Goal: Contribute content: Contribute content

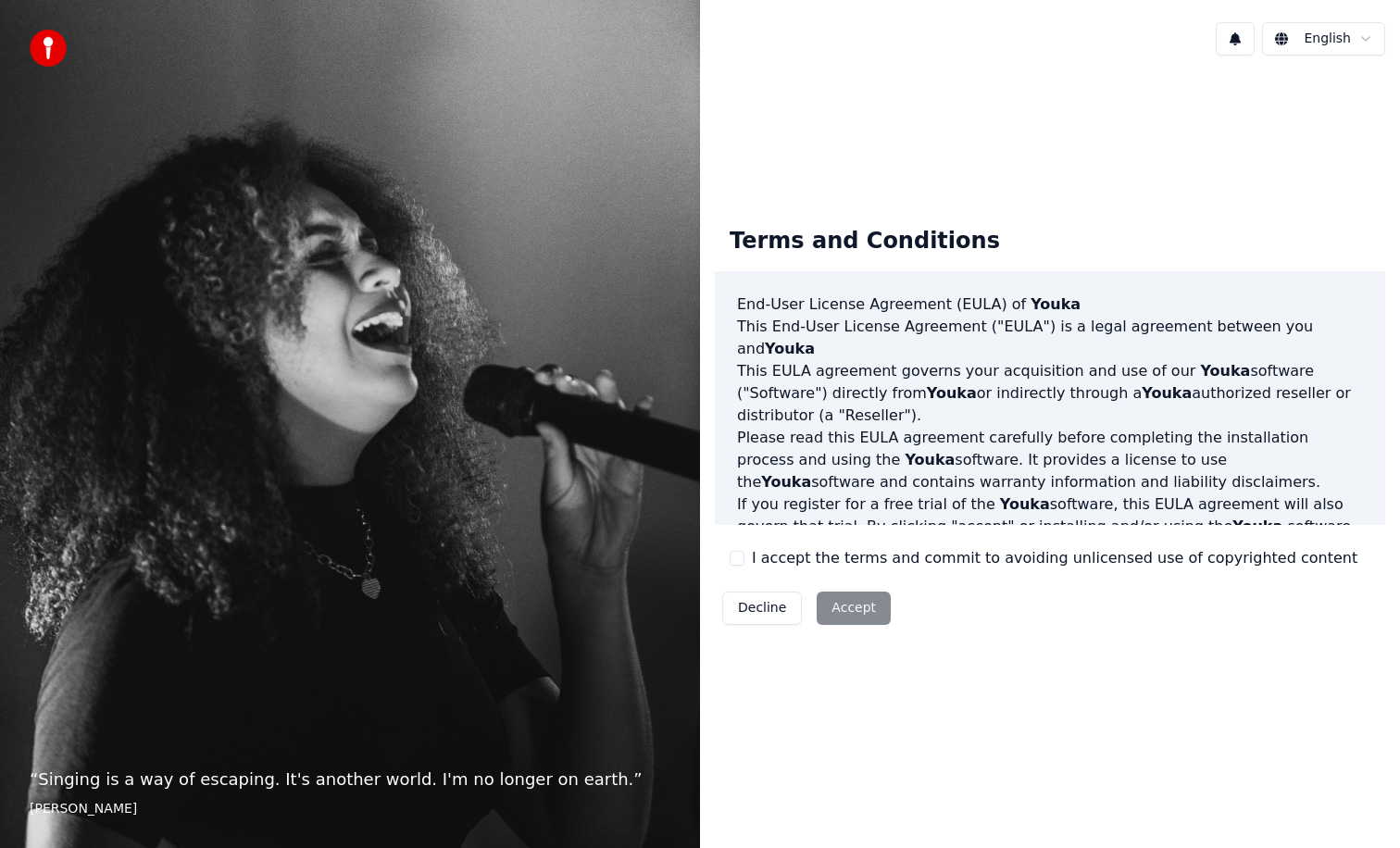
click at [776, 566] on label "I accept the terms and commit to avoiding unlicensed use of copyrighted content" at bounding box center [1054, 558] width 606 height 22
click at [744, 566] on button "I accept the terms and commit to avoiding unlicensed use of copyrighted content" at bounding box center [736, 558] width 15 height 15
click at [869, 621] on button "Accept" at bounding box center [854, 608] width 74 height 33
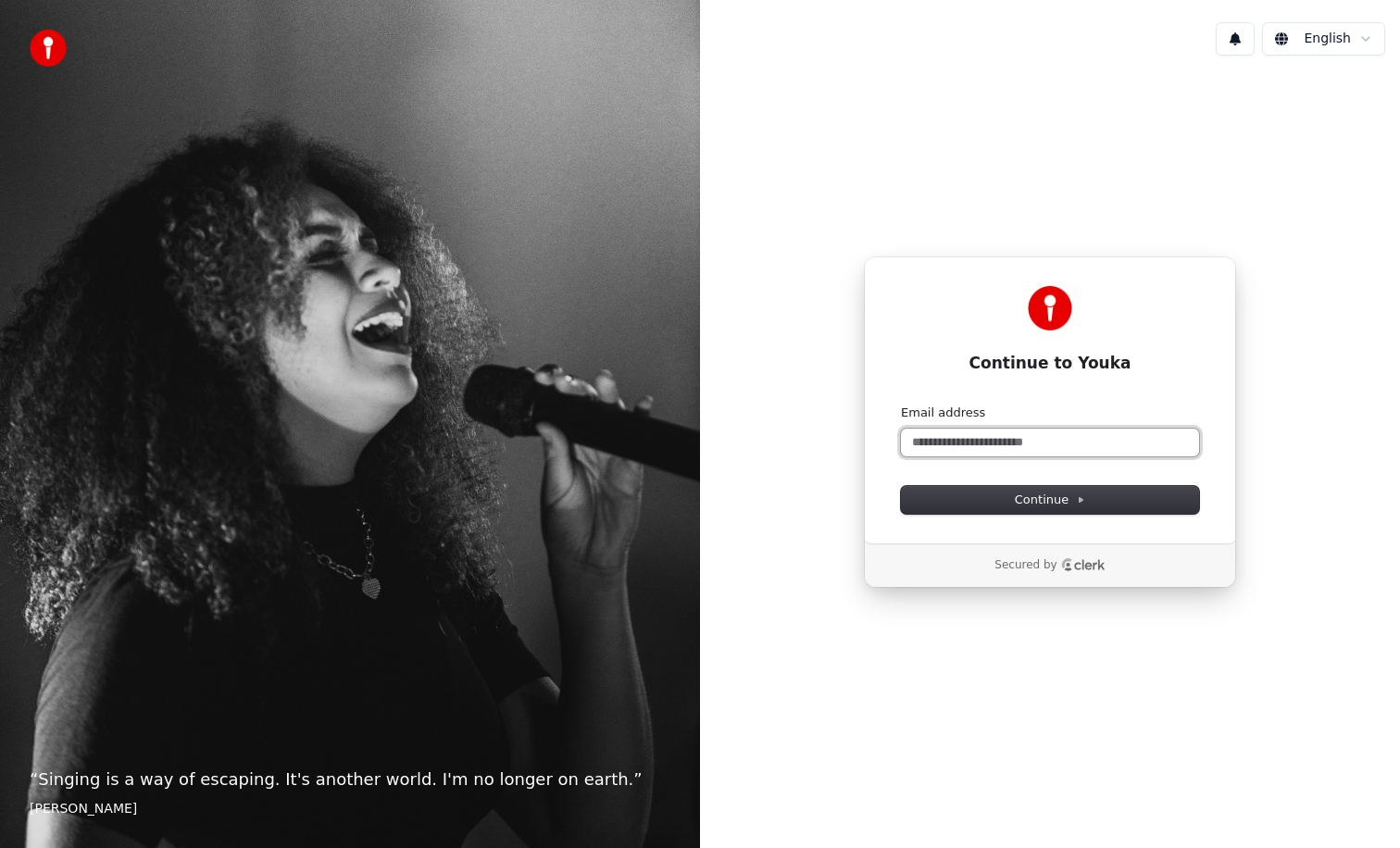
click at [988, 441] on input "Email address" at bounding box center [1049, 442] width 298 height 28
click at [901, 405] on button "submit" at bounding box center [901, 405] width 0 height 0
type input "**********"
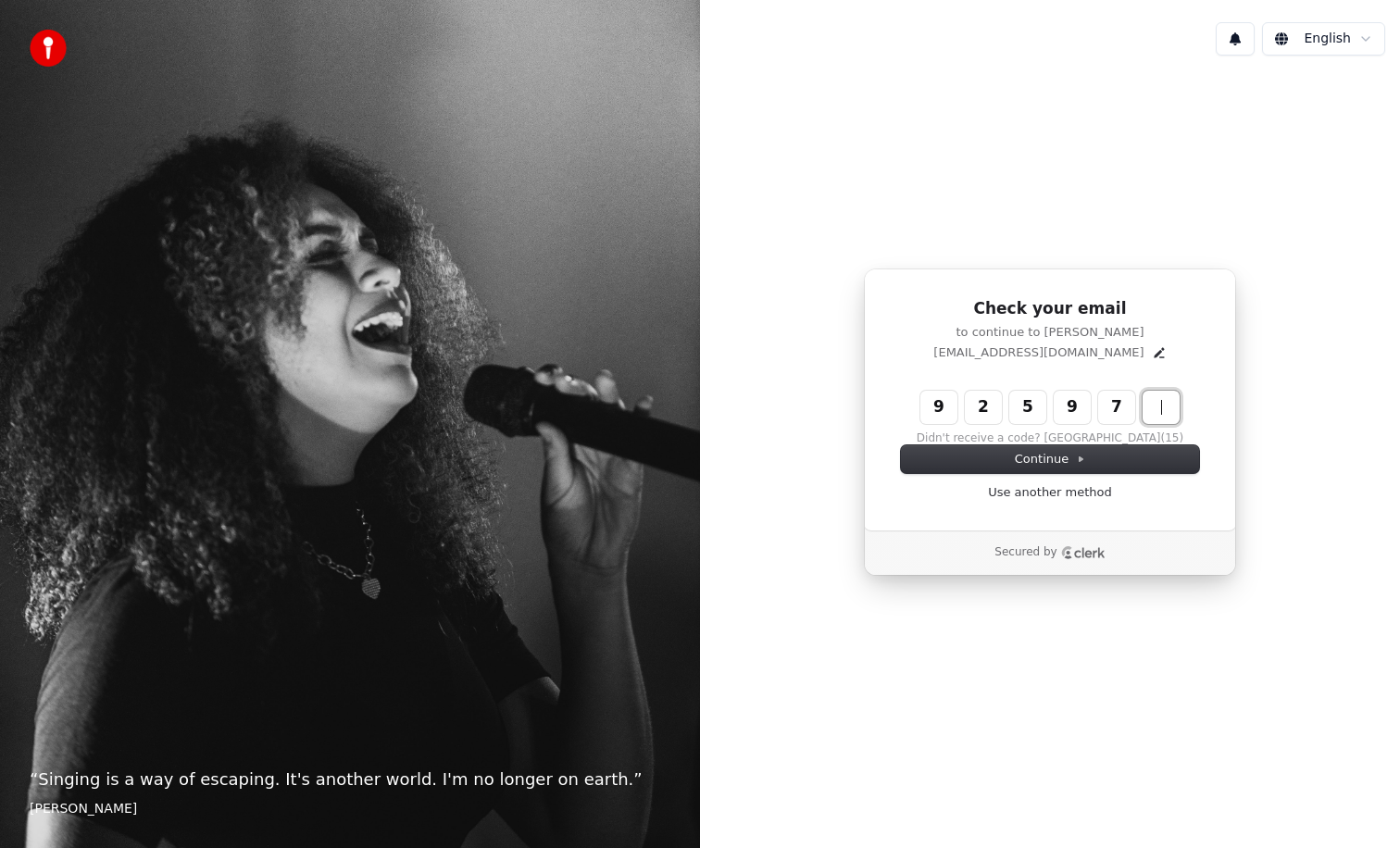
type input "******"
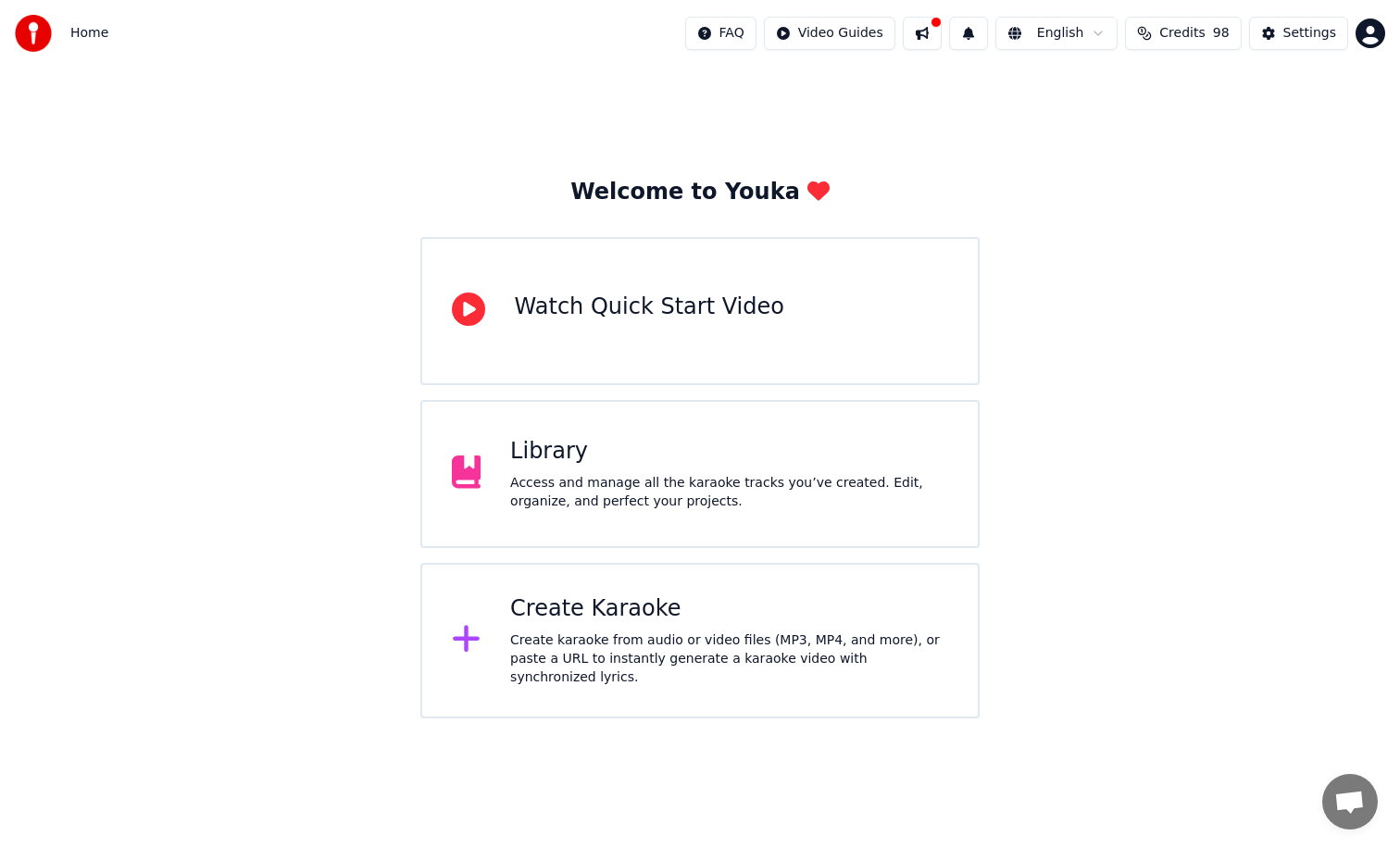
click at [1199, 377] on div "Welcome to Youka Watch Quick Start Video Library Access and manage all the kara…" at bounding box center [700, 393] width 1400 height 652
click at [932, 38] on button at bounding box center [922, 33] width 39 height 33
click at [823, 115] on div "Welcome to Youka Watch Quick Start Video Library Access and manage all the kara…" at bounding box center [700, 393] width 1400 height 652
click at [1317, 37] on div "Settings" at bounding box center [1309, 33] width 53 height 19
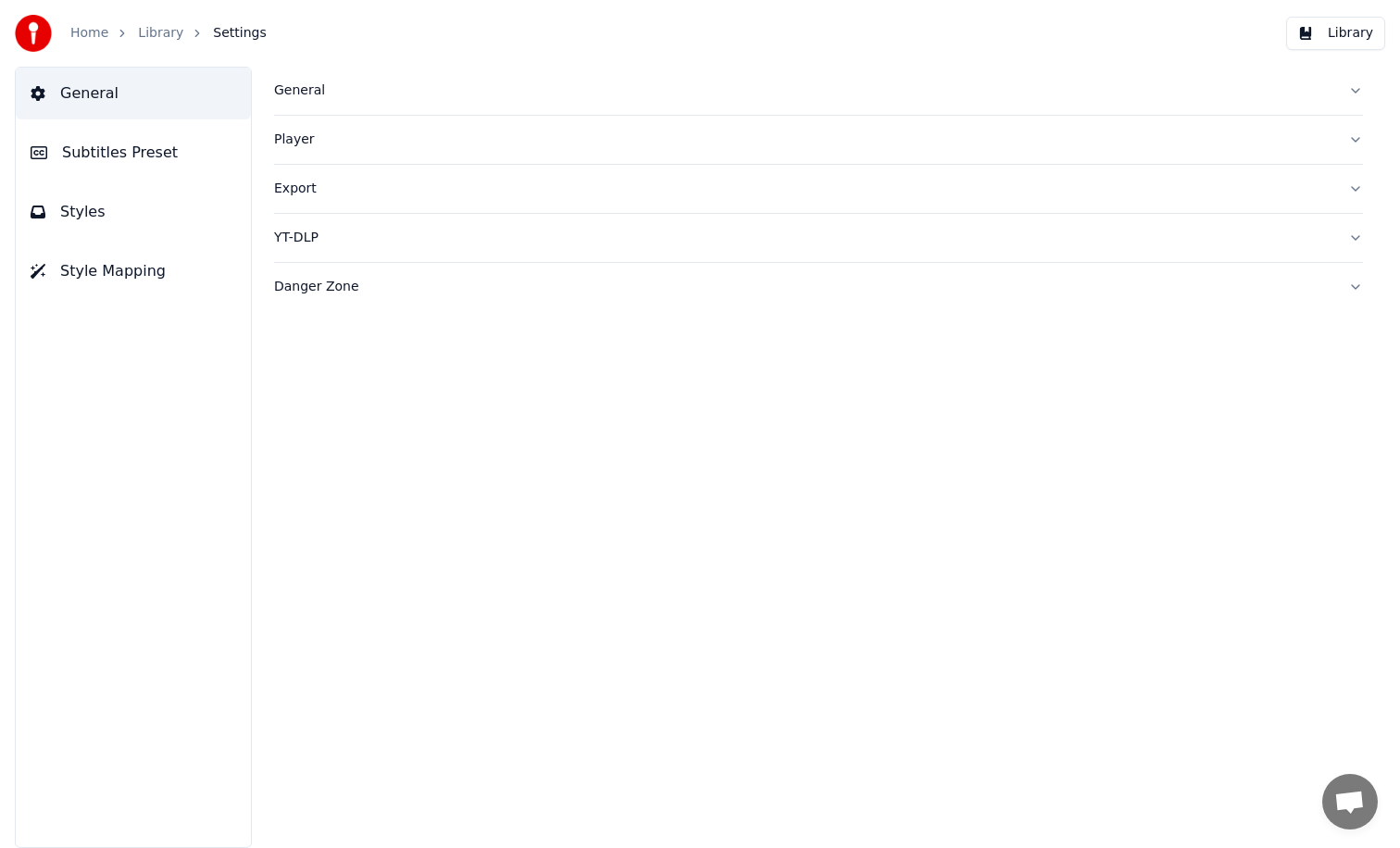
click at [104, 153] on span "Subtitles Preset" at bounding box center [120, 152] width 116 height 22
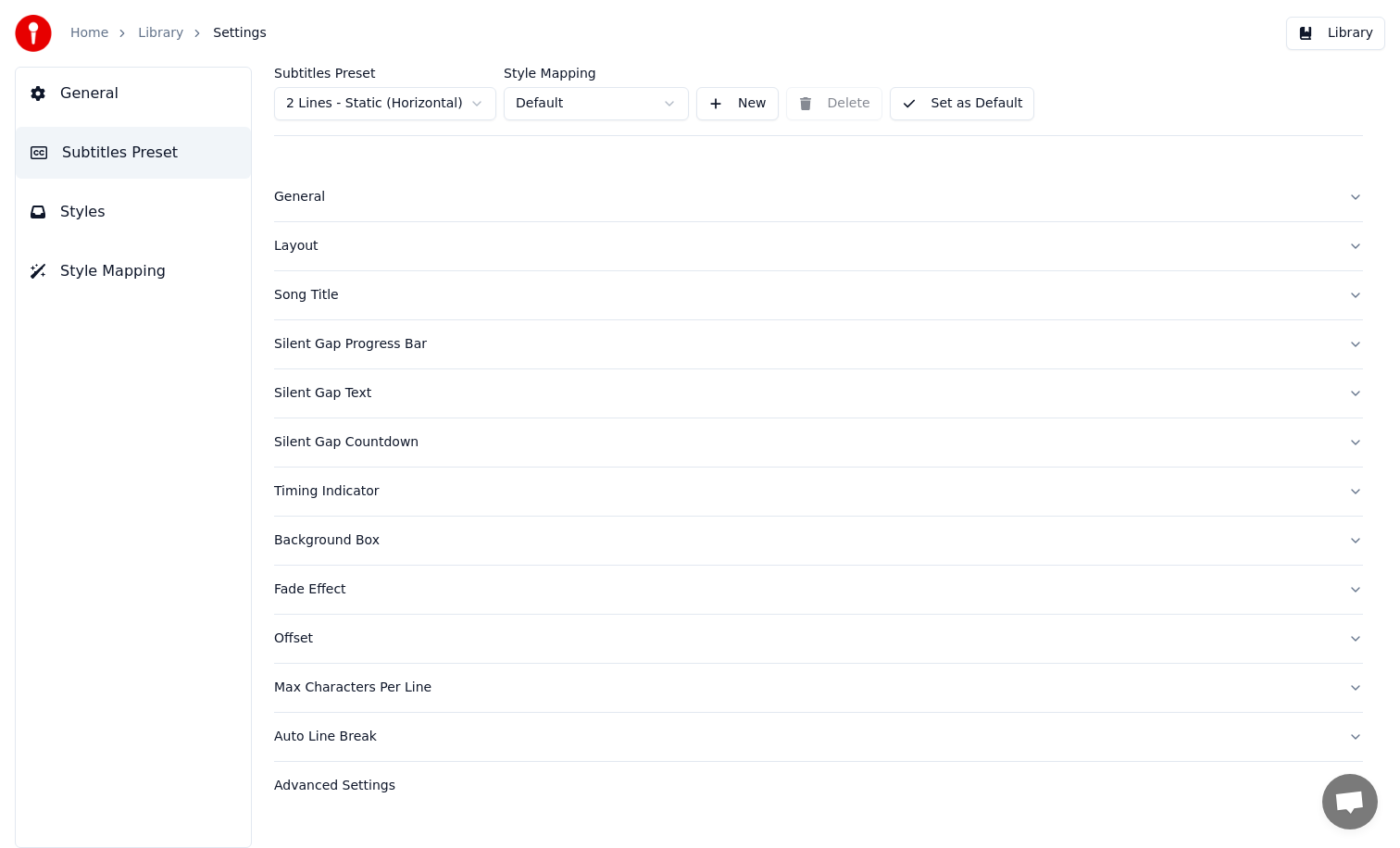
click at [340, 198] on div "General" at bounding box center [803, 197] width 1059 height 19
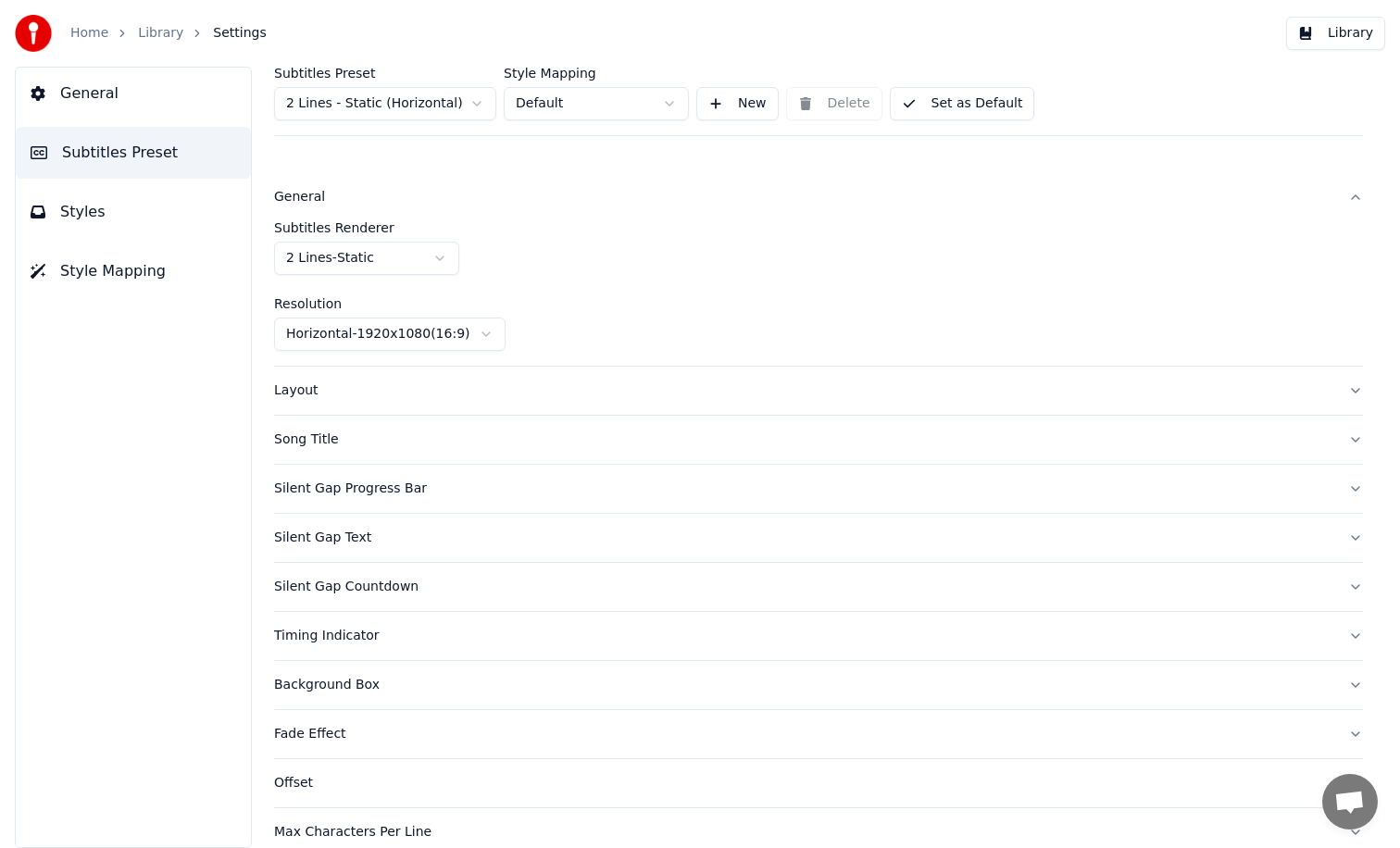
scroll to position [122, 0]
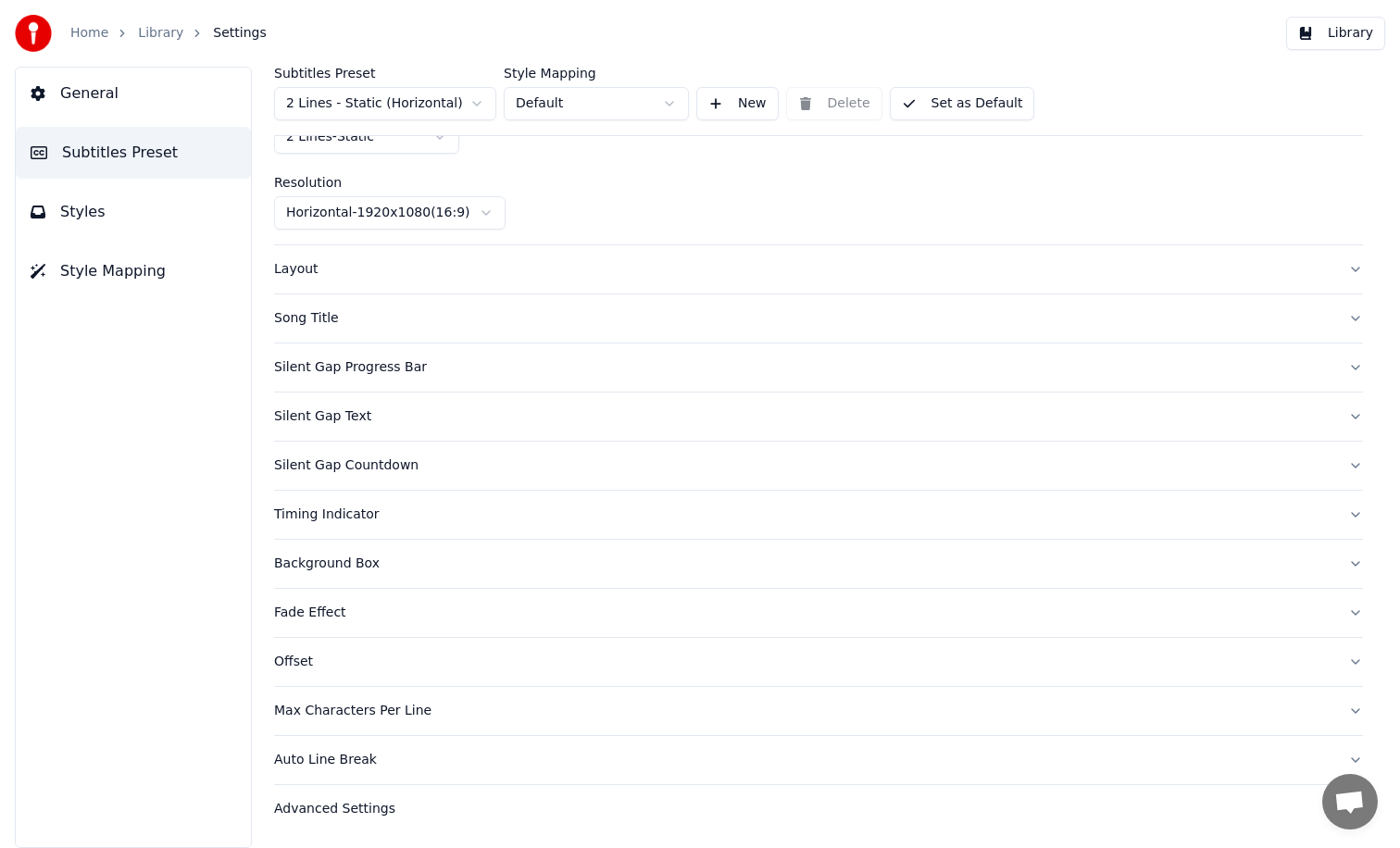
click at [340, 815] on div "Advanced Settings" at bounding box center [803, 809] width 1059 height 19
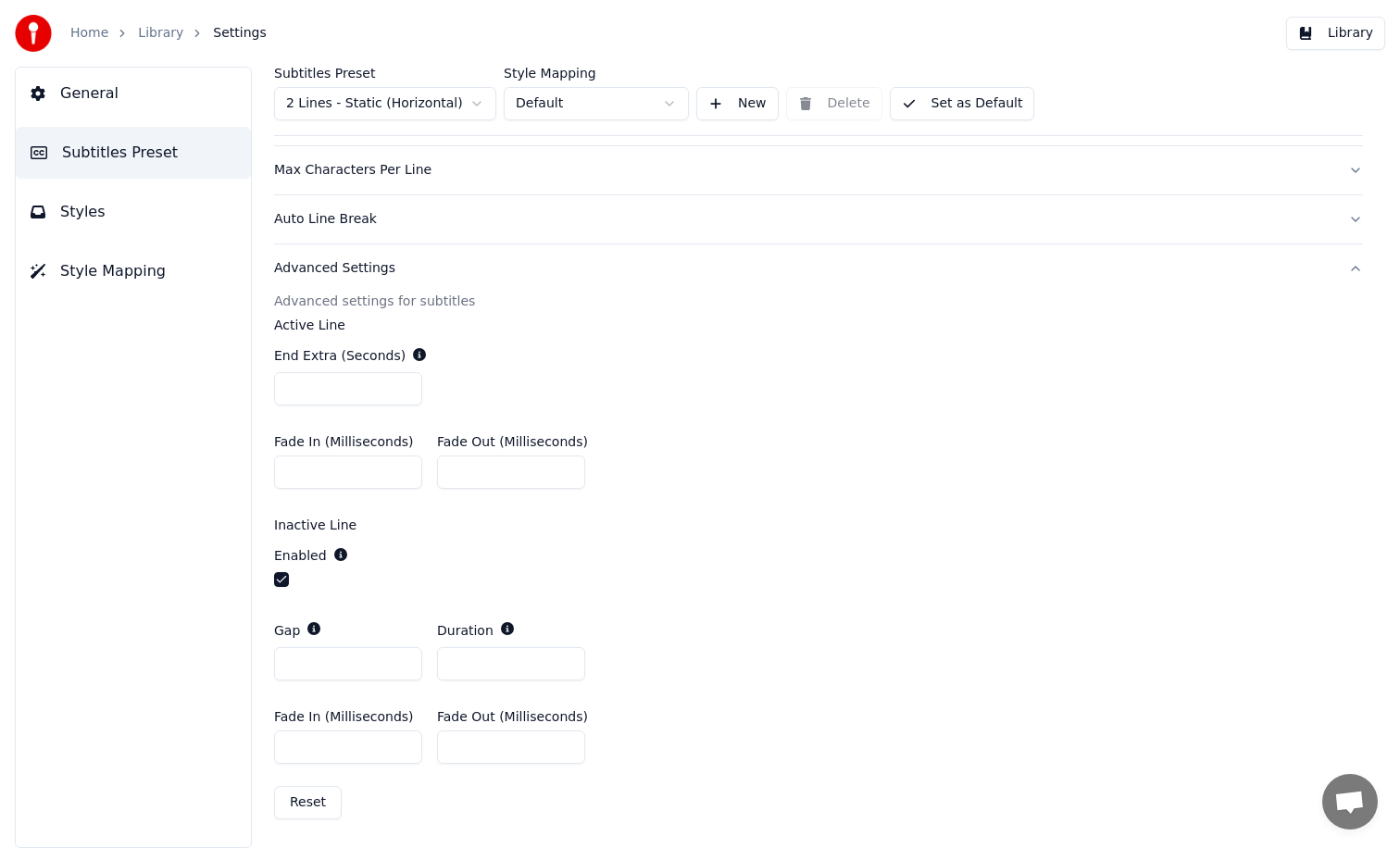
scroll to position [0, 0]
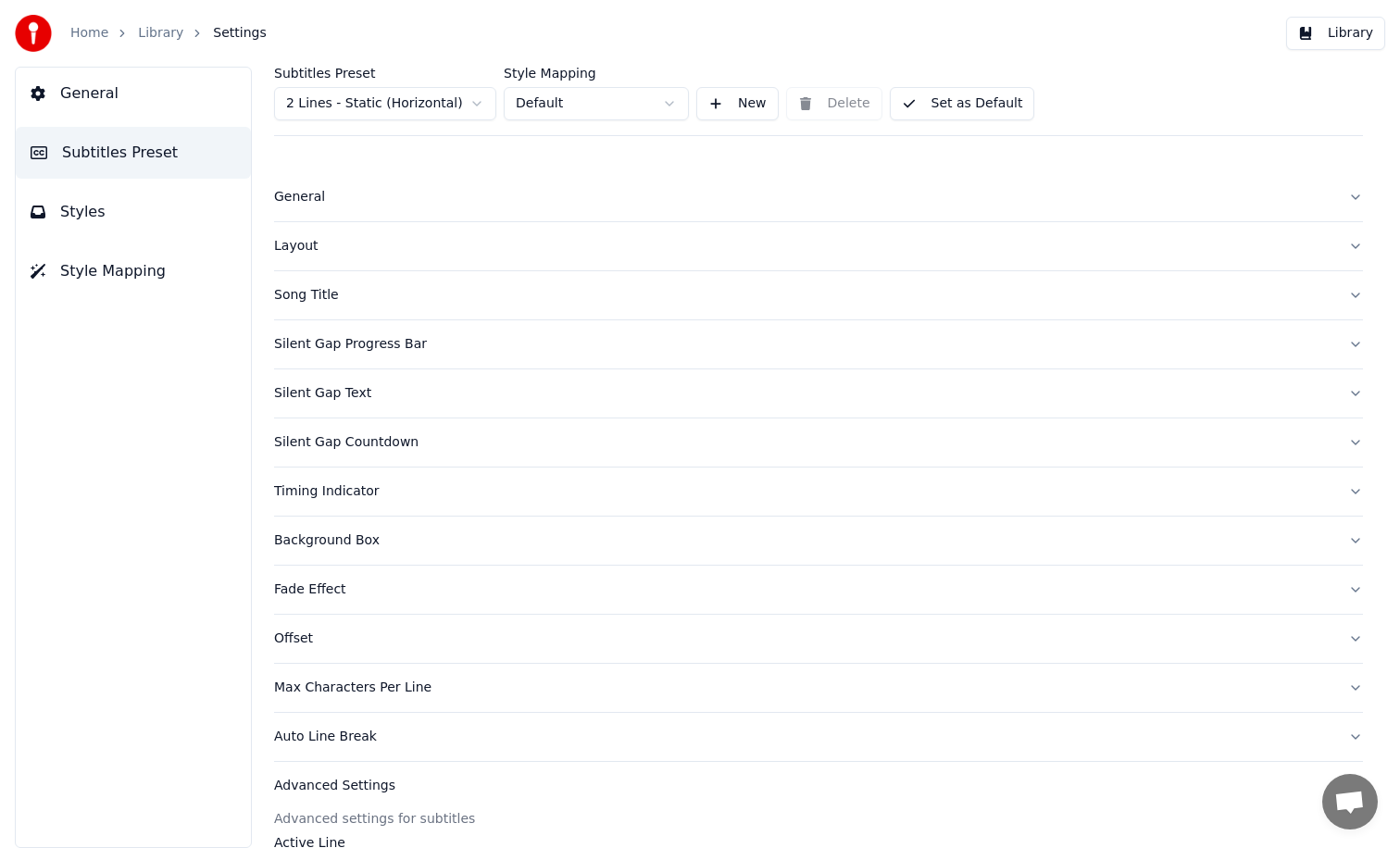
click at [302, 261] on button "Layout" at bounding box center [818, 246] width 1089 height 48
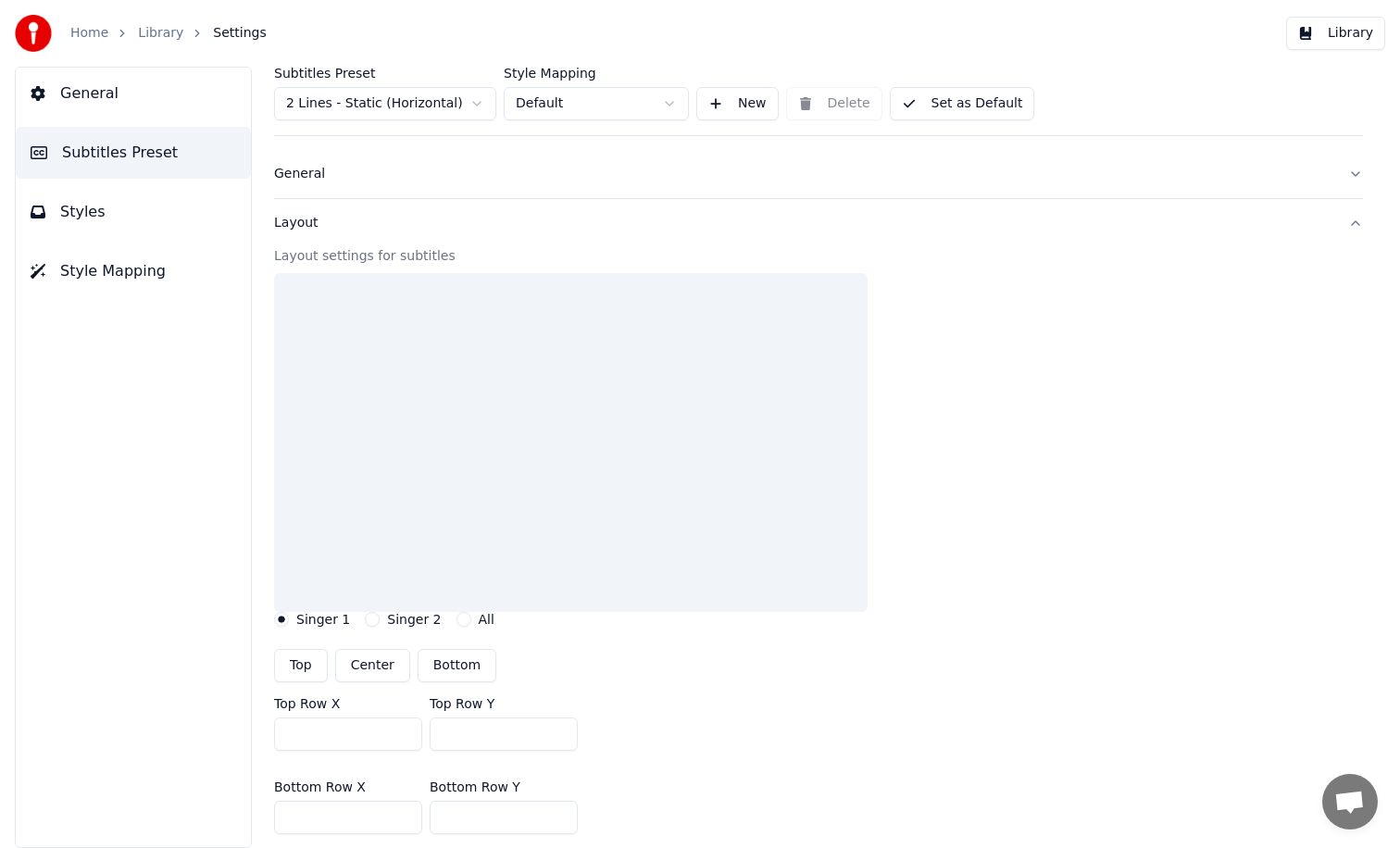
scroll to position [35, 0]
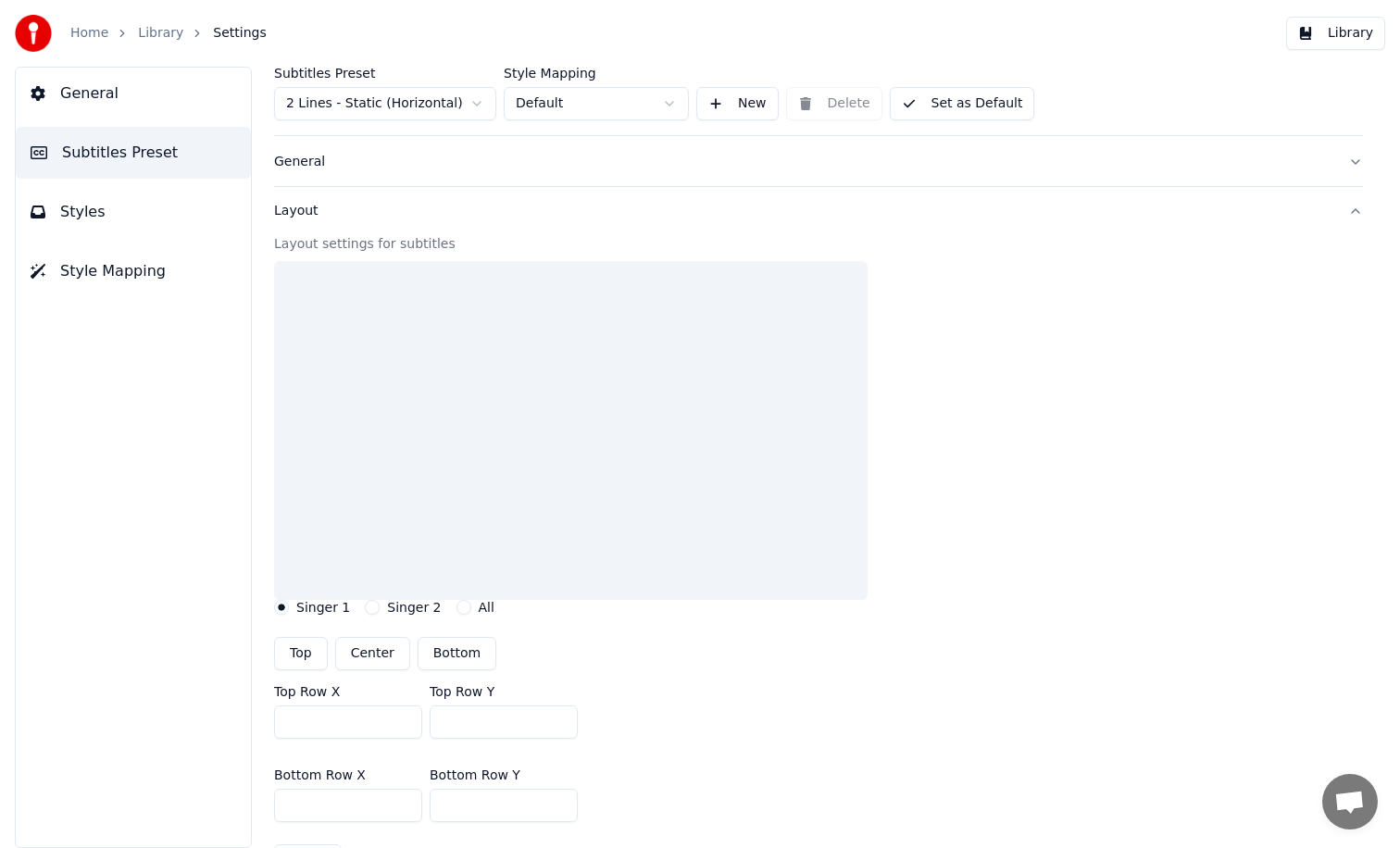
click at [291, 227] on button "Layout" at bounding box center [818, 211] width 1089 height 48
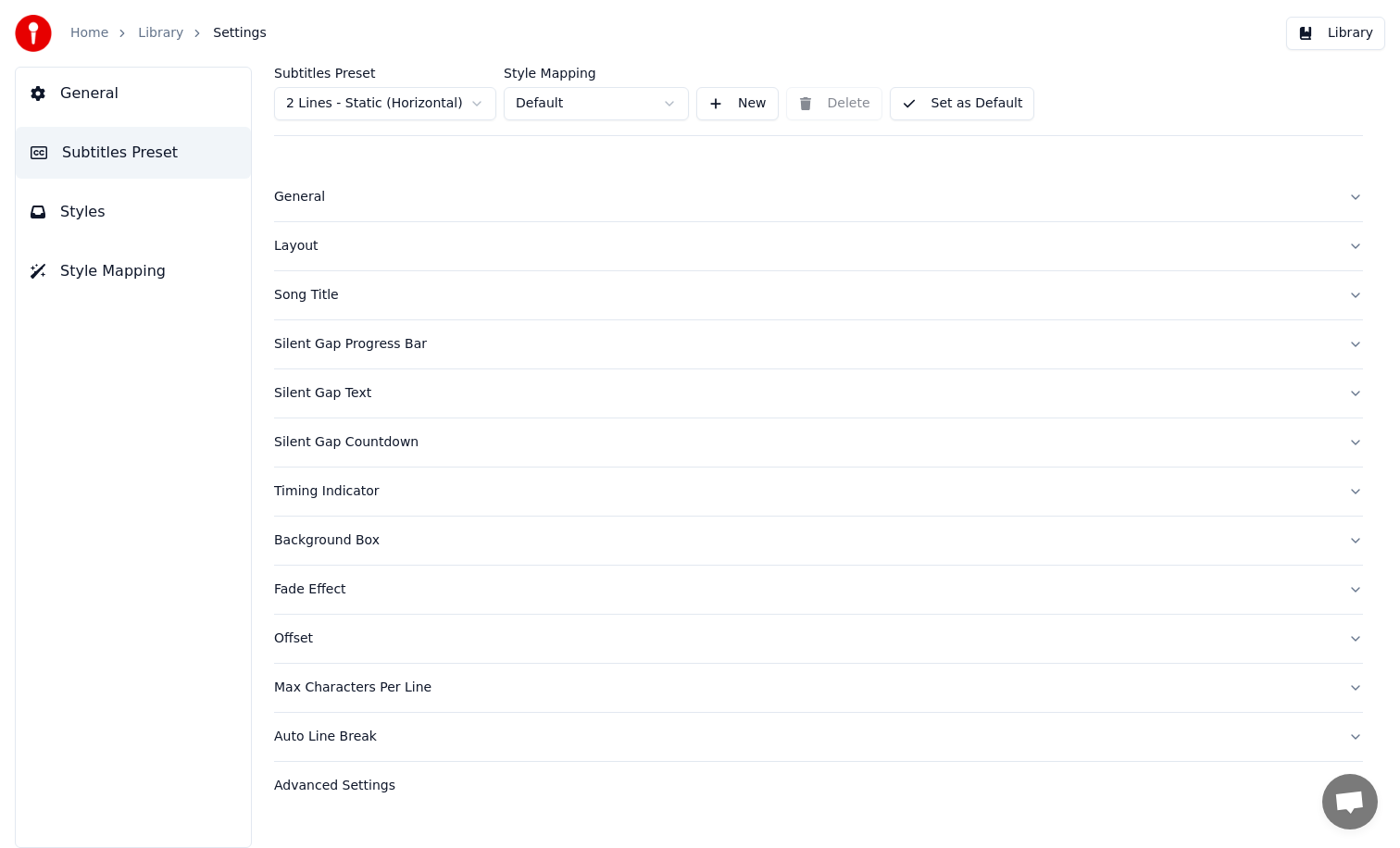
click at [114, 203] on button "Styles" at bounding box center [134, 212] width 235 height 52
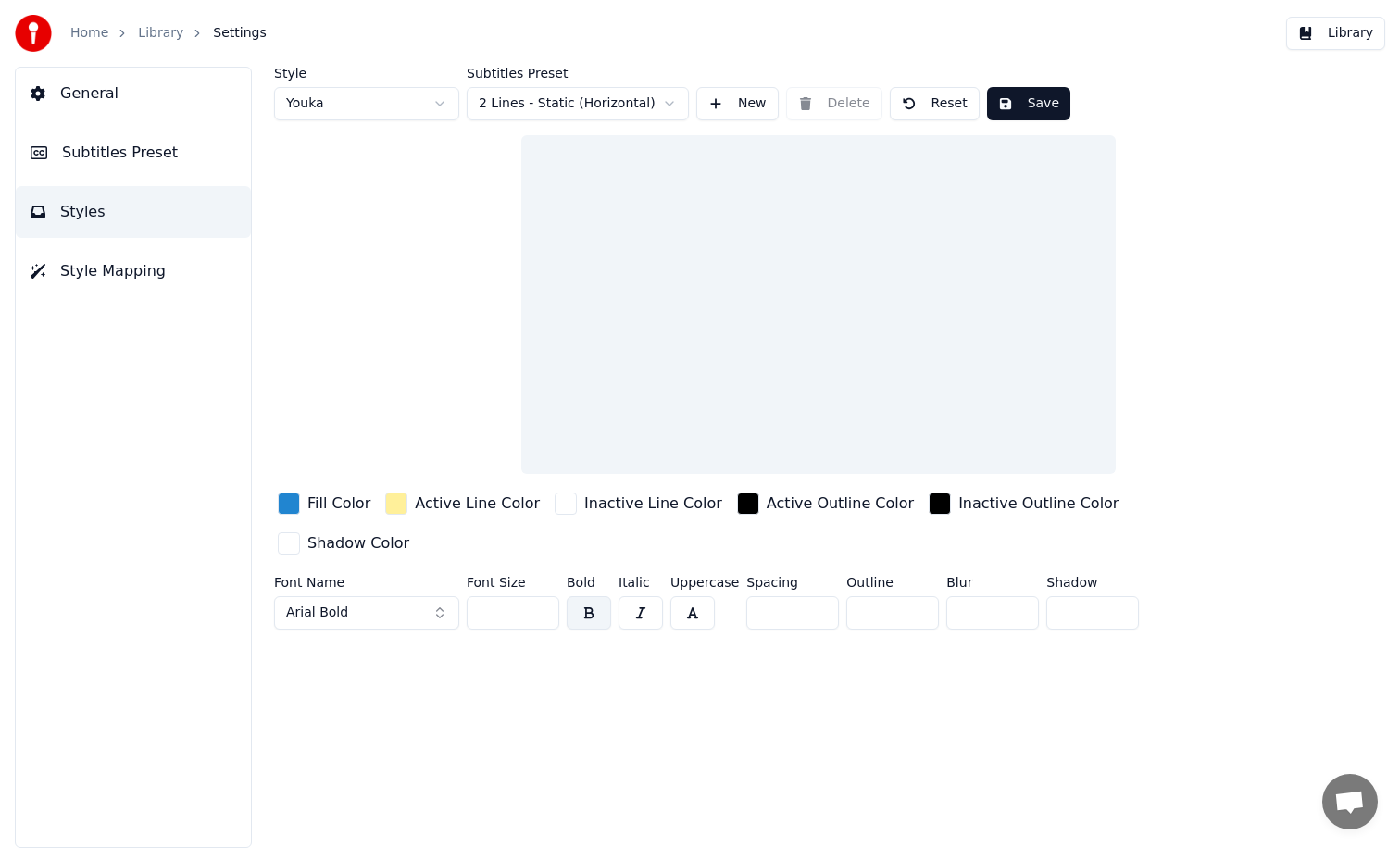
click at [379, 596] on button "Arial Bold" at bounding box center [367, 612] width 185 height 33
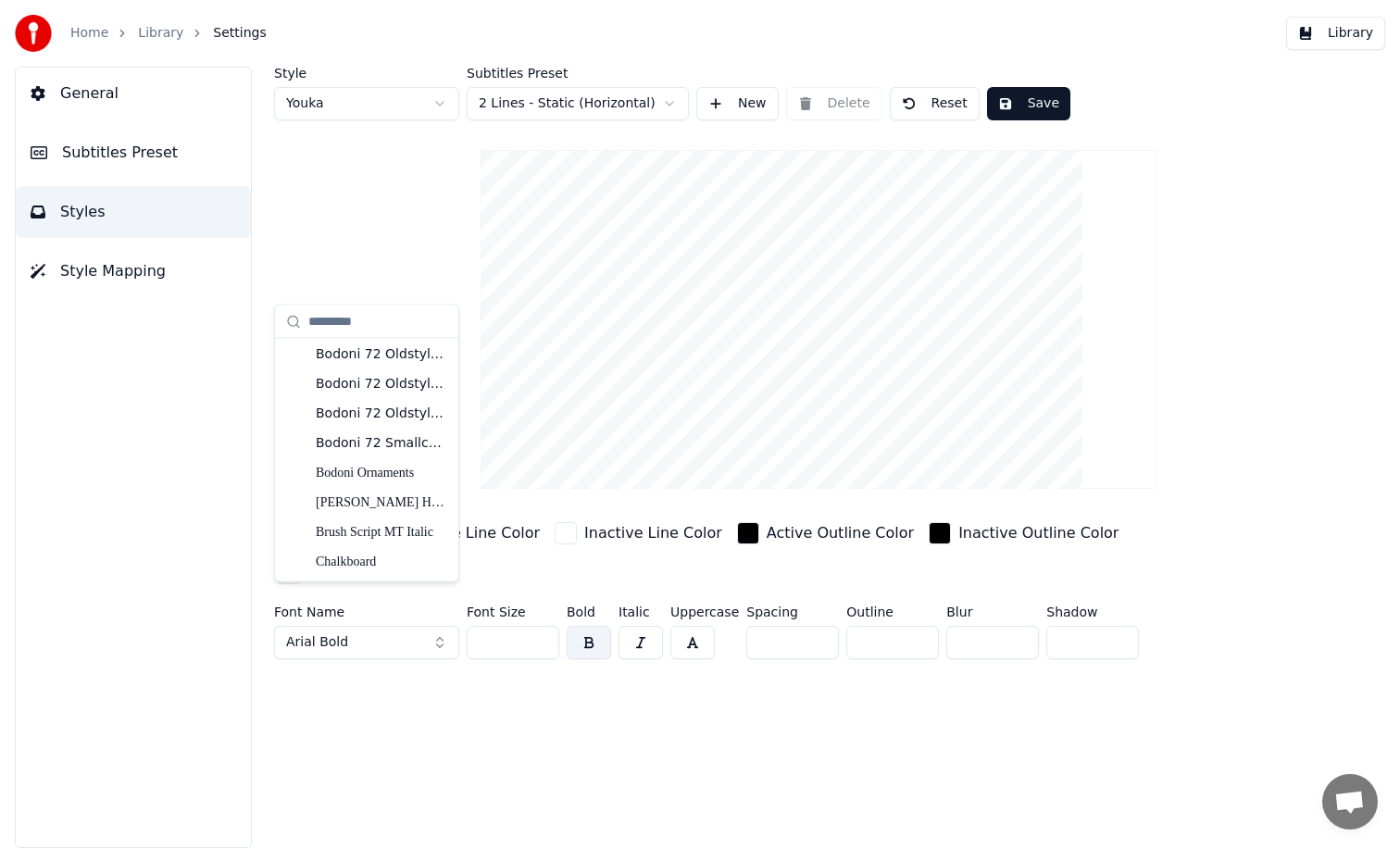
type input "*"
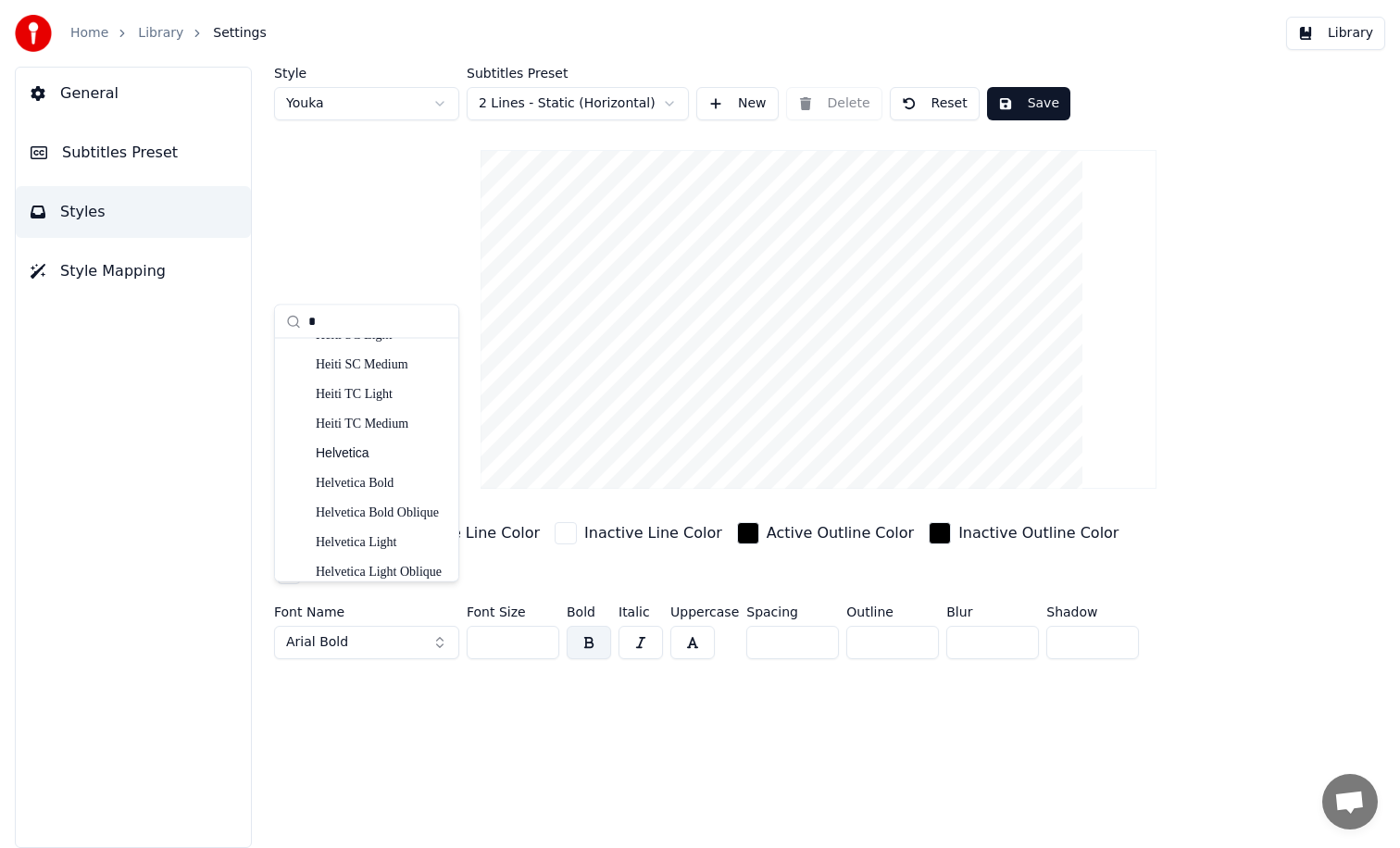
scroll to position [2189, 0]
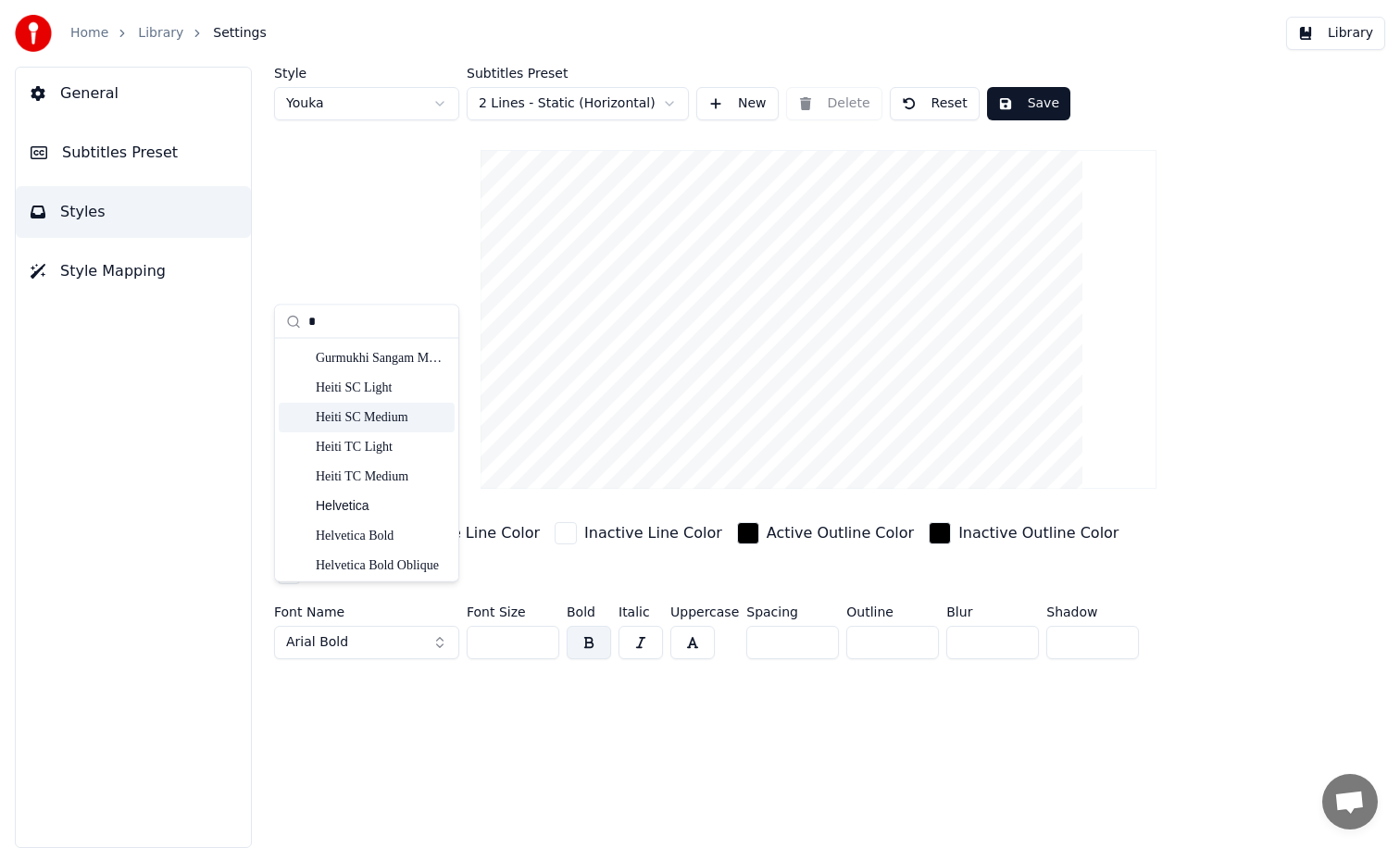
type input "*"
click at [386, 421] on div "Heiti SC Medium" at bounding box center [382, 418] width 132 height 19
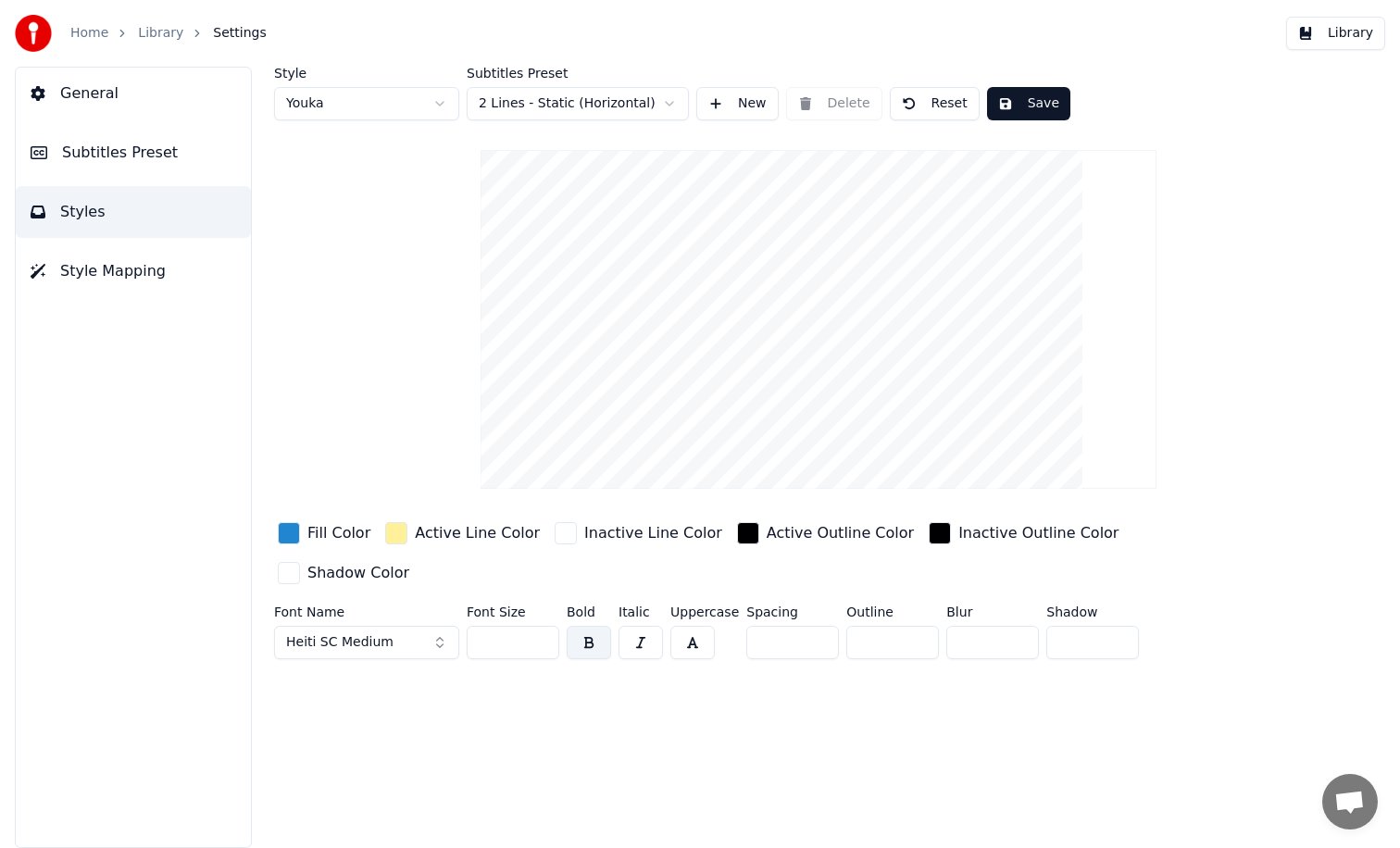
click at [419, 664] on div "Style Youka Subtitles Preset 2 Lines - Static (Horizontal) New Delete Reset Sav…" at bounding box center [818, 457] width 1163 height 781
click at [93, 28] on link "Home" at bounding box center [90, 33] width 38 height 19
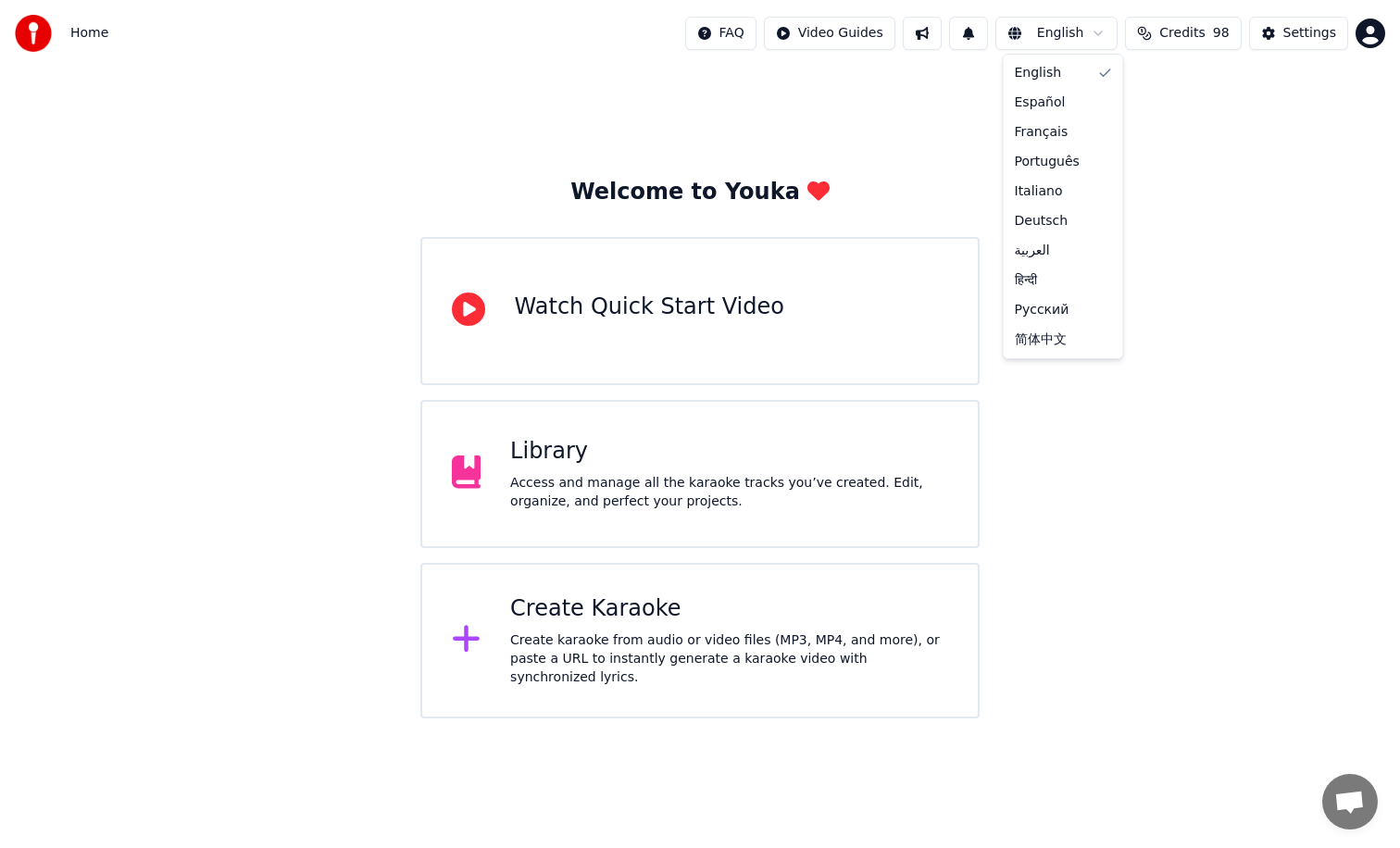
click at [1056, 35] on html "Home FAQ Video Guides English Credits 98 Settings Welcome to Youka Watch Quick …" at bounding box center [700, 359] width 1400 height 718
click at [1059, 33] on html "Home FAQ Video Guides English Credits 98 Settings Welcome to Youka Watch Quick …" at bounding box center [700, 359] width 1400 height 718
click at [641, 650] on div "Create karaoke from audio or video files (MP3, MP4, and more), or paste a URL t…" at bounding box center [728, 660] width 437 height 56
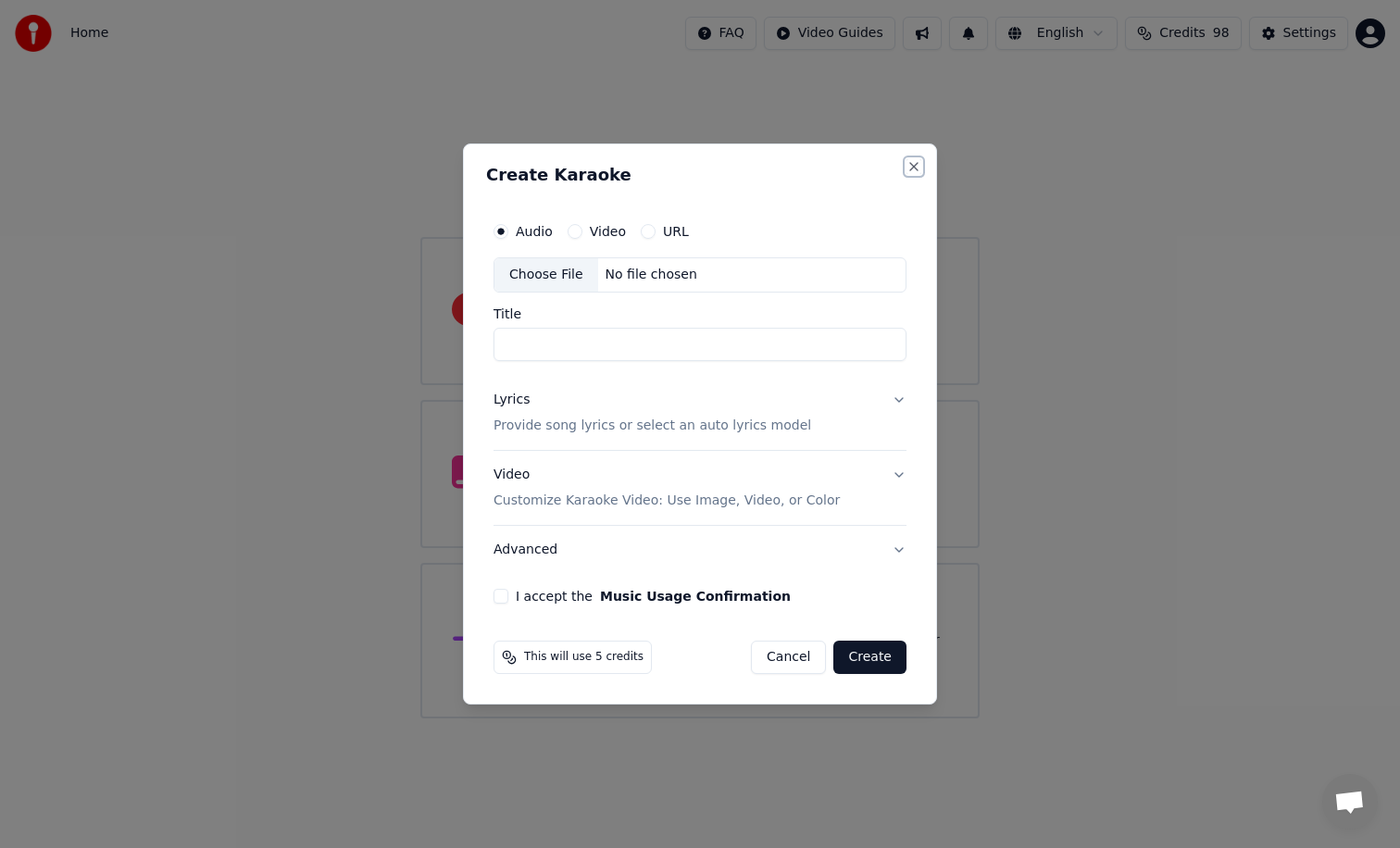
click at [921, 173] on button "Close" at bounding box center [914, 166] width 15 height 15
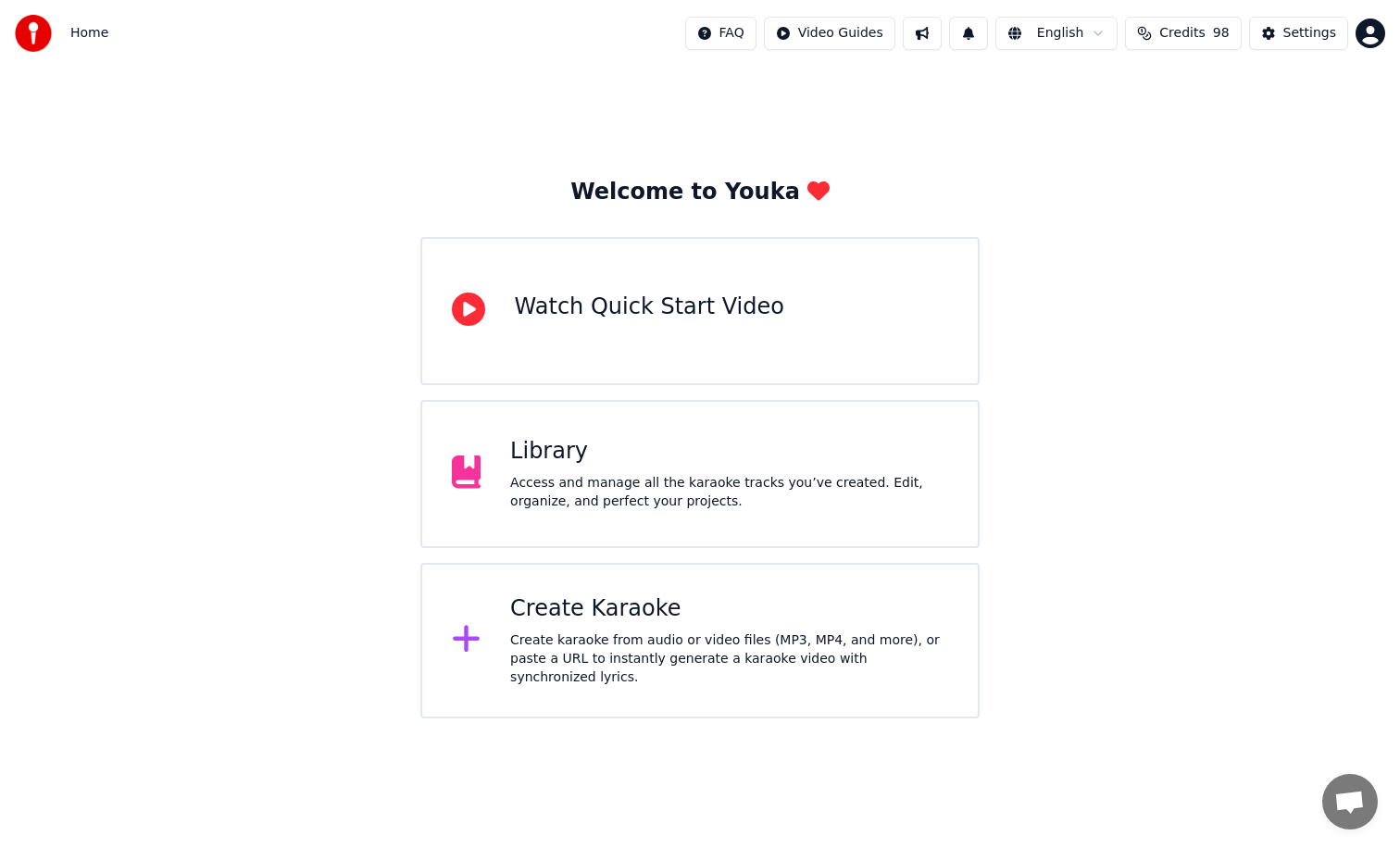
click at [659, 456] on div "Library" at bounding box center [728, 452] width 437 height 30
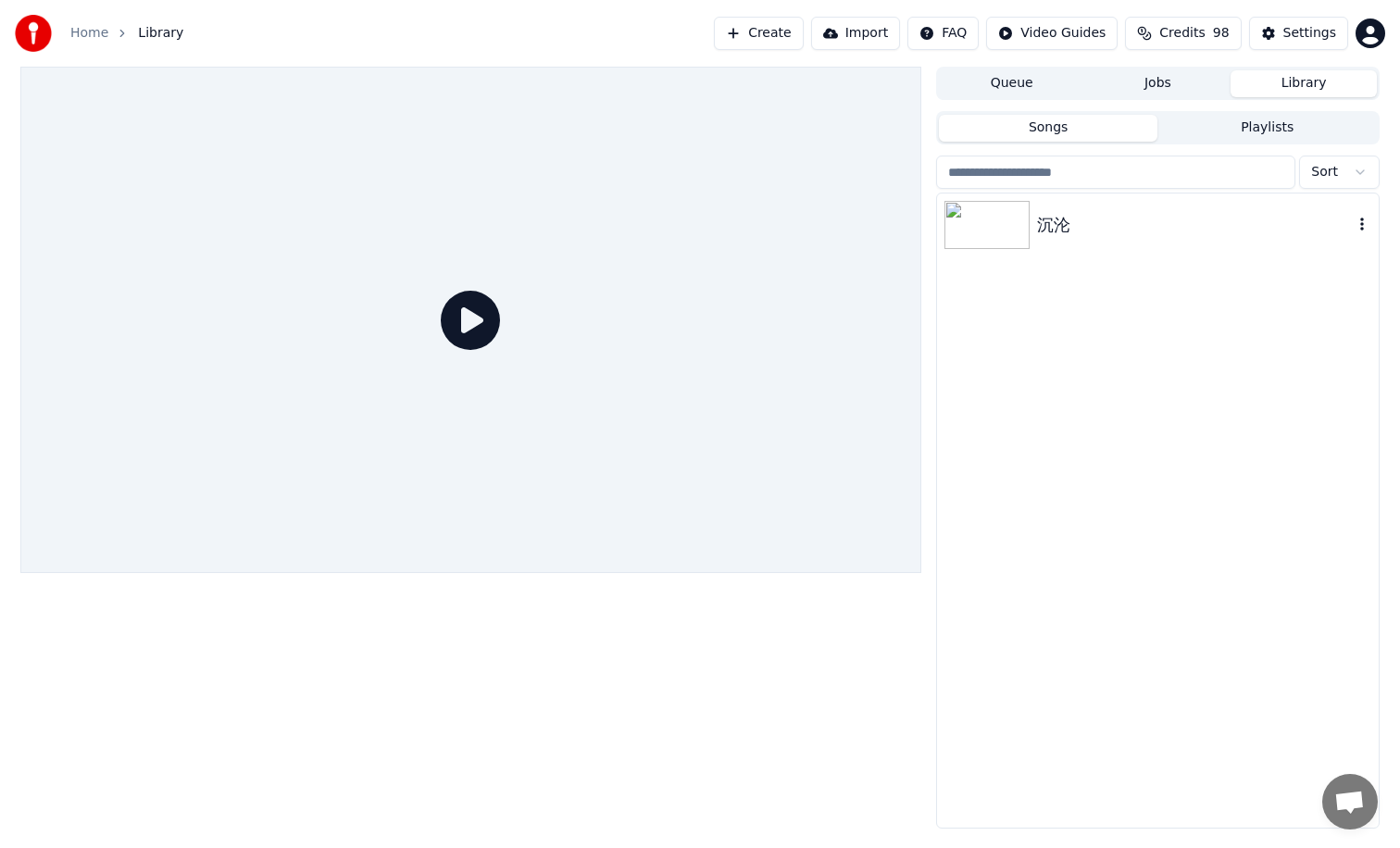
click at [1100, 230] on div "沉沦" at bounding box center [1195, 225] width 316 height 26
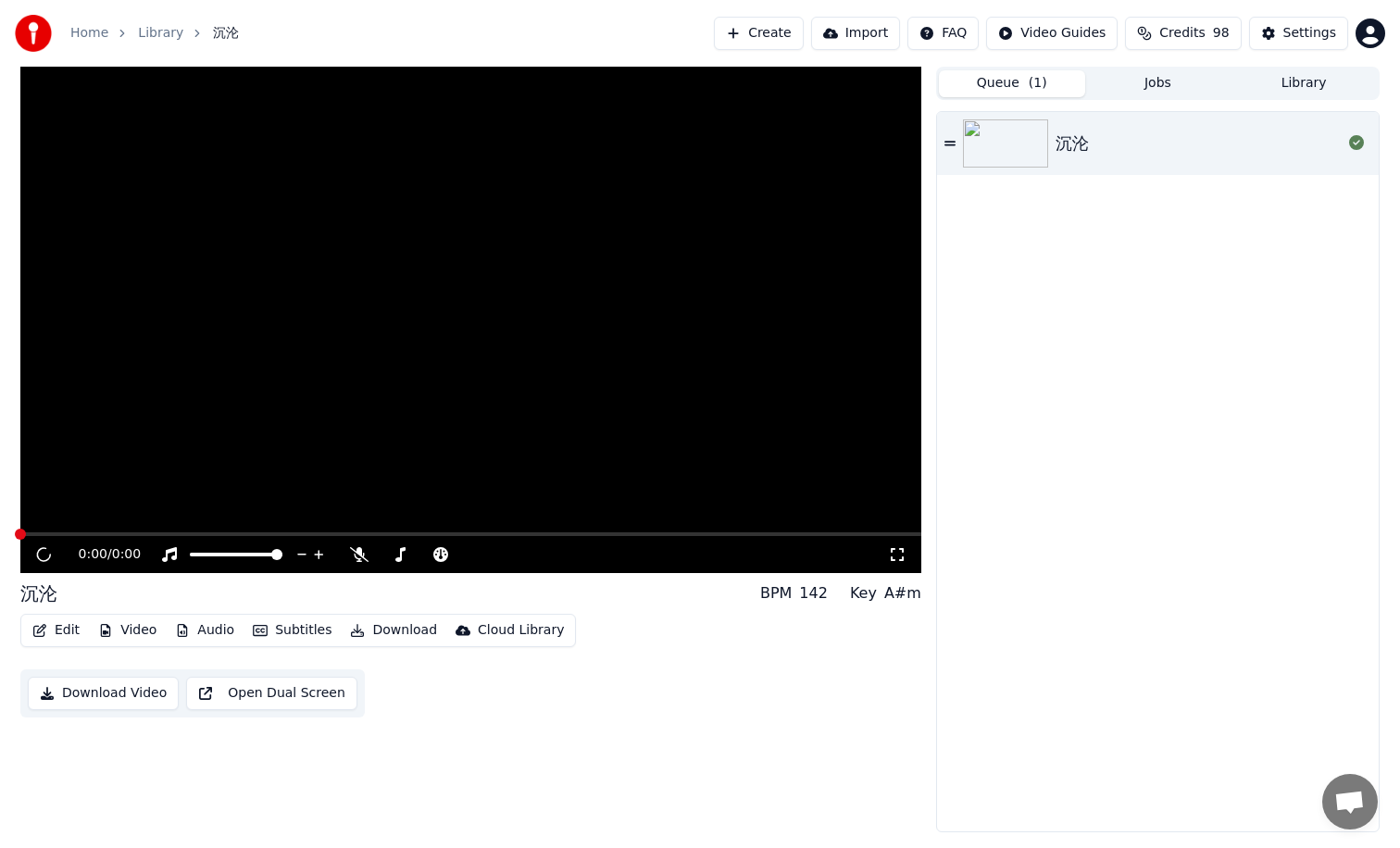
click at [1031, 89] on span "( 1 )" at bounding box center [1037, 83] width 19 height 19
click at [1280, 84] on button "Library" at bounding box center [1303, 84] width 146 height 27
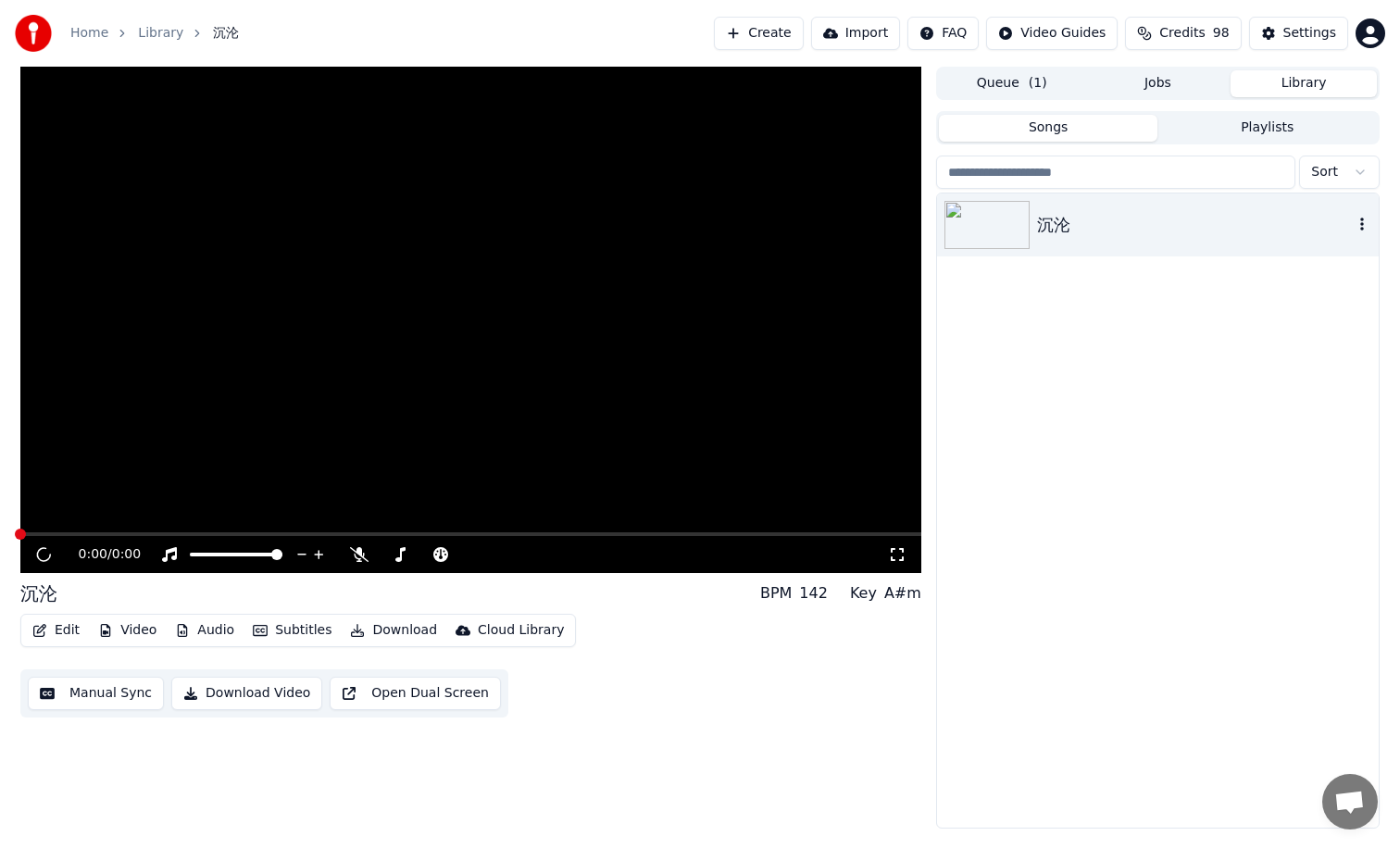
click at [1367, 224] on icon "button" at bounding box center [1362, 223] width 19 height 15
click at [1324, 378] on div "Delete" at bounding box center [1331, 378] width 142 height 30
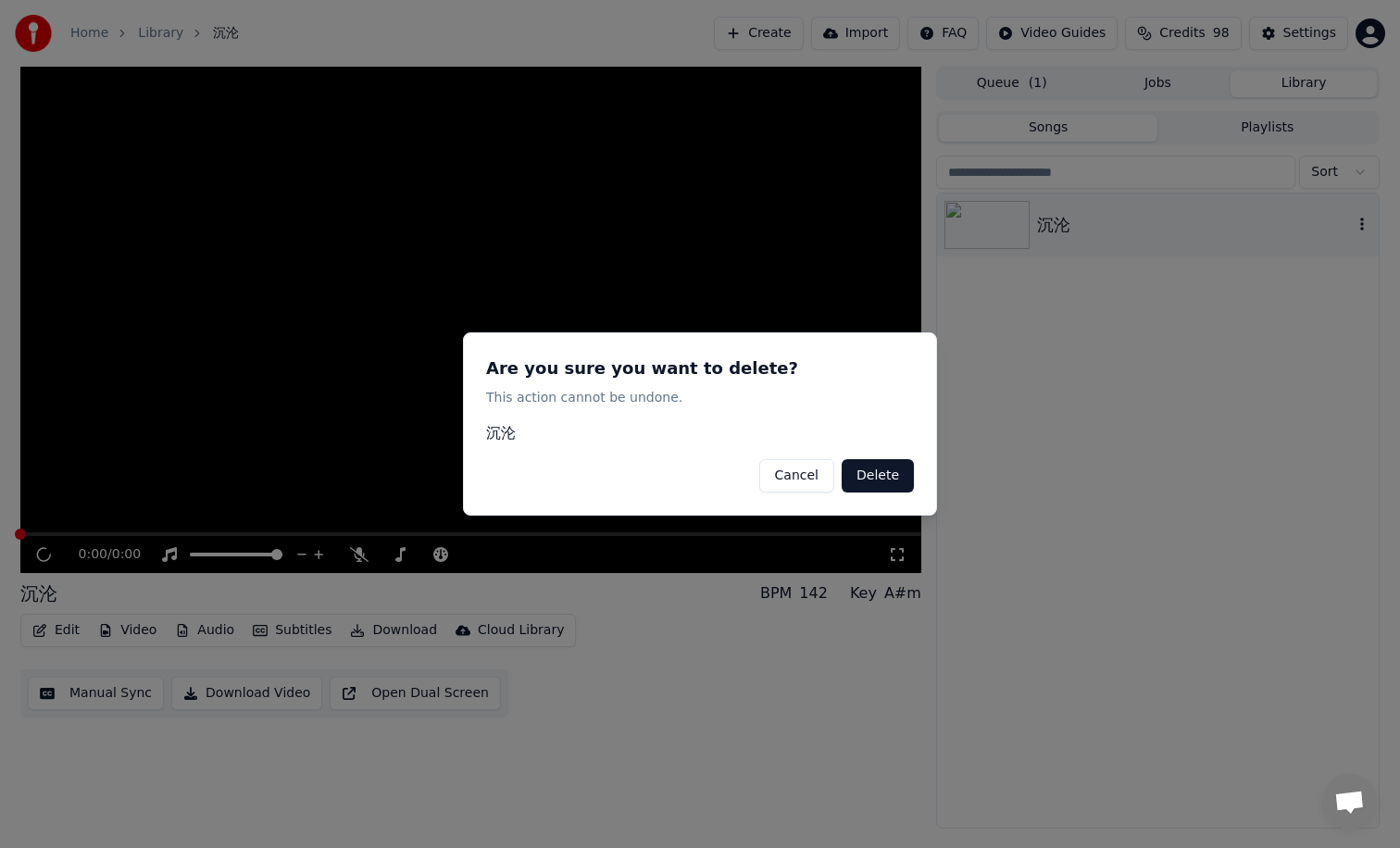
click at [898, 477] on button "Delete" at bounding box center [878, 475] width 72 height 33
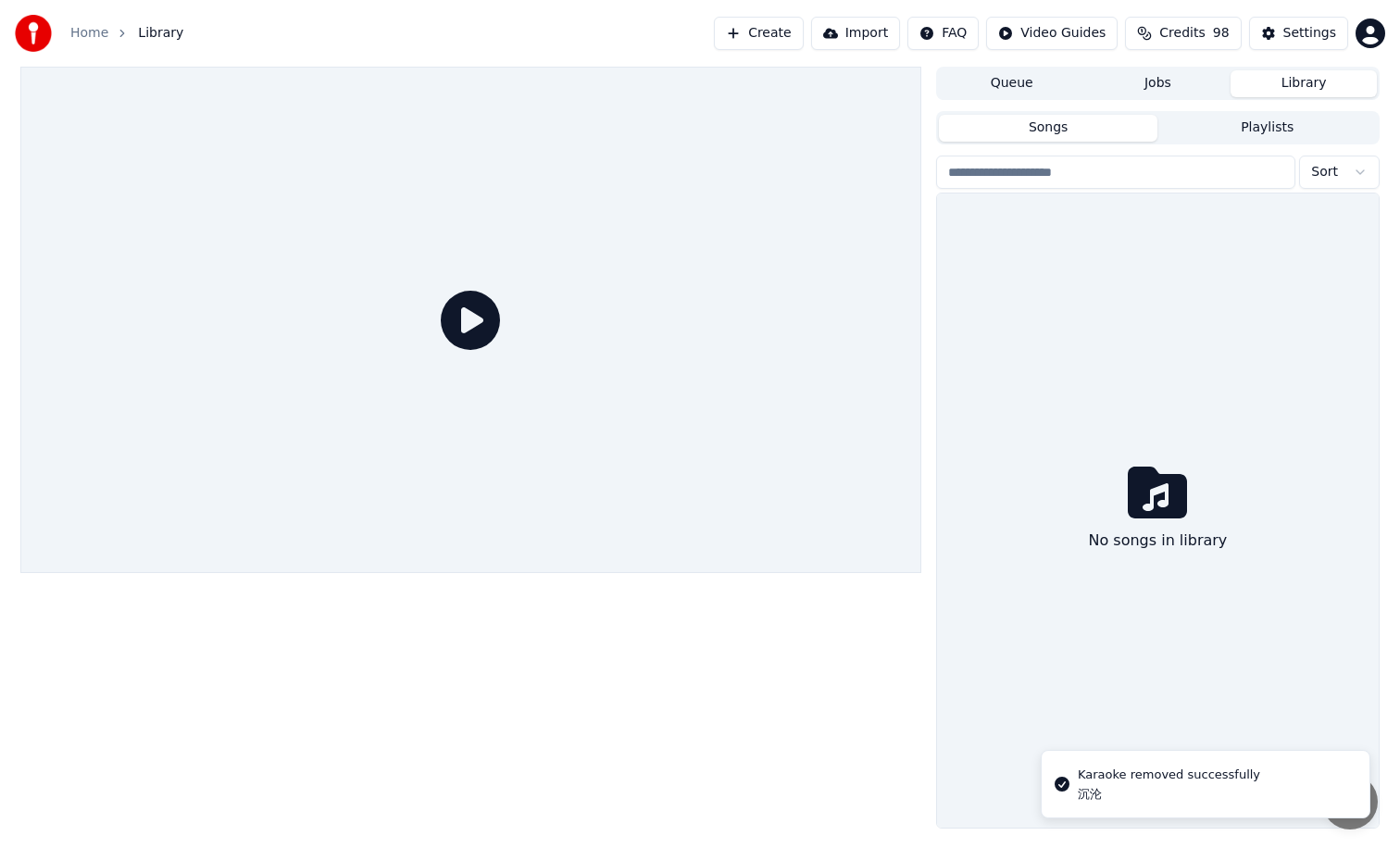
click at [1002, 73] on button "Queue" at bounding box center [1011, 84] width 146 height 27
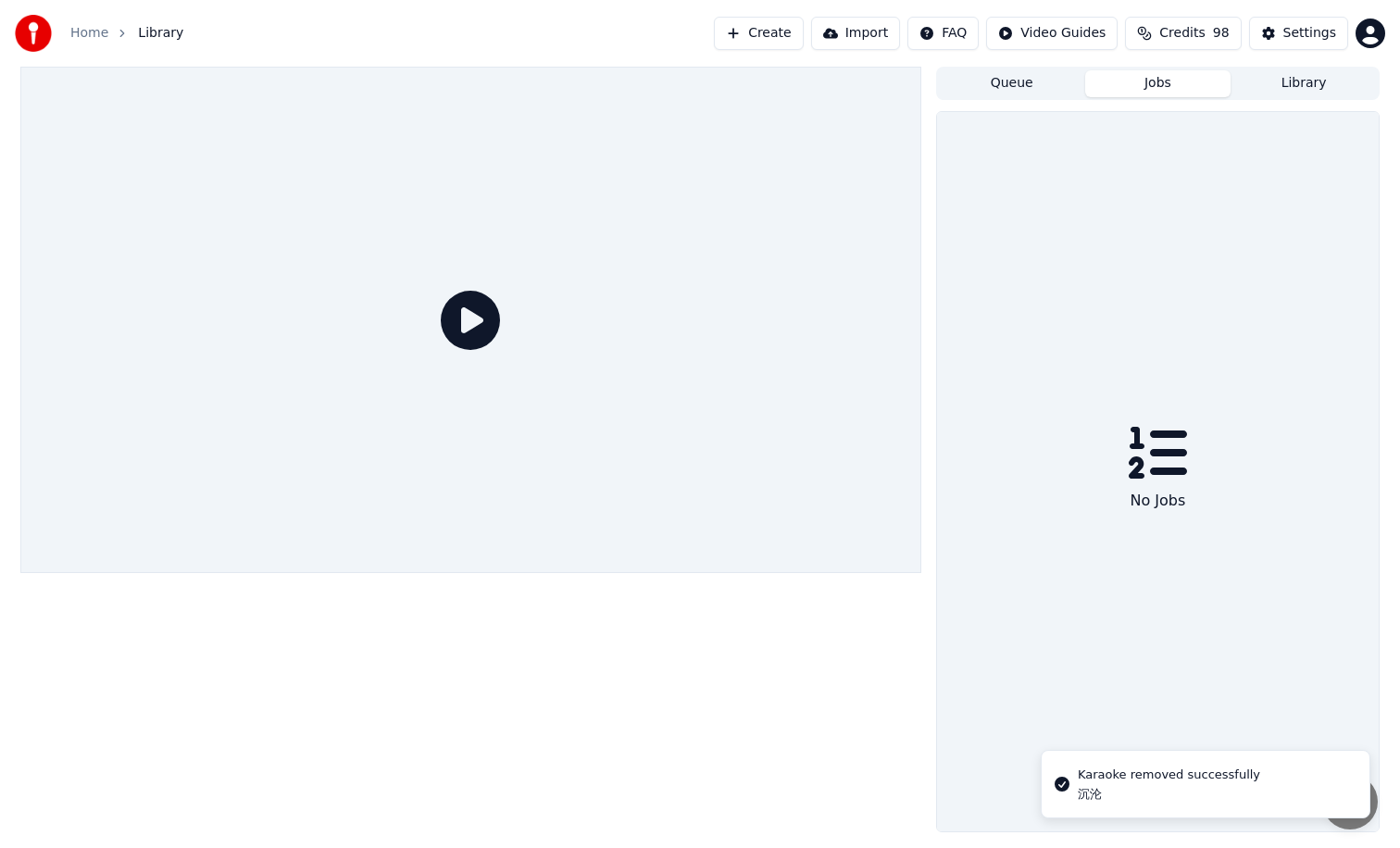
click at [1157, 85] on button "Jobs" at bounding box center [1158, 84] width 146 height 27
click at [1314, 84] on button "Library" at bounding box center [1303, 84] width 146 height 27
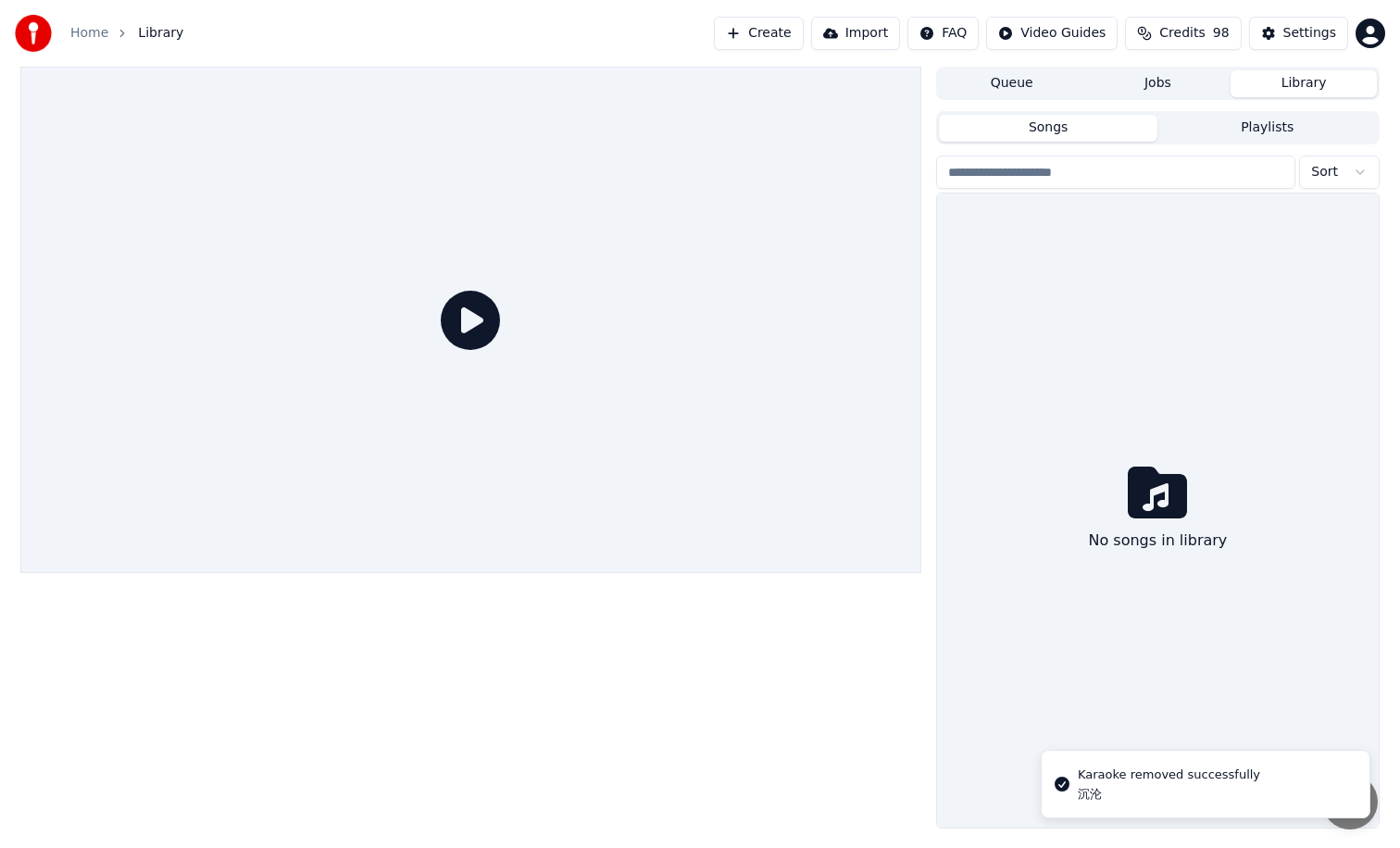
click at [1000, 90] on button "Queue" at bounding box center [1011, 84] width 146 height 27
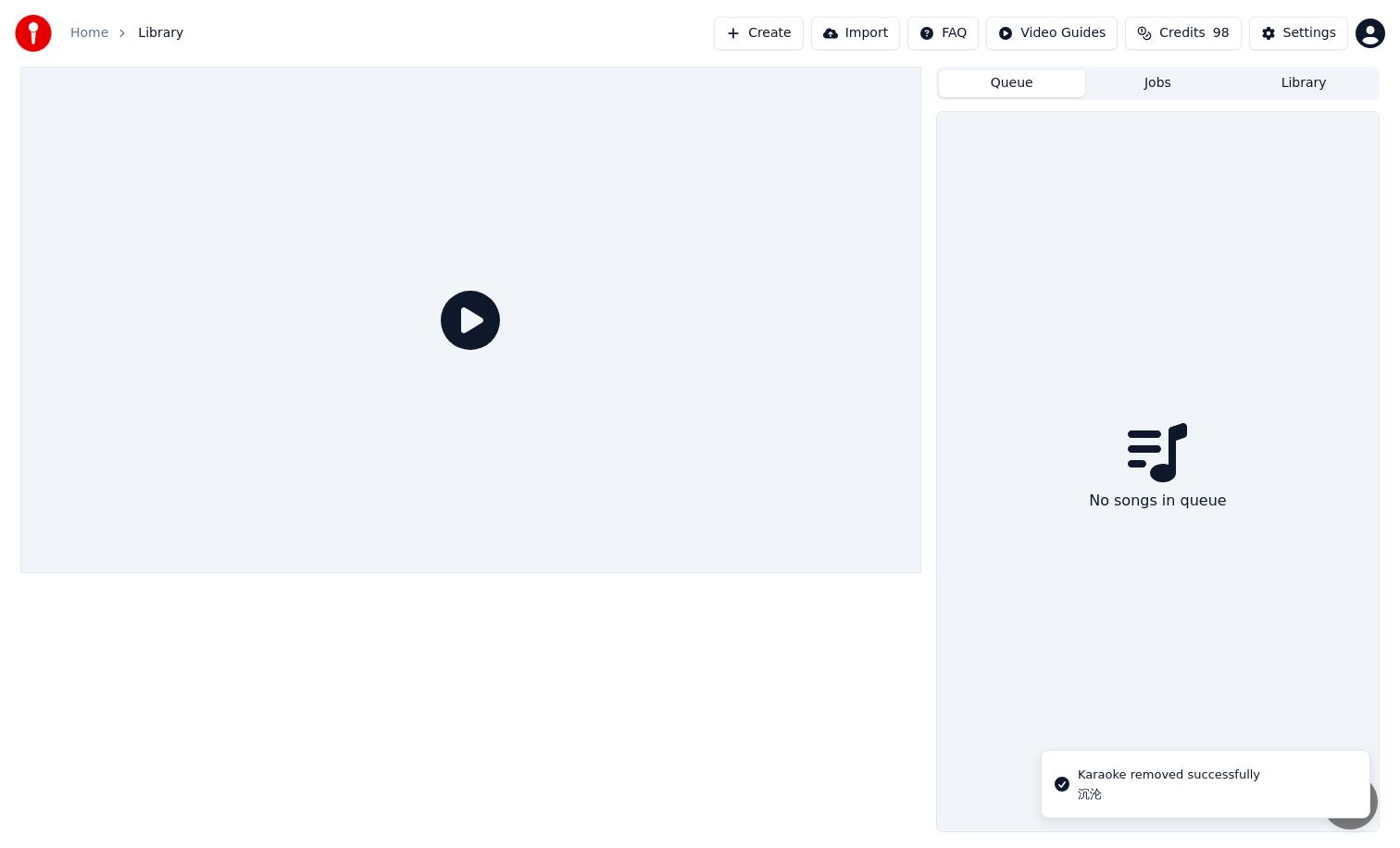
click at [774, 32] on button "Create" at bounding box center [758, 33] width 90 height 33
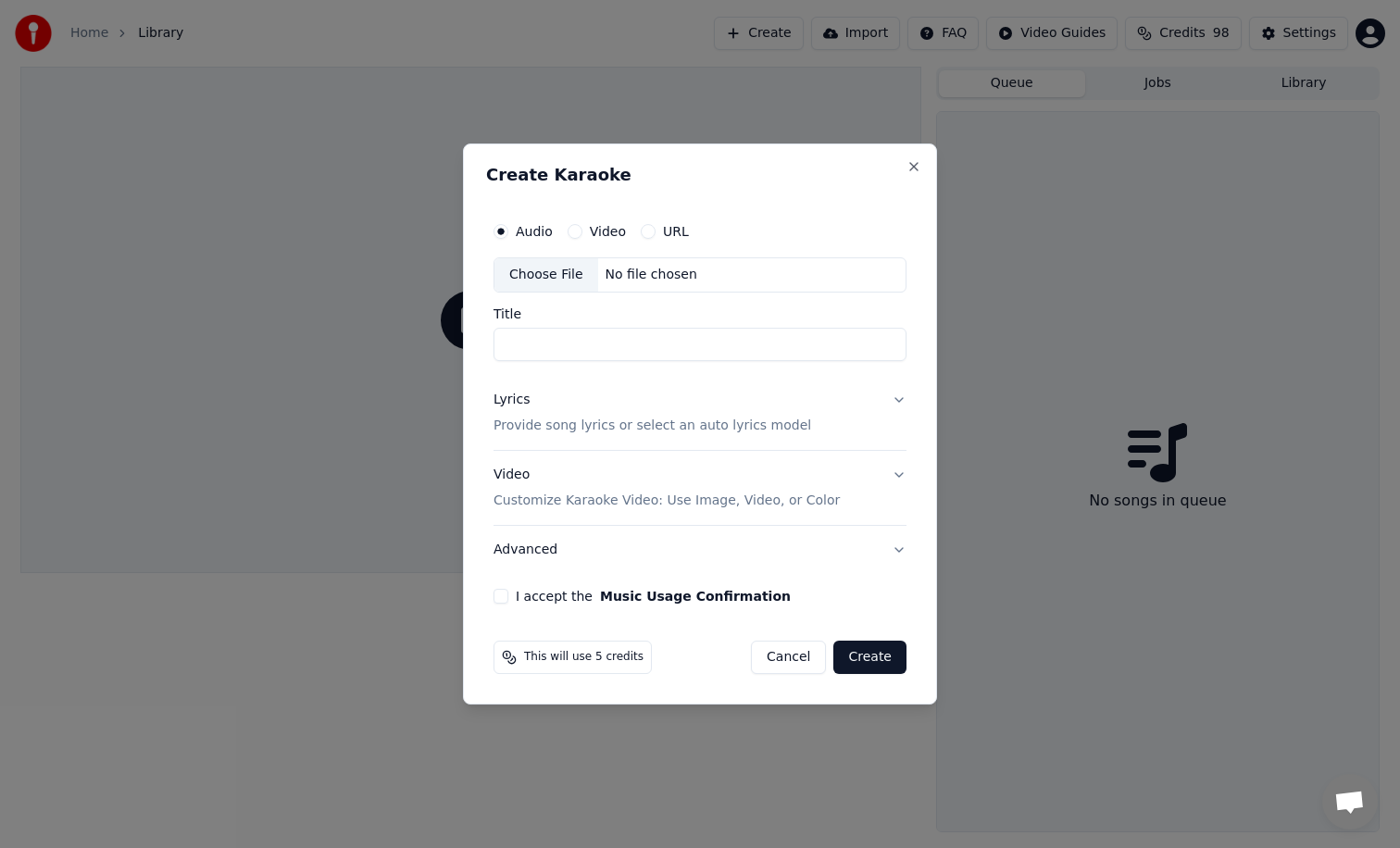
click at [542, 270] on div "Choose File" at bounding box center [546, 274] width 104 height 33
drag, startPoint x: 592, startPoint y: 346, endPoint x: 536, endPoint y: 356, distance: 56.9
click at [528, 347] on input "**********" at bounding box center [700, 344] width 413 height 33
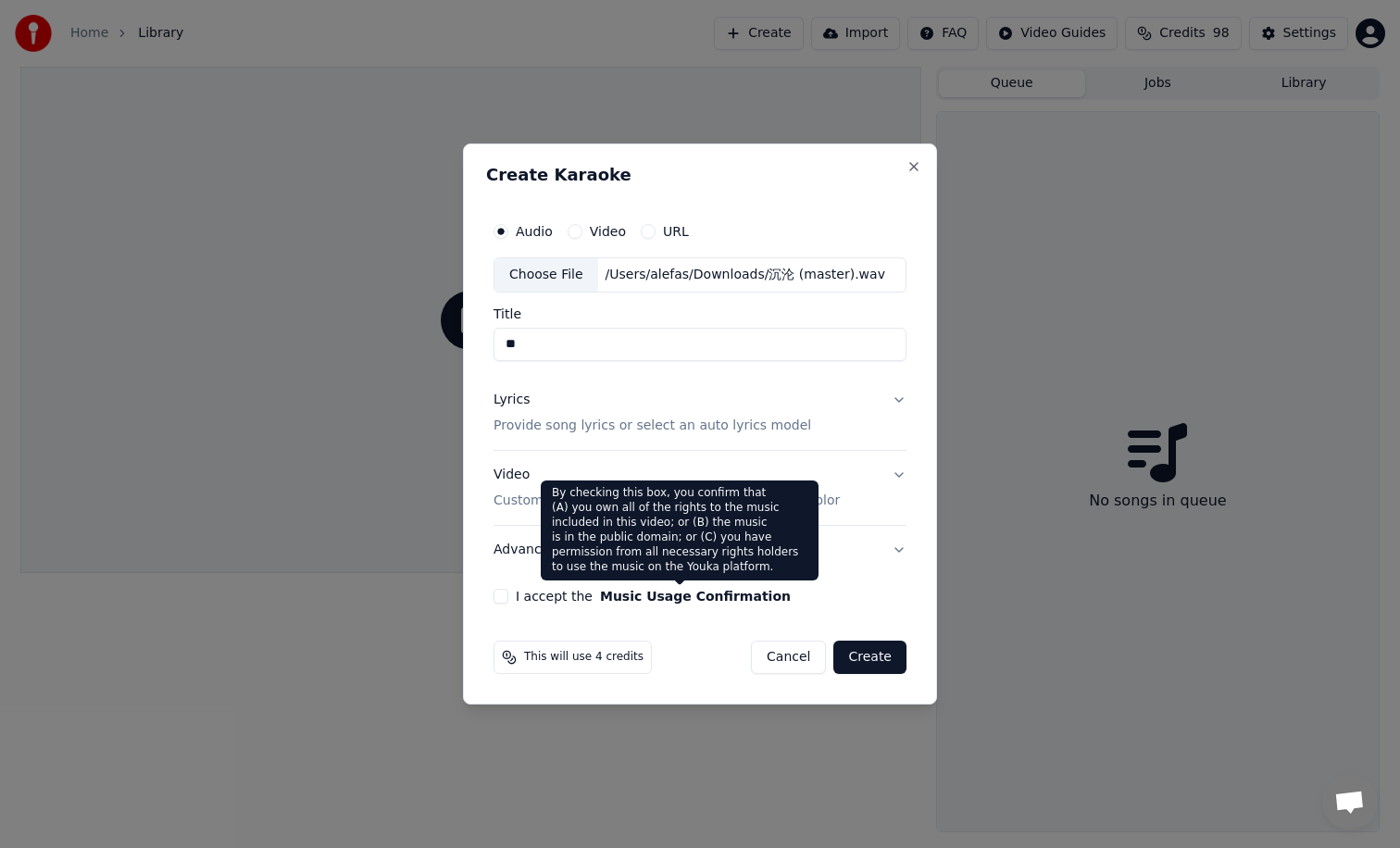
type input "**"
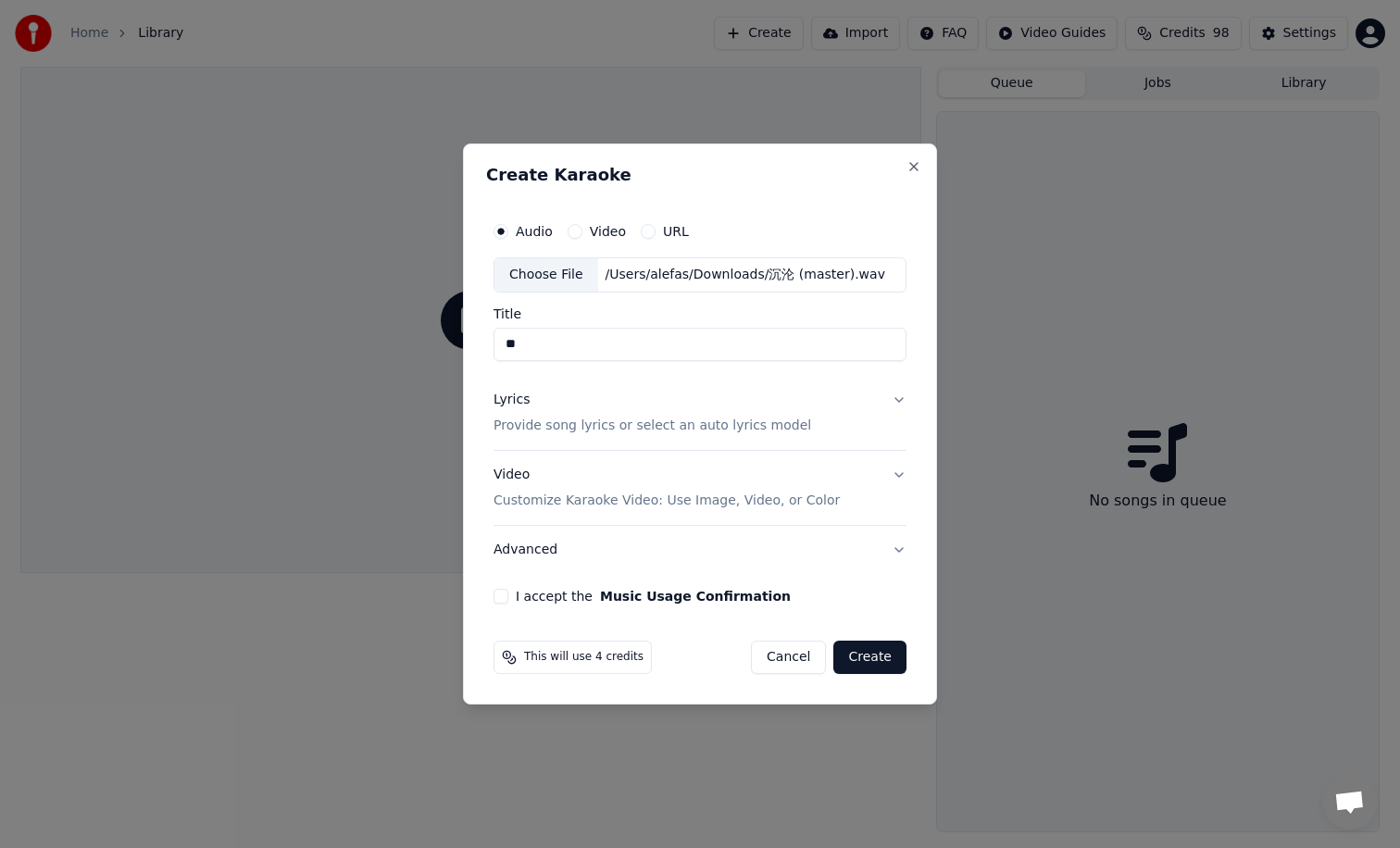
click at [680, 416] on div "Lyrics Provide song lyrics or select an auto lyrics model" at bounding box center [652, 413] width 318 height 45
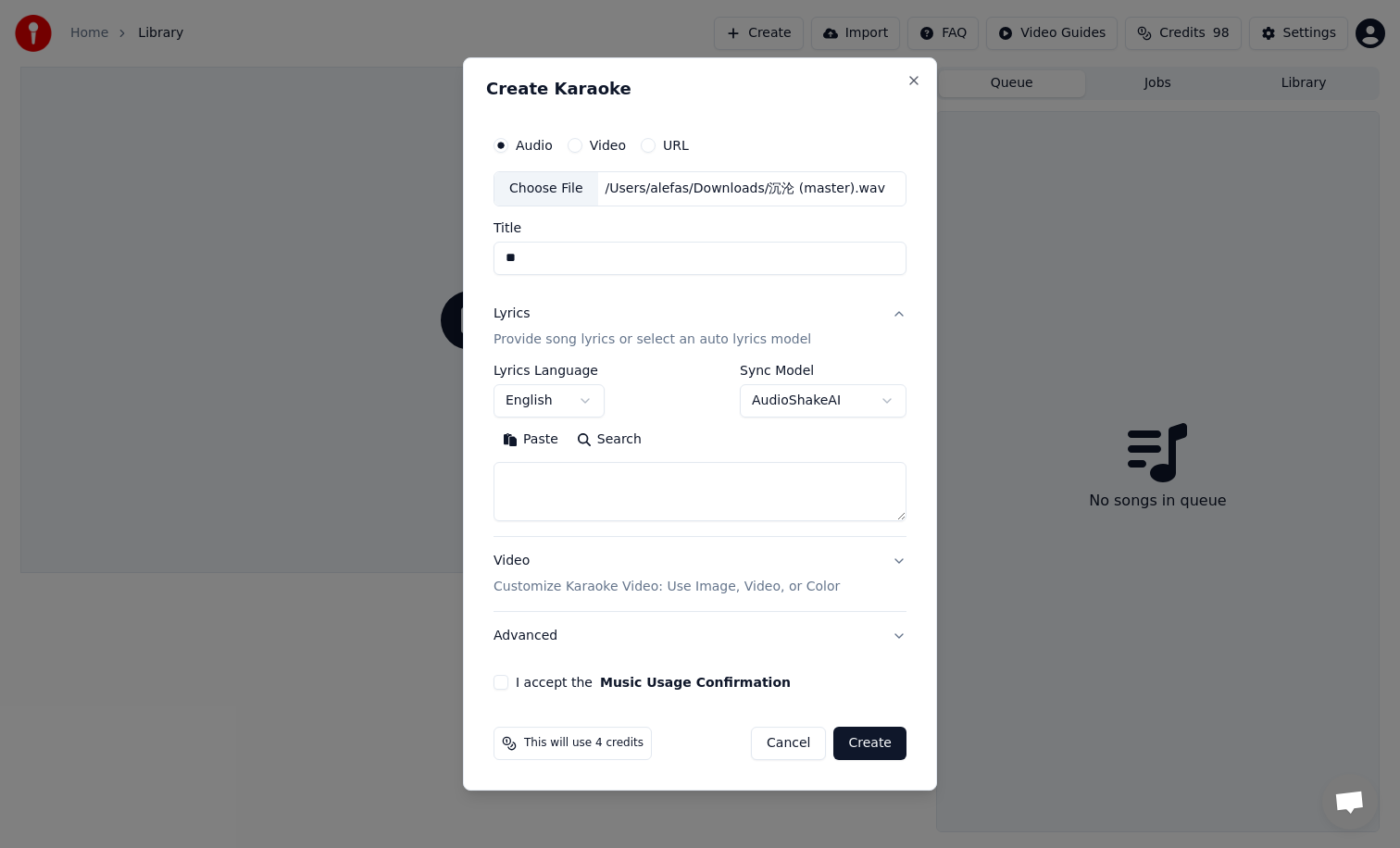
click at [518, 486] on textarea at bounding box center [700, 491] width 413 height 59
drag, startPoint x: 533, startPoint y: 528, endPoint x: 534, endPoint y: 518, distance: 10.0
click at [533, 527] on div "**********" at bounding box center [700, 449] width 413 height 172
click at [538, 497] on textarea at bounding box center [700, 491] width 413 height 59
paste textarea "**********"
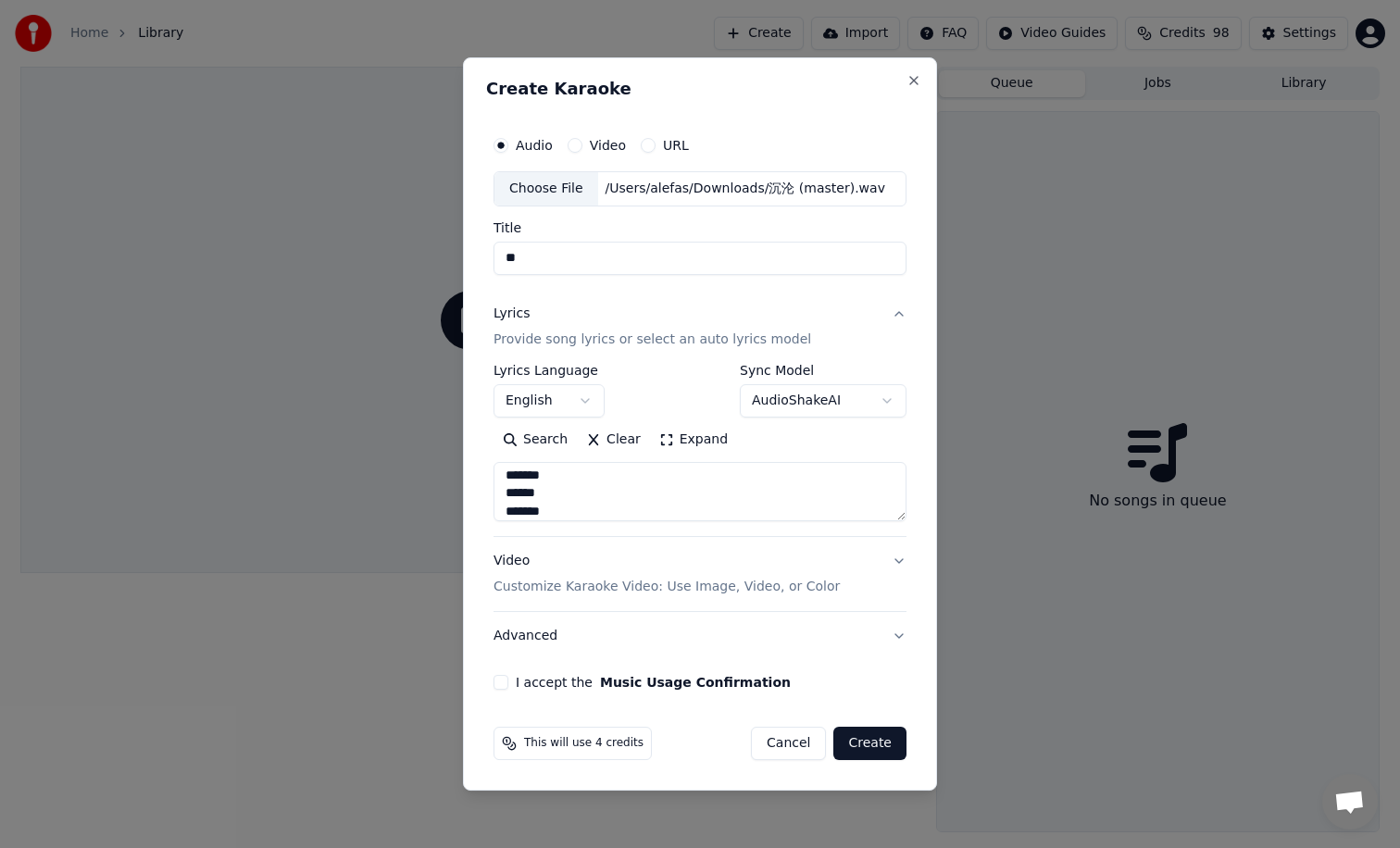
scroll to position [549, 0]
type textarea "**********"
click at [553, 384] on div "**********" at bounding box center [549, 391] width 112 height 54
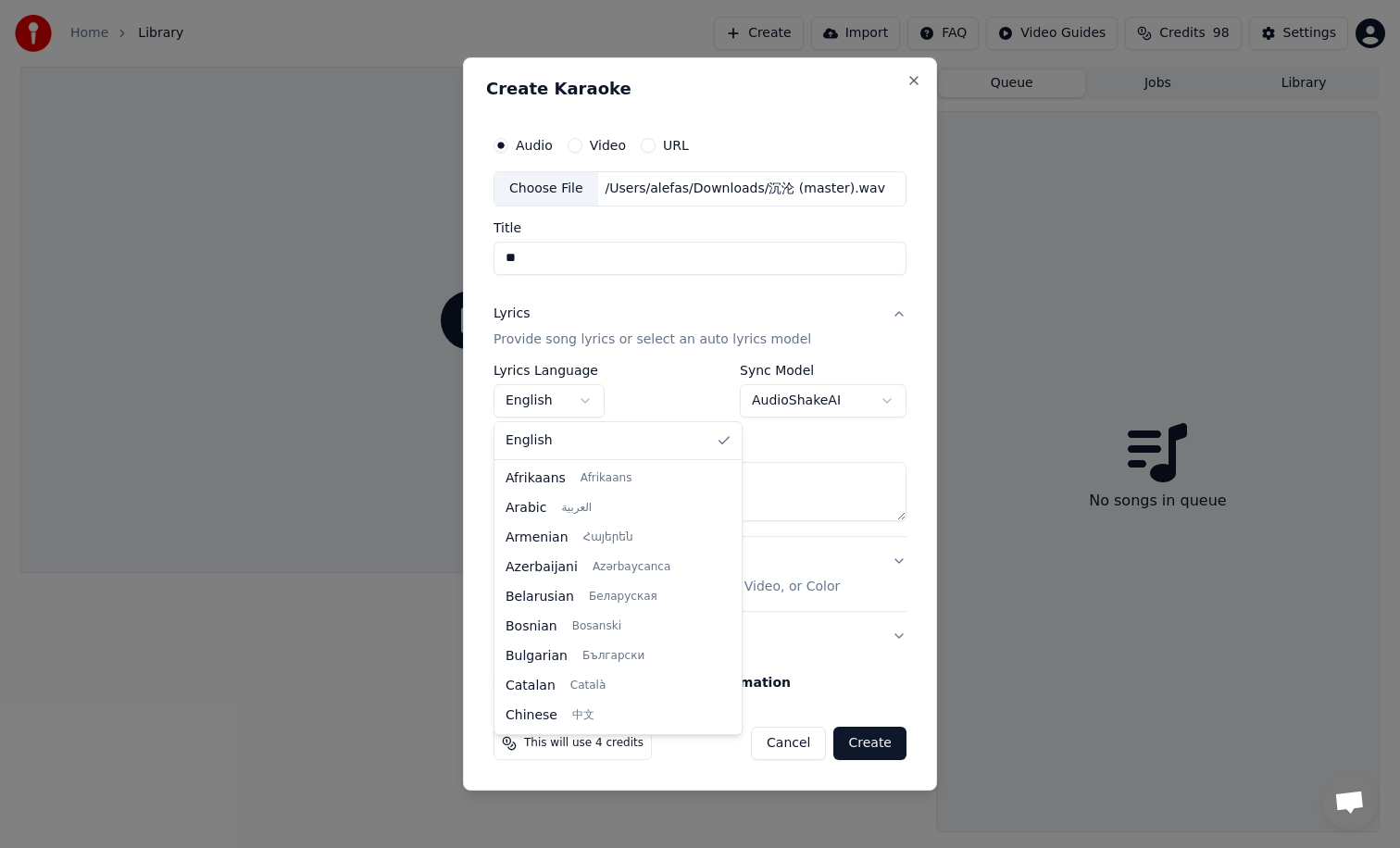
click at [557, 395] on body "**********" at bounding box center [700, 424] width 1400 height 848
select select "**"
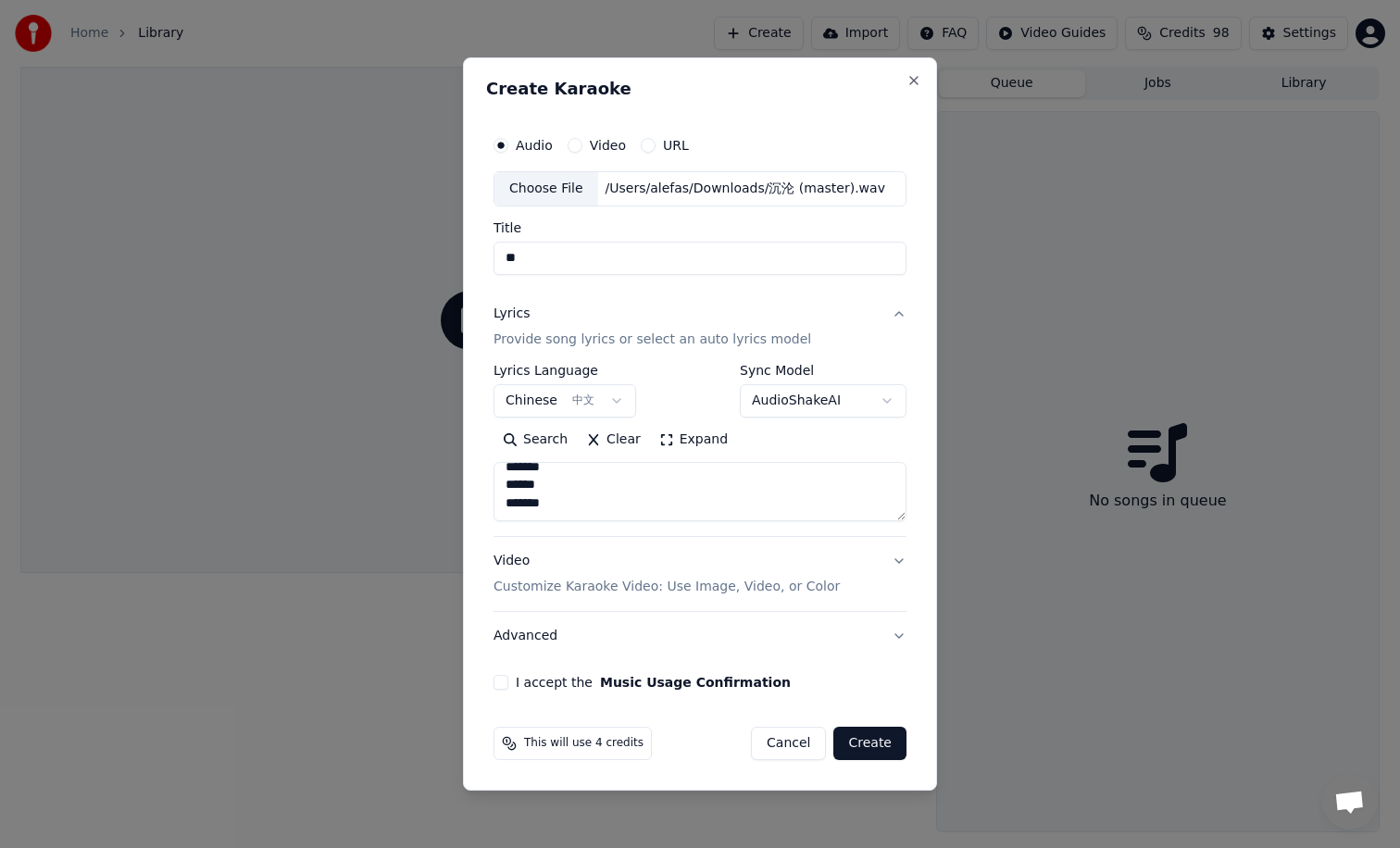
click at [838, 407] on body "**********" at bounding box center [700, 424] width 1400 height 848
click at [841, 402] on body "**********" at bounding box center [700, 424] width 1400 height 848
click at [504, 683] on button "I accept the Music Usage Confirmation" at bounding box center [500, 682] width 15 height 15
click at [887, 748] on button "Create" at bounding box center [869, 742] width 73 height 33
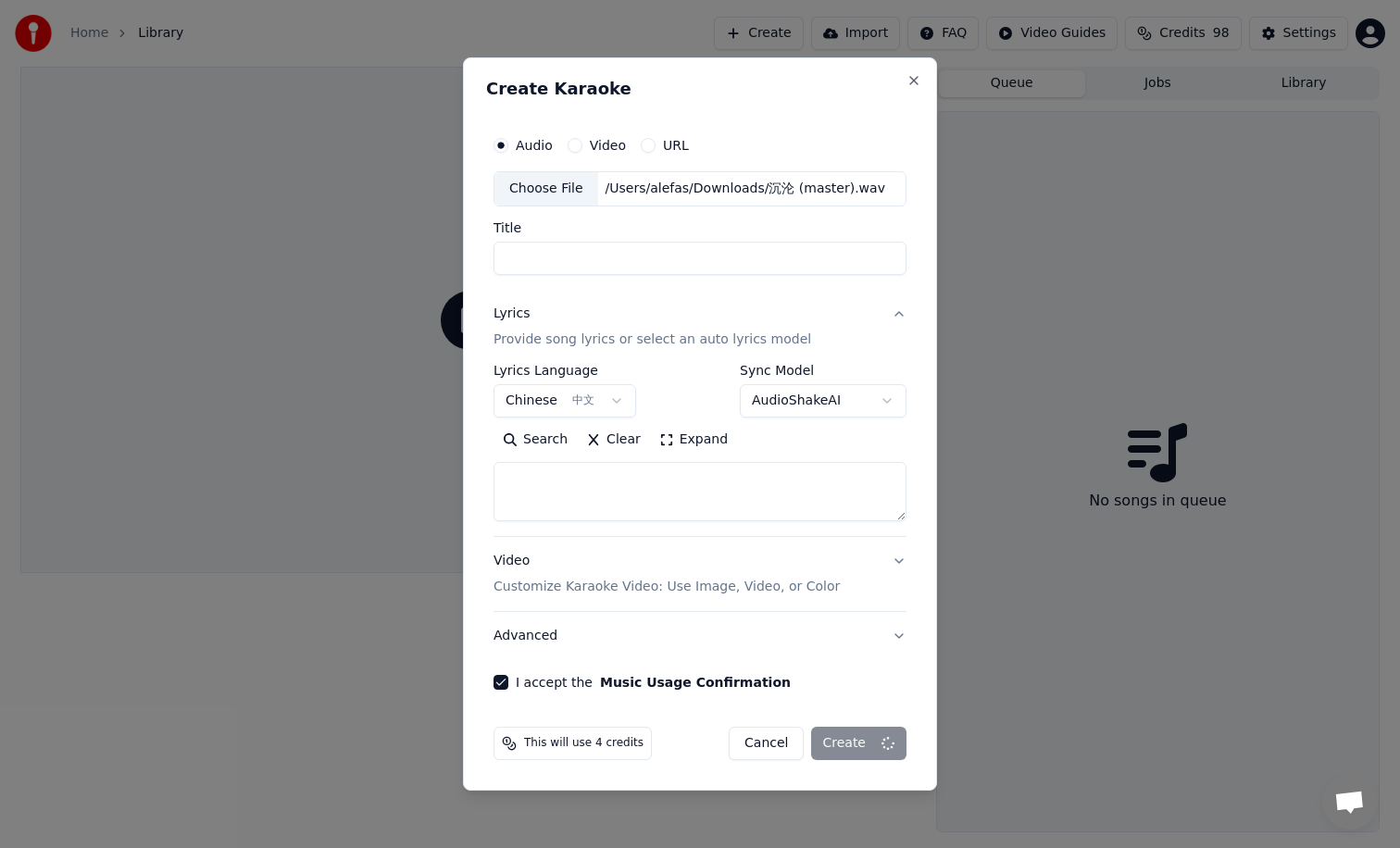
select select
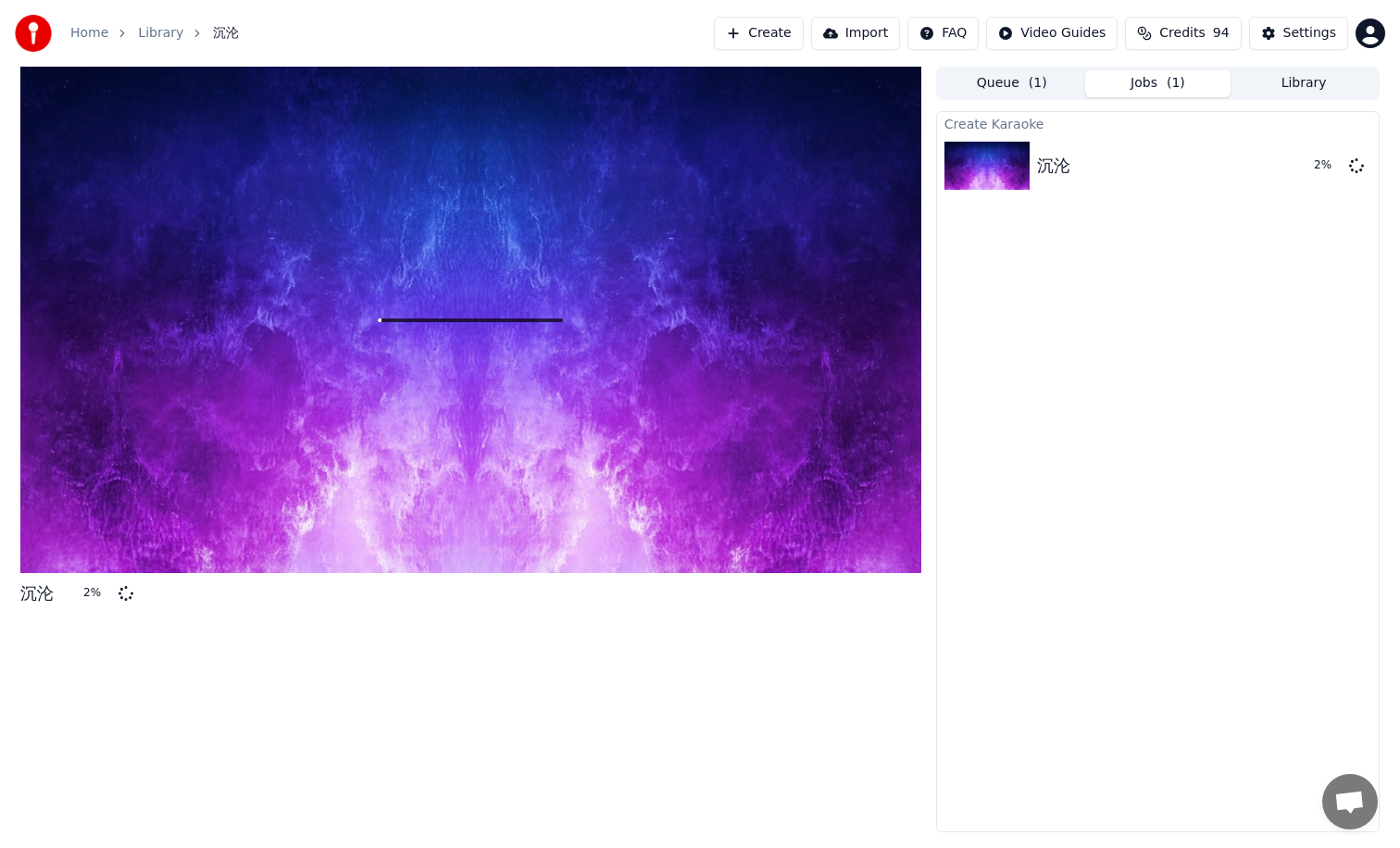
click at [1152, 387] on div "Create Karaoke 沉沦 2 %" at bounding box center [1157, 472] width 443 height 721
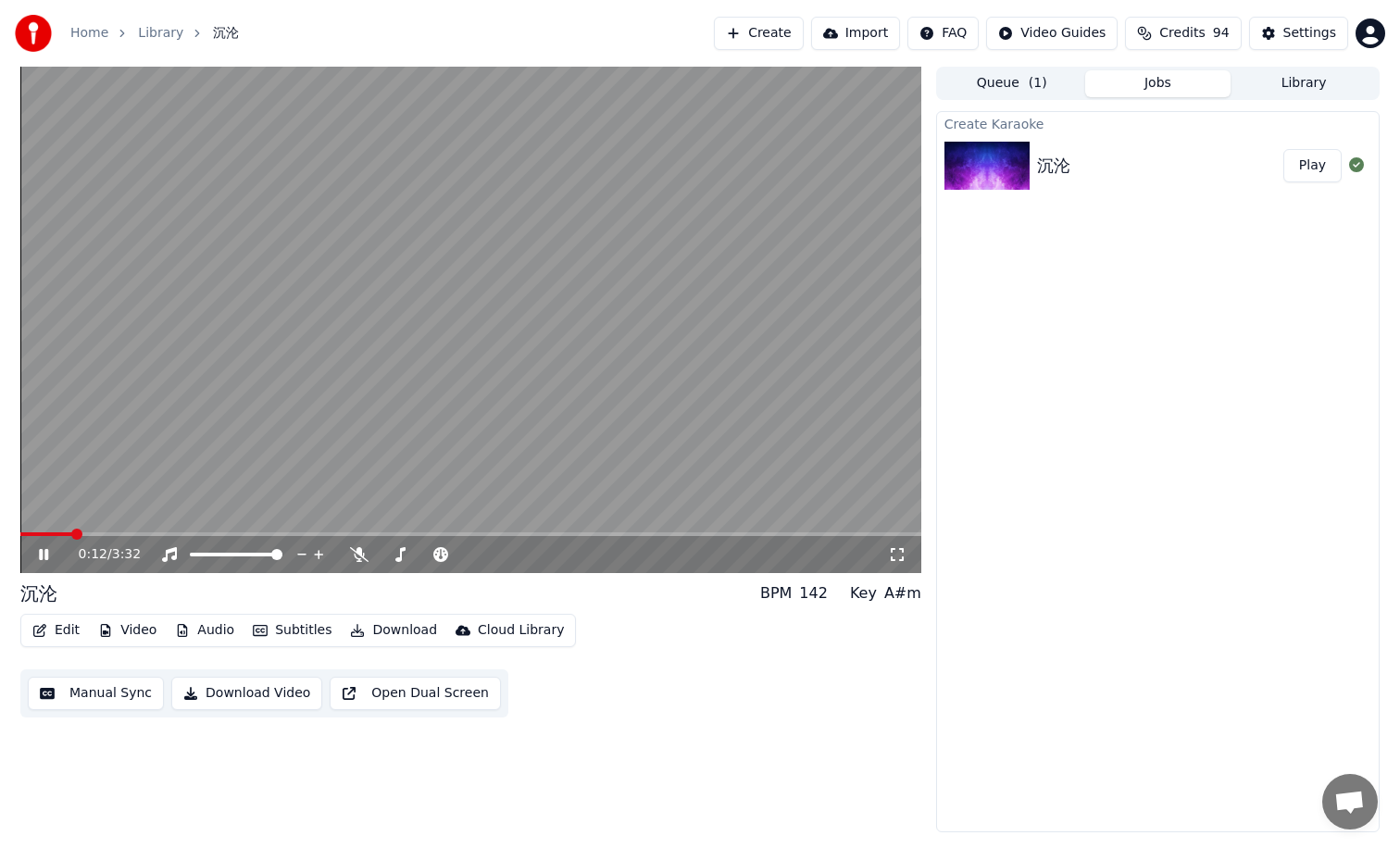
click at [1329, 371] on div "Create Karaoke 沉沦 Play" at bounding box center [1157, 472] width 443 height 721
click at [472, 556] on span at bounding box center [466, 554] width 11 height 11
click at [46, 626] on icon "button" at bounding box center [39, 630] width 13 height 13
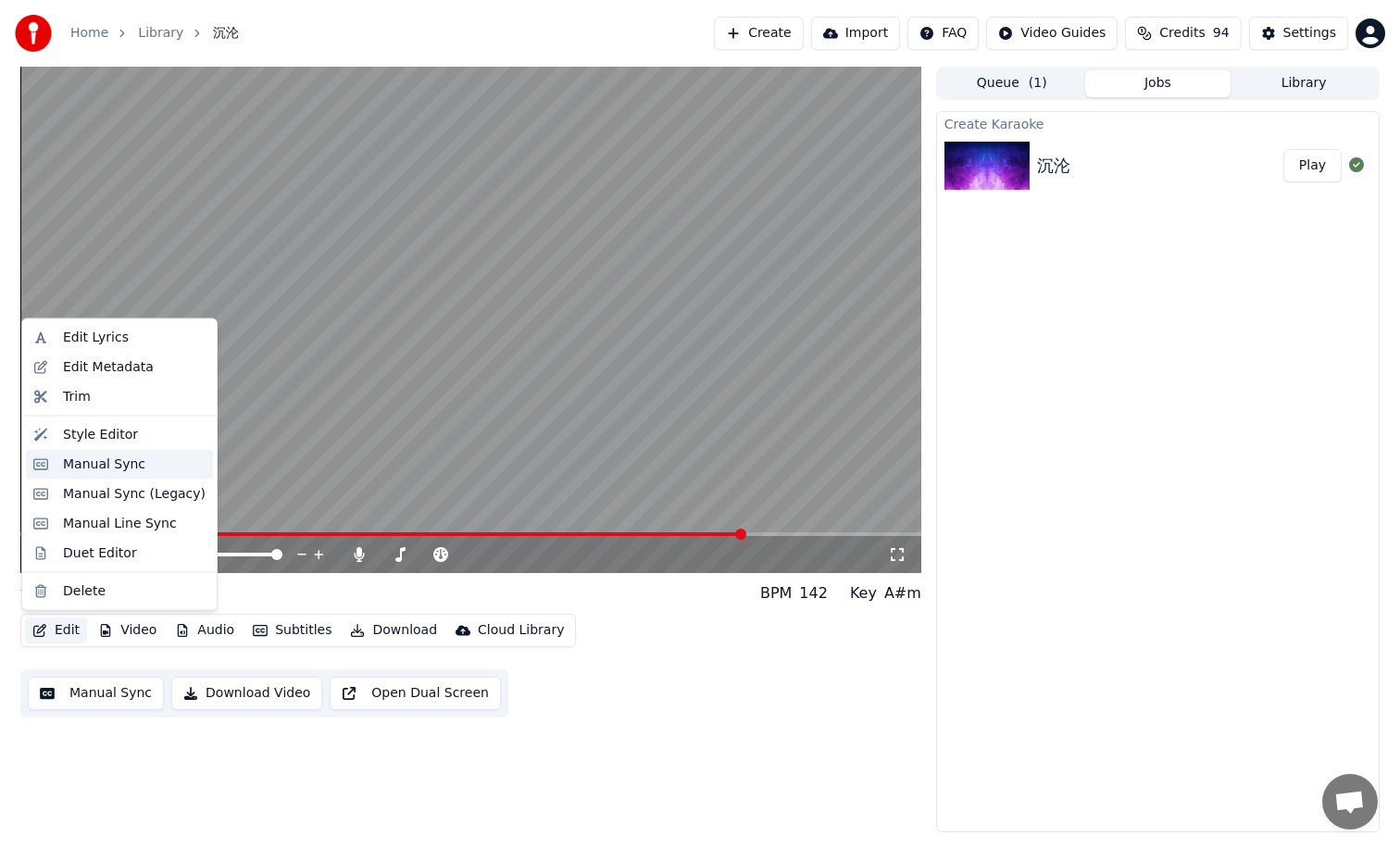
click at [105, 463] on div "Manual Sync" at bounding box center [104, 463] width 83 height 19
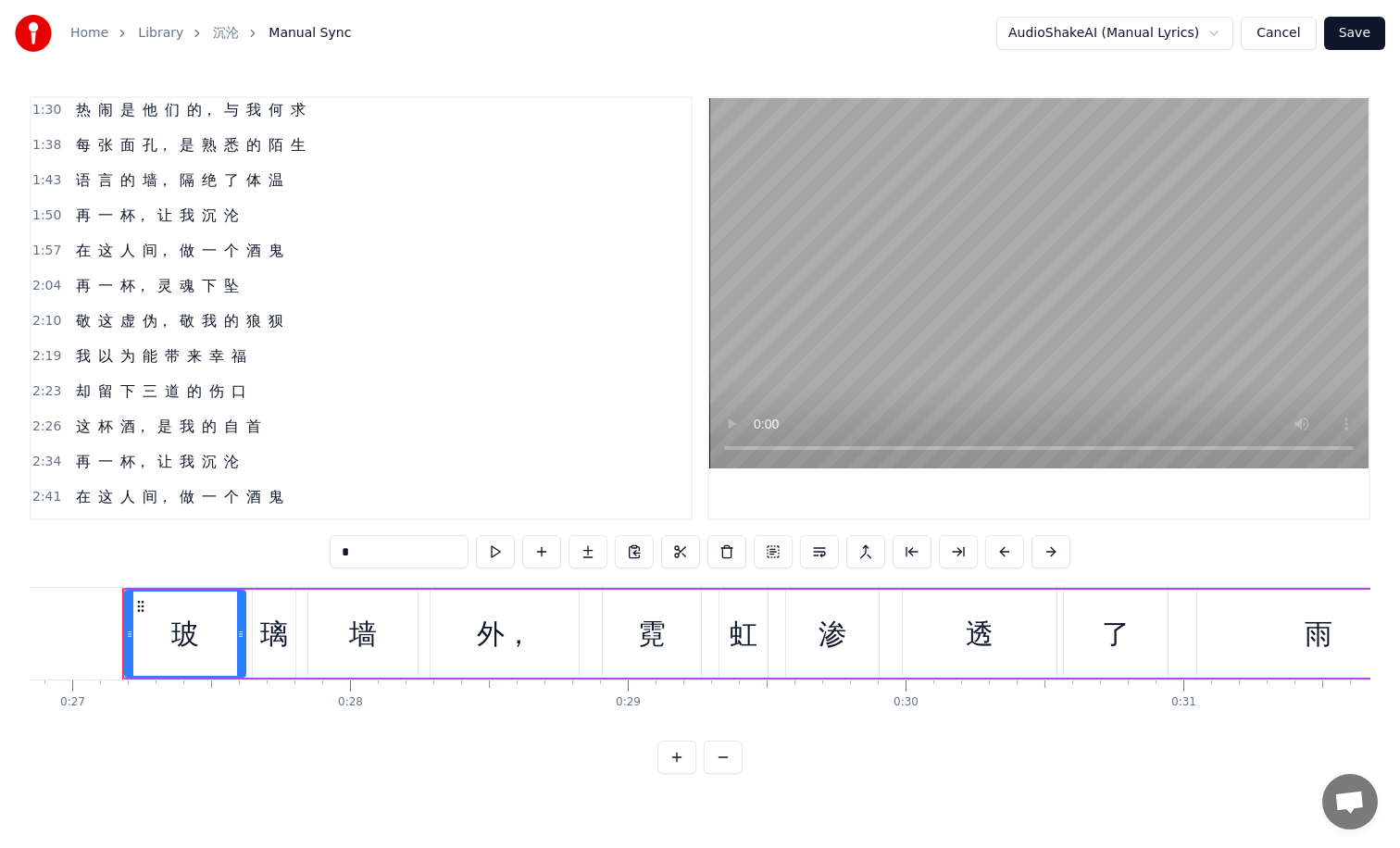
scroll to position [494, 0]
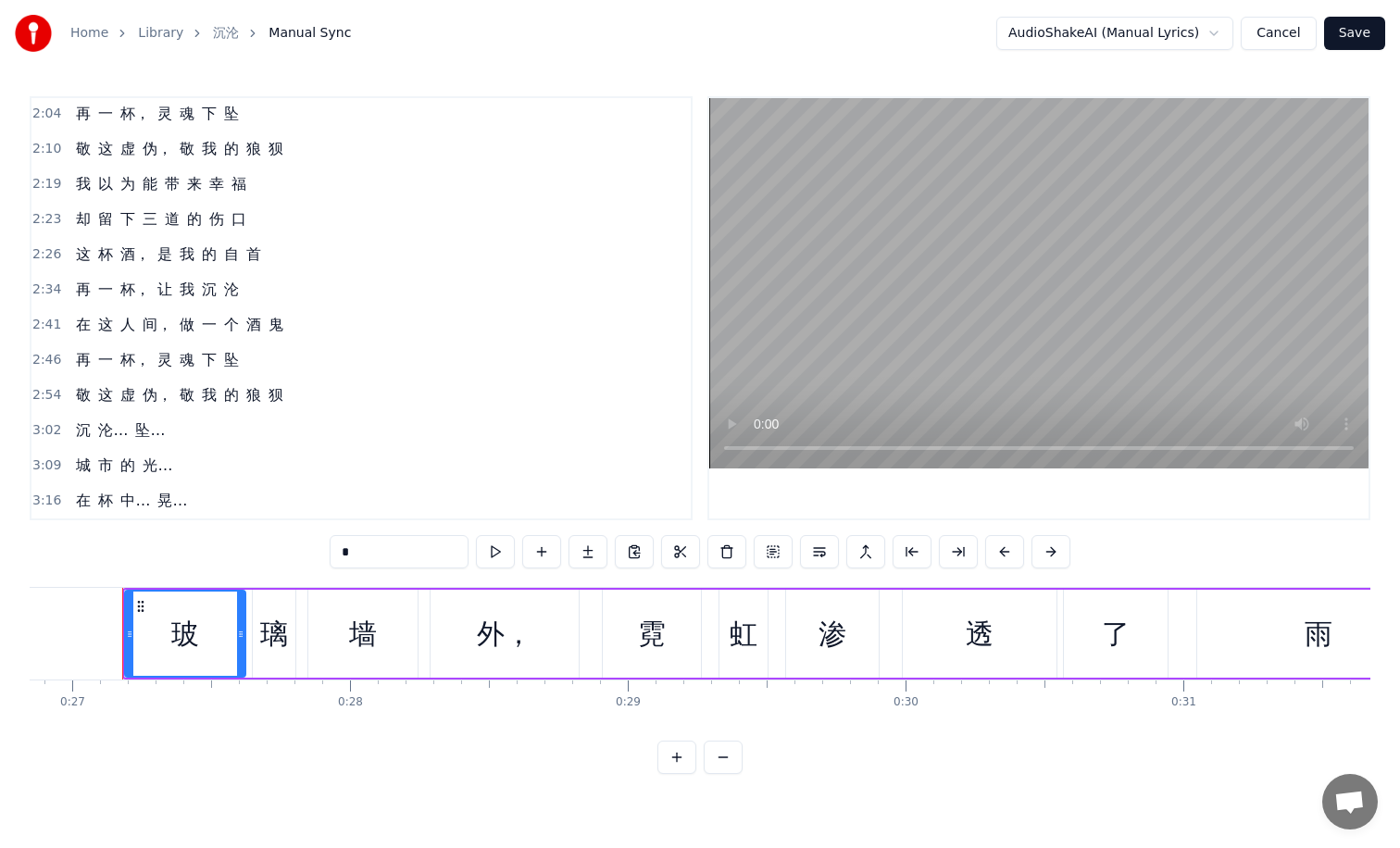
click at [85, 361] on span "再" at bounding box center [83, 359] width 19 height 21
type input "*"
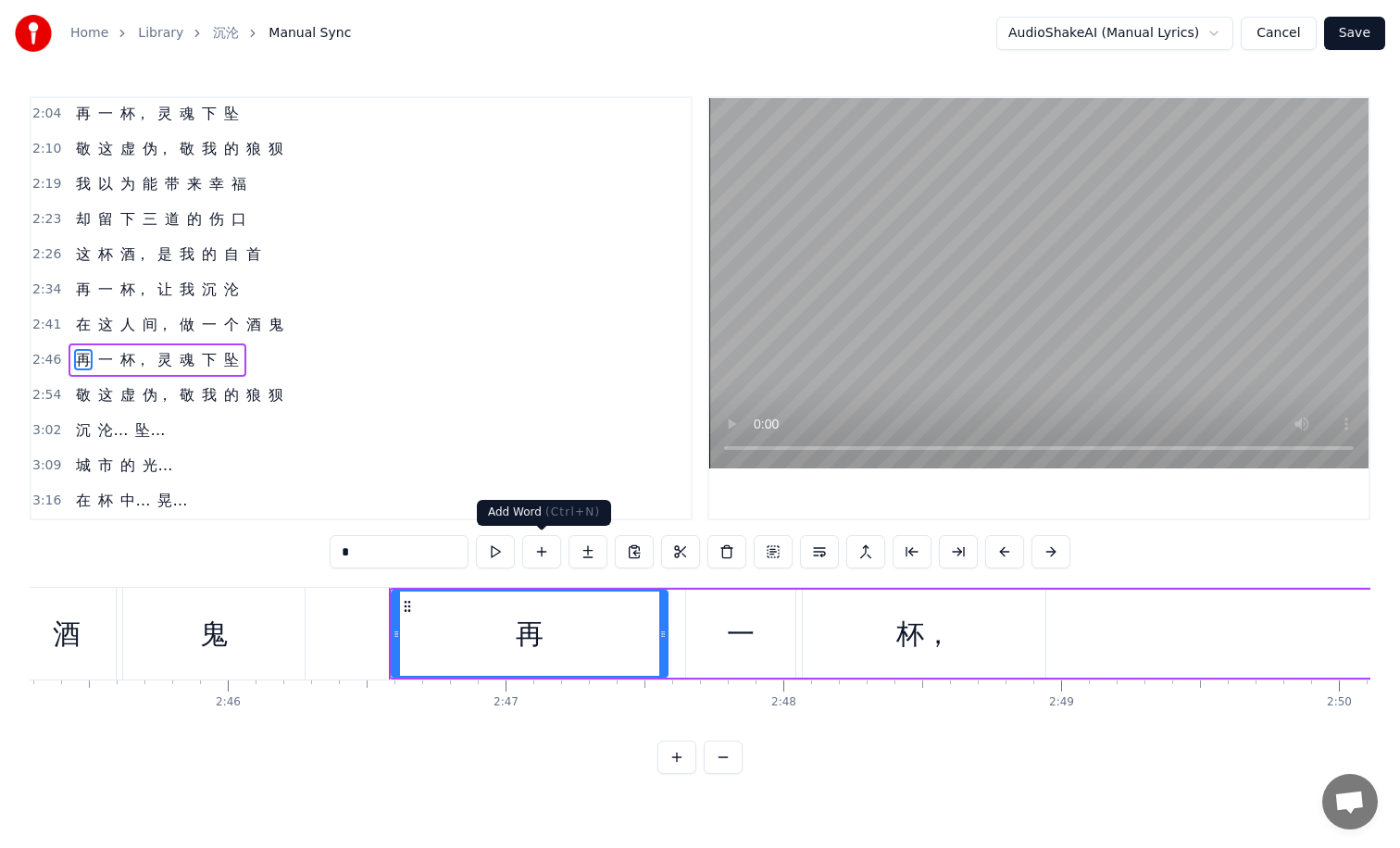
scroll to position [0, 46177]
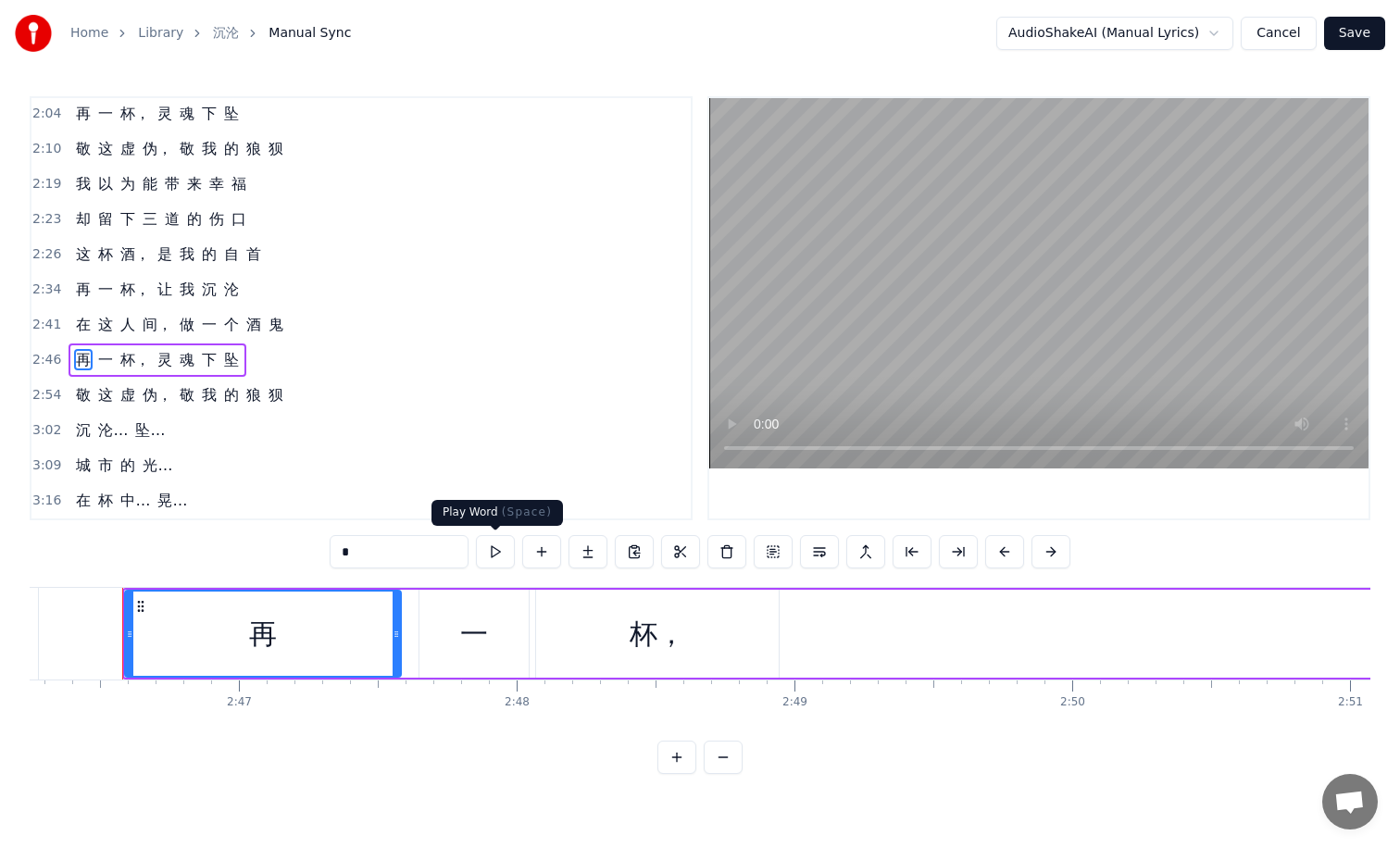
click at [491, 554] on button at bounding box center [495, 551] width 39 height 33
click at [503, 550] on button at bounding box center [495, 551] width 39 height 33
click at [499, 553] on button at bounding box center [495, 551] width 39 height 33
drag, startPoint x: 687, startPoint y: 647, endPoint x: 998, endPoint y: 640, distance: 311.1
click at [998, 640] on div "再 一 杯， 灵 魂 下 坠" at bounding box center [1241, 634] width 2237 height 92
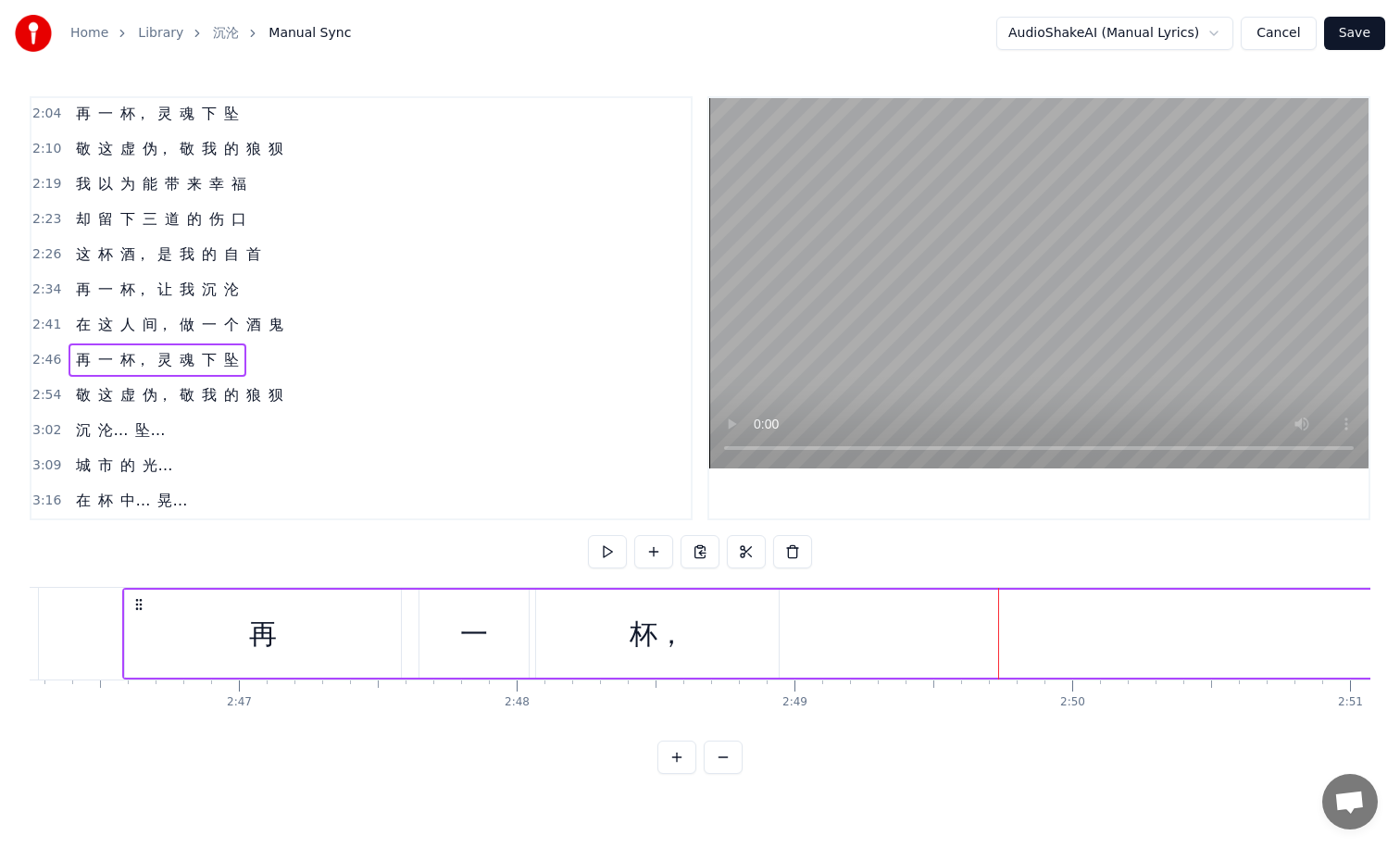
click at [712, 644] on div "杯，" at bounding box center [657, 634] width 242 height 88
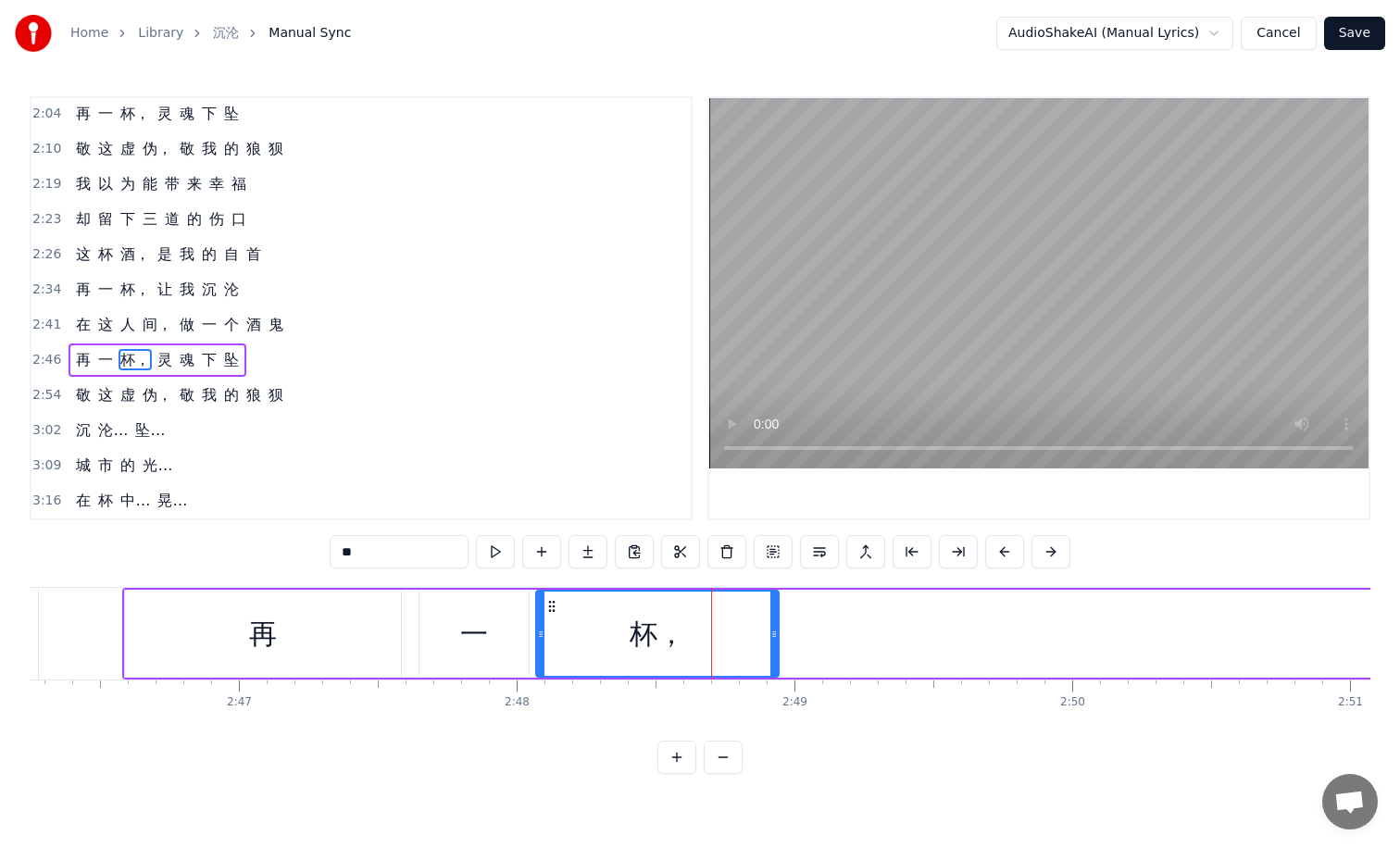
drag, startPoint x: 682, startPoint y: 643, endPoint x: 787, endPoint y: 634, distance: 105.4
click at [787, 634] on div "再 一 杯， 灵 魂 下 坠" at bounding box center [1241, 634] width 2237 height 92
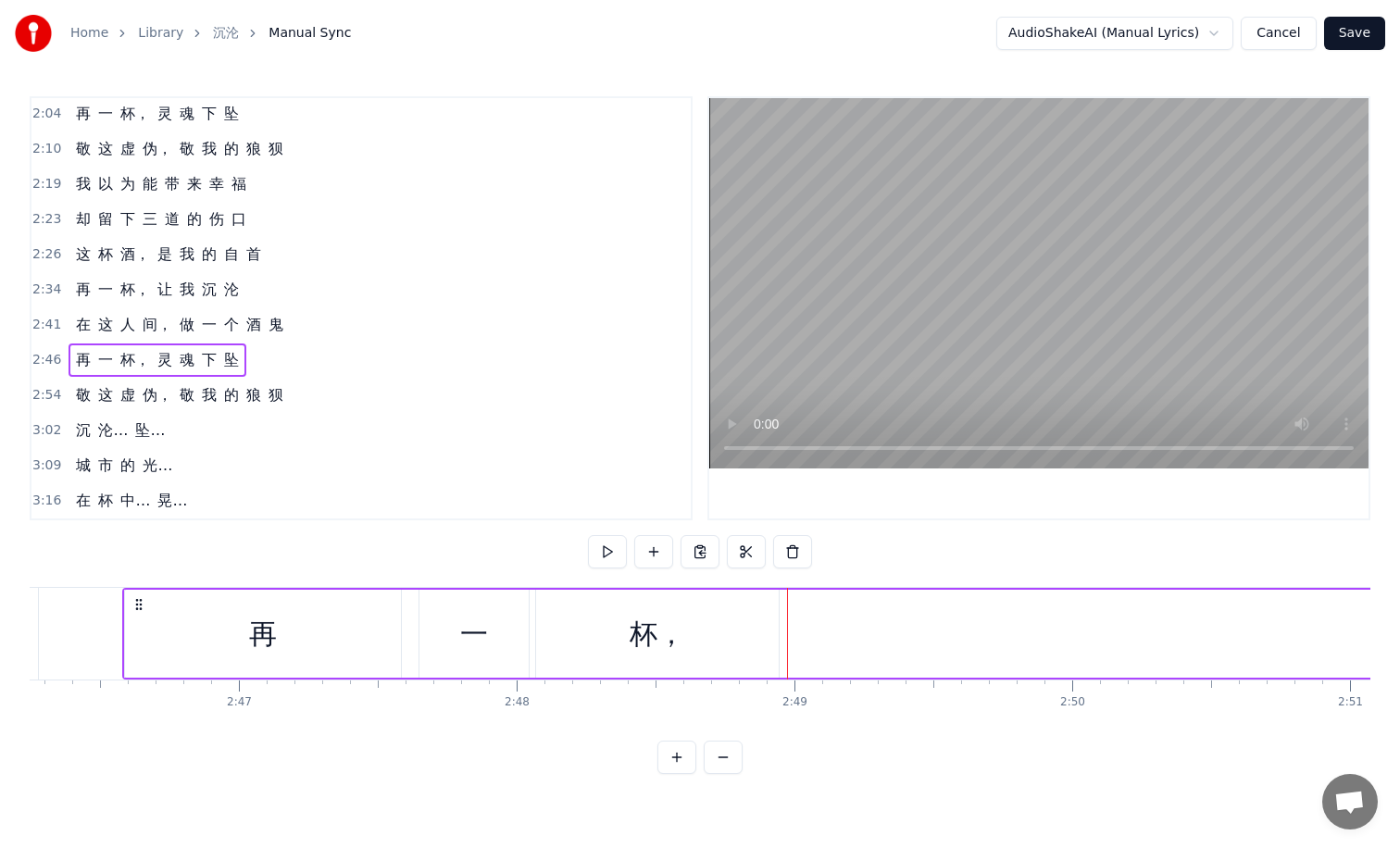
click at [645, 636] on div "杯，" at bounding box center [658, 634] width 56 height 42
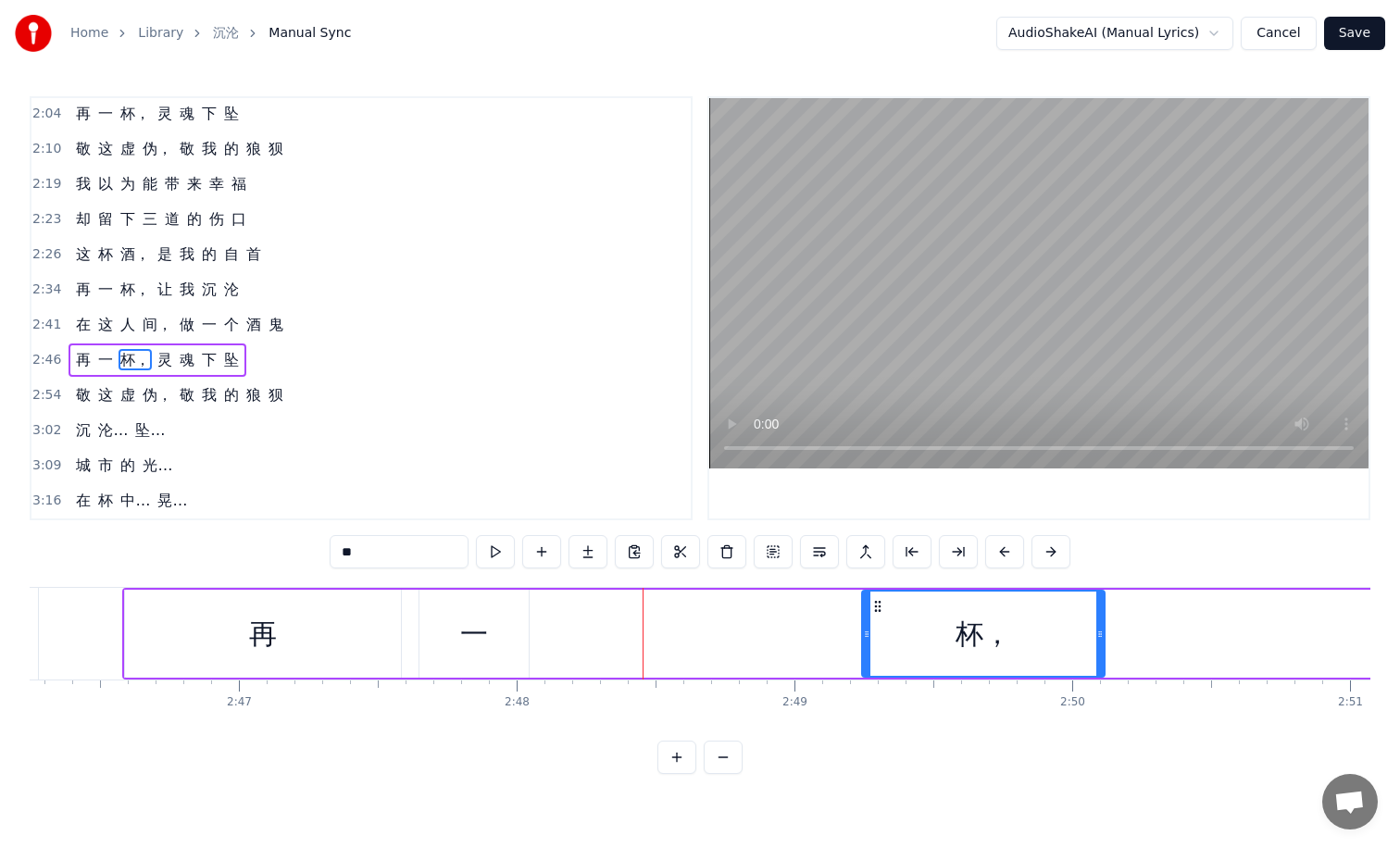
drag, startPoint x: 549, startPoint y: 606, endPoint x: 875, endPoint y: 631, distance: 327.0
click at [875, 631] on div "杯，" at bounding box center [983, 634] width 241 height 85
click at [450, 612] on div "一" at bounding box center [474, 634] width 110 height 88
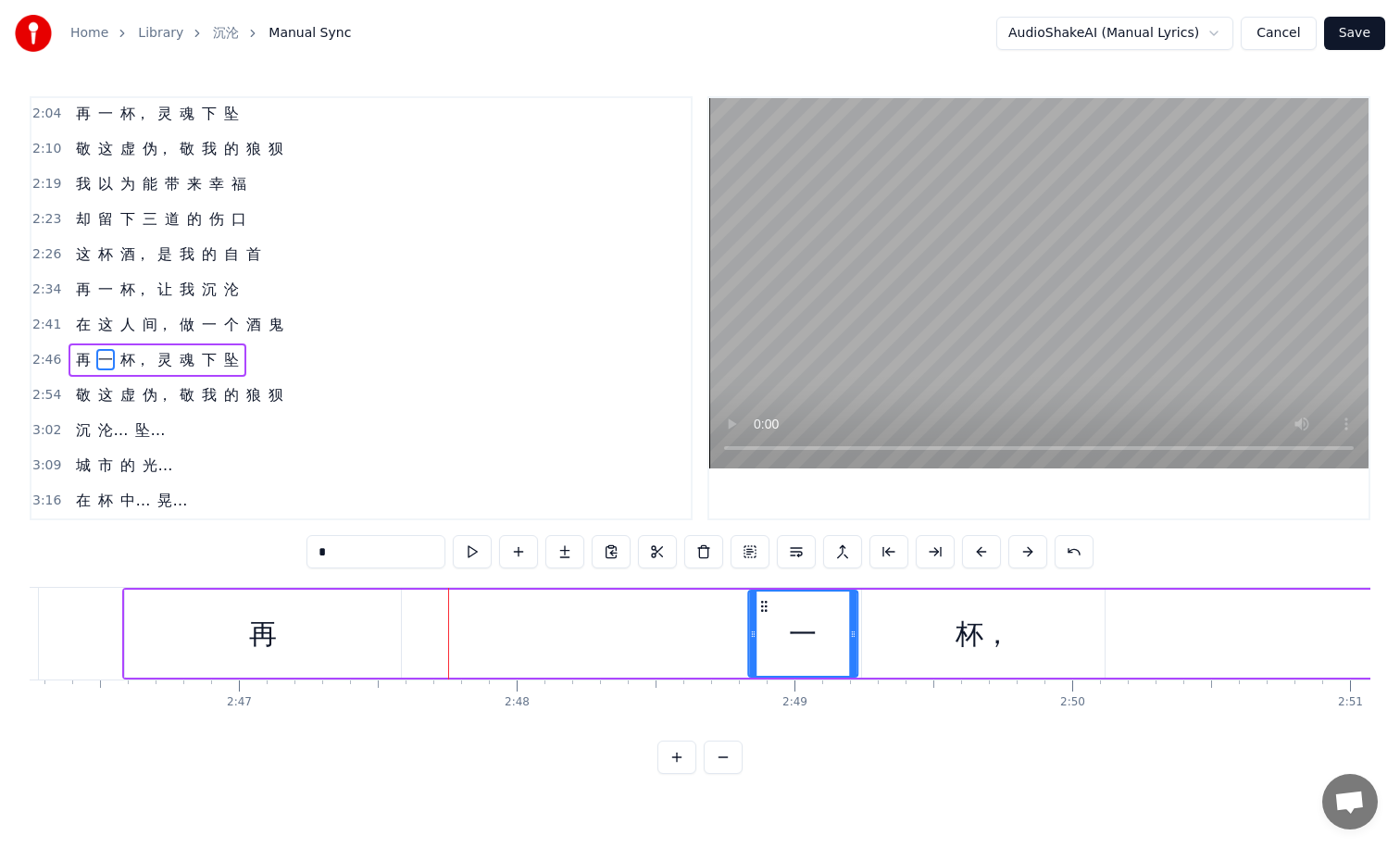
drag, startPoint x: 434, startPoint y: 605, endPoint x: 763, endPoint y: 616, distance: 329.2
click at [763, 616] on div "一" at bounding box center [803, 634] width 108 height 85
click at [171, 624] on div "再" at bounding box center [262, 634] width 276 height 88
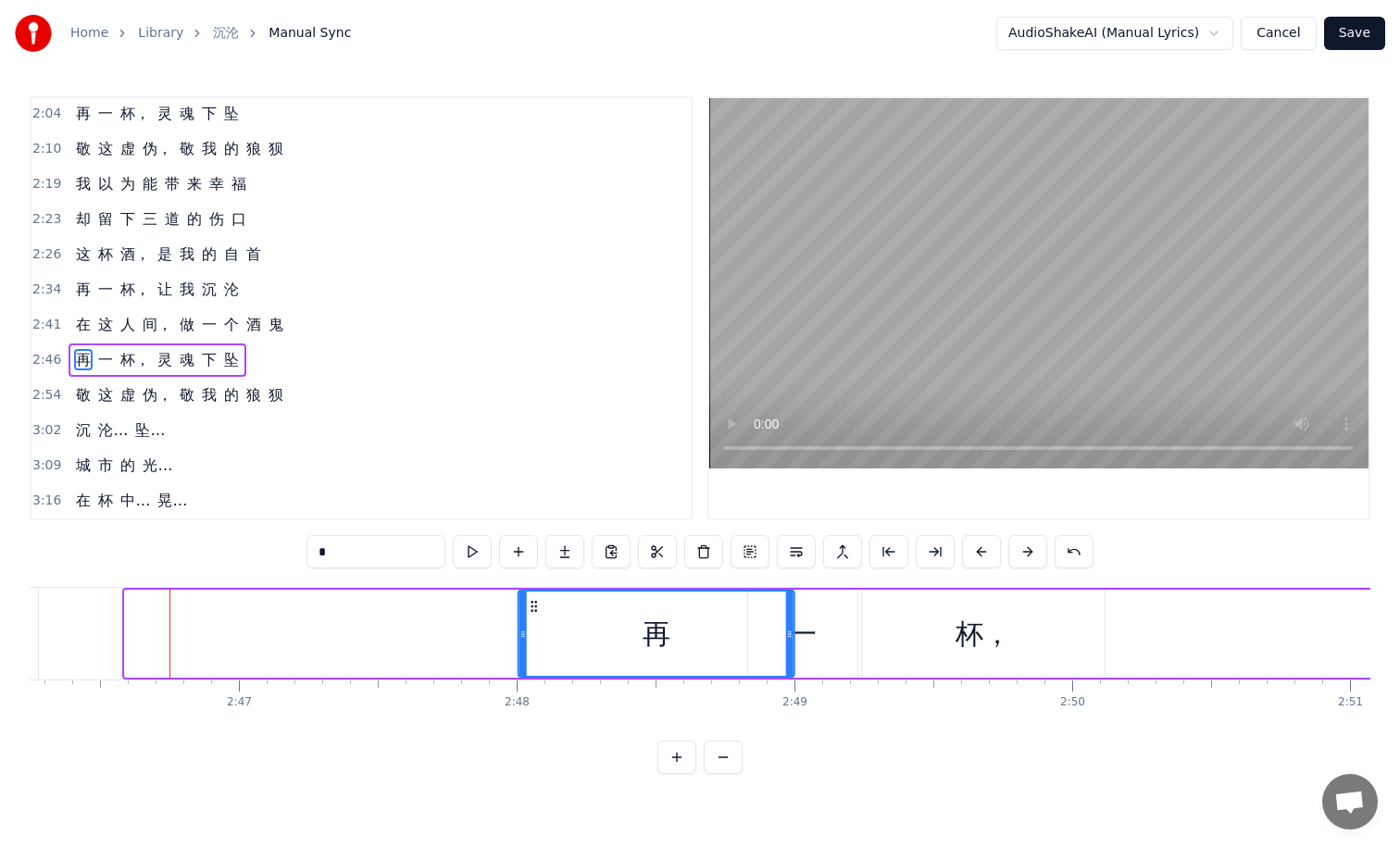
drag, startPoint x: 140, startPoint y: 600, endPoint x: 534, endPoint y: 614, distance: 394.2
click at [534, 614] on div "再" at bounding box center [656, 634] width 274 height 85
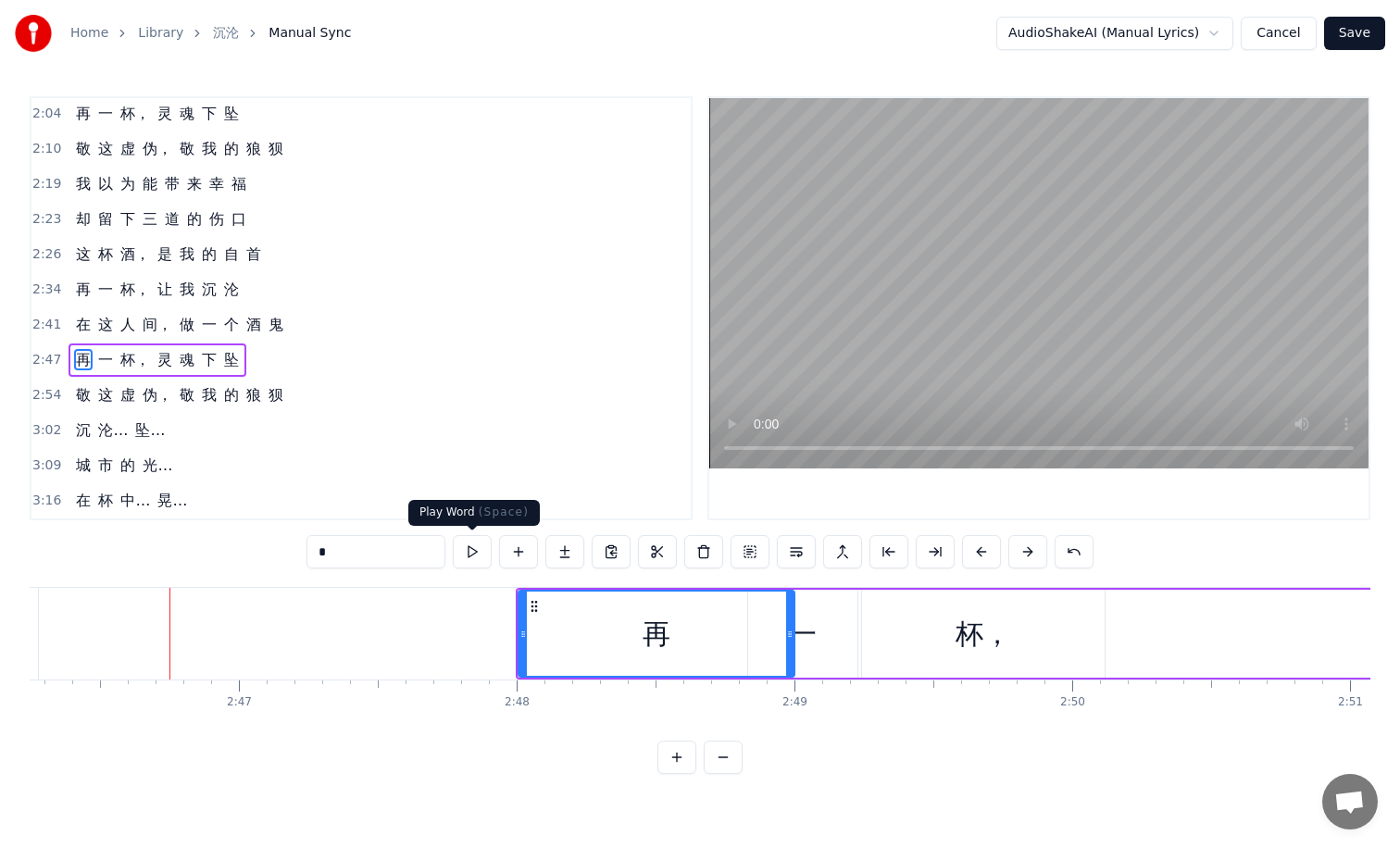
click at [467, 540] on button at bounding box center [471, 551] width 39 height 33
click at [468, 548] on button at bounding box center [471, 551] width 39 height 33
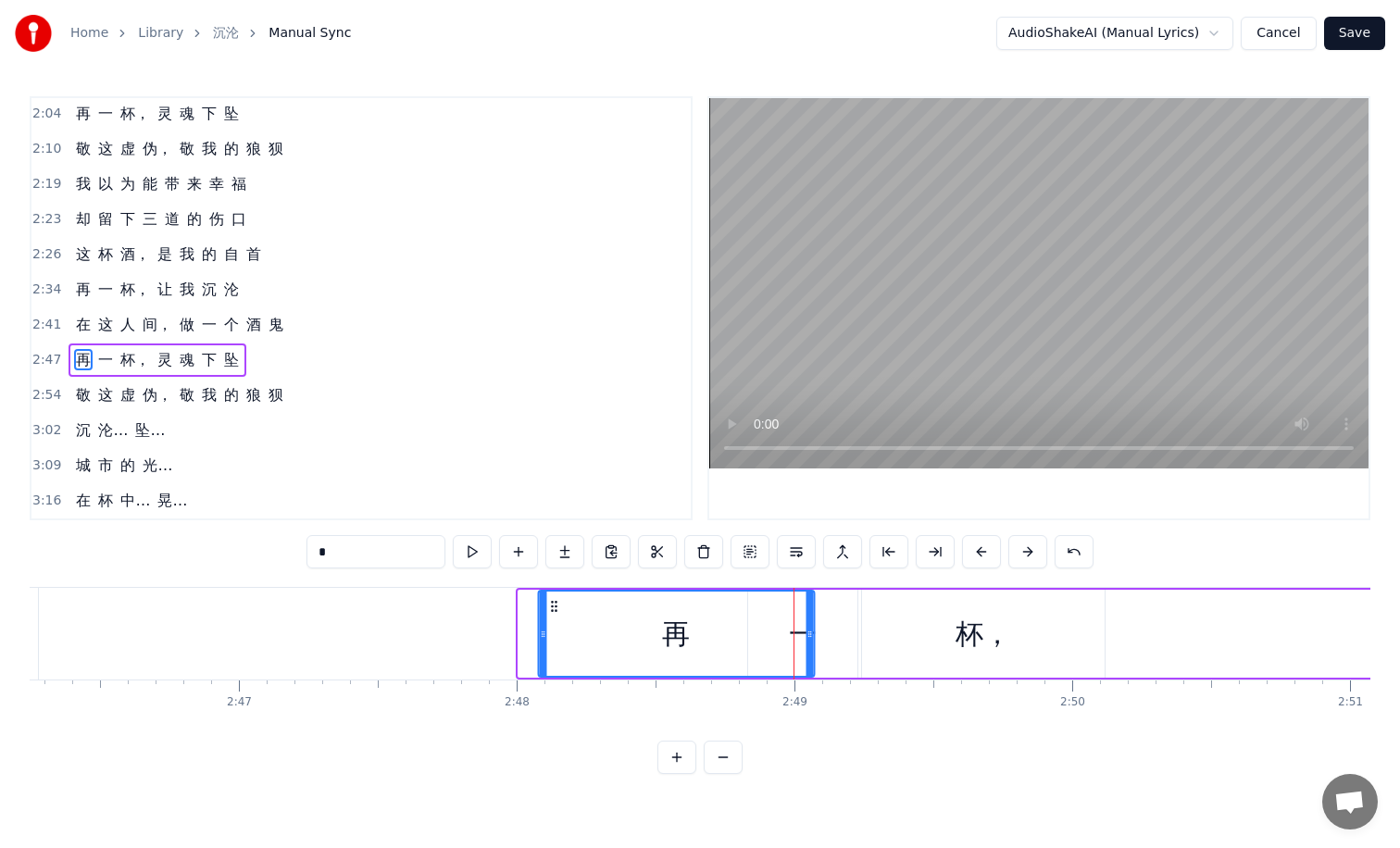
drag, startPoint x: 530, startPoint y: 608, endPoint x: 545, endPoint y: 604, distance: 15.5
click at [551, 607] on icon at bounding box center [553, 606] width 15 height 15
click at [475, 555] on button at bounding box center [471, 551] width 39 height 33
click at [476, 554] on button at bounding box center [471, 551] width 39 height 33
click at [561, 608] on icon at bounding box center [560, 606] width 15 height 15
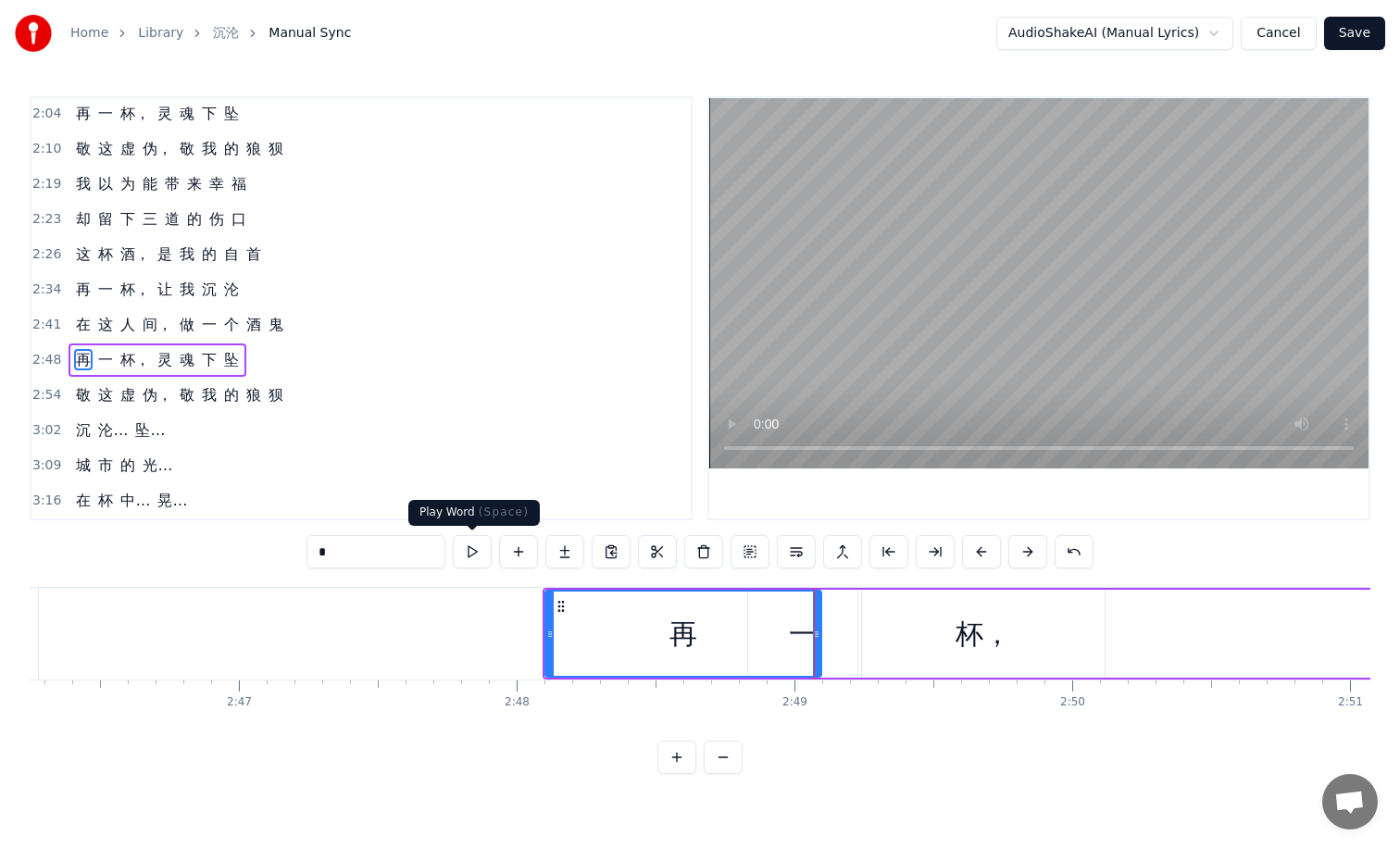
click at [462, 556] on button at bounding box center [471, 551] width 39 height 33
click at [818, 637] on icon at bounding box center [816, 634] width 7 height 15
click at [834, 632] on div "一" at bounding box center [803, 634] width 110 height 88
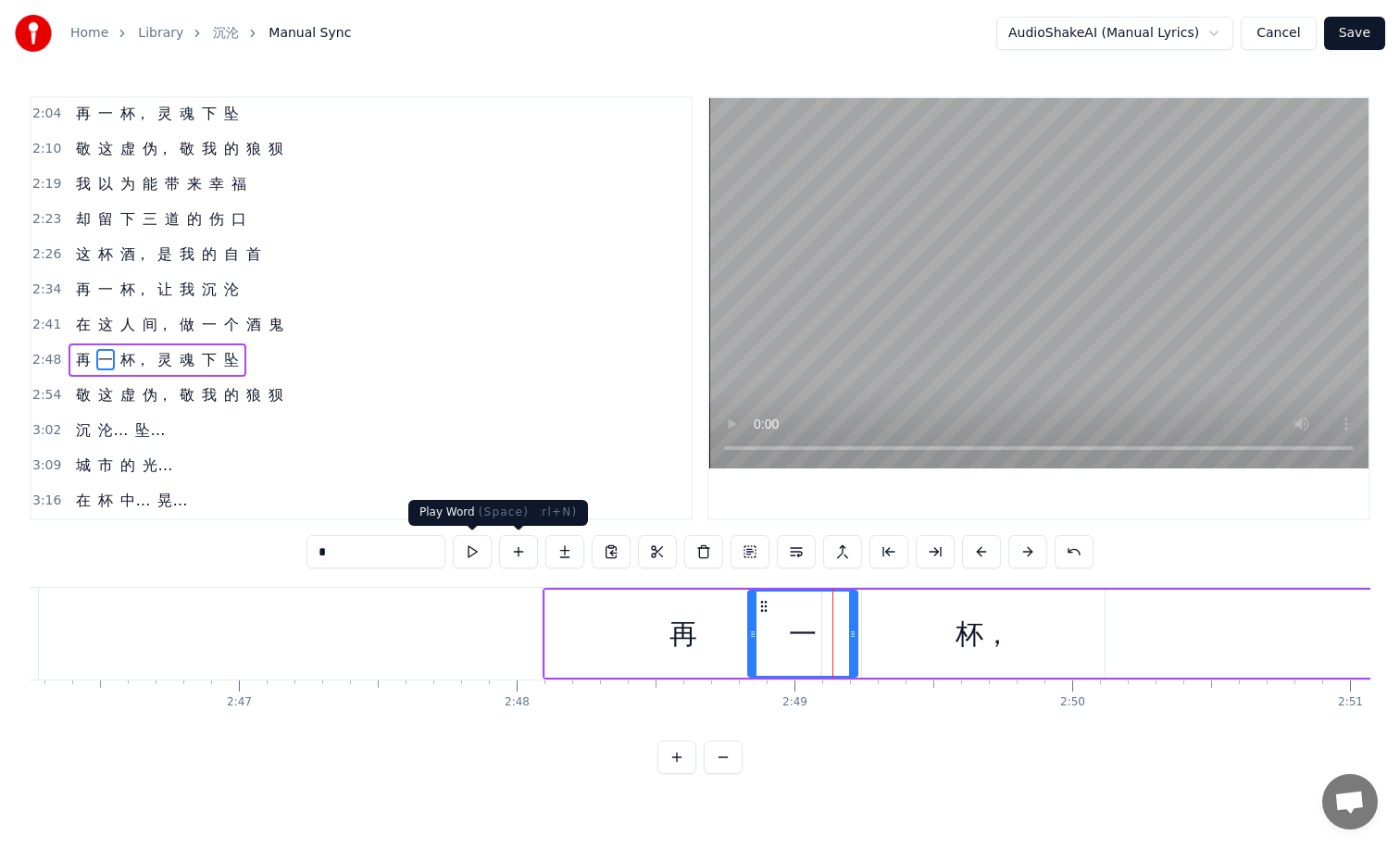
click at [481, 554] on button at bounding box center [471, 551] width 39 height 33
click at [478, 553] on button at bounding box center [471, 551] width 39 height 33
click at [691, 652] on div "再" at bounding box center [684, 634] width 28 height 42
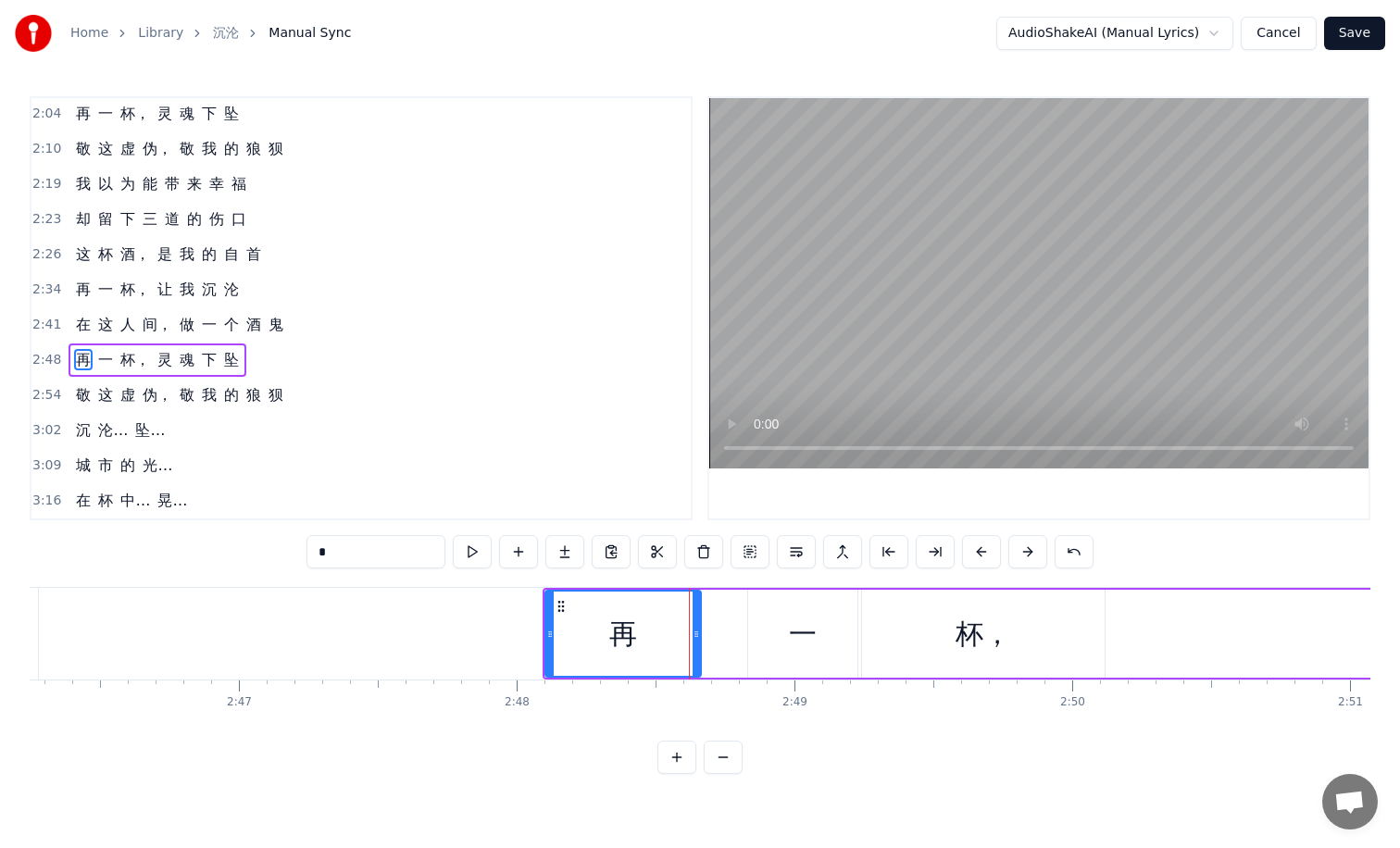
drag, startPoint x: 817, startPoint y: 630, endPoint x: 698, endPoint y: 617, distance: 119.7
click at [698, 617] on div at bounding box center [696, 634] width 7 height 85
click at [800, 621] on div "一" at bounding box center [803, 634] width 28 height 42
type input "*"
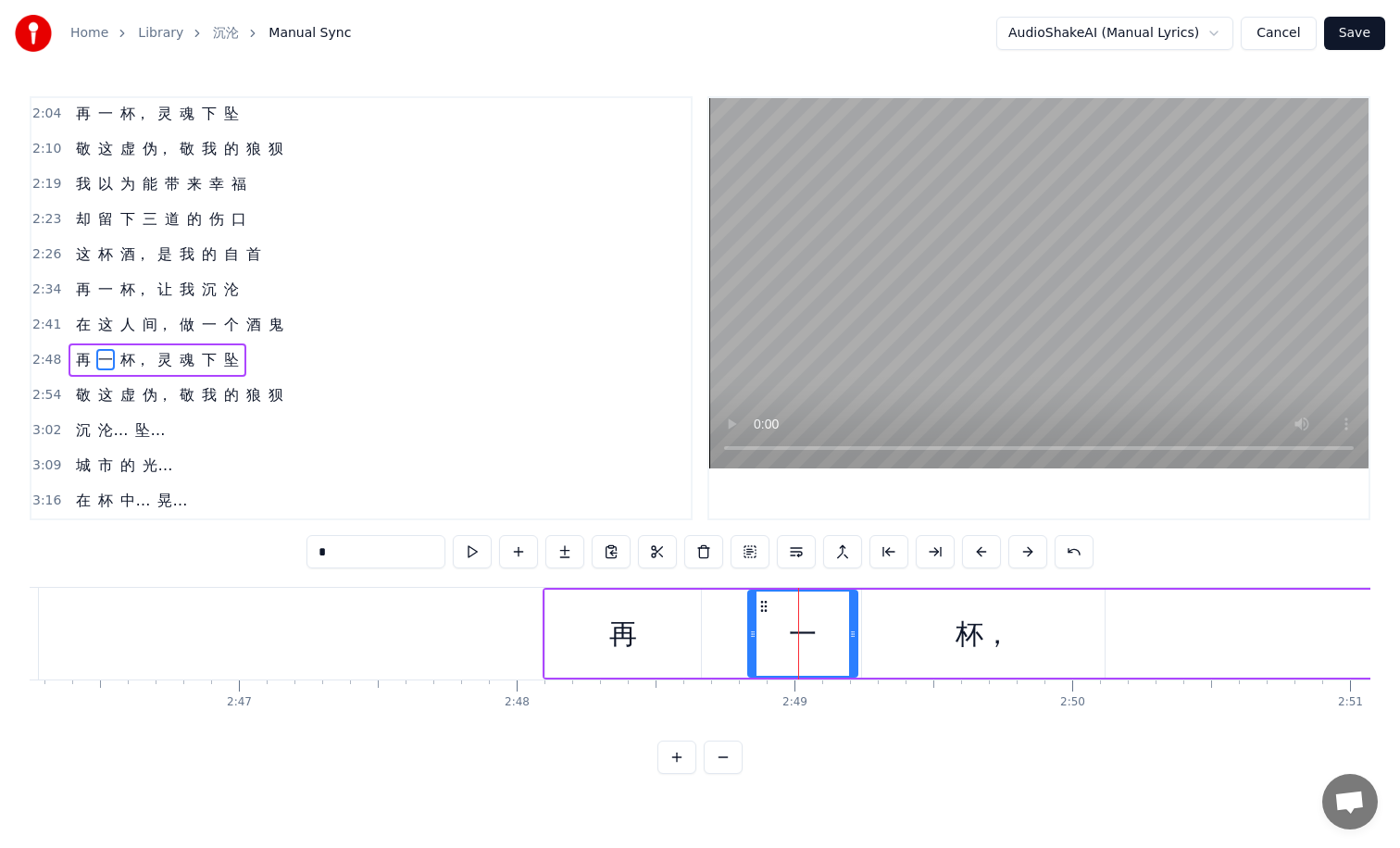
drag, startPoint x: 803, startPoint y: 619, endPoint x: 725, endPoint y: 621, distance: 78.0
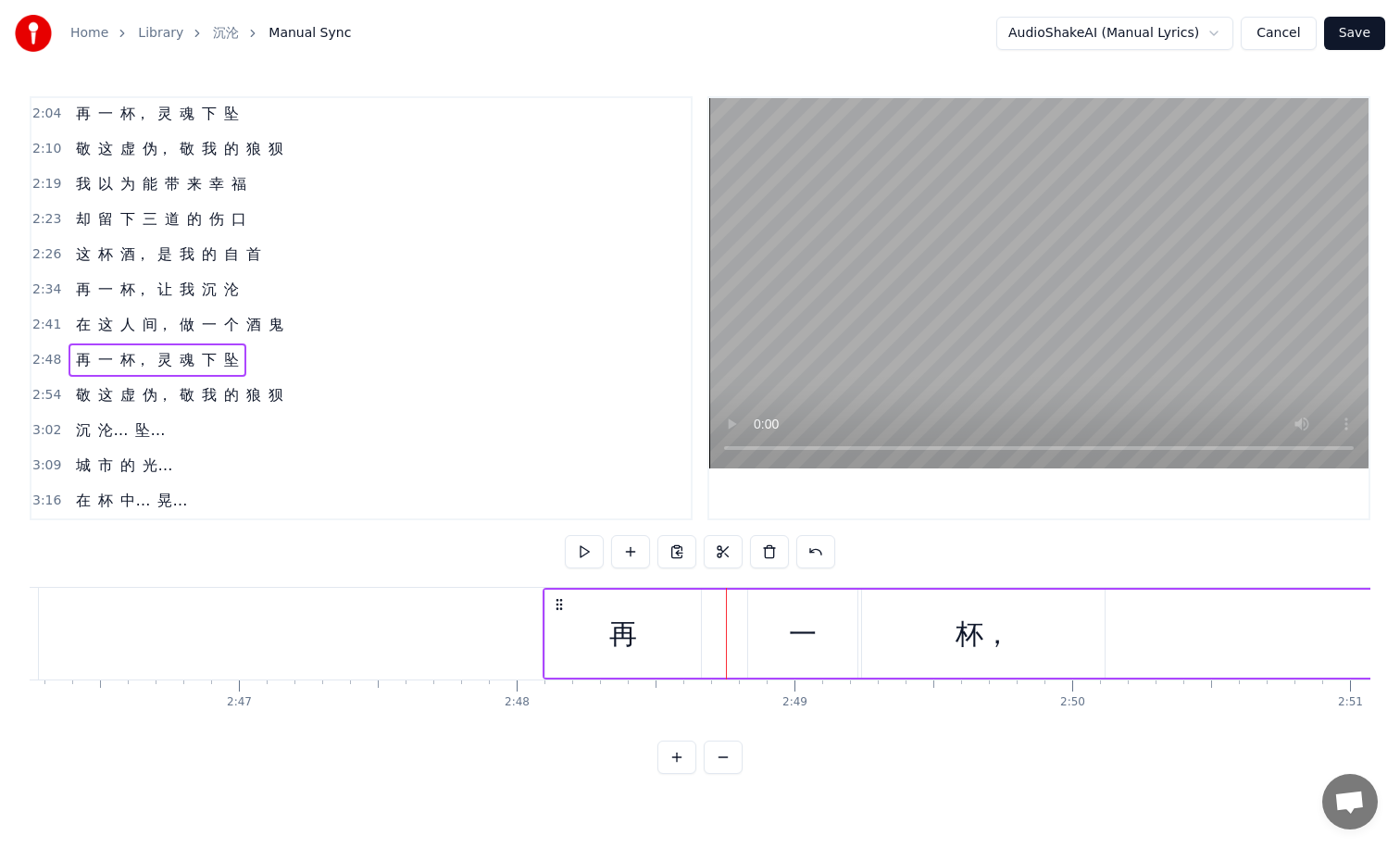
click at [760, 604] on div "一" at bounding box center [803, 634] width 110 height 88
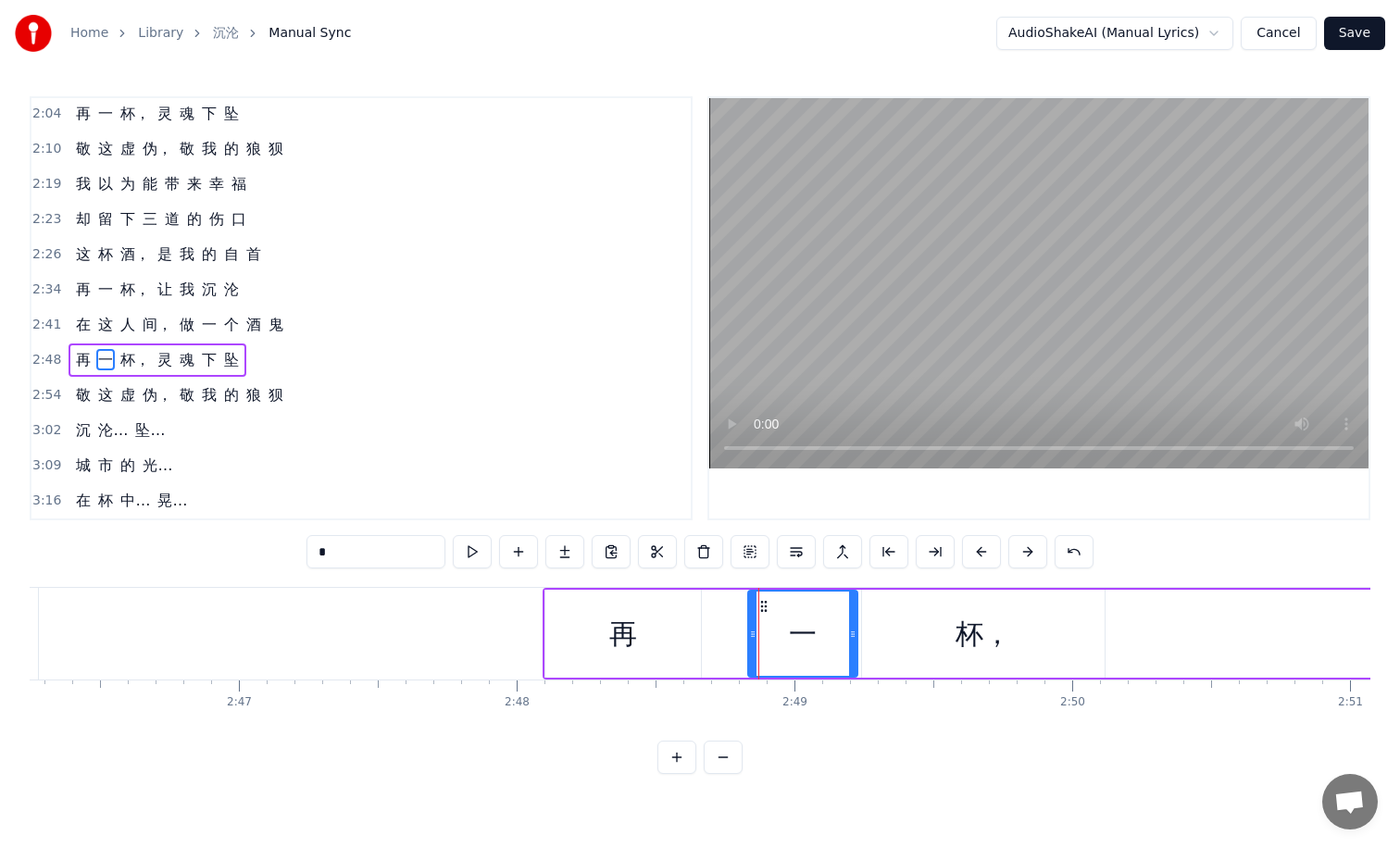
click at [760, 602] on icon at bounding box center [763, 606] width 15 height 15
drag, startPoint x: 764, startPoint y: 605, endPoint x: 704, endPoint y: 610, distance: 60.2
click at [710, 610] on icon at bounding box center [717, 606] width 15 height 15
click at [712, 607] on icon at bounding box center [714, 606] width 15 height 15
click at [569, 605] on div "再" at bounding box center [623, 634] width 155 height 88
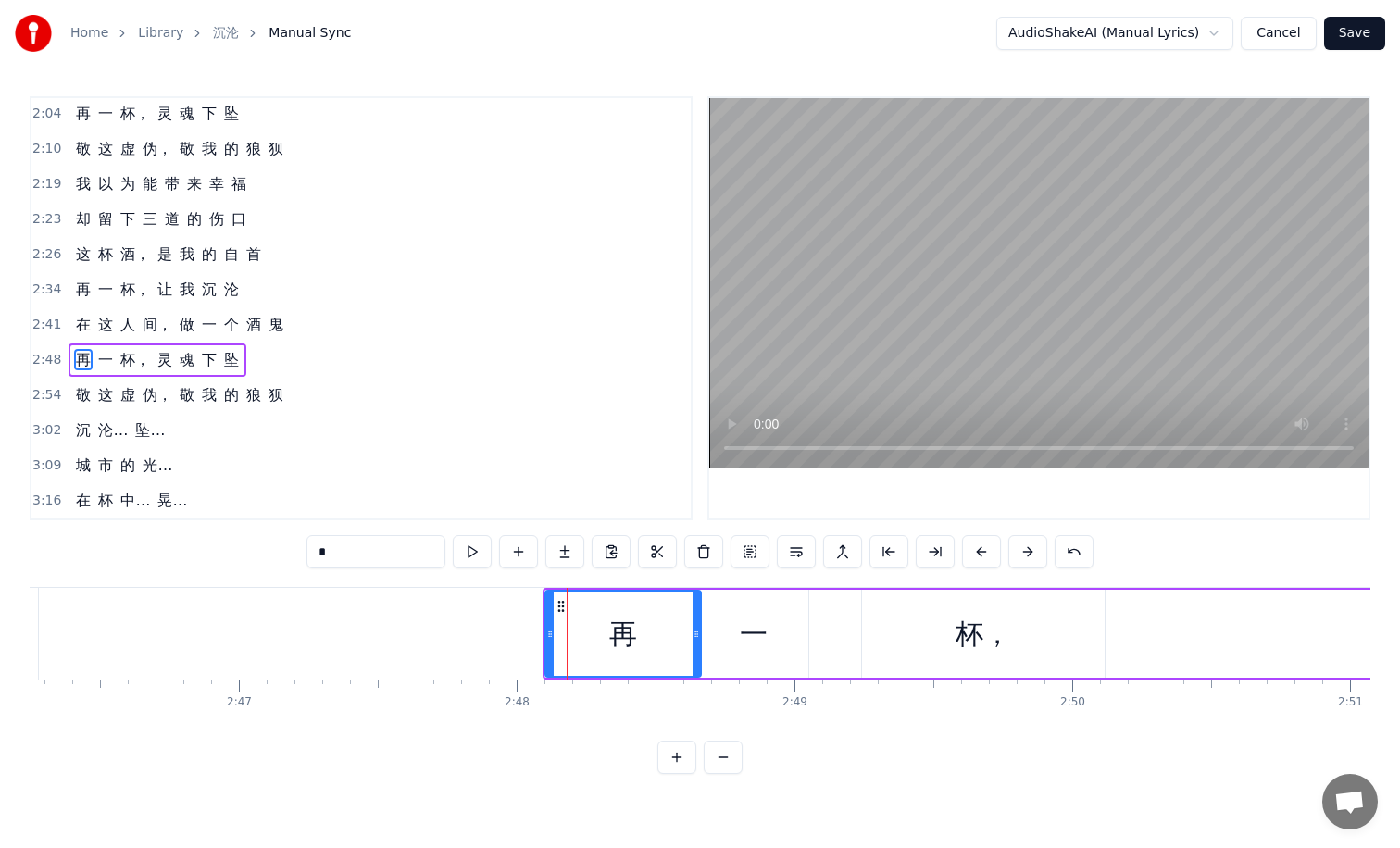
click at [777, 610] on div "一" at bounding box center [754, 634] width 110 height 88
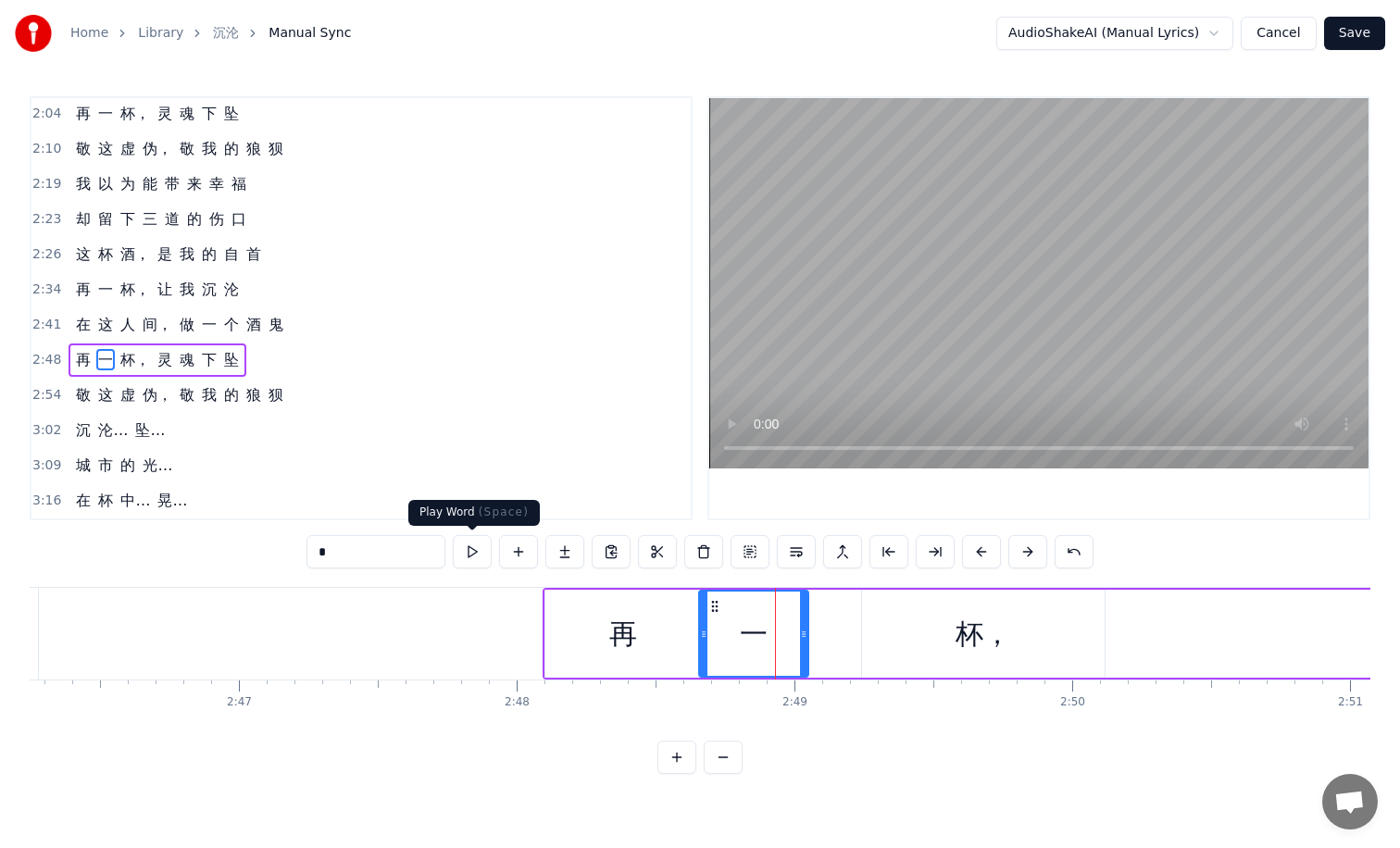
click at [477, 562] on button at bounding box center [471, 551] width 39 height 33
click at [684, 610] on div "再" at bounding box center [623, 634] width 155 height 88
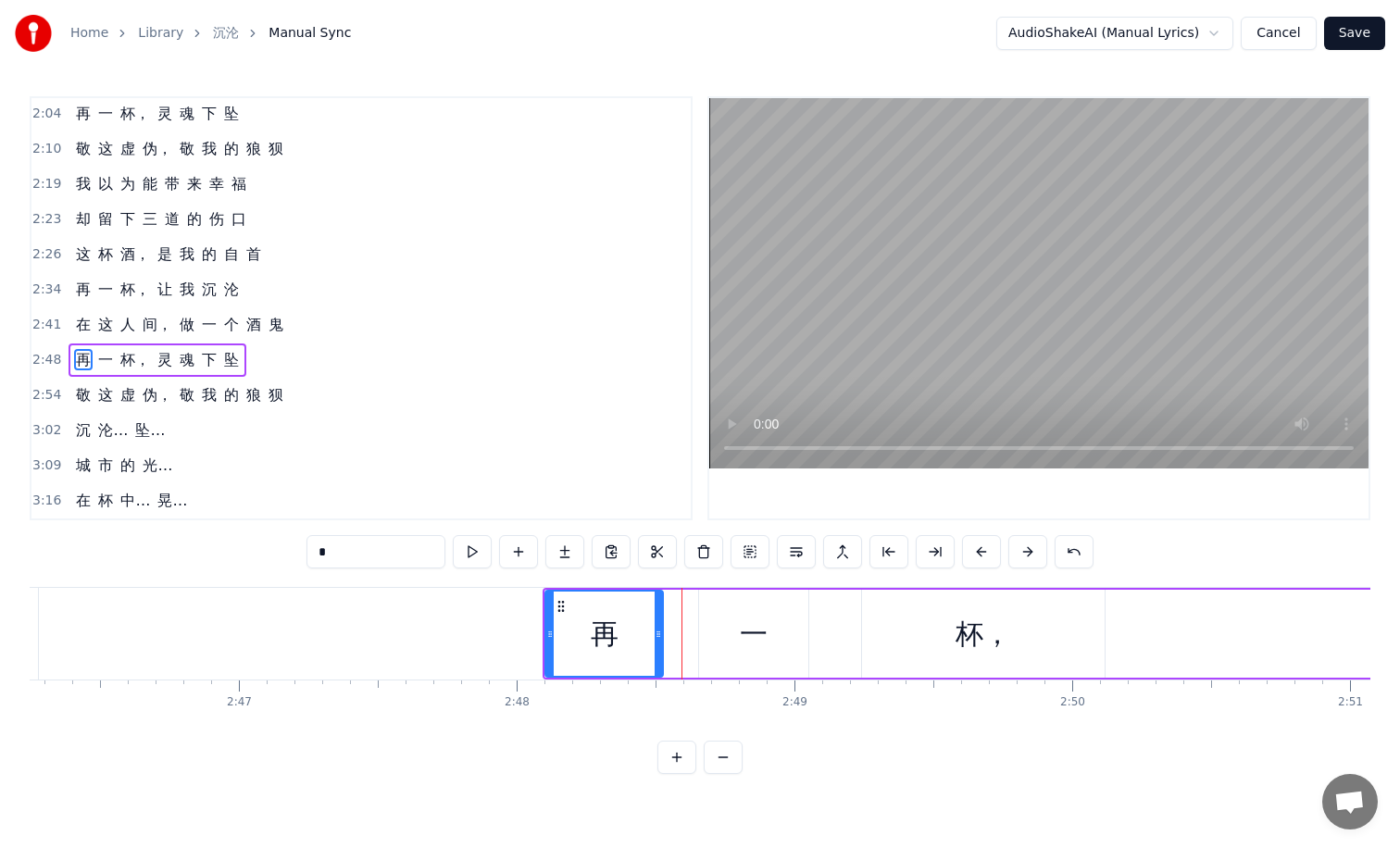
drag, startPoint x: 697, startPoint y: 617, endPoint x: 659, endPoint y: 617, distance: 38.0
click at [659, 617] on div at bounding box center [658, 634] width 7 height 85
click at [471, 557] on button at bounding box center [471, 551] width 39 height 33
drag, startPoint x: 658, startPoint y: 623, endPoint x: 642, endPoint y: 624, distance: 16.0
click at [645, 624] on div at bounding box center [648, 634] width 7 height 85
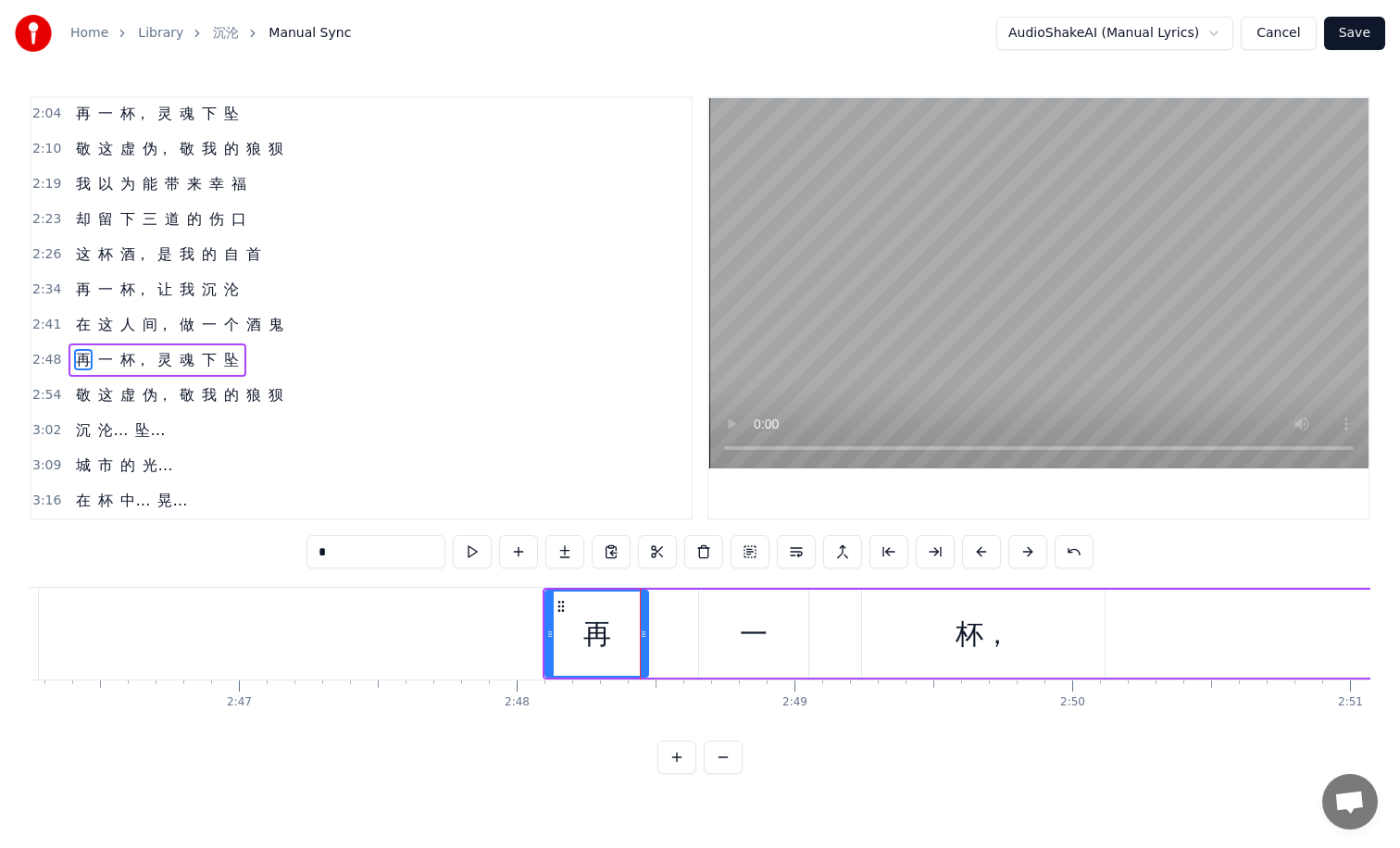
click at [739, 634] on div "一" at bounding box center [754, 634] width 110 height 88
type input "*"
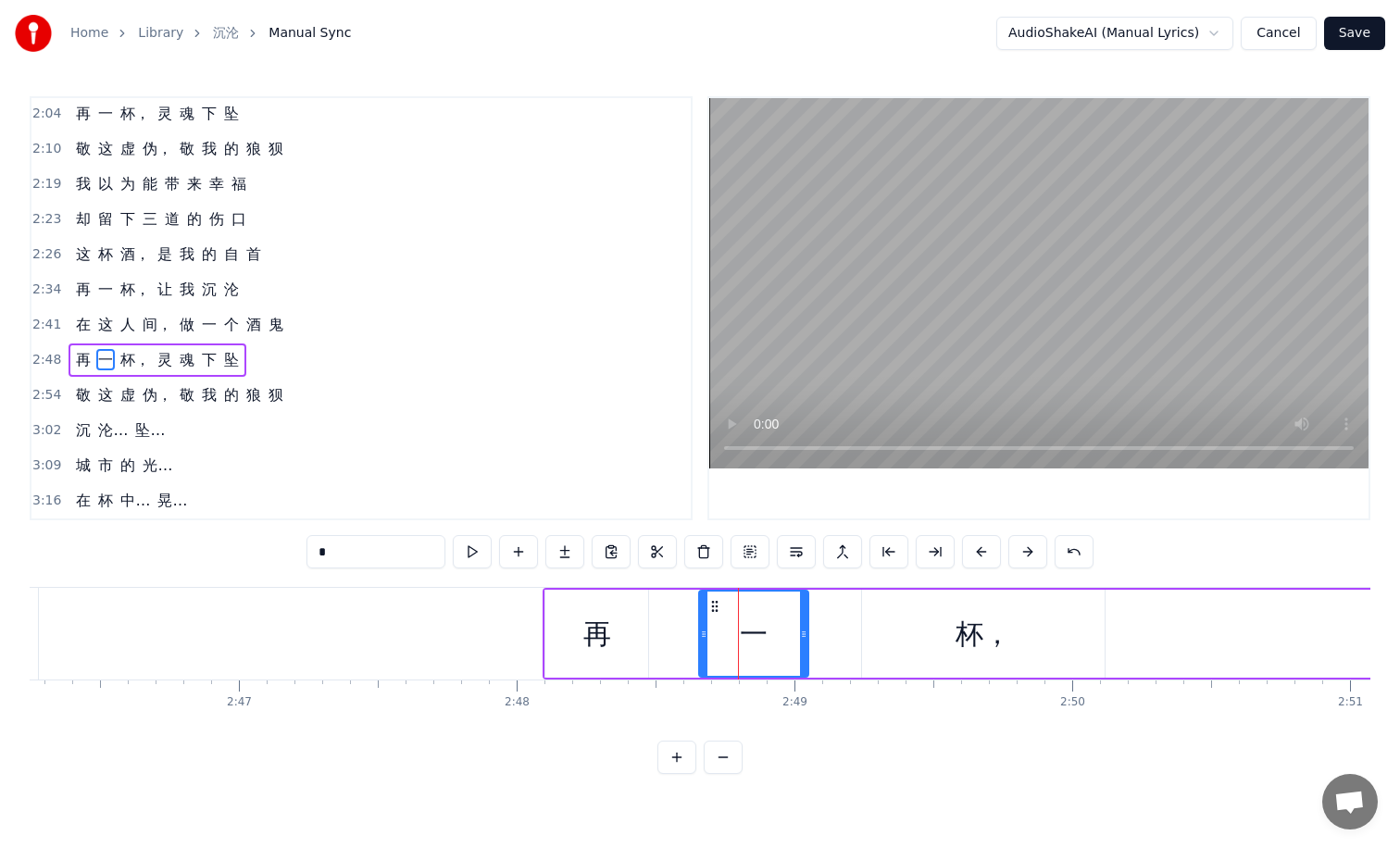
drag, startPoint x: 737, startPoint y: 615, endPoint x: 703, endPoint y: 619, distance: 34.2
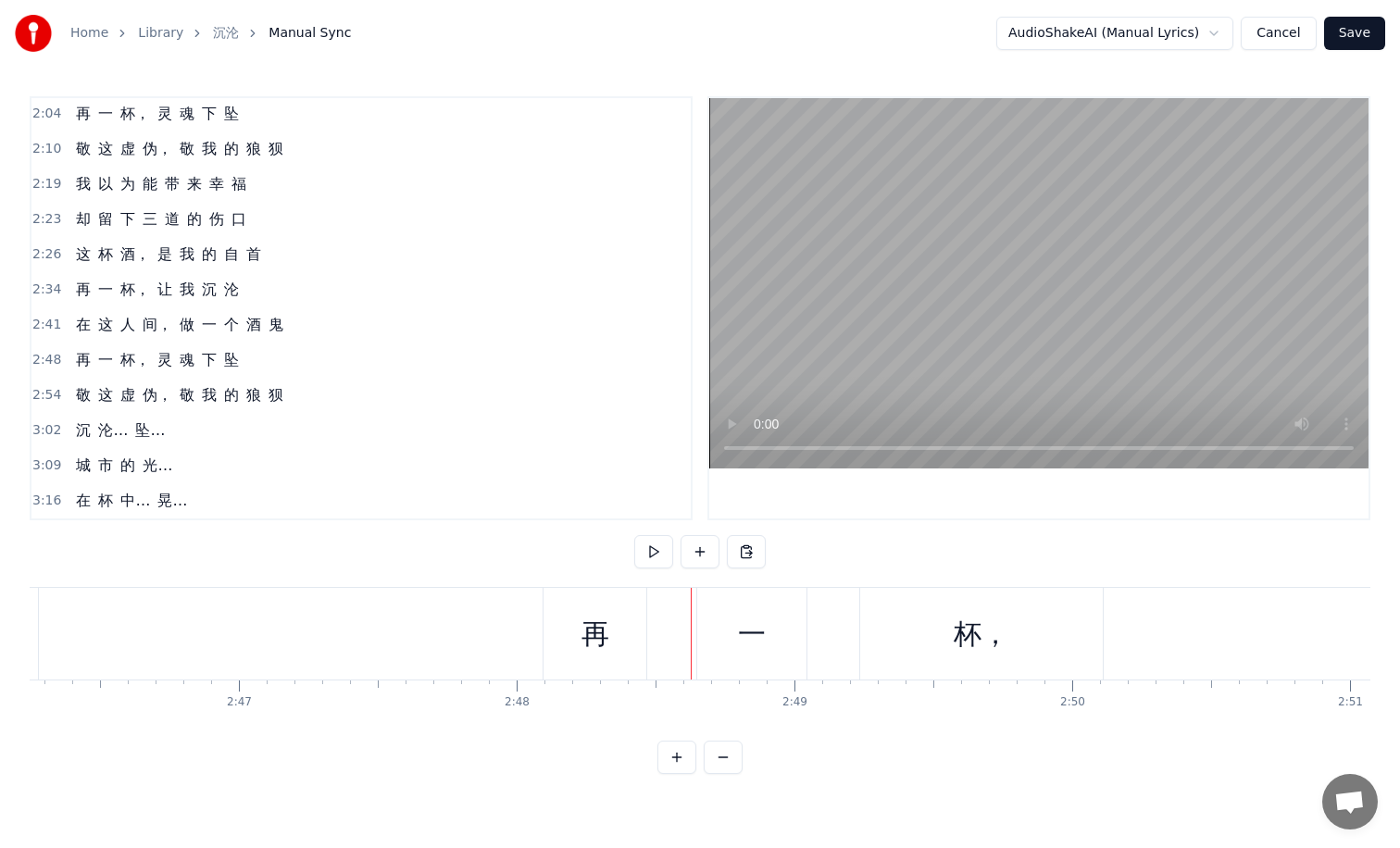
click at [716, 608] on div "一" at bounding box center [752, 634] width 110 height 92
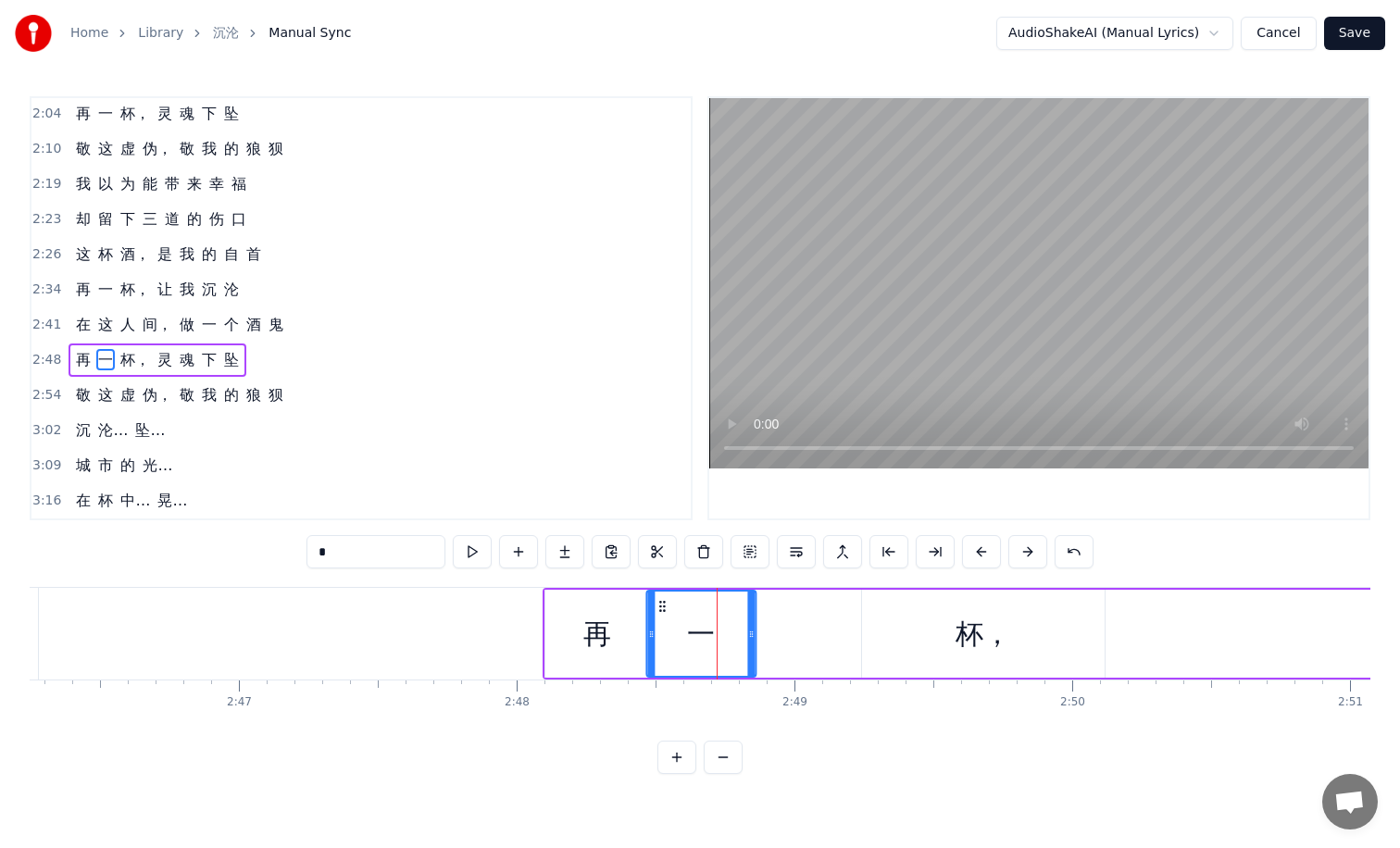
drag, startPoint x: 713, startPoint y: 608, endPoint x: 661, endPoint y: 608, distance: 52.0
click at [661, 608] on icon at bounding box center [662, 606] width 15 height 15
click at [612, 614] on div "再" at bounding box center [596, 634] width 103 height 88
click at [668, 608] on div "一" at bounding box center [700, 634] width 110 height 88
click at [468, 551] on button at bounding box center [471, 551] width 39 height 33
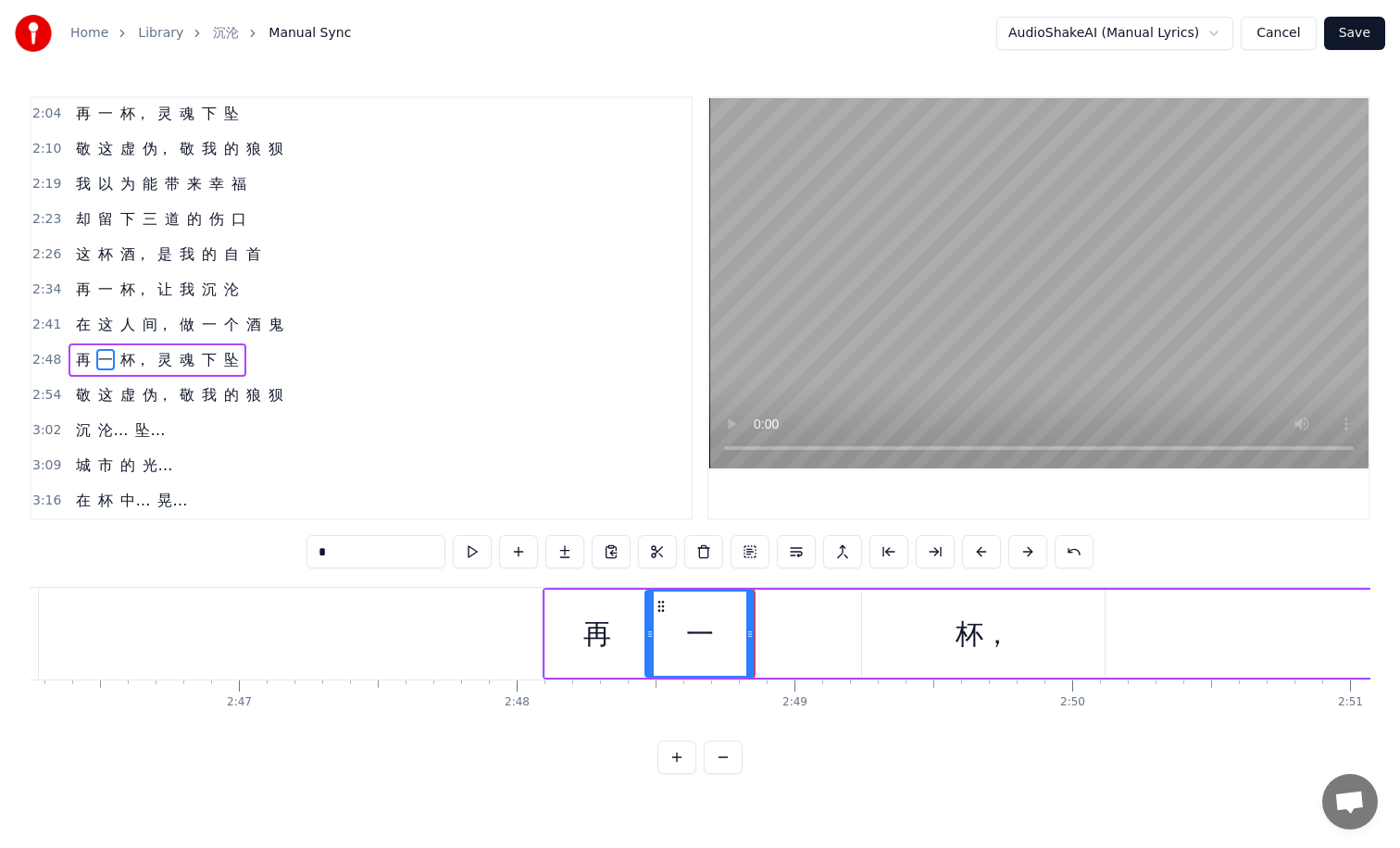
click at [659, 606] on circle at bounding box center [659, 606] width 1 height 1
click at [663, 631] on icon at bounding box center [660, 634] width 7 height 15
click at [633, 631] on div "再" at bounding box center [596, 634] width 103 height 88
click at [653, 620] on div at bounding box center [650, 634] width 7 height 85
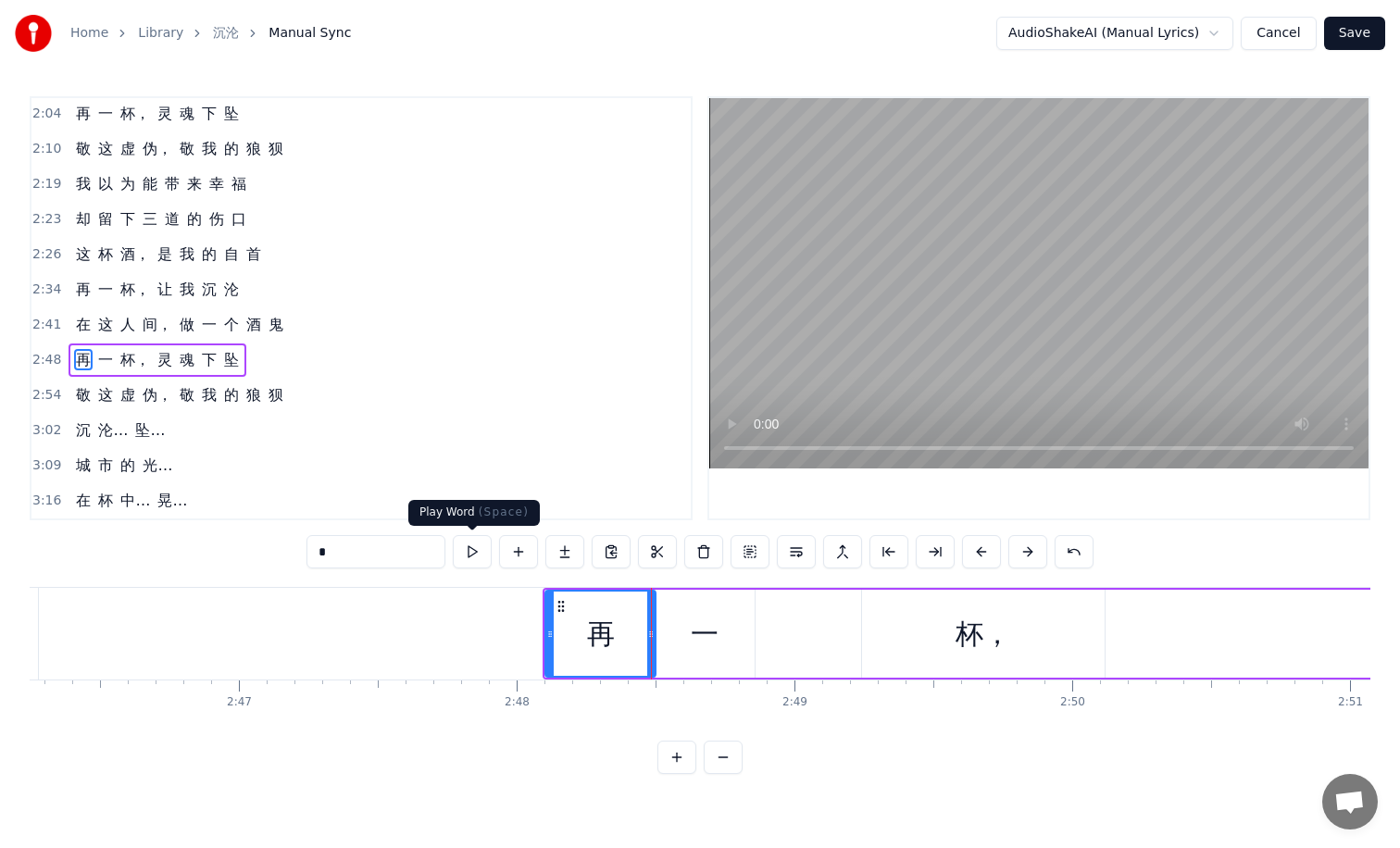
click at [466, 556] on button at bounding box center [471, 551] width 39 height 33
click at [702, 645] on div "一" at bounding box center [704, 634] width 28 height 42
type input "*"
click at [472, 549] on button at bounding box center [471, 551] width 39 height 33
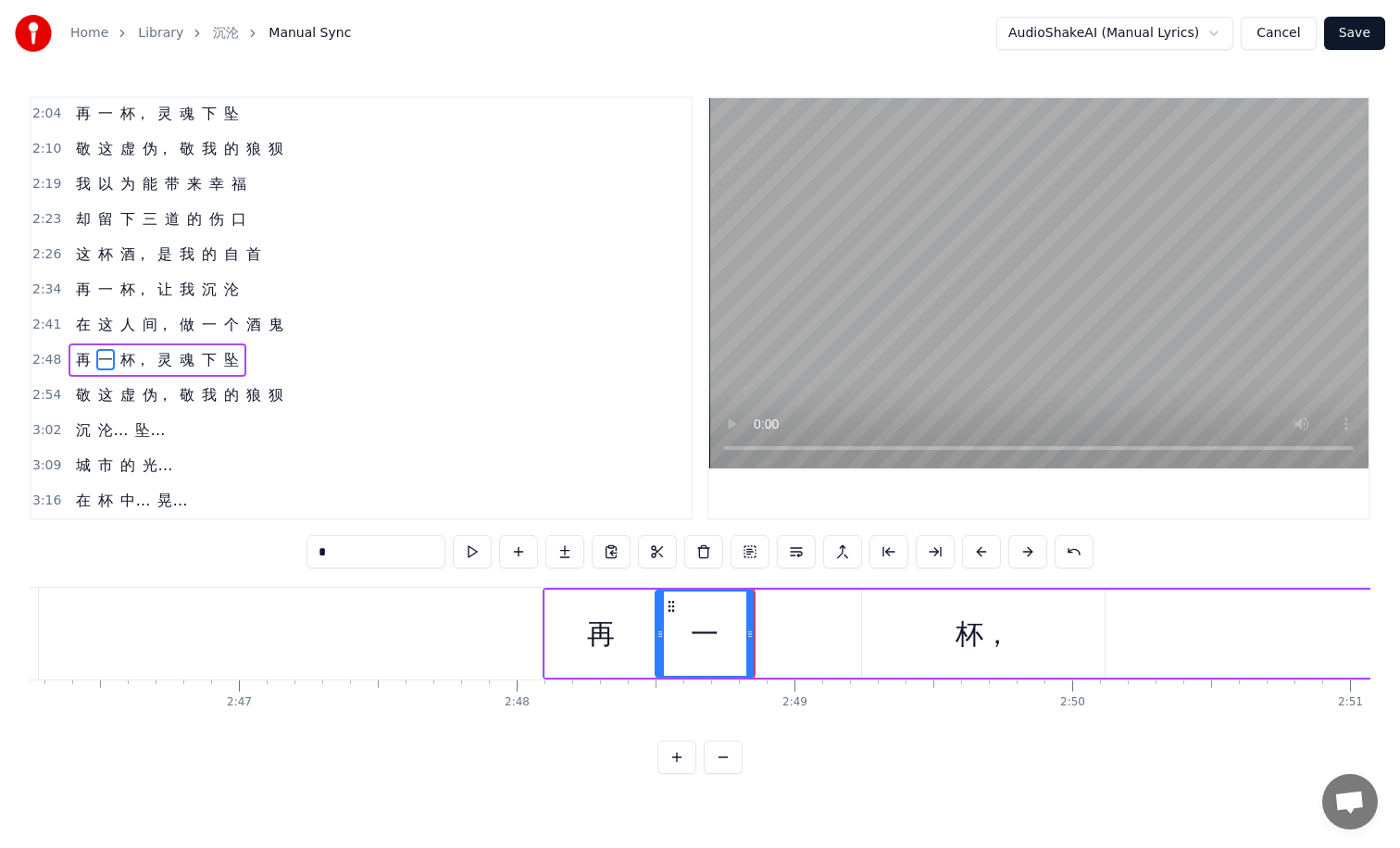
drag, startPoint x: 948, startPoint y: 634, endPoint x: 854, endPoint y: 634, distance: 94.0
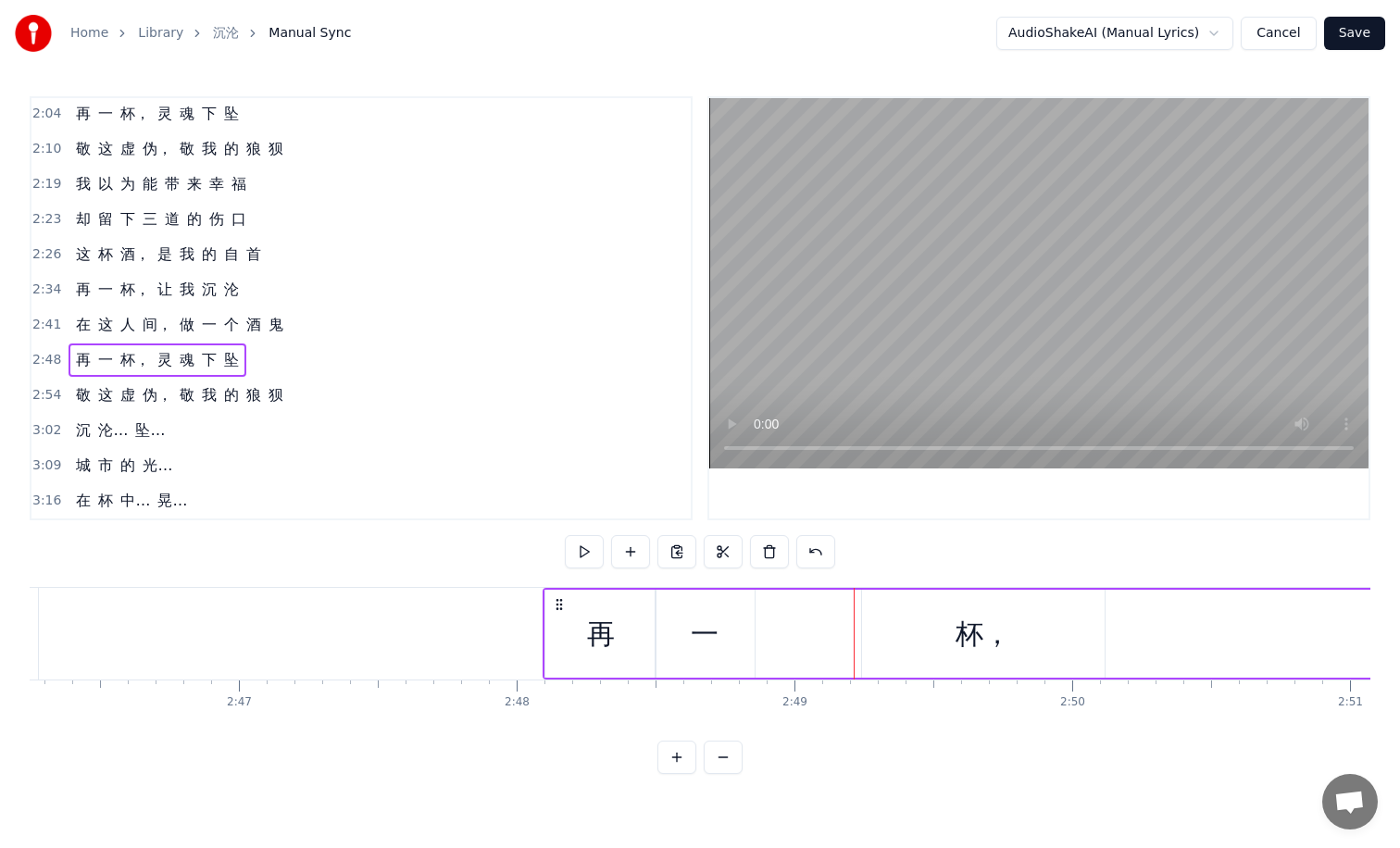
click at [892, 619] on div "杯，" at bounding box center [982, 634] width 242 height 88
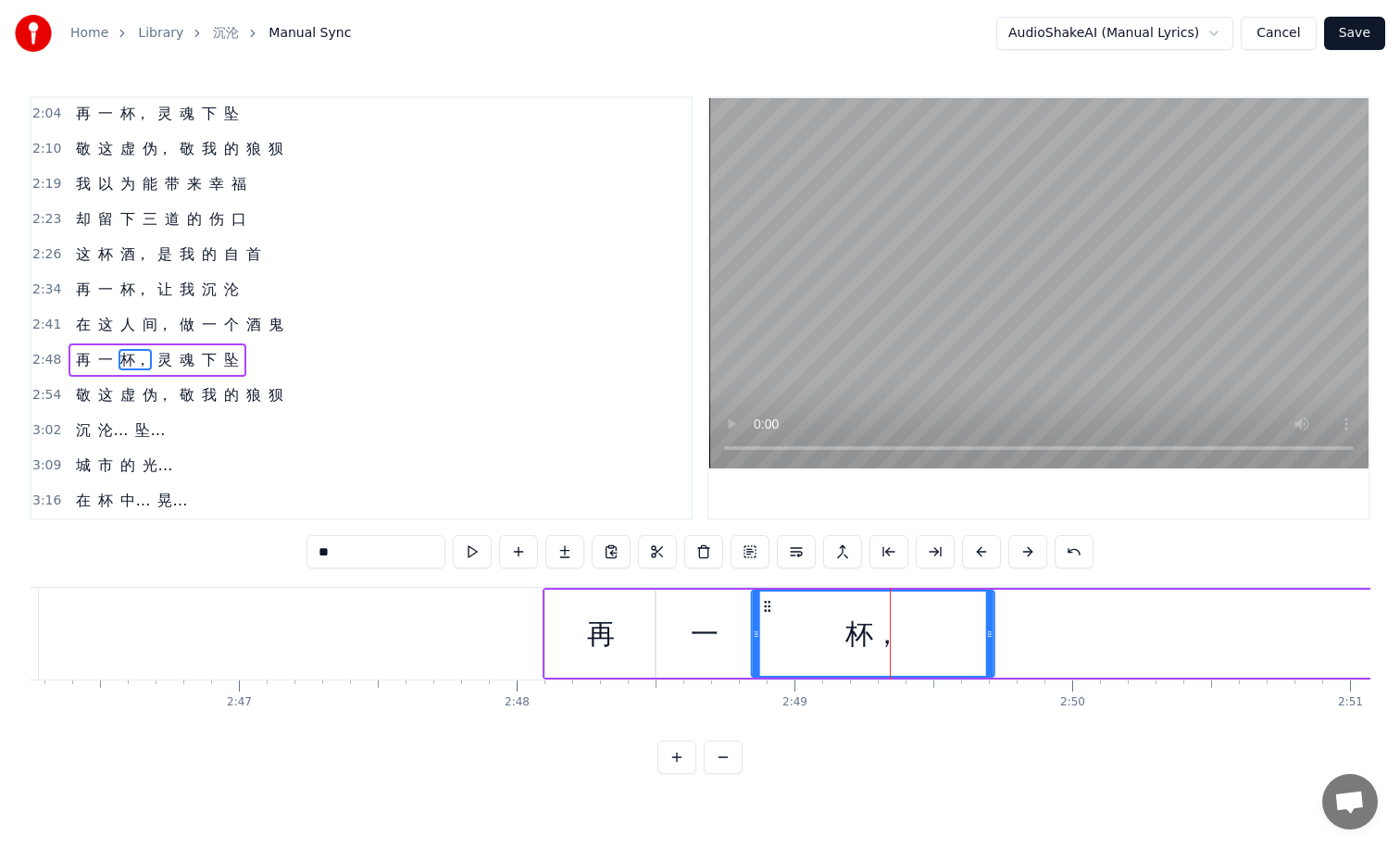
drag, startPoint x: 876, startPoint y: 604, endPoint x: 764, endPoint y: 601, distance: 112.0
click at [764, 601] on icon at bounding box center [767, 606] width 15 height 15
click at [830, 634] on div "杯，" at bounding box center [873, 634] width 241 height 85
click at [475, 555] on button at bounding box center [471, 551] width 39 height 33
click at [157, 493] on span "晃…" at bounding box center [171, 500] width 33 height 21
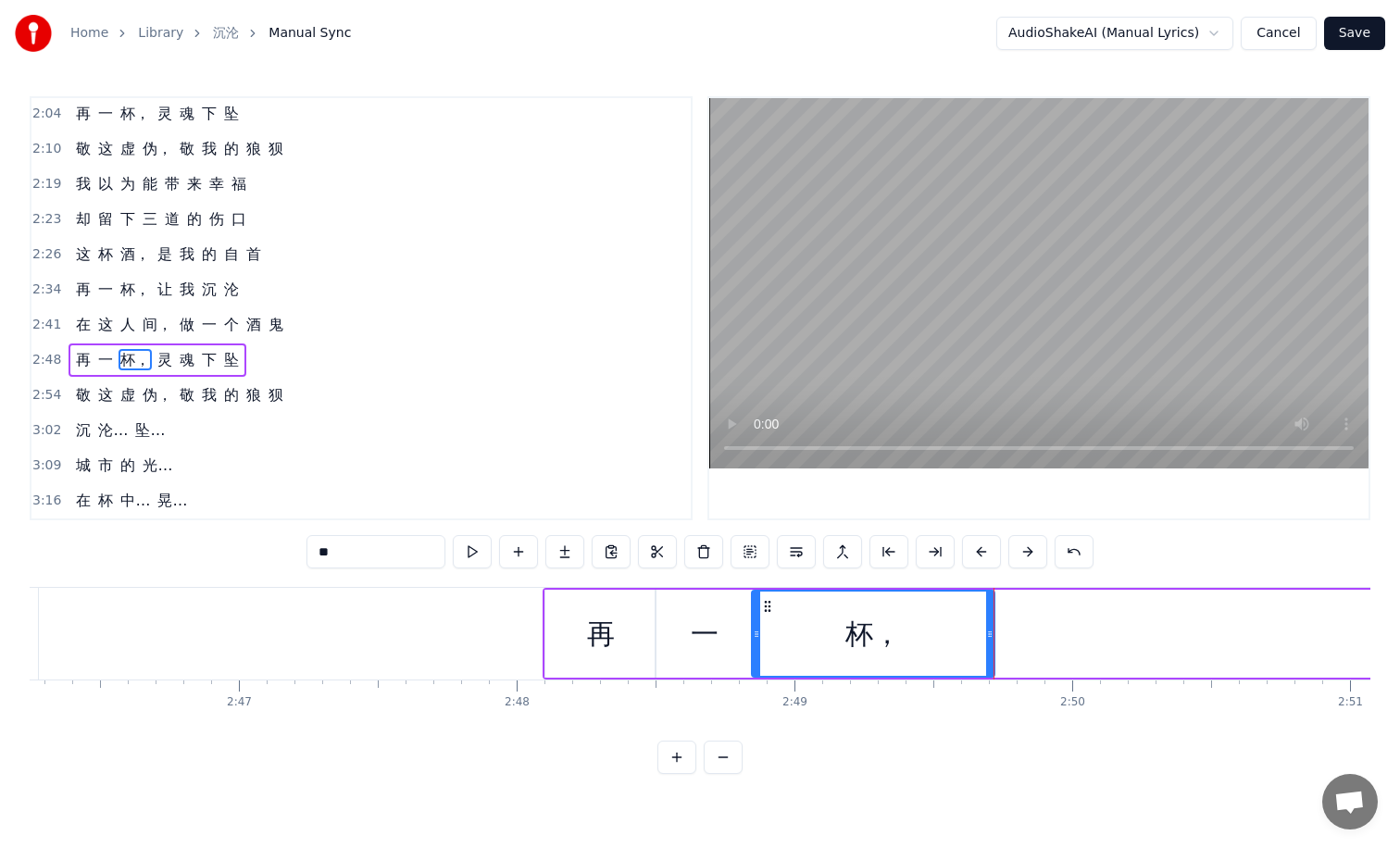
type input "**"
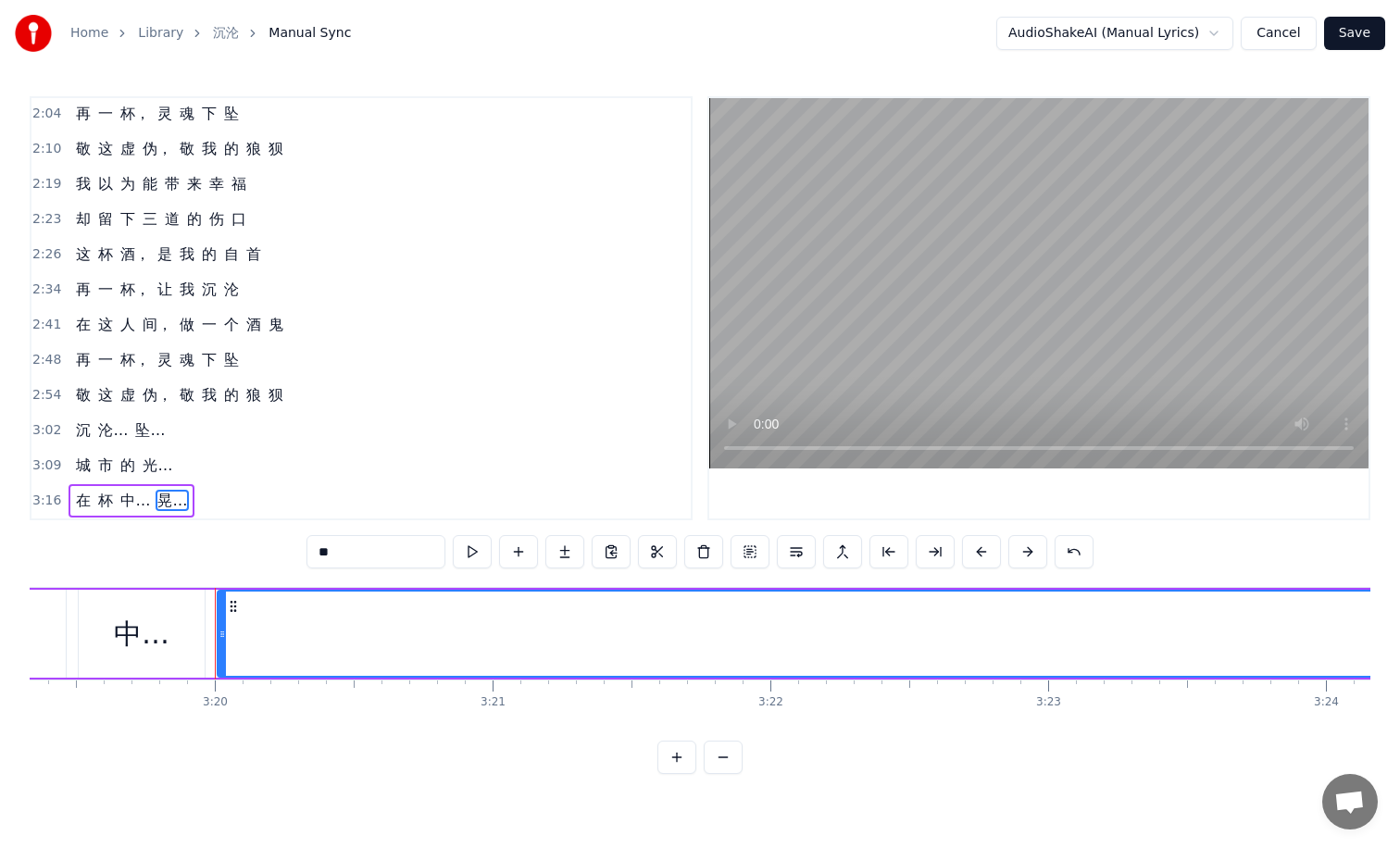
scroll to position [0, 55460]
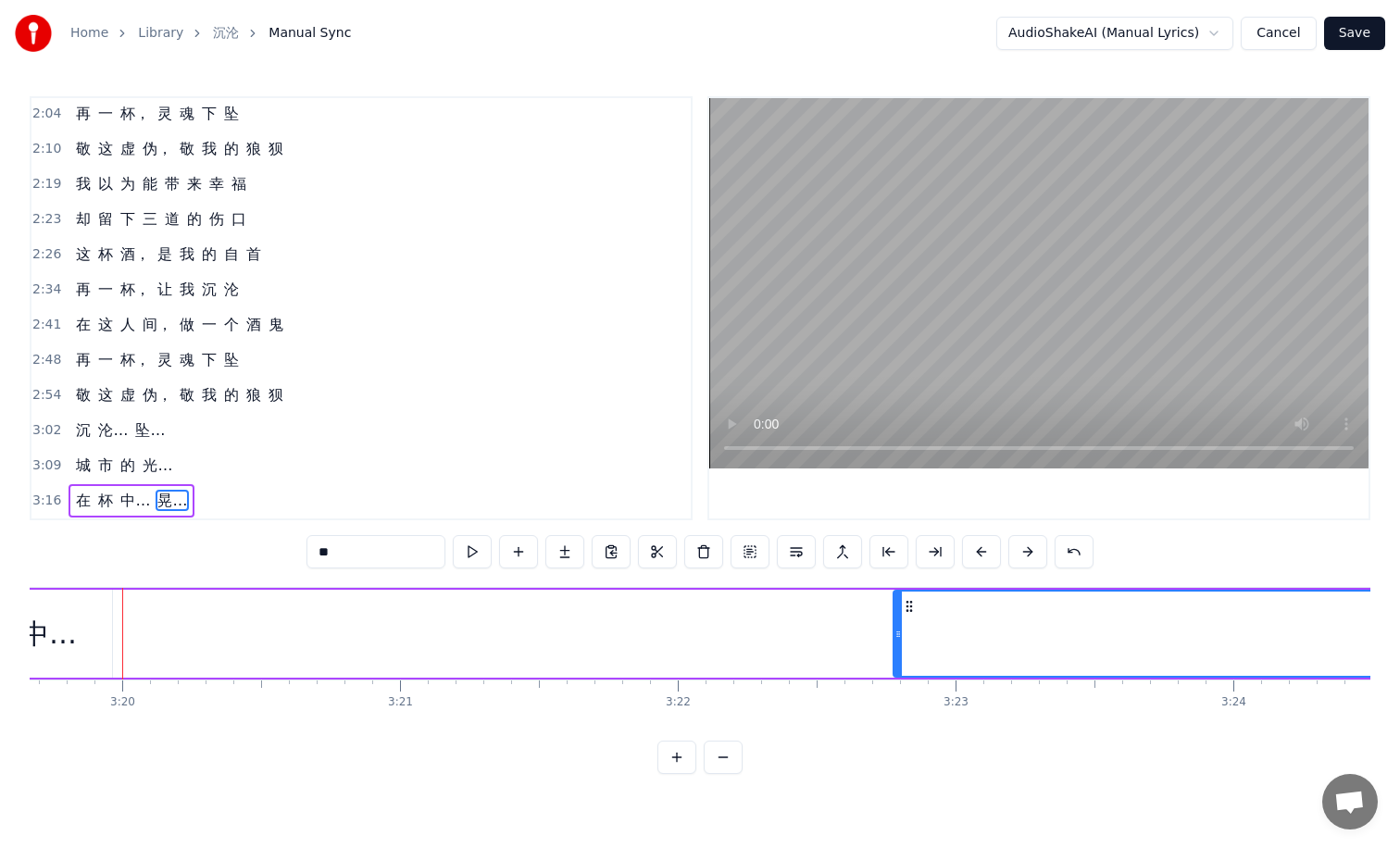
drag, startPoint x: 133, startPoint y: 634, endPoint x: 901, endPoint y: 636, distance: 768.0
click at [901, 636] on icon at bounding box center [898, 634] width 7 height 15
click at [485, 541] on button at bounding box center [471, 551] width 39 height 33
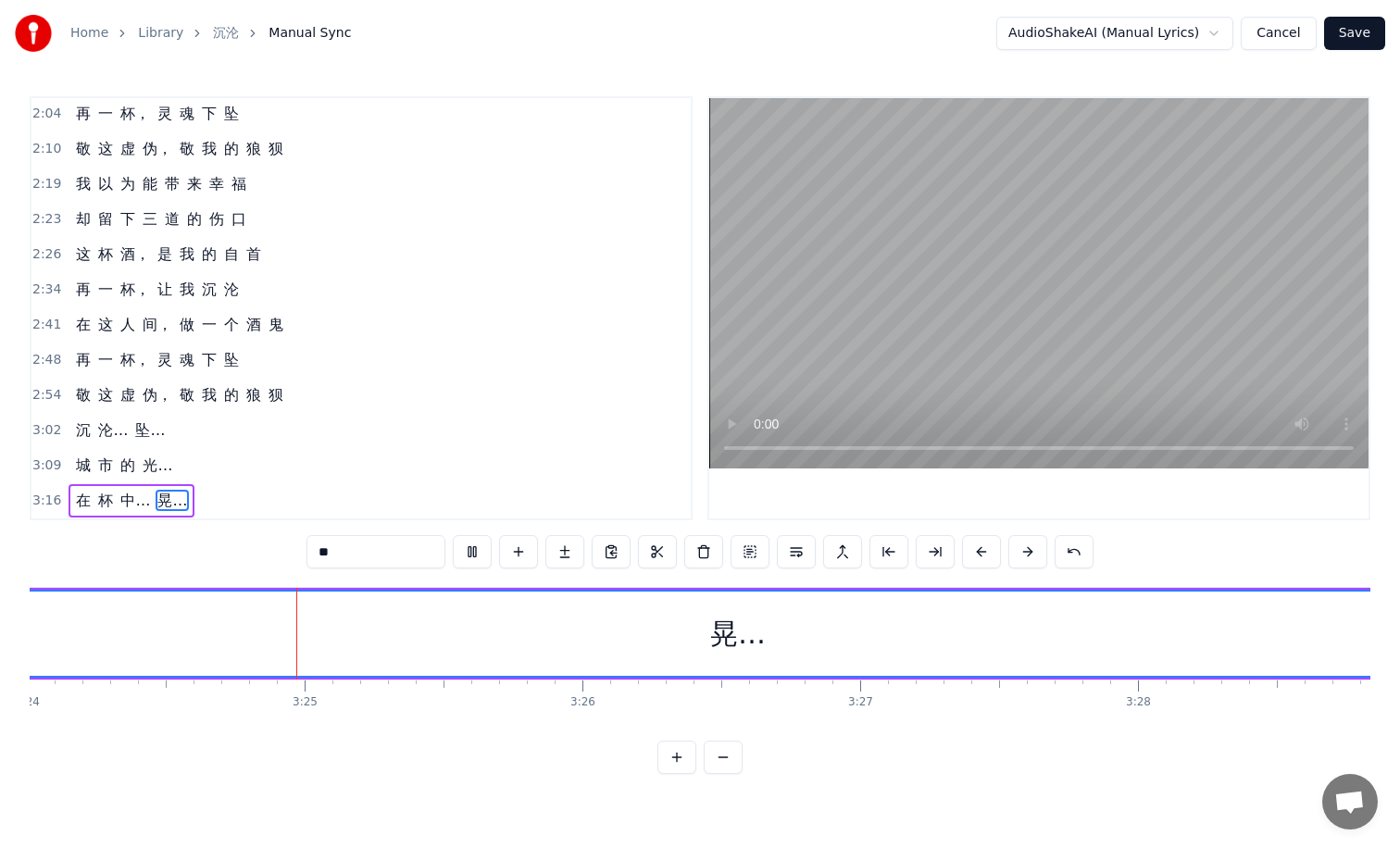
scroll to position [0, 56675]
click at [476, 554] on button at bounding box center [471, 551] width 39 height 33
click at [1335, 38] on button "Save" at bounding box center [1354, 33] width 61 height 33
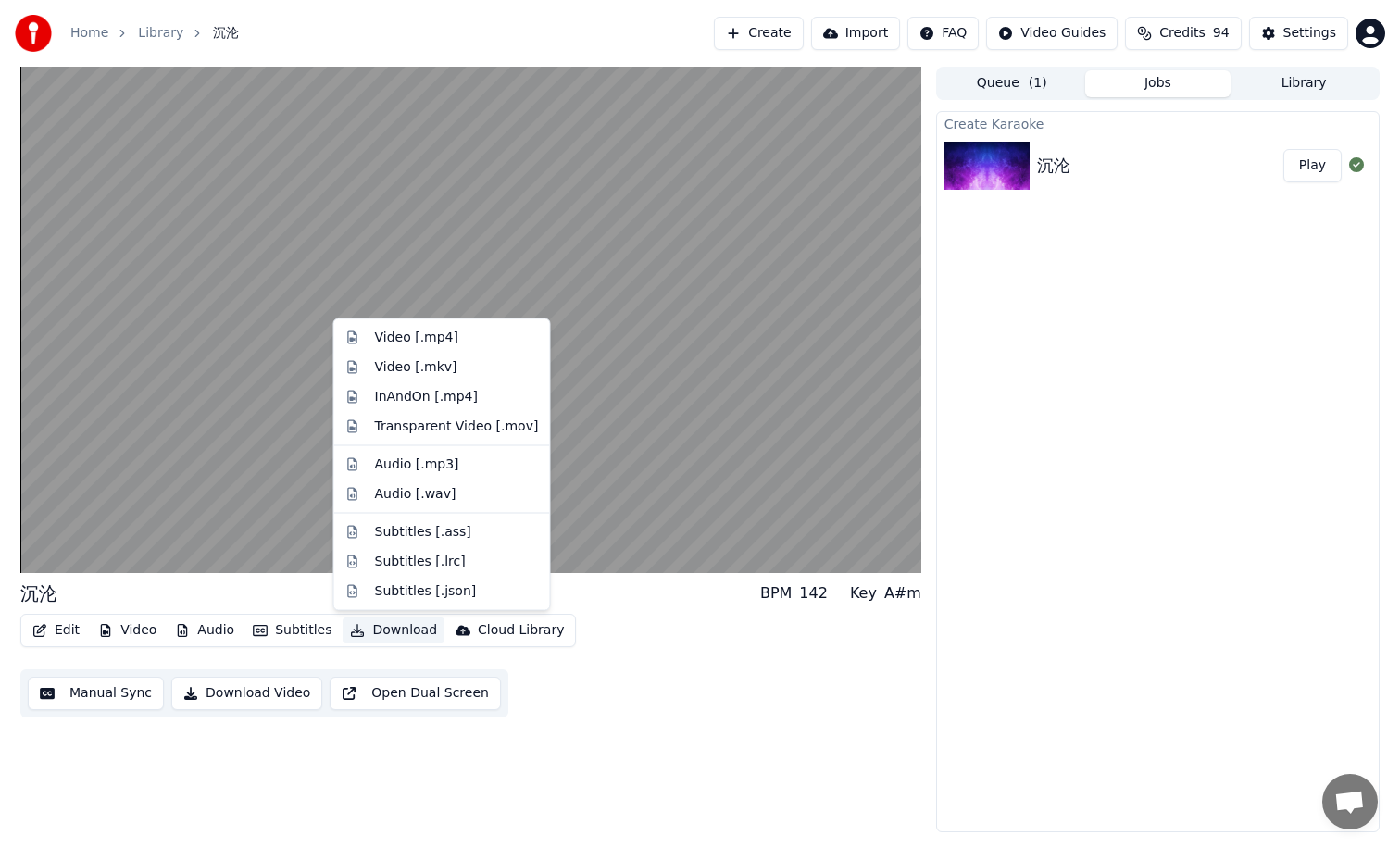
click at [373, 635] on button "Download" at bounding box center [394, 631] width 102 height 26
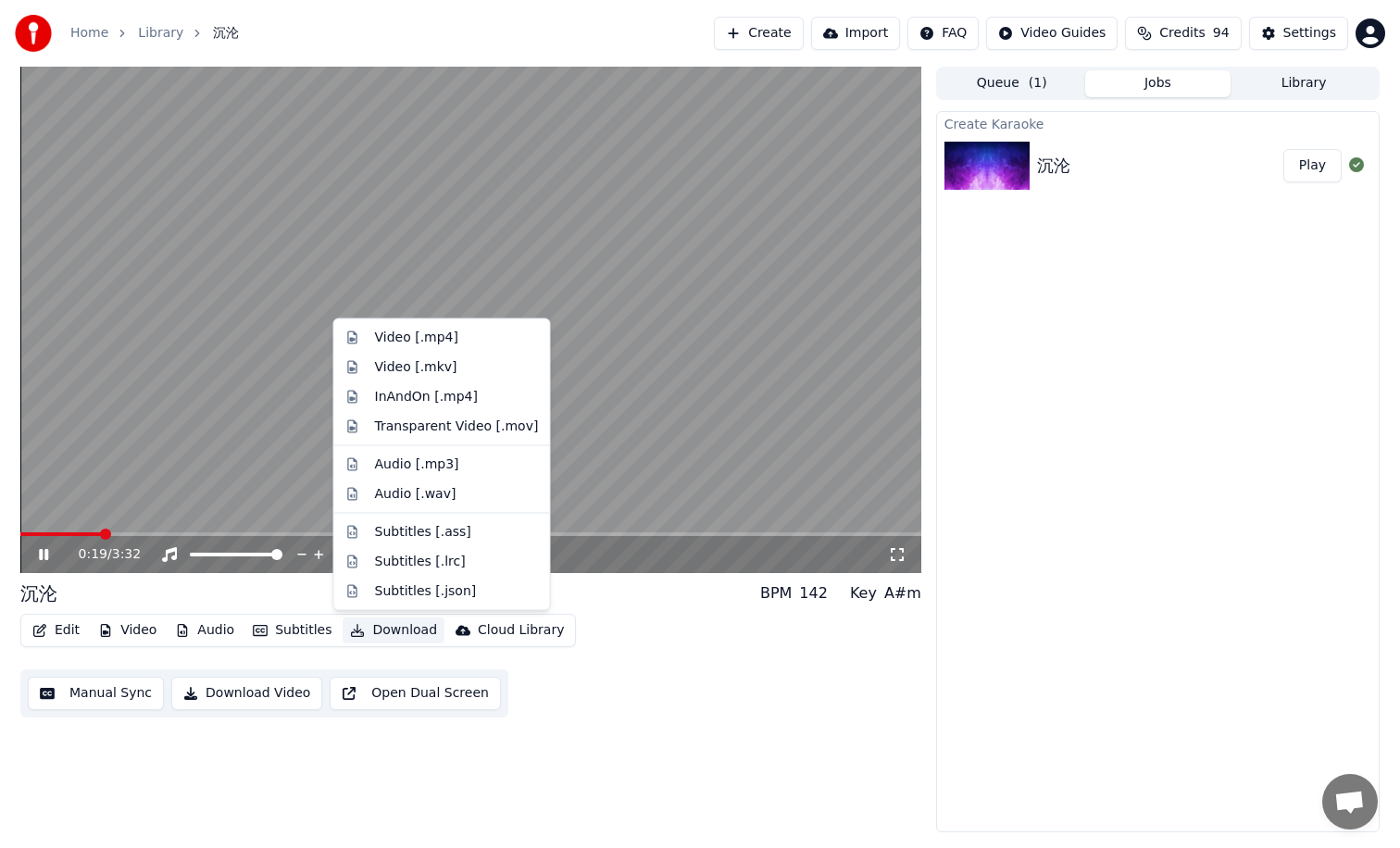
click at [608, 412] on video at bounding box center [470, 320] width 901 height 506
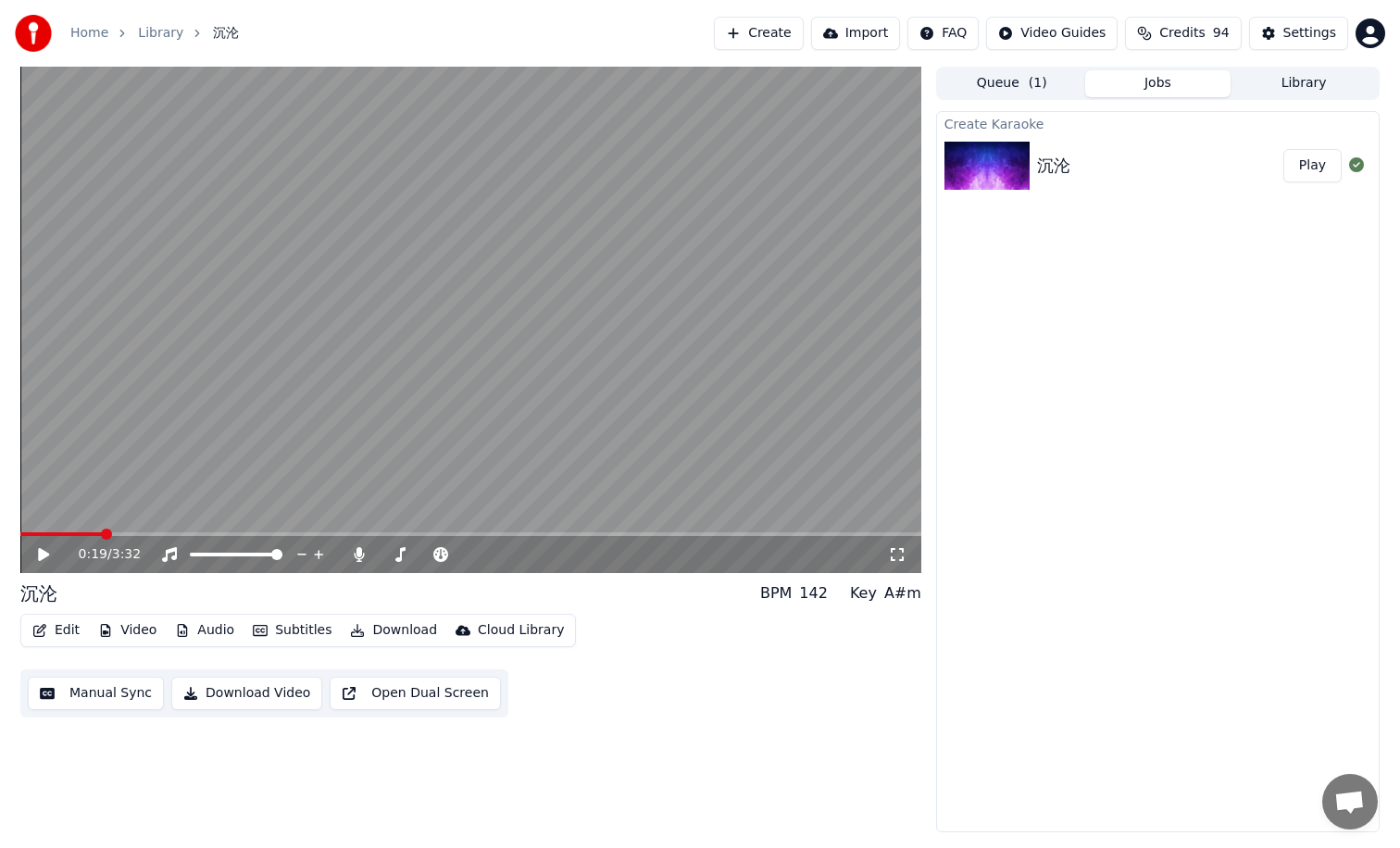
click at [45, 549] on icon at bounding box center [57, 554] width 44 height 15
click at [370, 632] on button "Download" at bounding box center [394, 631] width 102 height 26
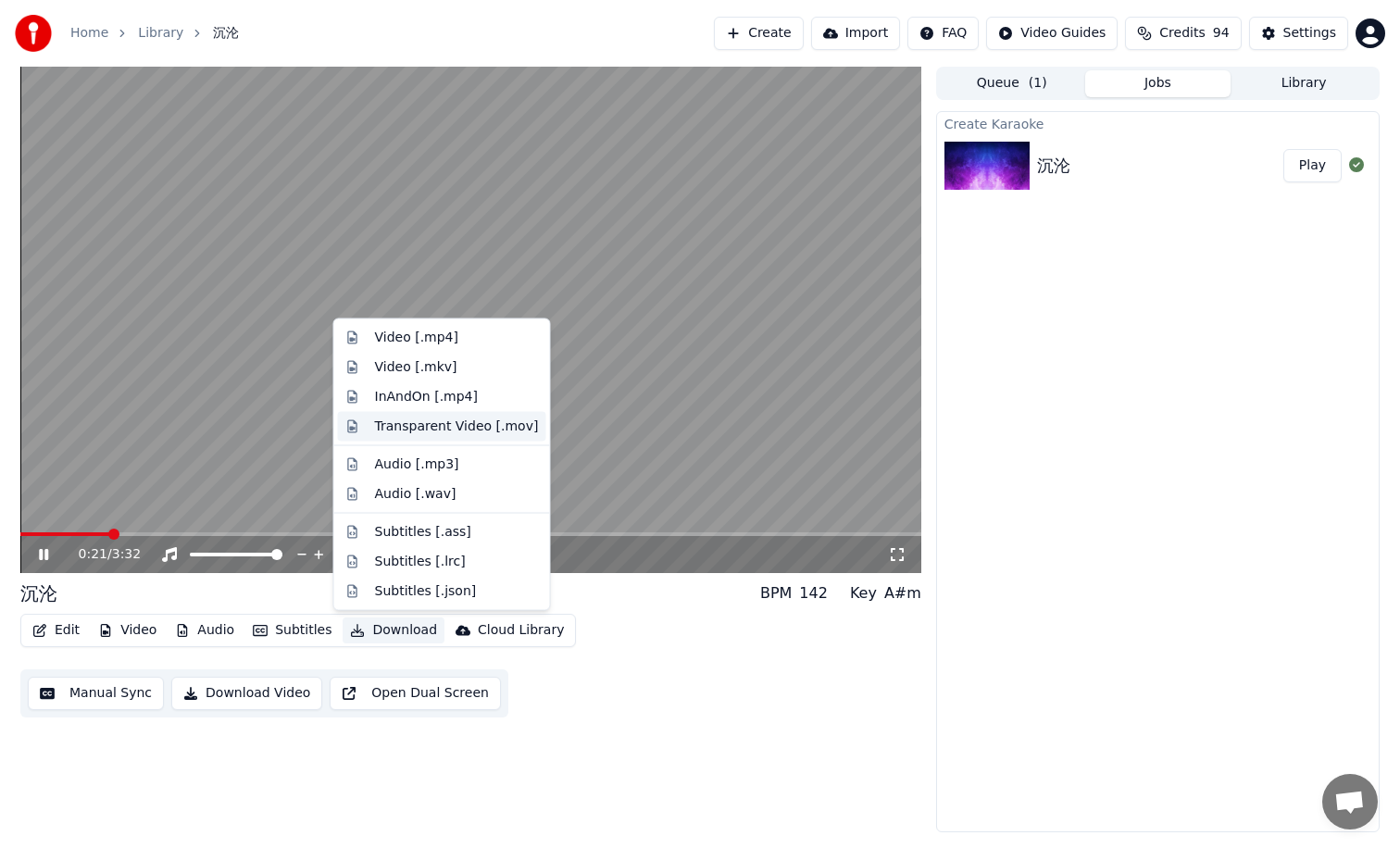
click at [416, 424] on div "Transparent Video [.mov]" at bounding box center [456, 425] width 163 height 19
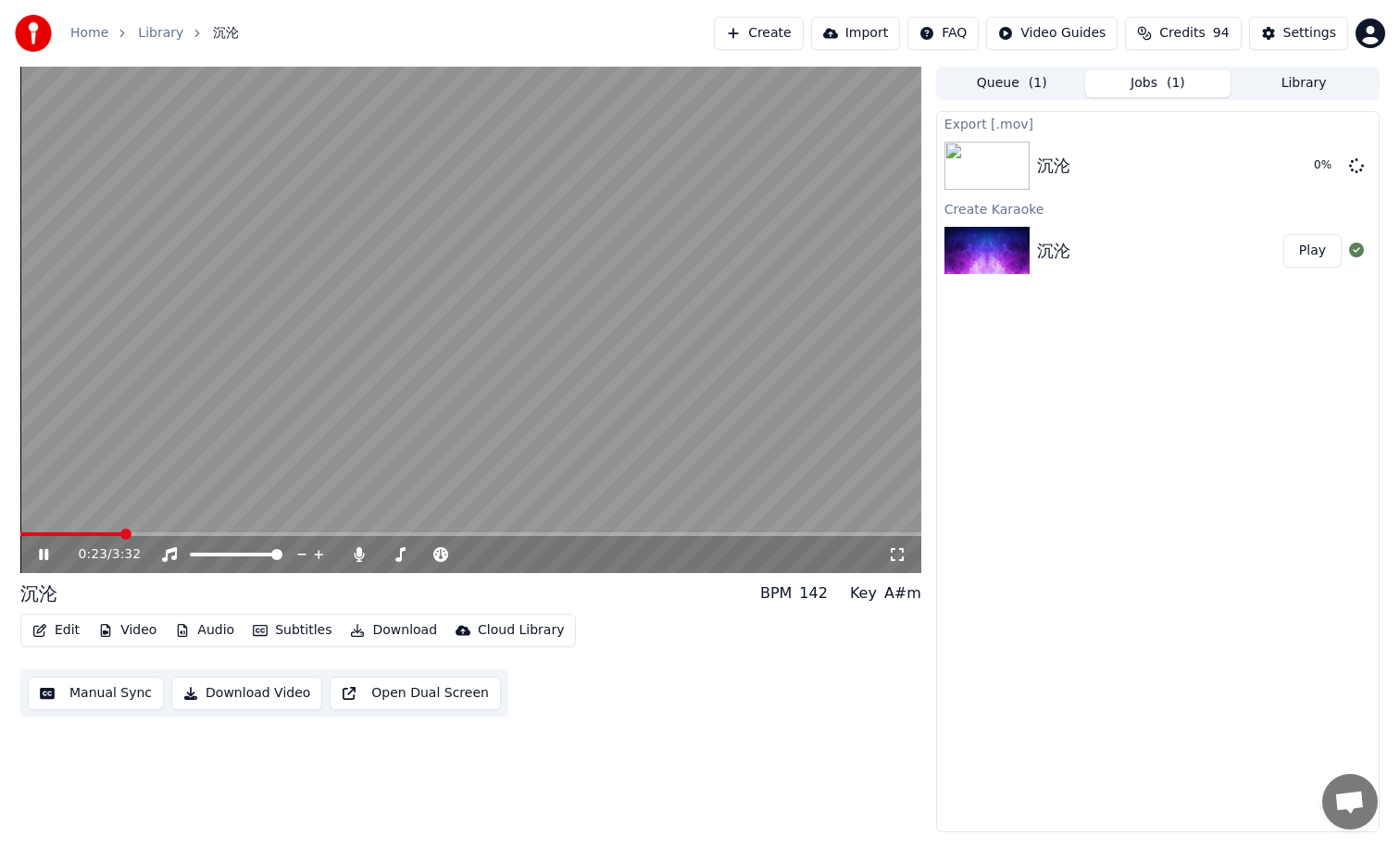
click at [1048, 484] on div "Export [.mov] 沉沦 0 % Create Karaoke 沉沦 Play" at bounding box center [1157, 472] width 443 height 721
click at [1306, 160] on button "Show" at bounding box center [1307, 165] width 67 height 33
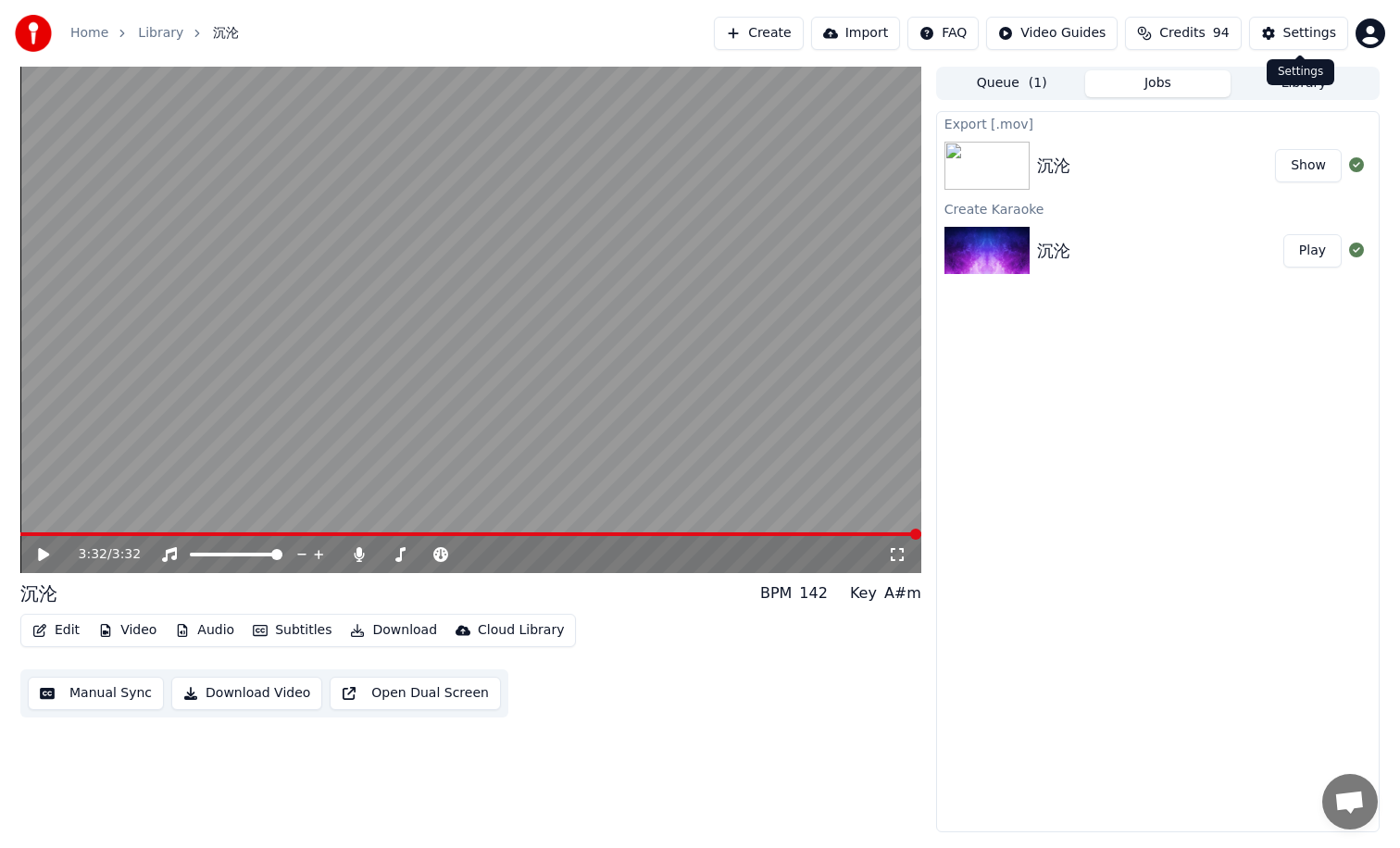
click at [1291, 33] on div "Settings" at bounding box center [1309, 33] width 53 height 19
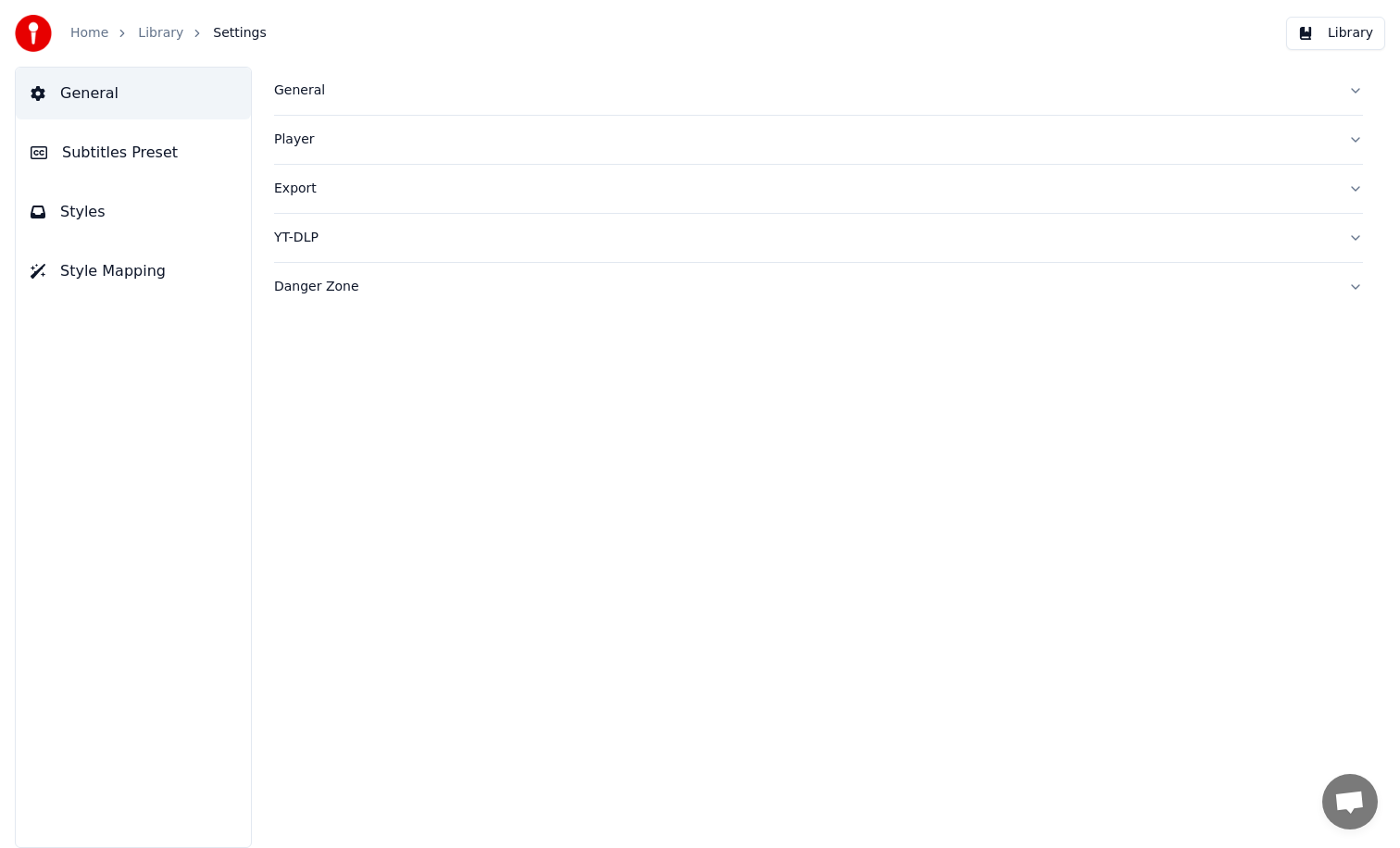
click at [97, 151] on span "Subtitles Preset" at bounding box center [120, 152] width 116 height 22
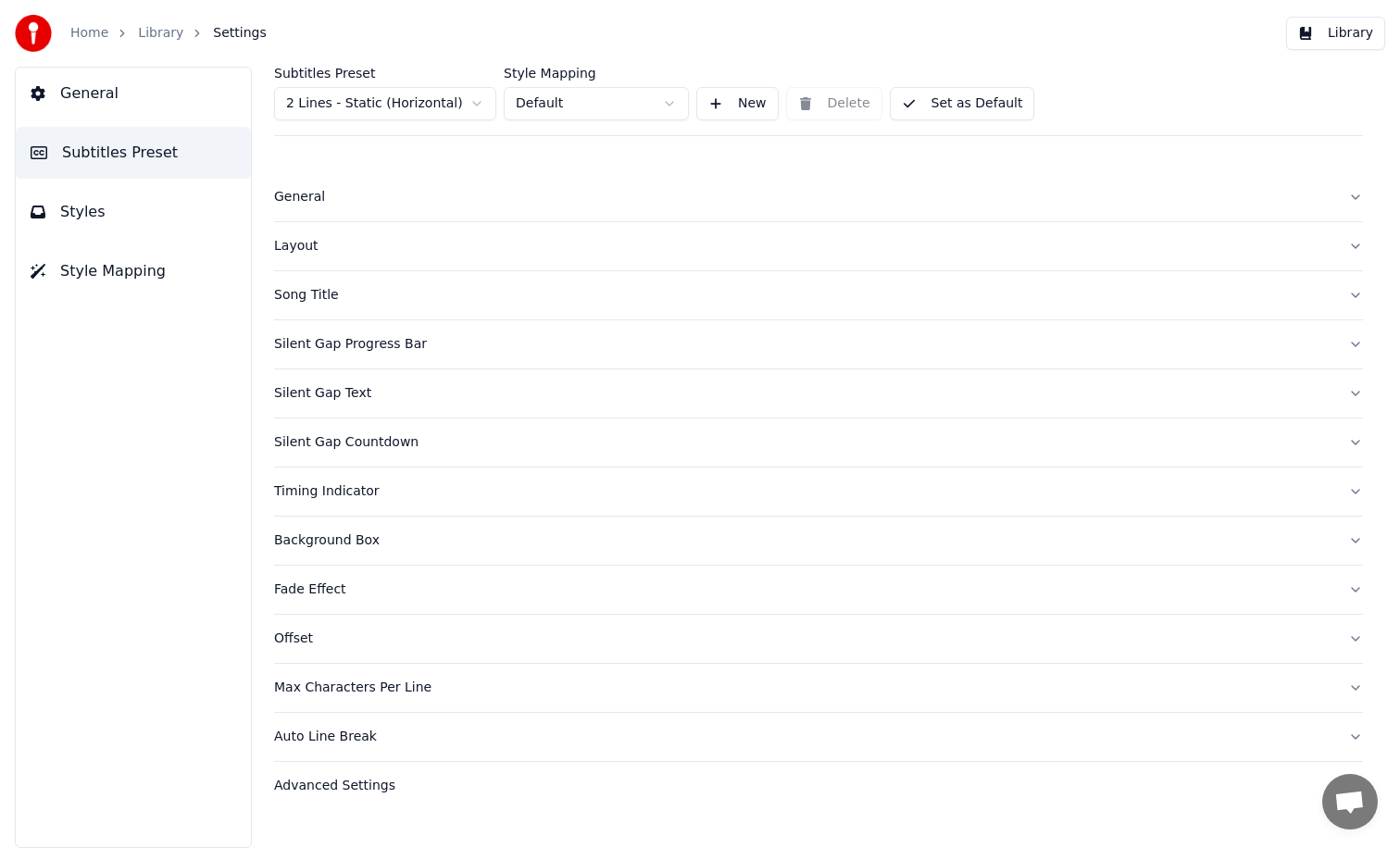
click at [94, 210] on span "Styles" at bounding box center [83, 212] width 46 height 22
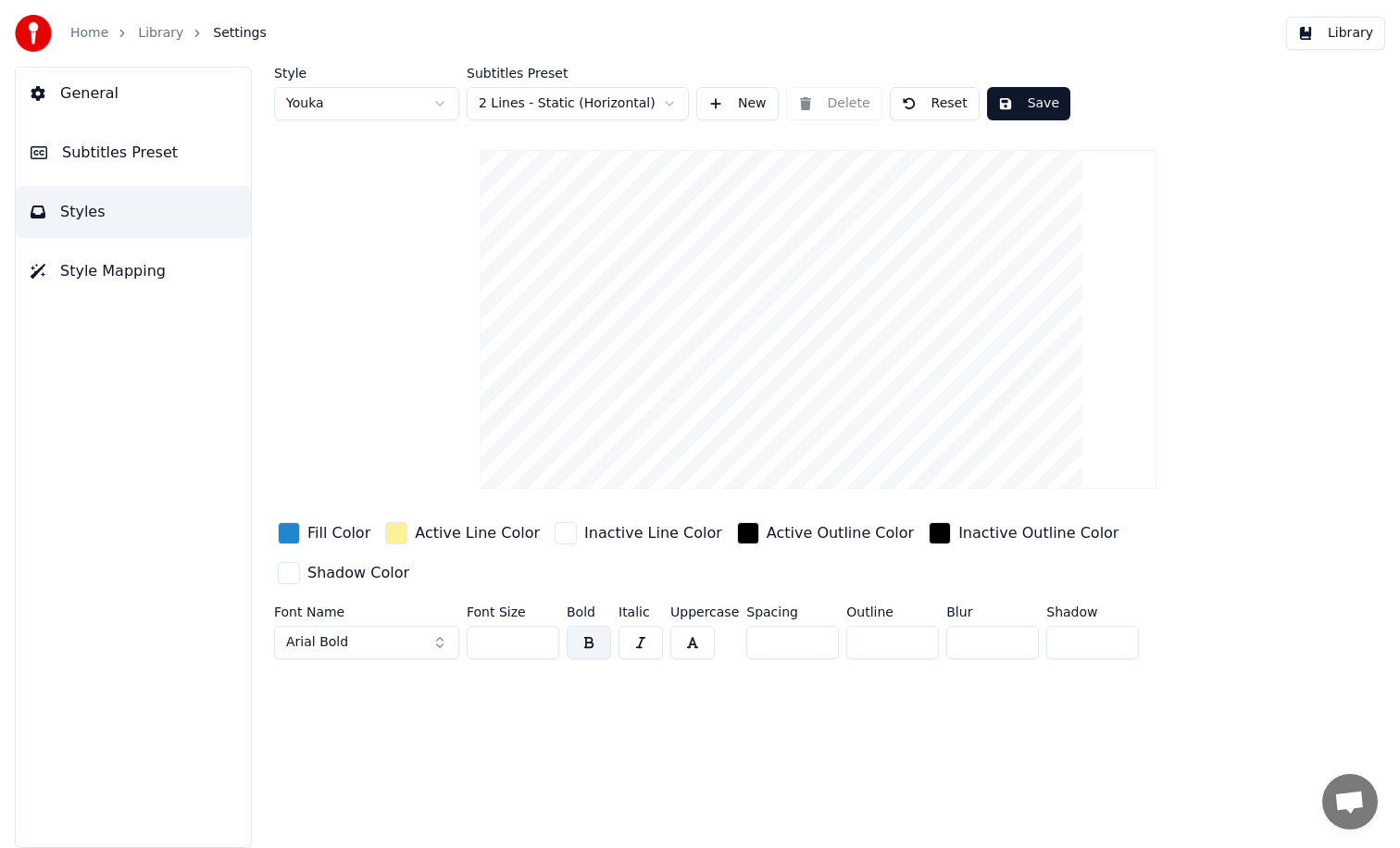
click at [336, 634] on span "Arial Bold" at bounding box center [317, 643] width 62 height 19
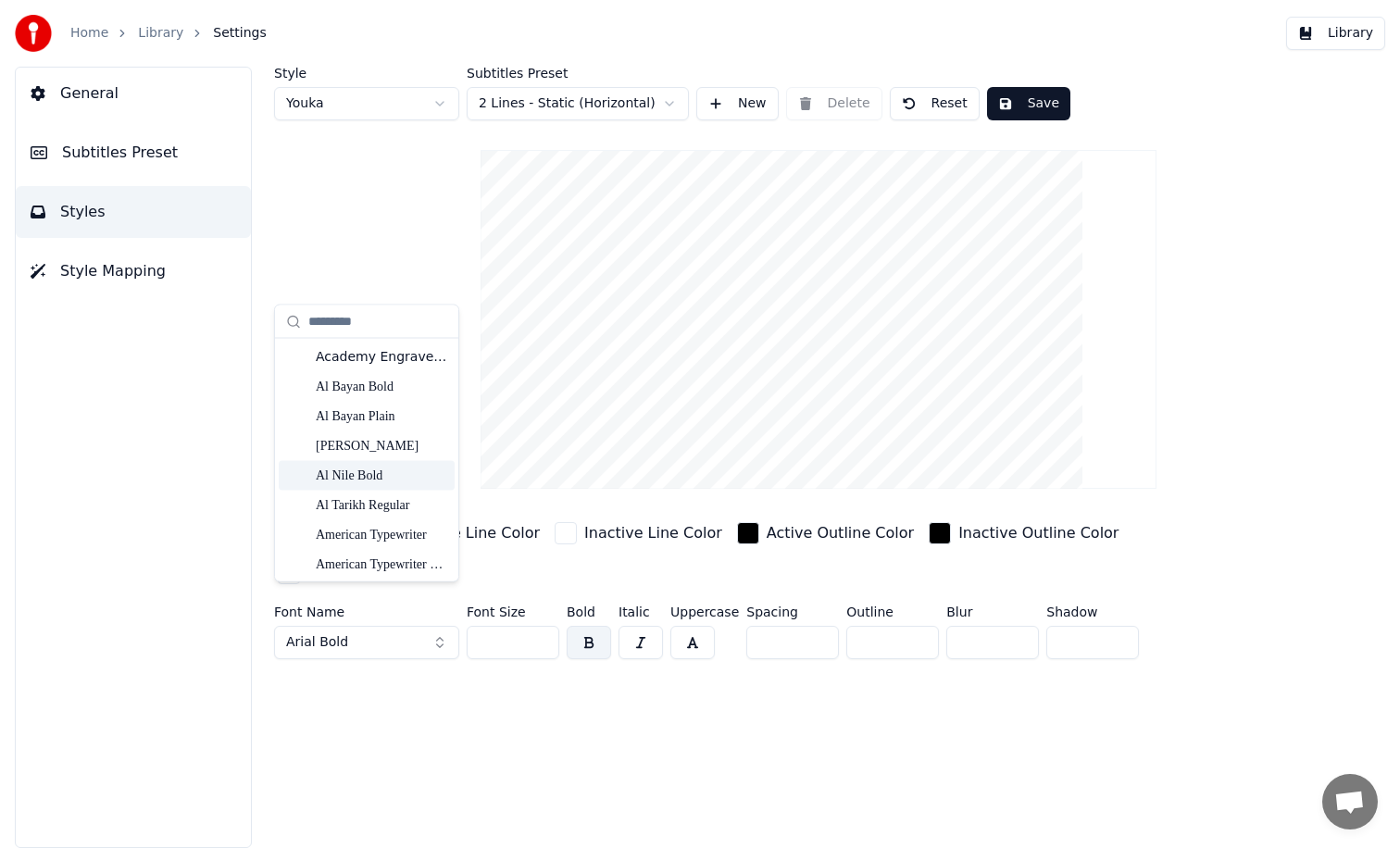
scroll to position [12, 0]
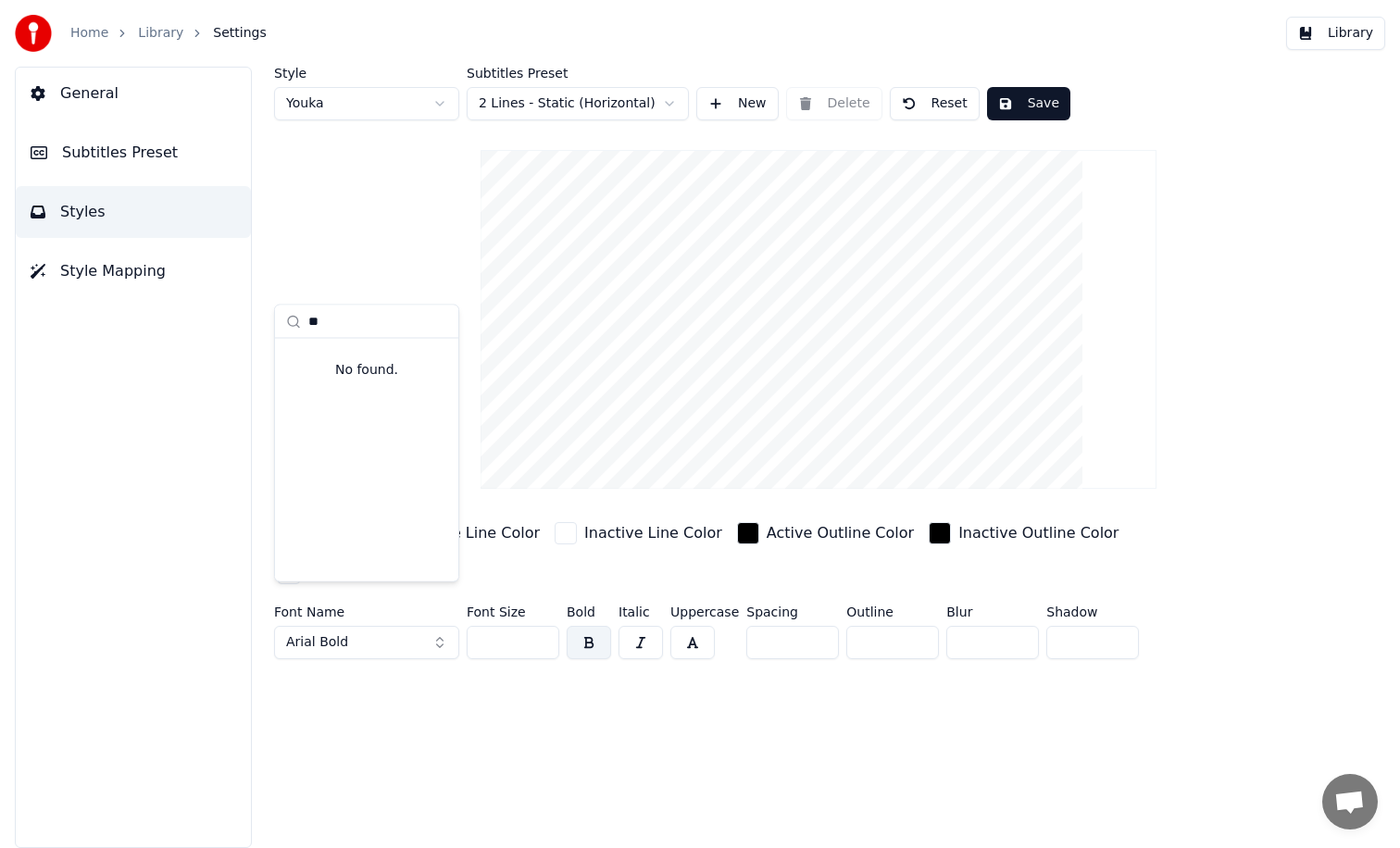
type input "*"
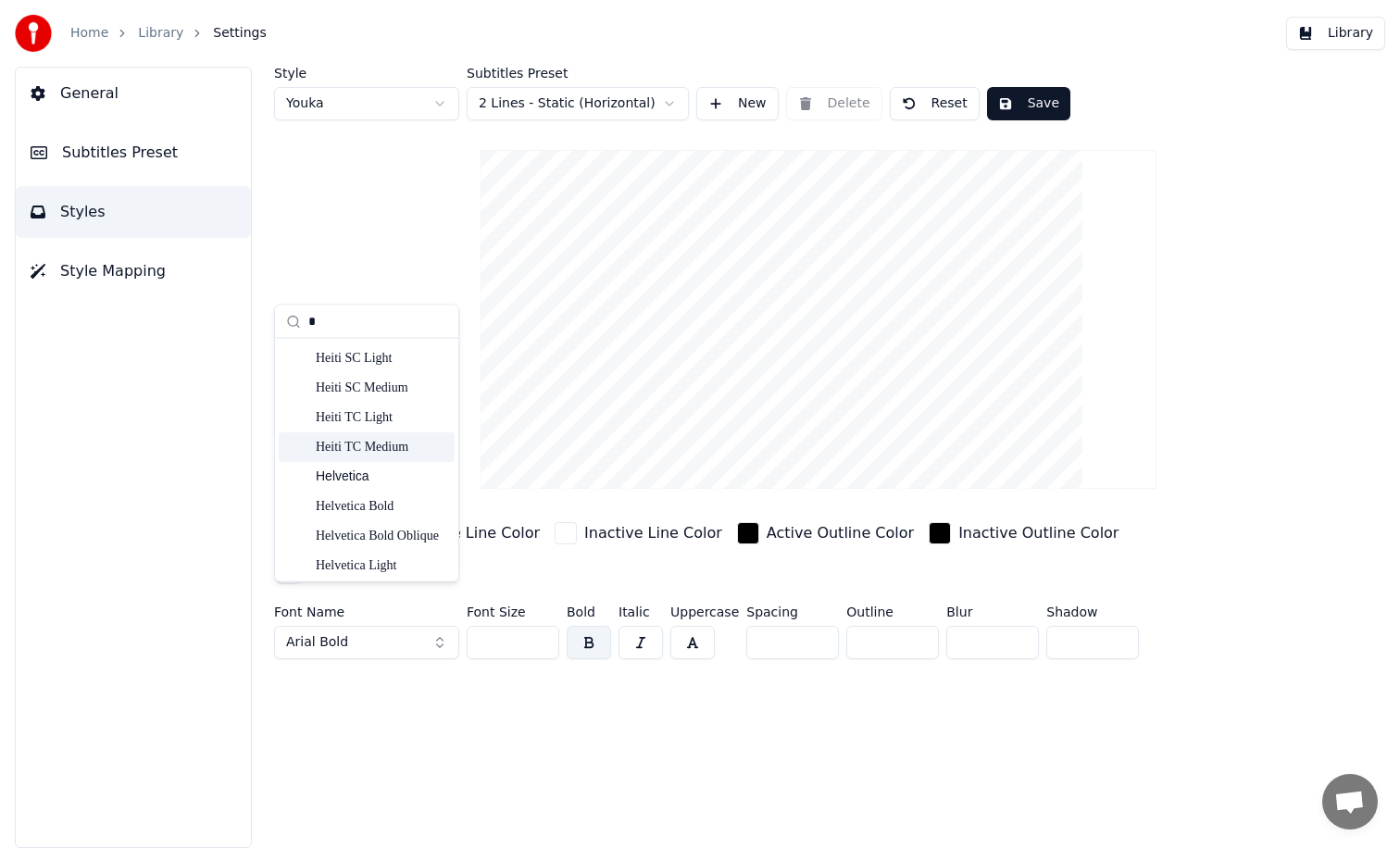
scroll to position [2195, 0]
type input "*"
click at [360, 405] on div "Heiti SC Medium" at bounding box center [382, 412] width 132 height 19
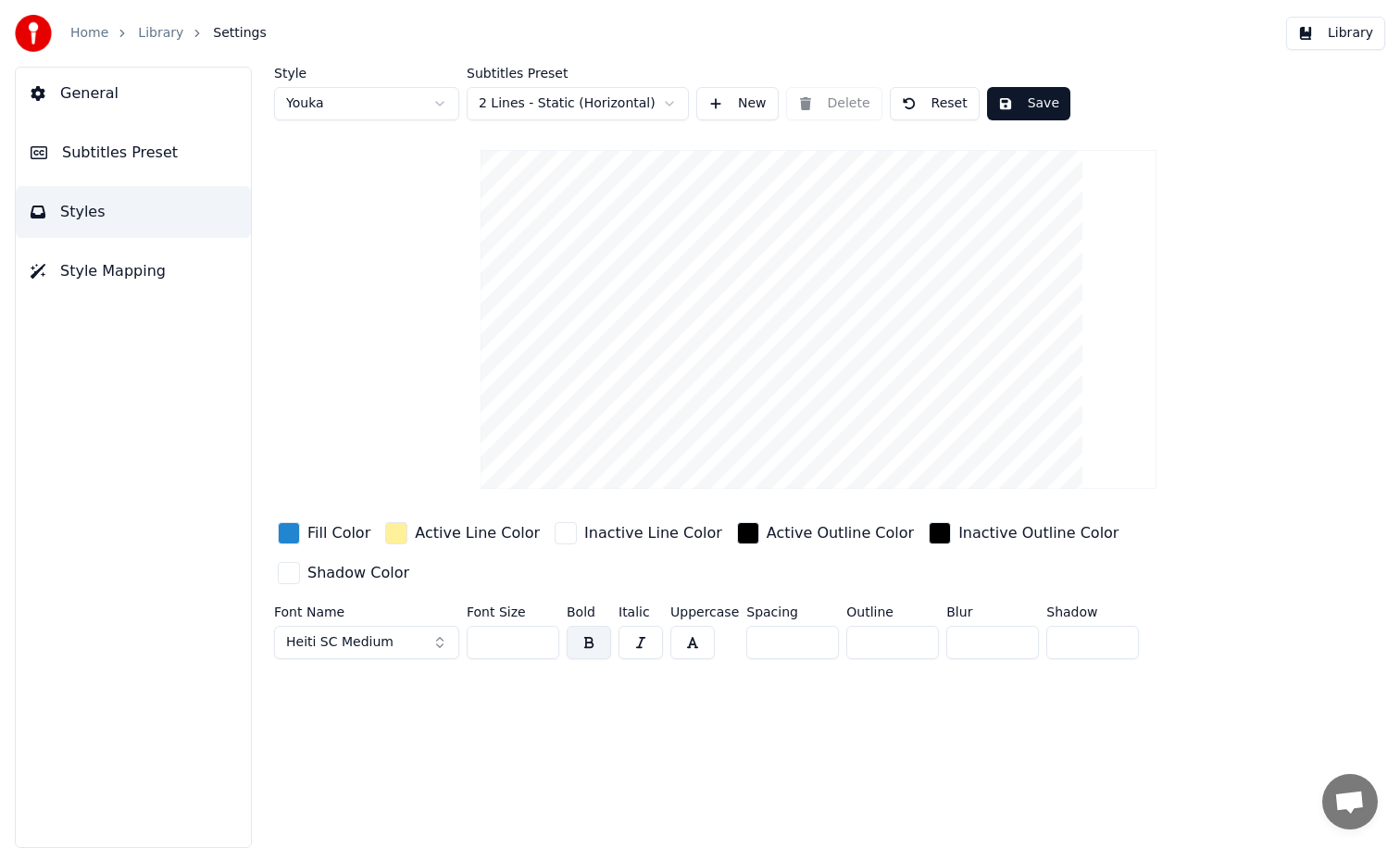
click at [1014, 108] on button "Save" at bounding box center [1028, 103] width 84 height 33
click at [86, 85] on span "General" at bounding box center [89, 94] width 59 height 22
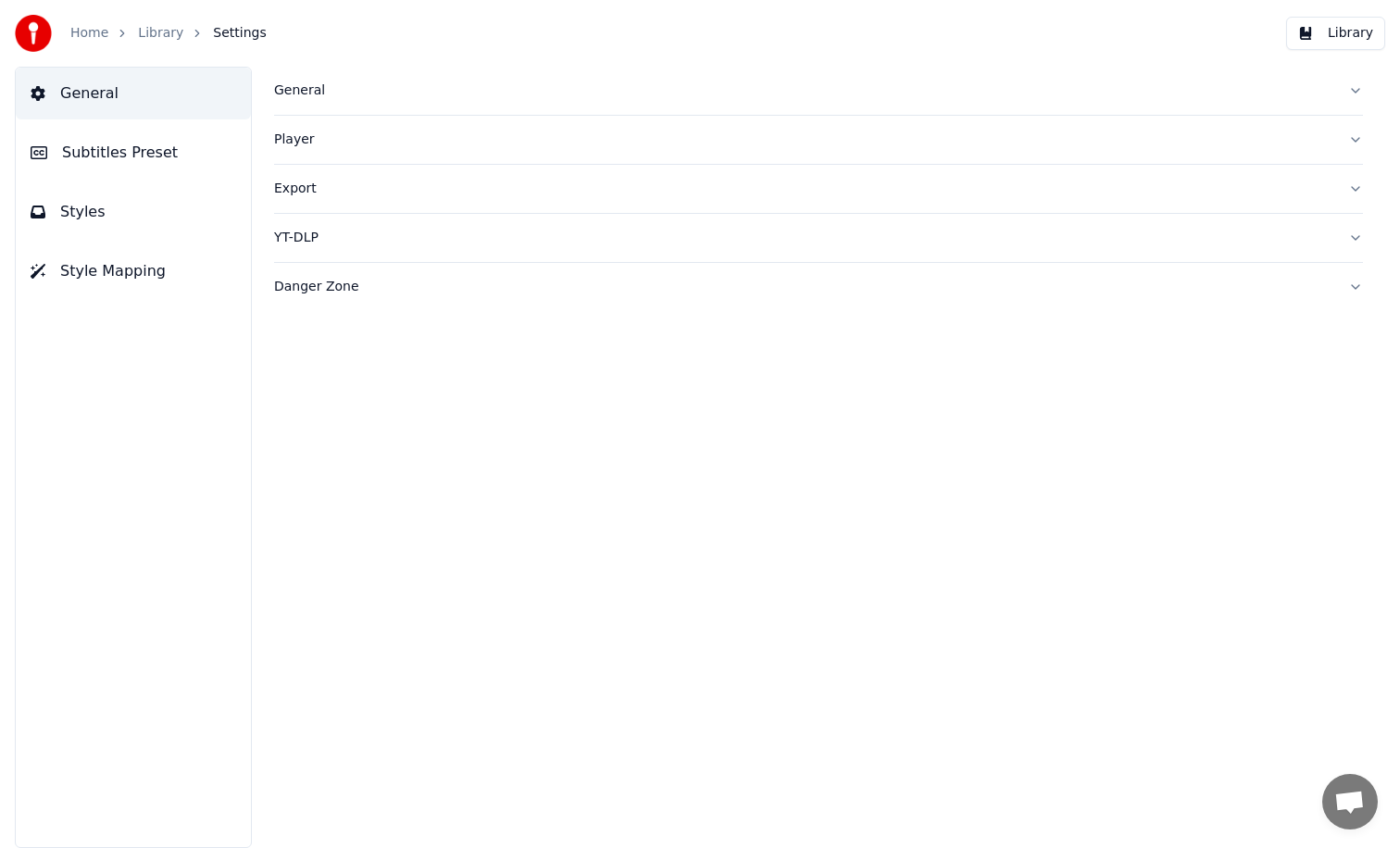
click at [103, 37] on link "Home" at bounding box center [90, 33] width 38 height 19
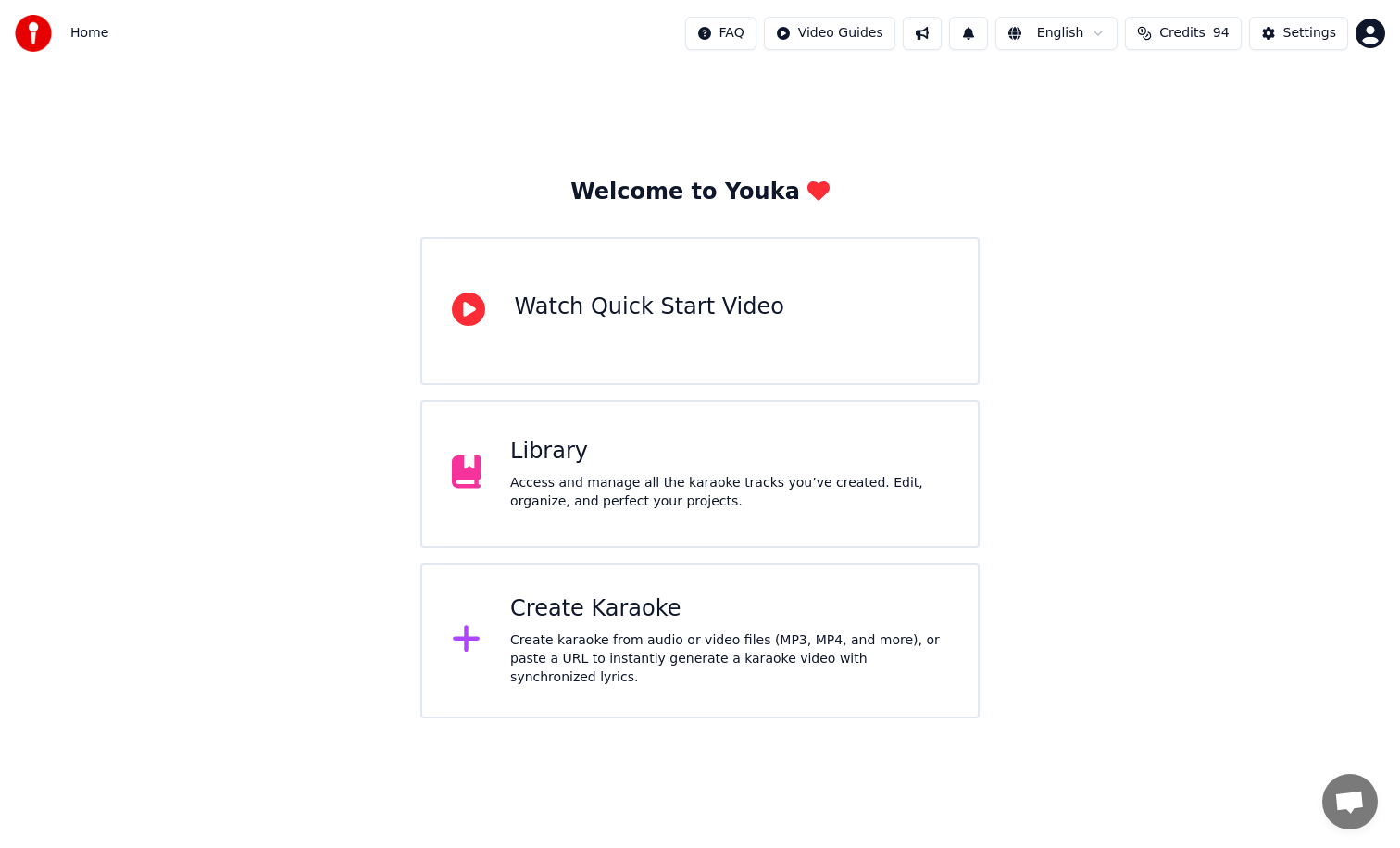
click at [597, 485] on div "Access and manage all the karaoke tracks you’ve created. Edit, organize, and pe…" at bounding box center [728, 492] width 437 height 37
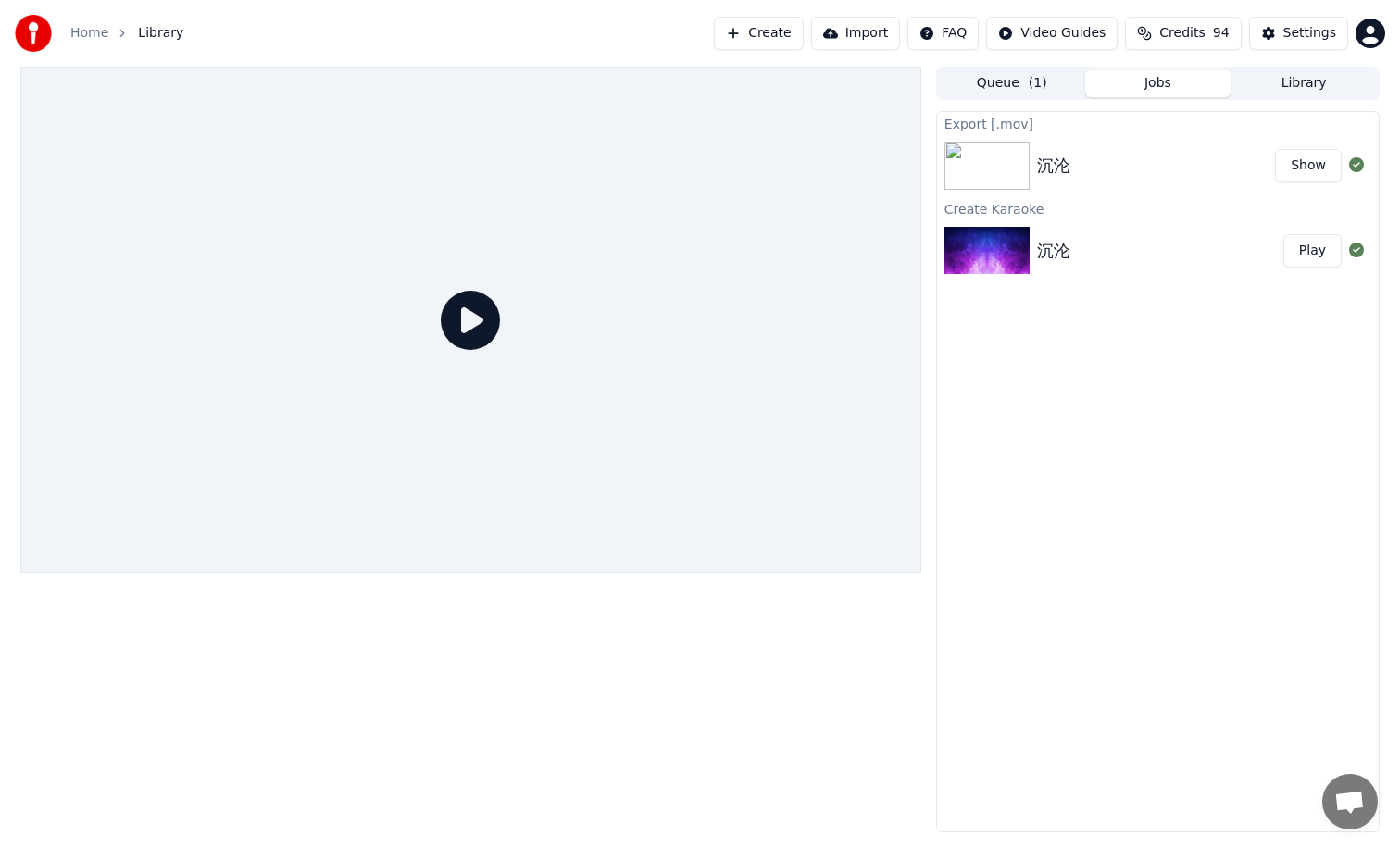
click at [1102, 243] on div "沉沦" at bounding box center [1160, 251] width 246 height 26
click at [989, 254] on img at bounding box center [986, 251] width 85 height 48
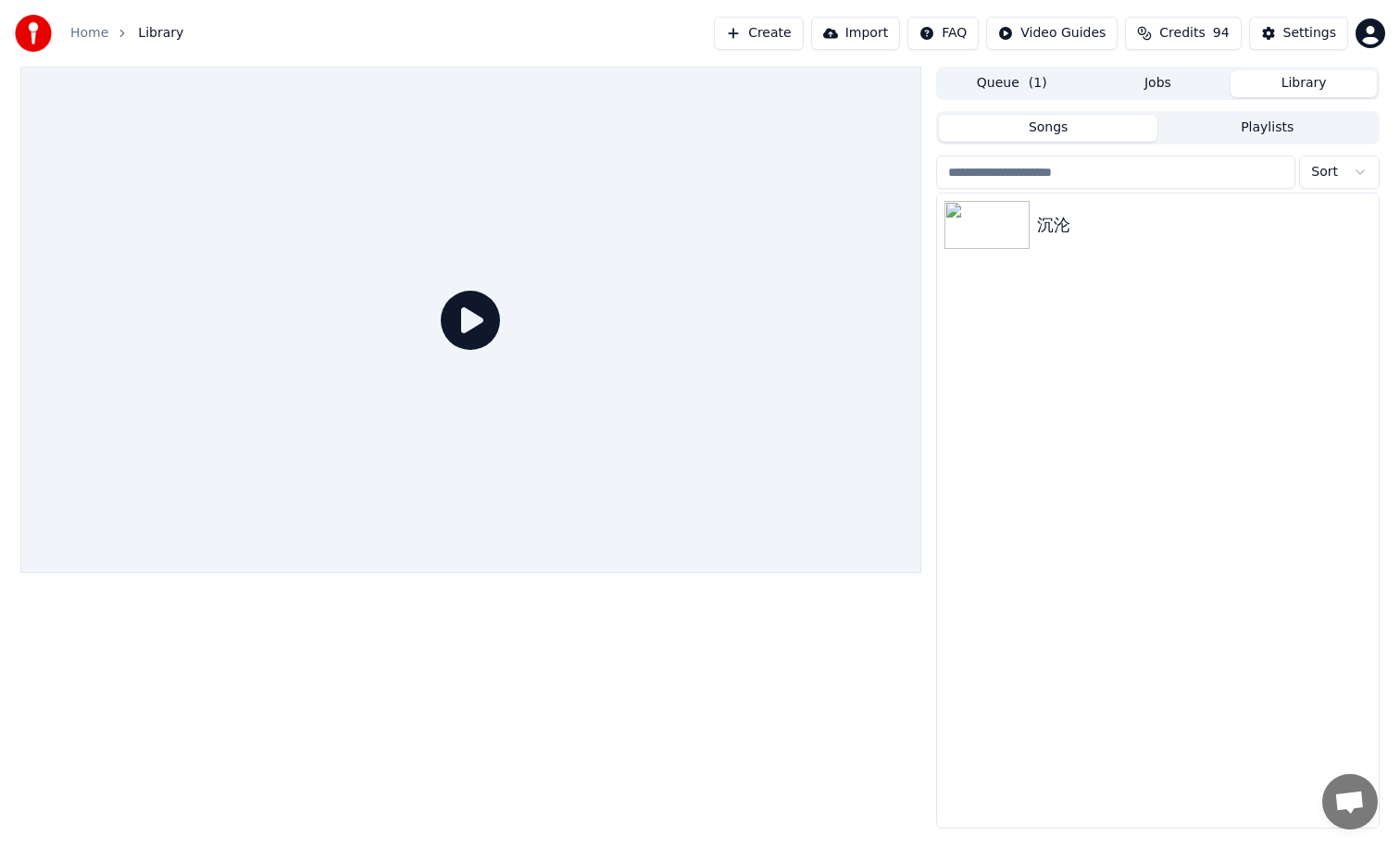
click at [1278, 76] on button "Library" at bounding box center [1303, 84] width 146 height 27
click at [998, 205] on img at bounding box center [986, 225] width 85 height 48
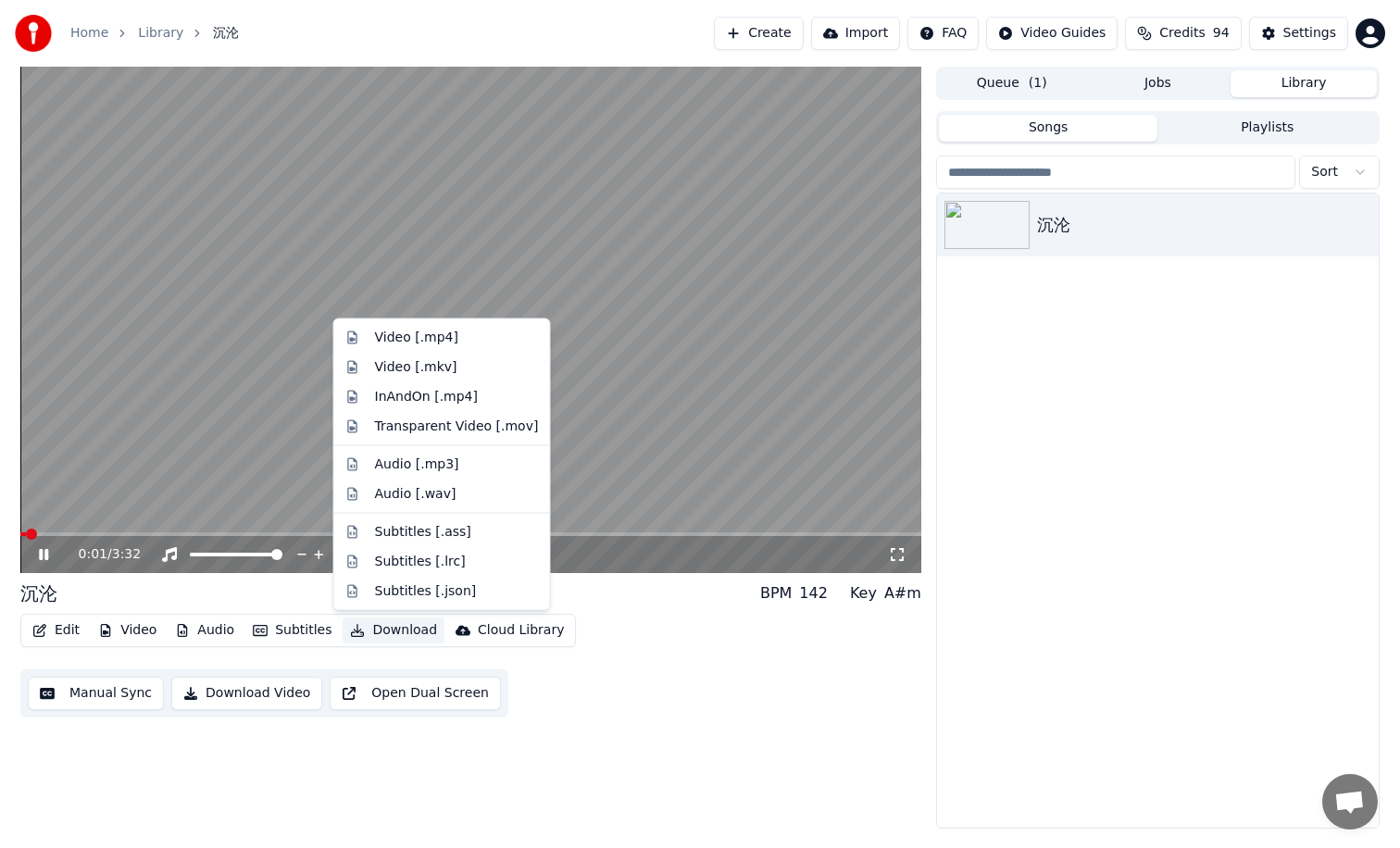
click at [395, 632] on button "Download" at bounding box center [394, 631] width 102 height 26
click at [444, 424] on div "Transparent Video [.mov]" at bounding box center [456, 425] width 163 height 19
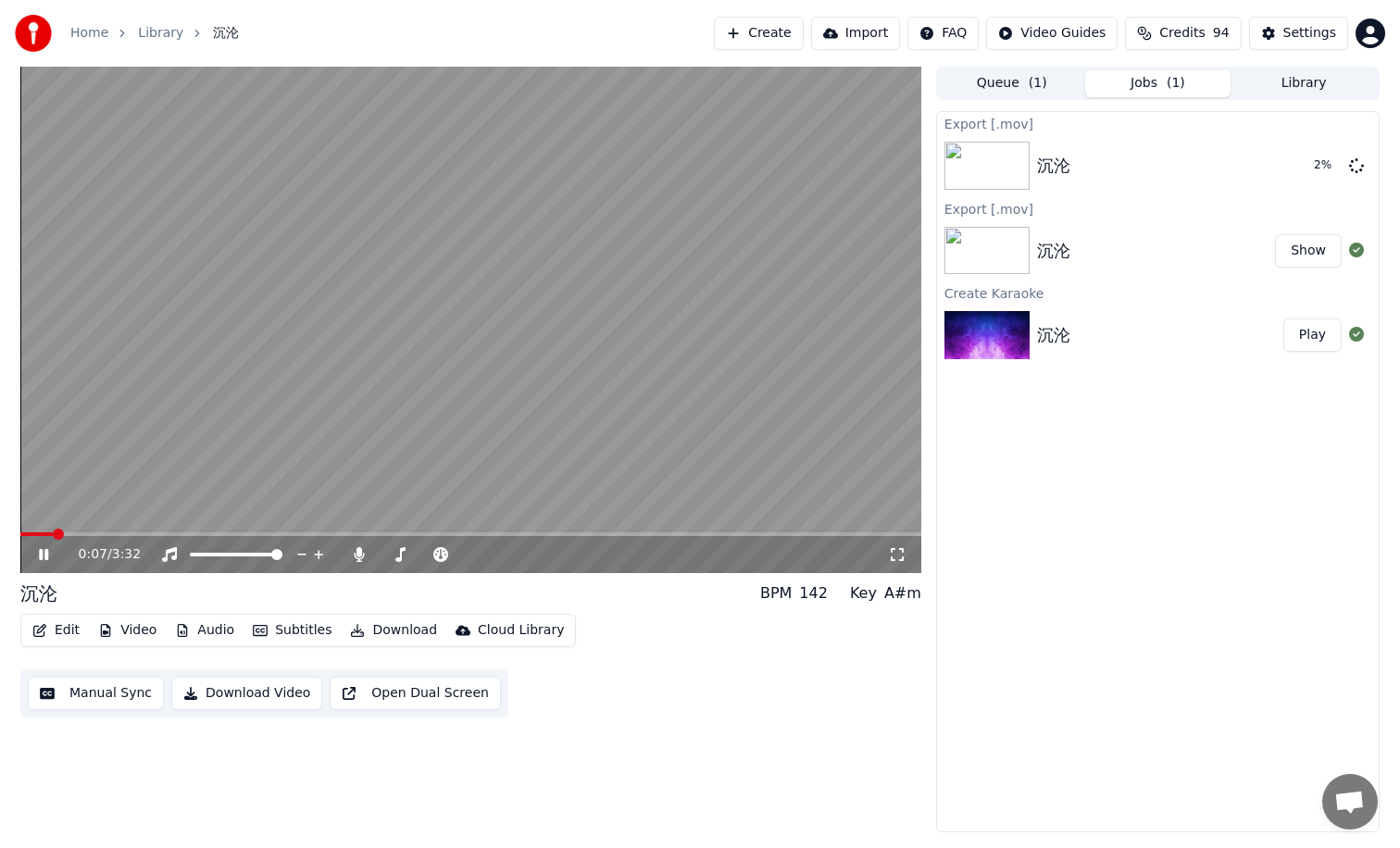
click at [122, 537] on div "0:07 / 3:32" at bounding box center [470, 554] width 901 height 37
click at [124, 533] on span at bounding box center [470, 534] width 901 height 4
click at [1318, 33] on div "Settings" at bounding box center [1309, 33] width 53 height 19
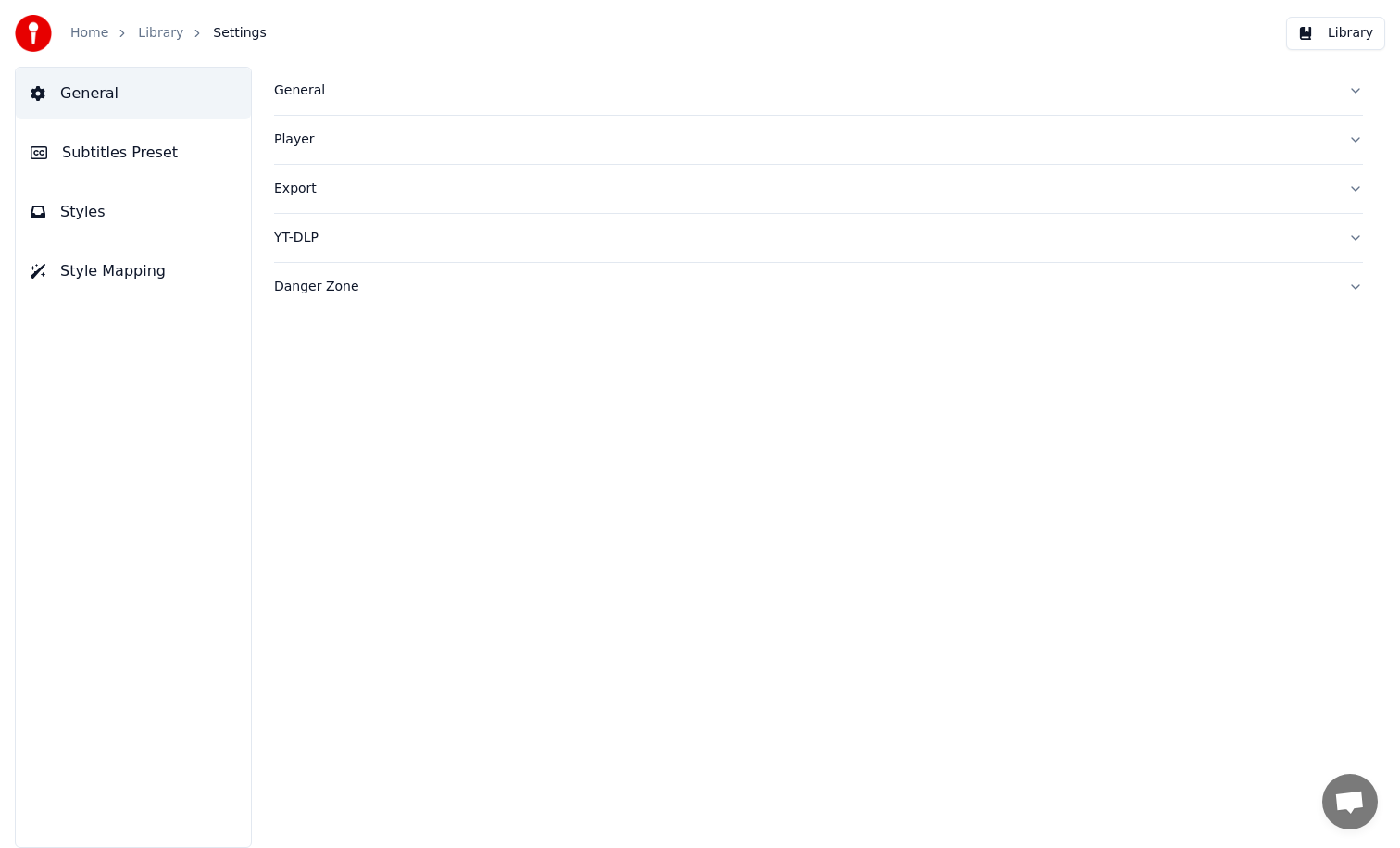
click at [98, 206] on span "Styles" at bounding box center [83, 212] width 46 height 22
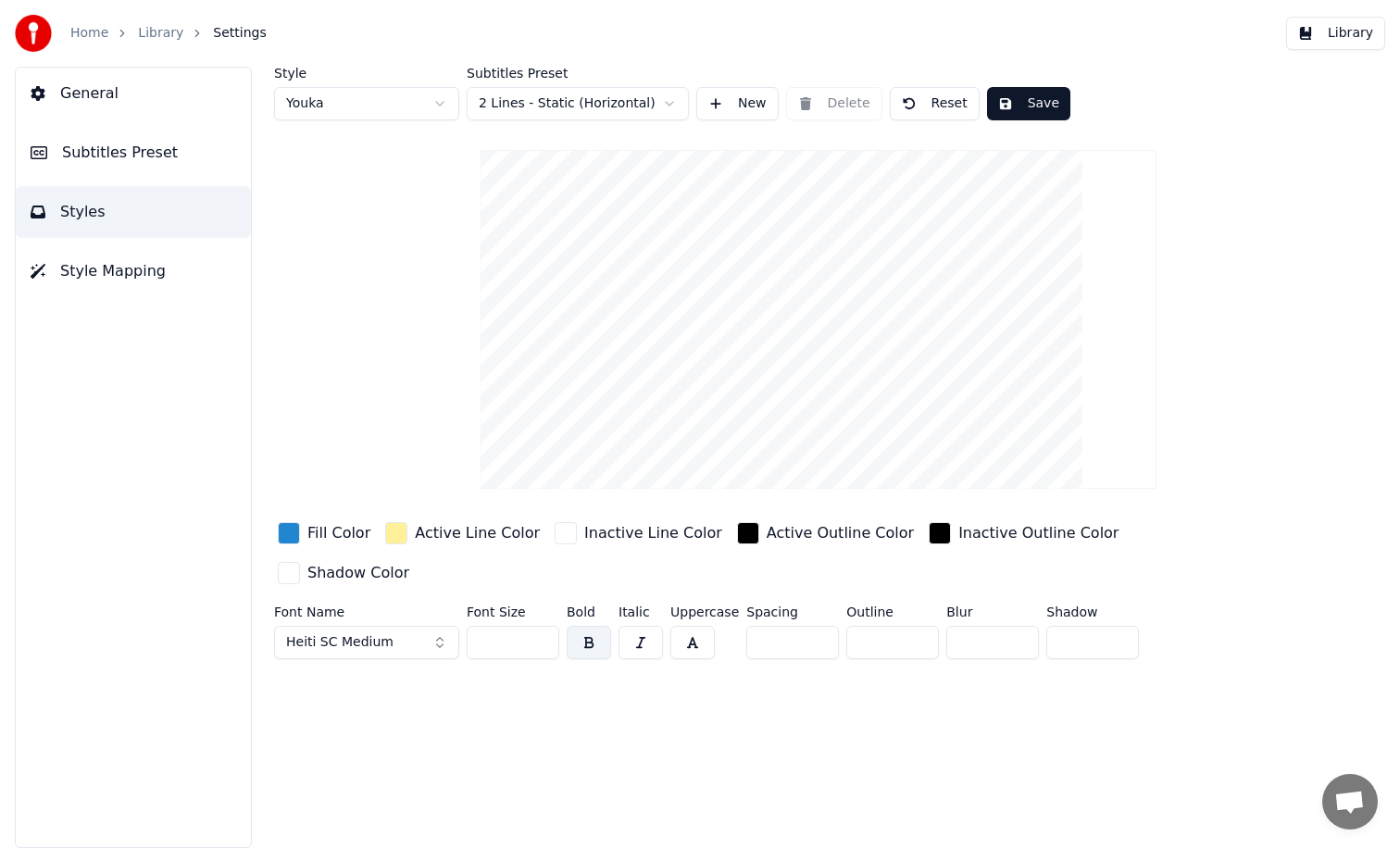
click at [387, 634] on span "Heiti SC Medium" at bounding box center [340, 643] width 108 height 19
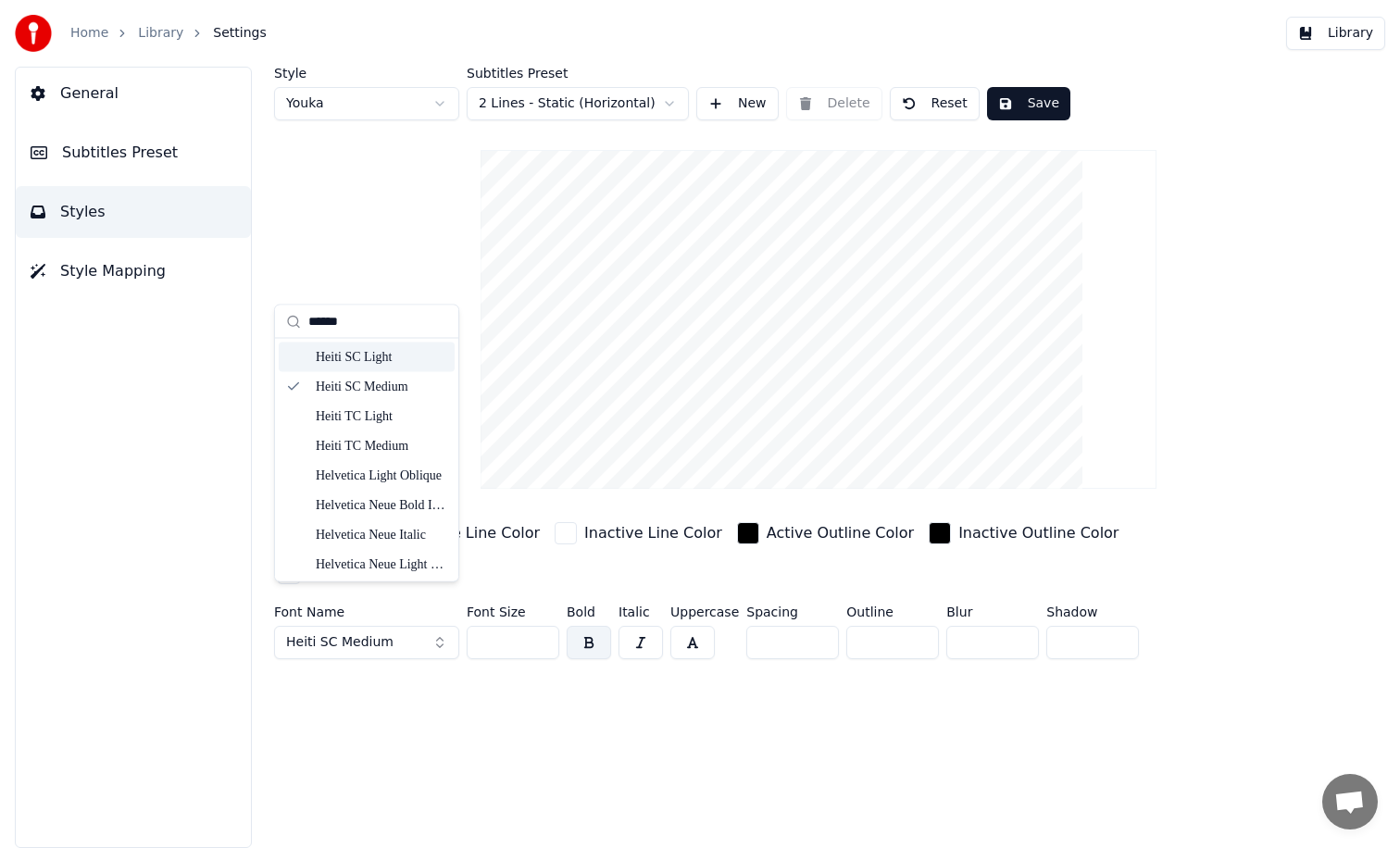
type input "*****"
click at [373, 362] on div "Heiti SC Light" at bounding box center [382, 357] width 132 height 19
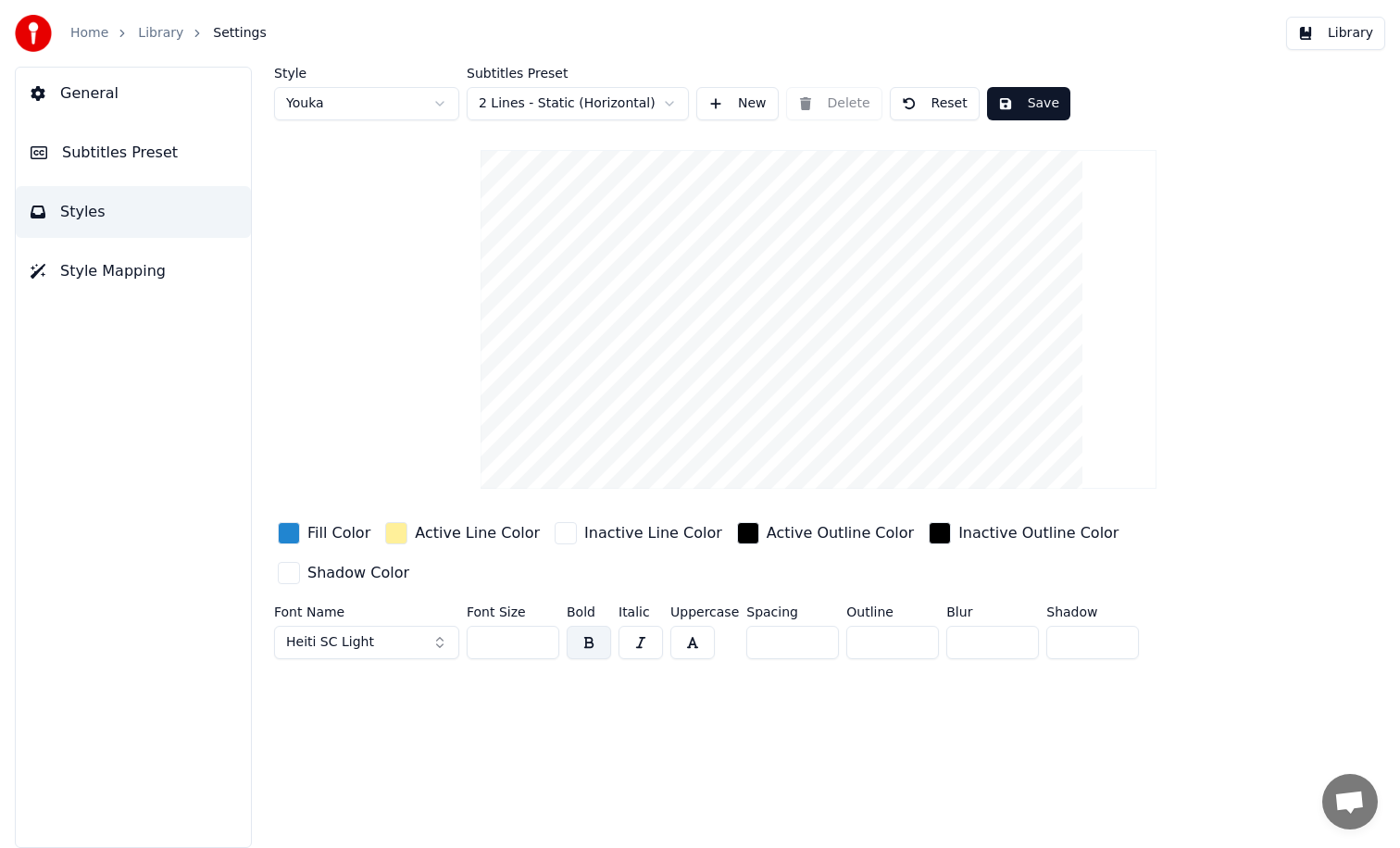
click at [590, 749] on div "Style Youka Subtitles Preset 2 Lines - Static (Horizontal) New Delete Reset Sav…" at bounding box center [818, 457] width 1163 height 781
click at [1013, 115] on button "Save" at bounding box center [1028, 103] width 84 height 33
click at [125, 89] on button "General" at bounding box center [134, 94] width 235 height 52
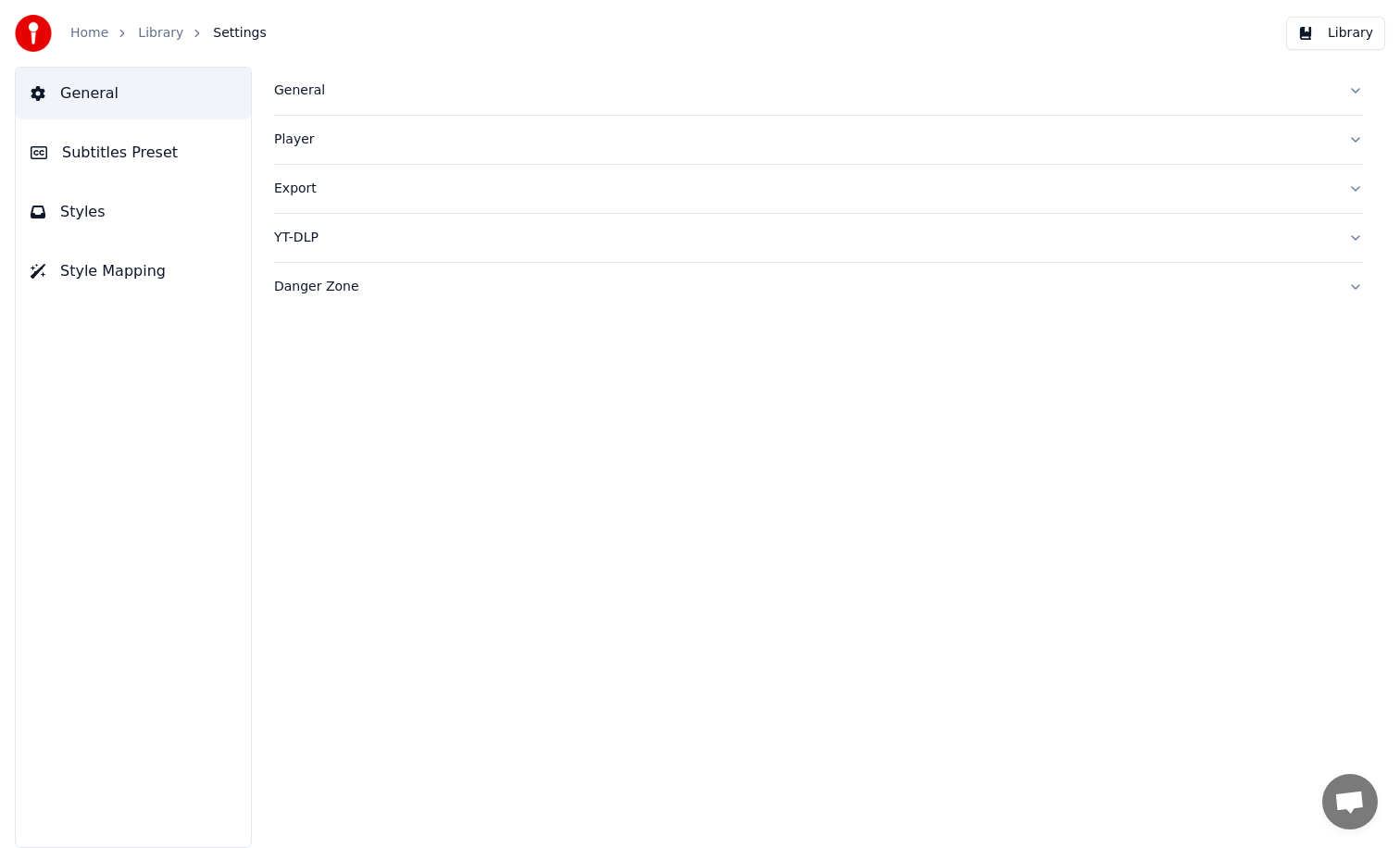
click at [97, 24] on link "Home" at bounding box center [90, 33] width 38 height 19
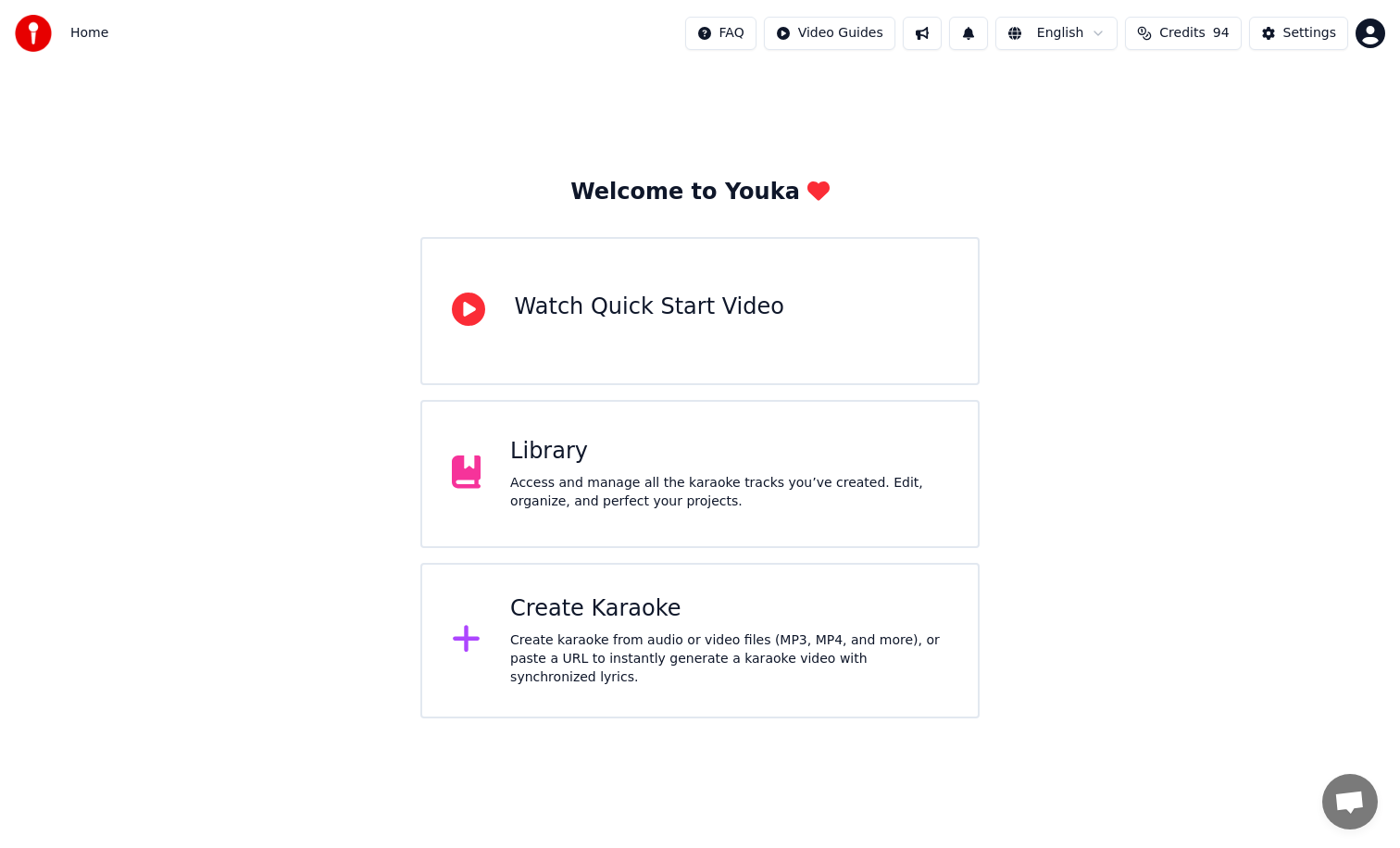
click at [526, 464] on div "Library" at bounding box center [728, 452] width 437 height 30
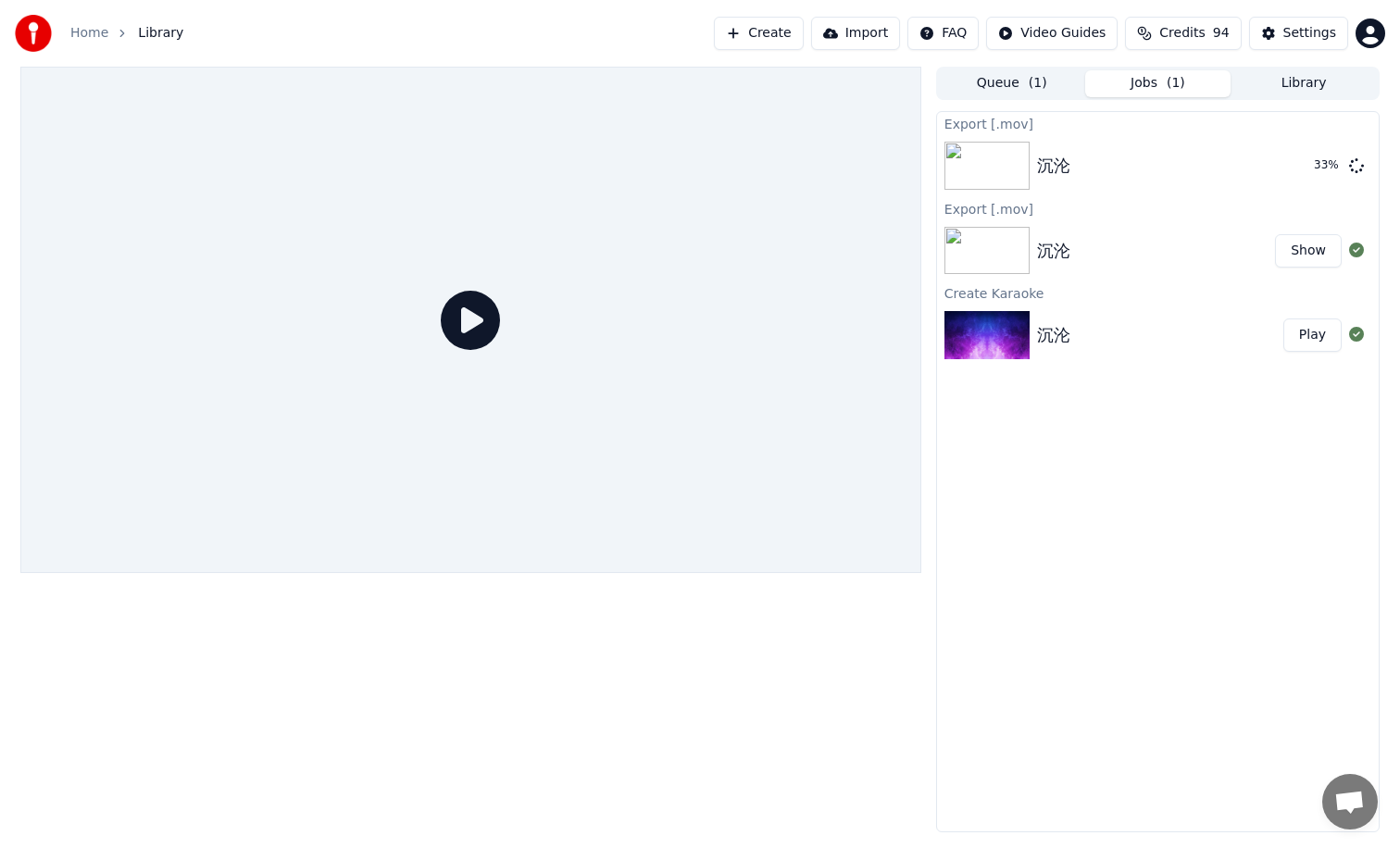
click at [1296, 83] on button "Library" at bounding box center [1303, 84] width 146 height 27
click at [1131, 85] on button "Jobs ( 1 )" at bounding box center [1158, 84] width 146 height 27
click at [1301, 71] on button "Library" at bounding box center [1303, 84] width 146 height 27
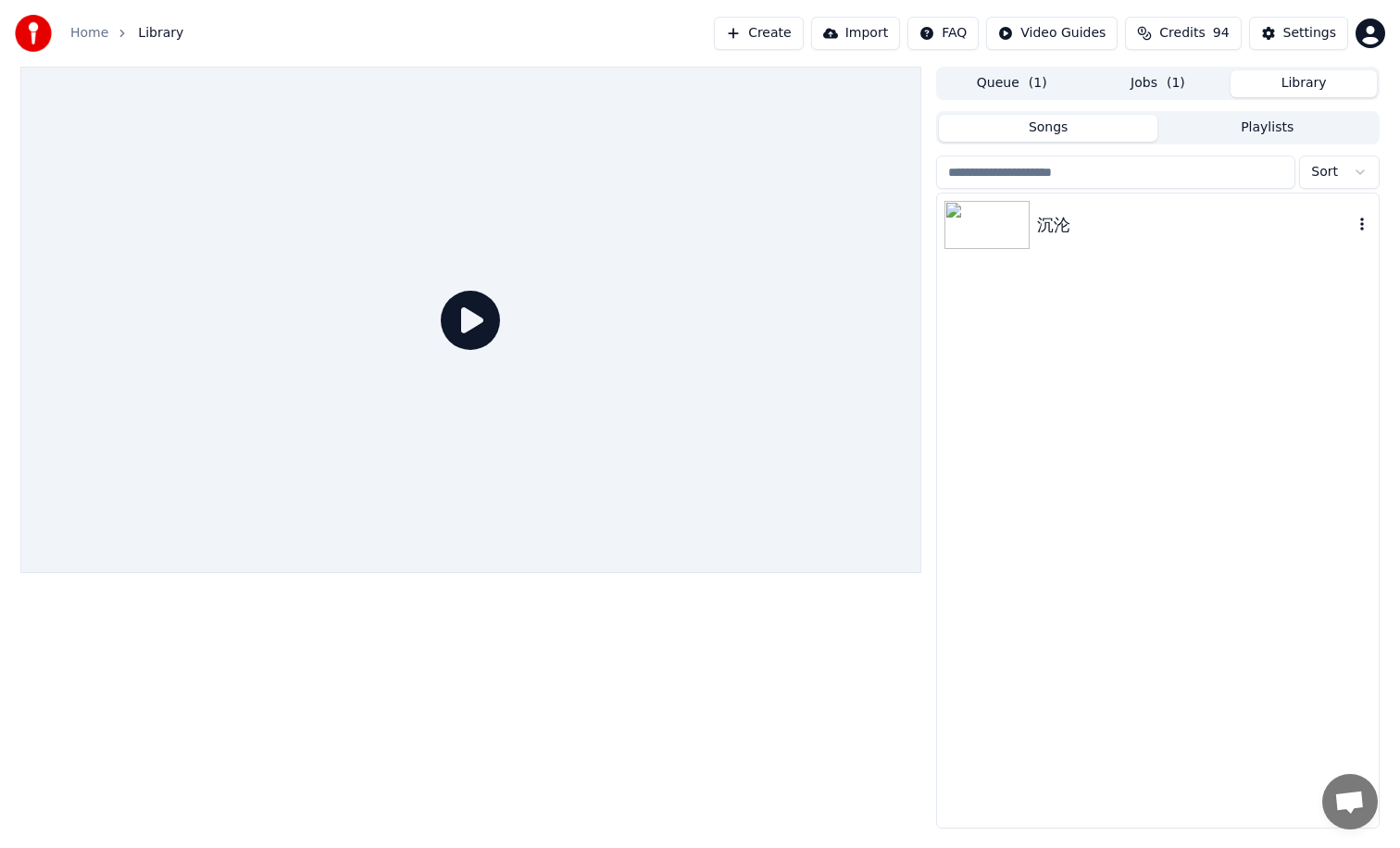
click at [1064, 242] on div "沉沦" at bounding box center [1157, 224] width 441 height 63
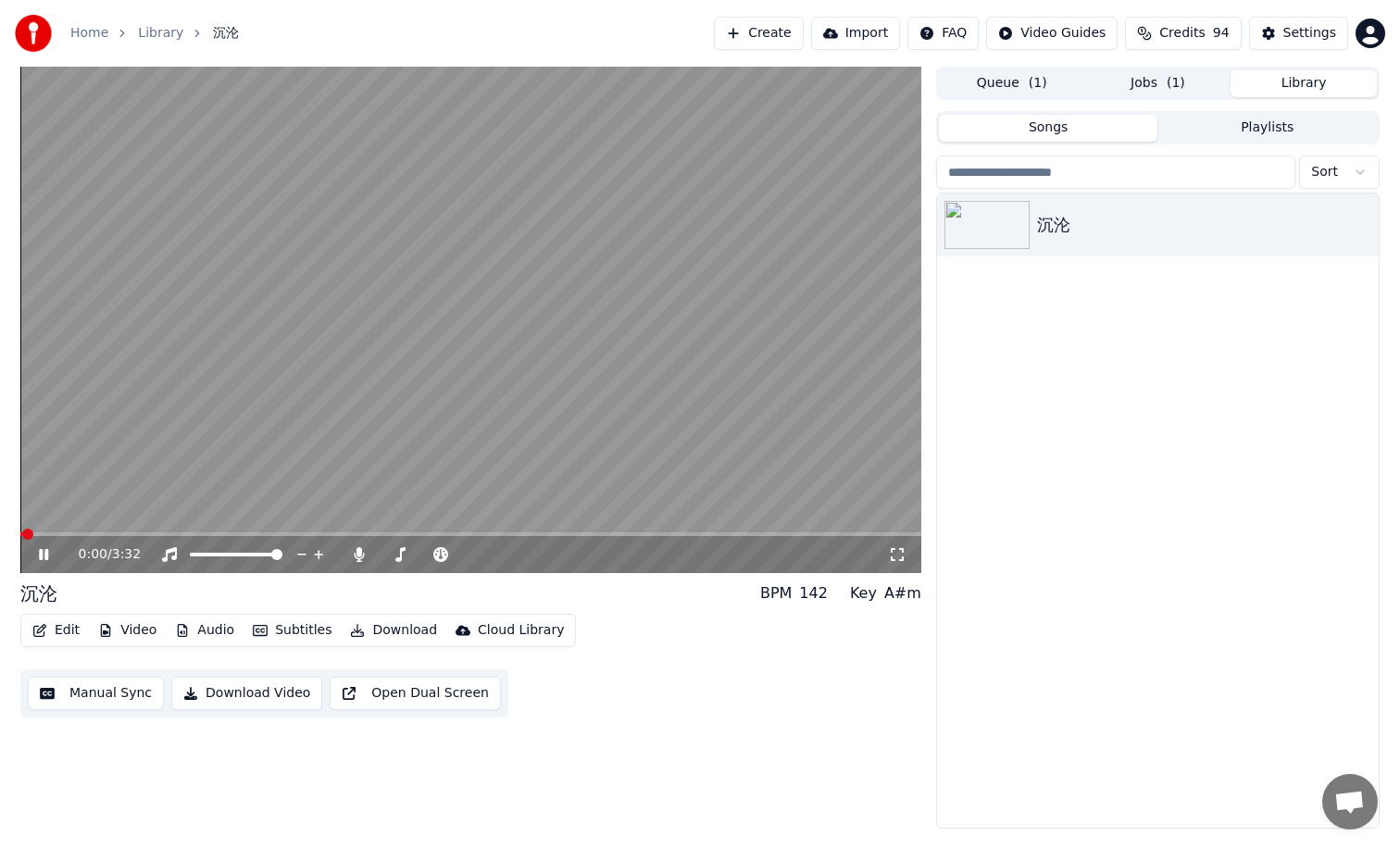
click at [83, 533] on span at bounding box center [470, 534] width 901 height 4
click at [1296, 33] on div "Settings" at bounding box center [1309, 33] width 53 height 19
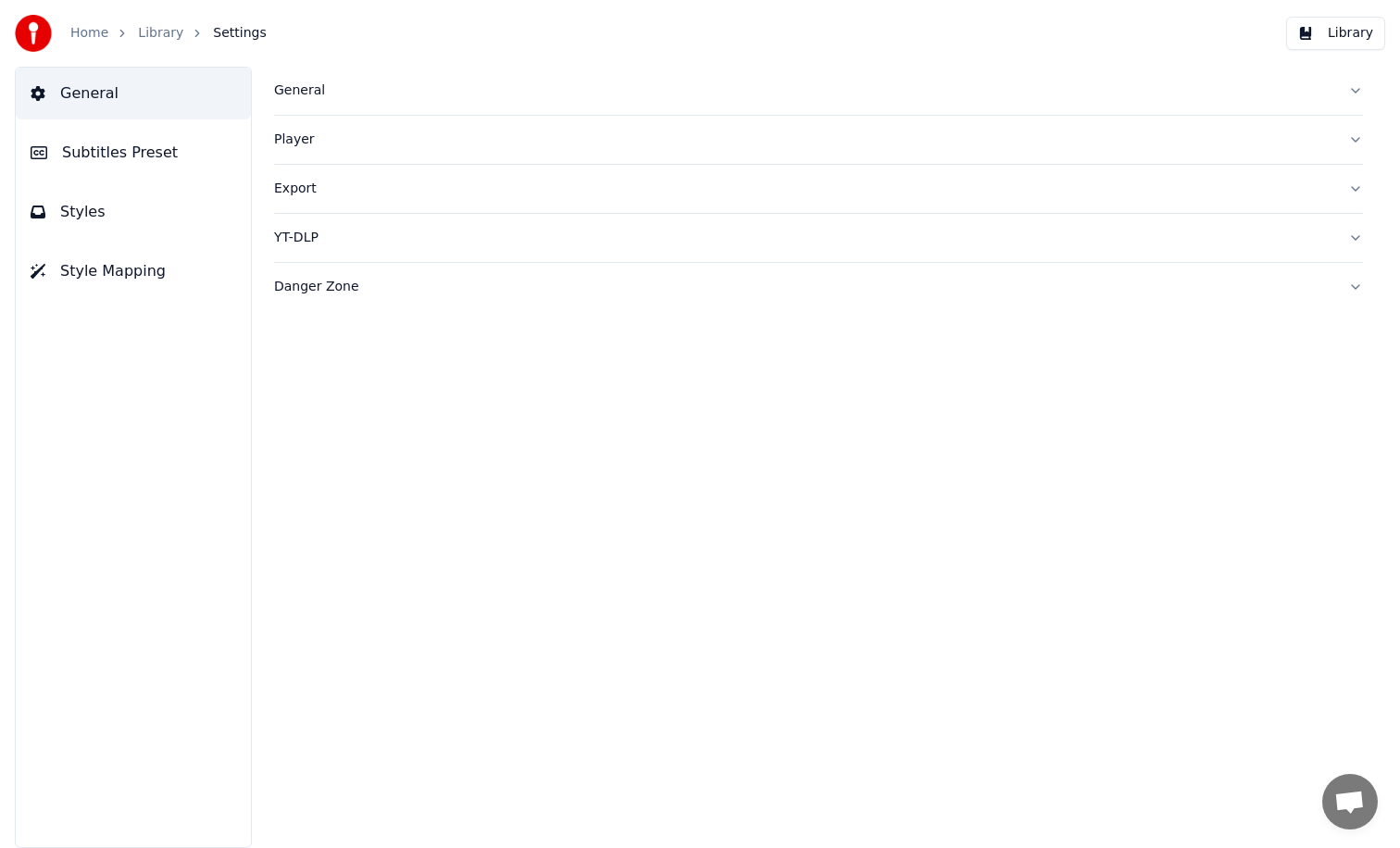
click at [100, 219] on span "Styles" at bounding box center [83, 212] width 46 height 22
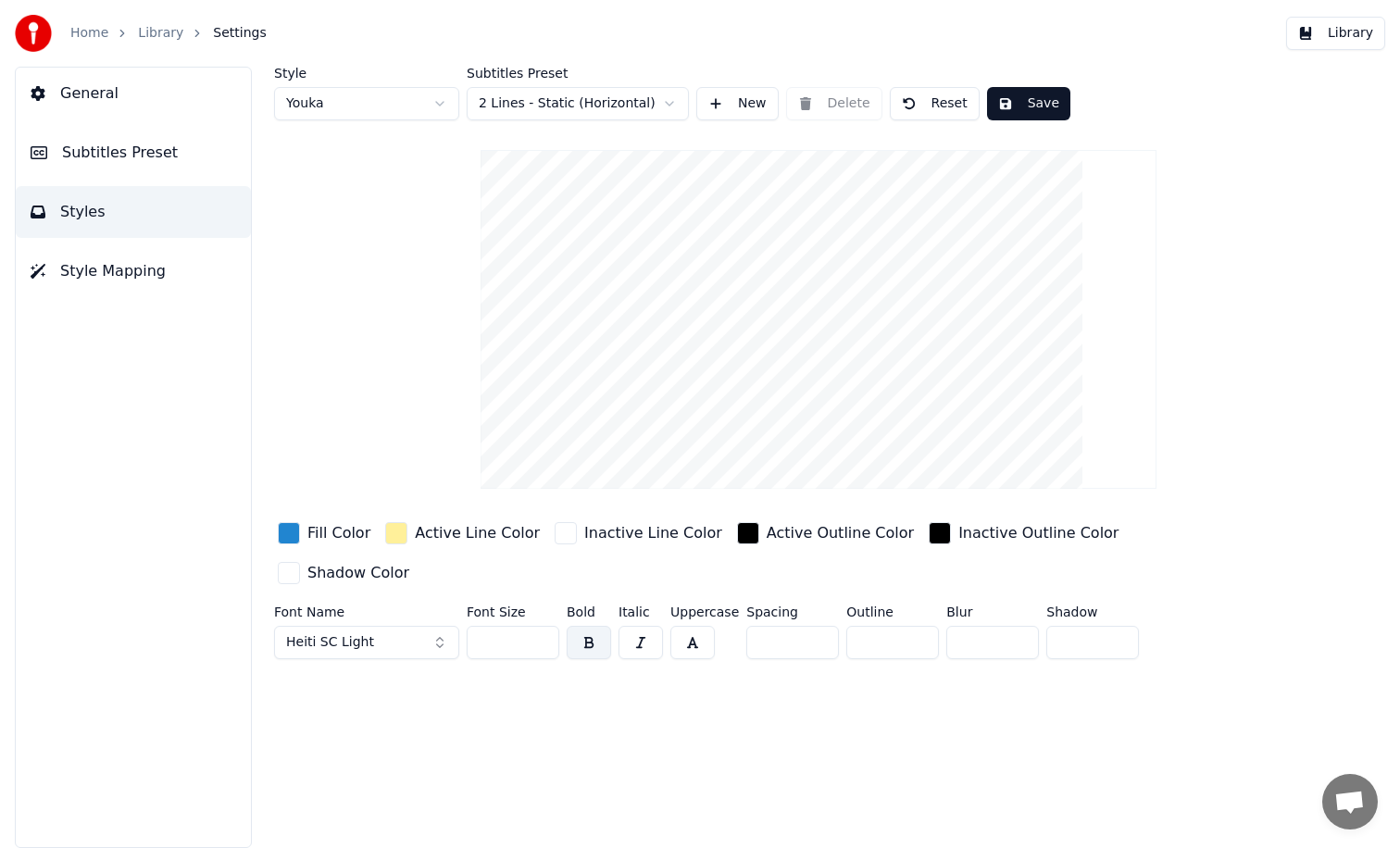
click at [118, 145] on span "Subtitles Preset" at bounding box center [120, 152] width 116 height 22
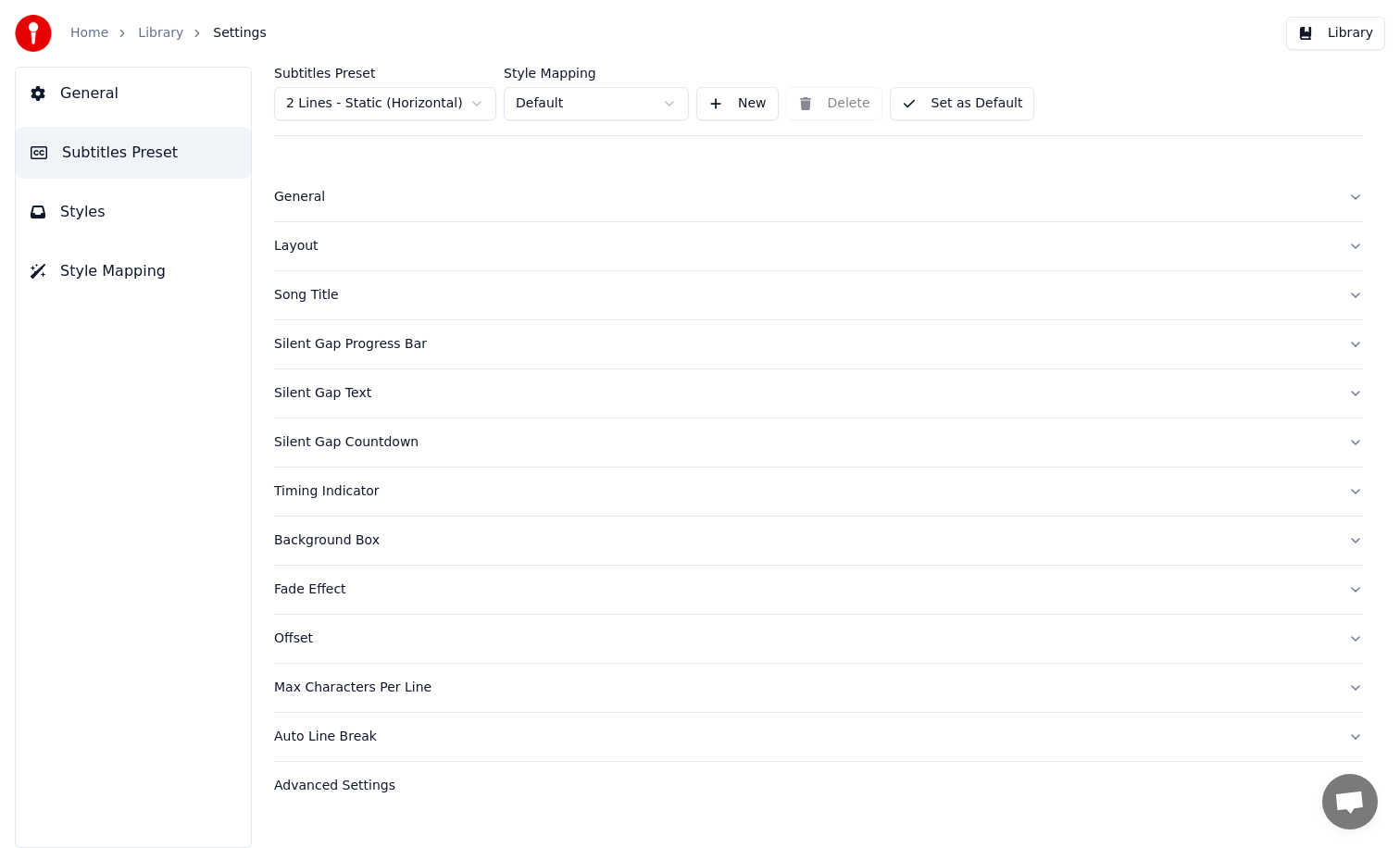
click at [339, 489] on div "Timing Indicator" at bounding box center [803, 491] width 1059 height 19
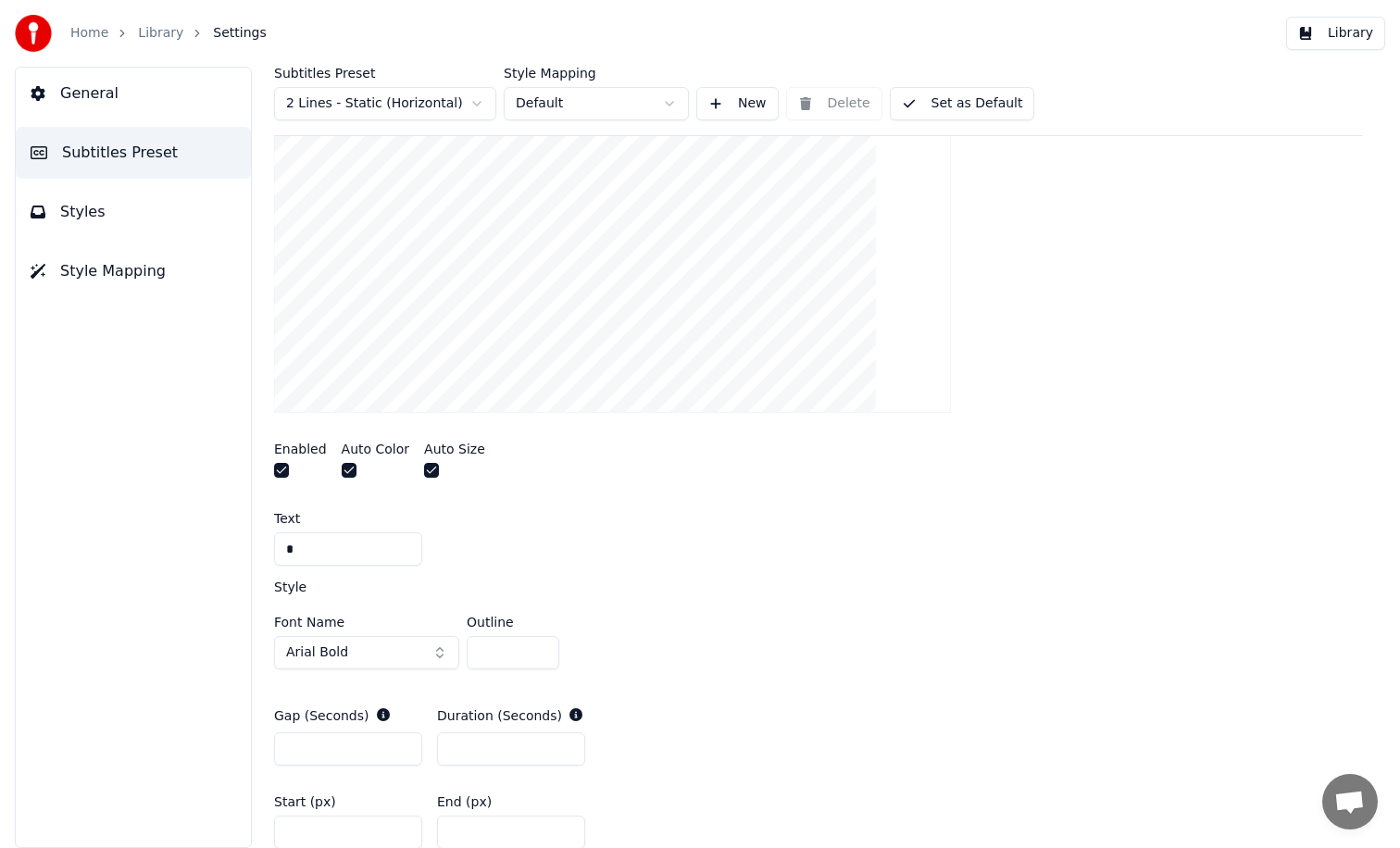
scroll to position [569, 0]
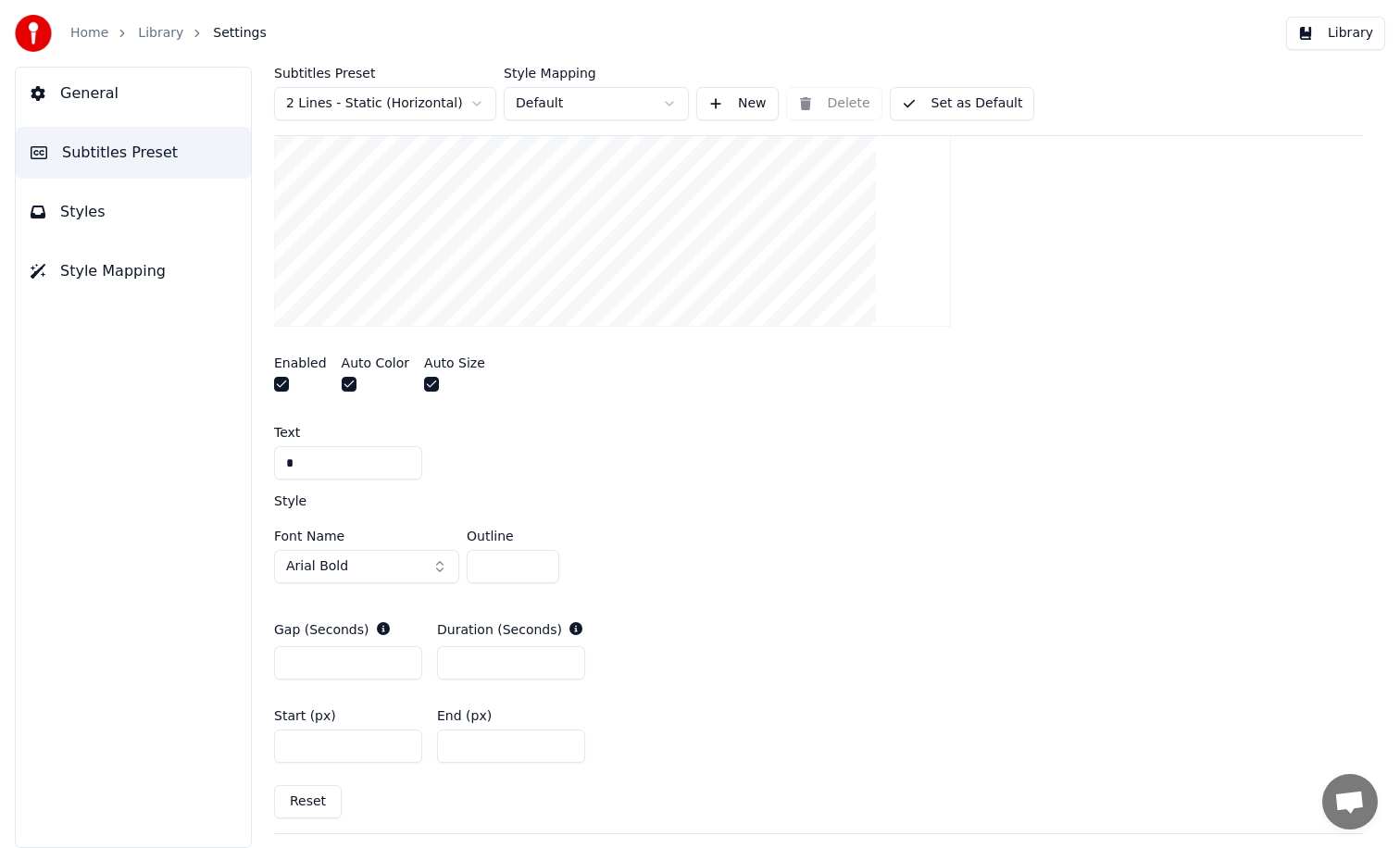
click at [392, 568] on button "Arial Bold" at bounding box center [367, 566] width 185 height 33
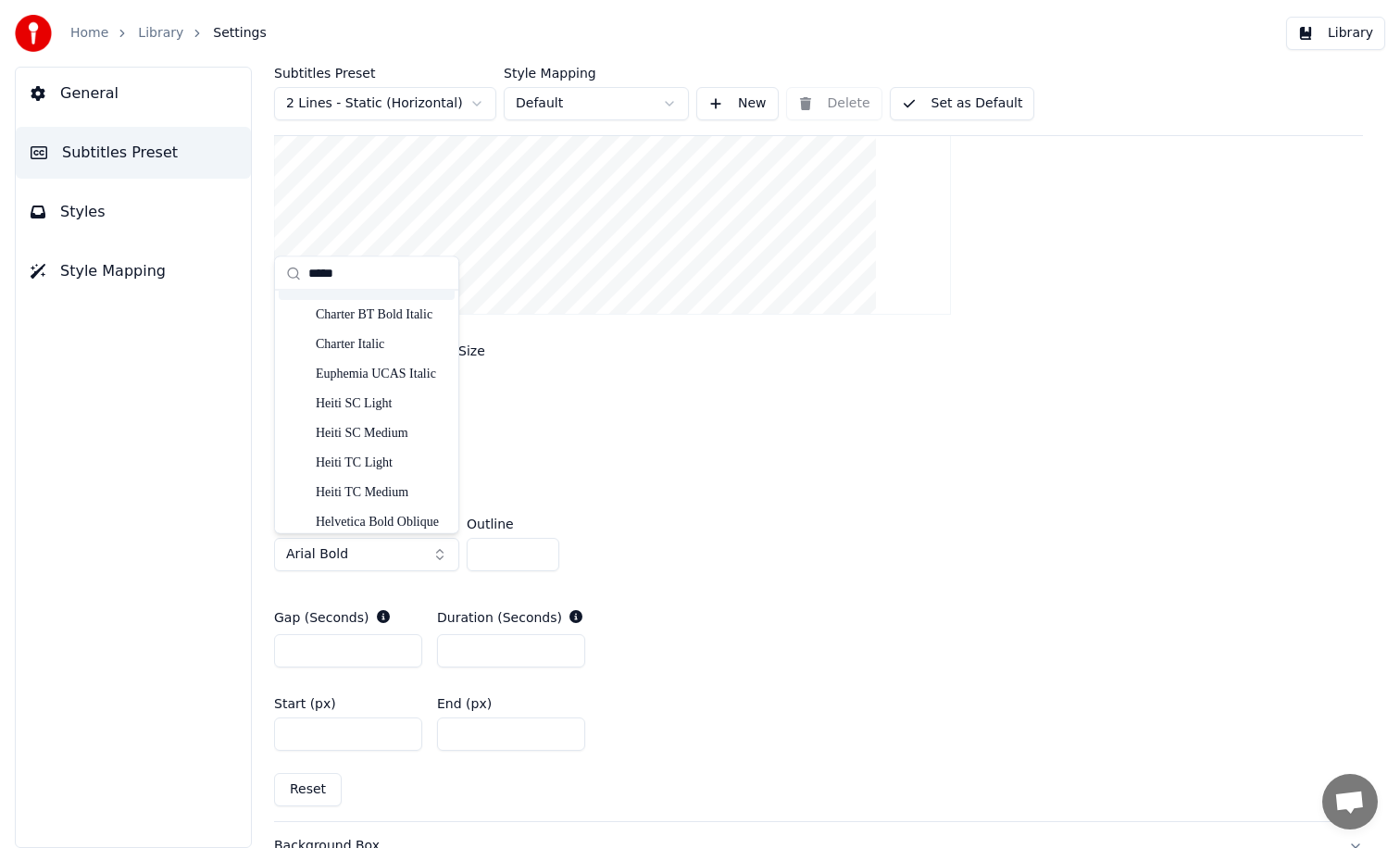
scroll to position [154, 0]
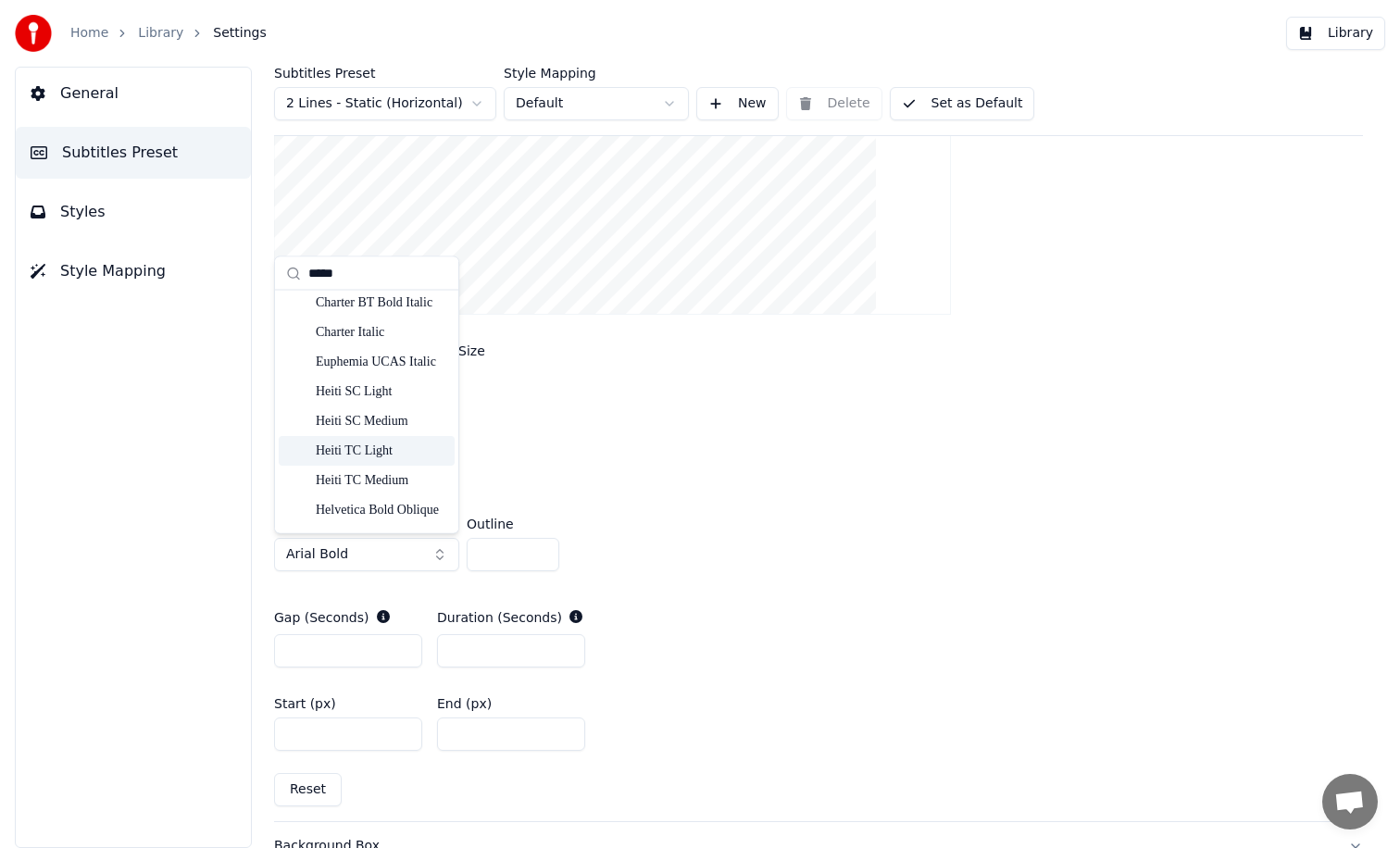
type input "*****"
click at [360, 451] on div "Heiti TC Light" at bounding box center [382, 449] width 132 height 19
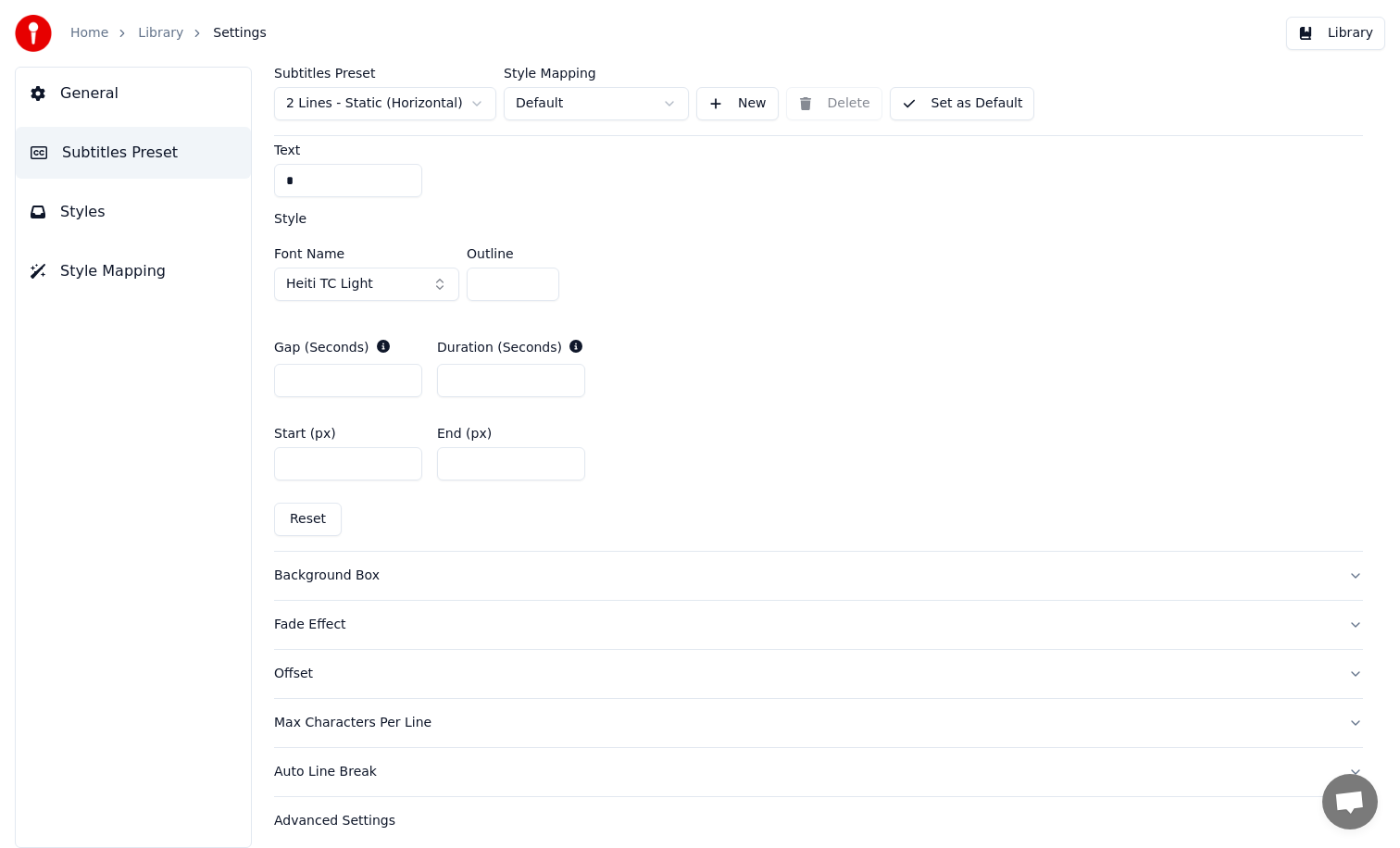
scroll to position [0, 0]
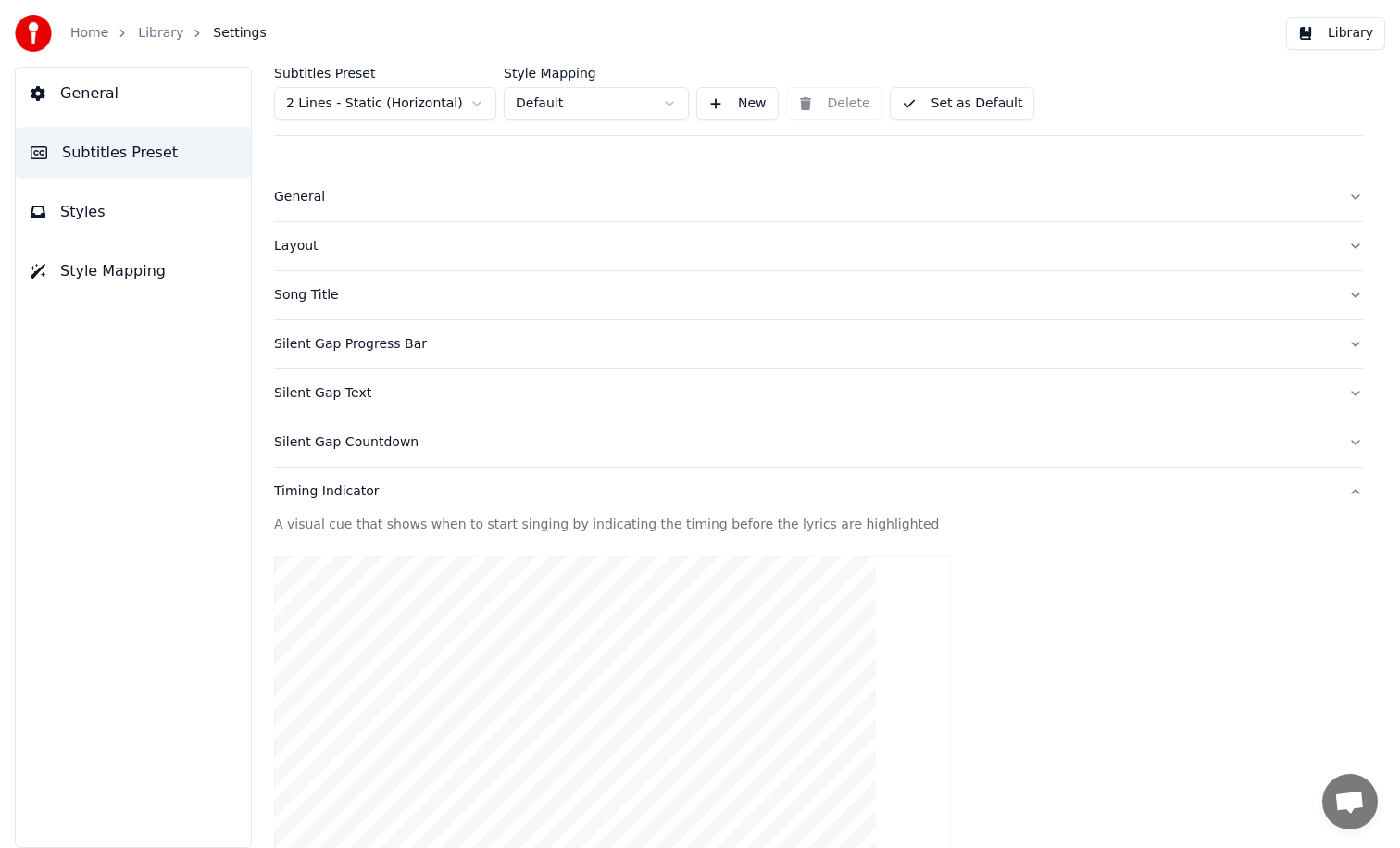
click at [155, 31] on link "Library" at bounding box center [160, 33] width 46 height 19
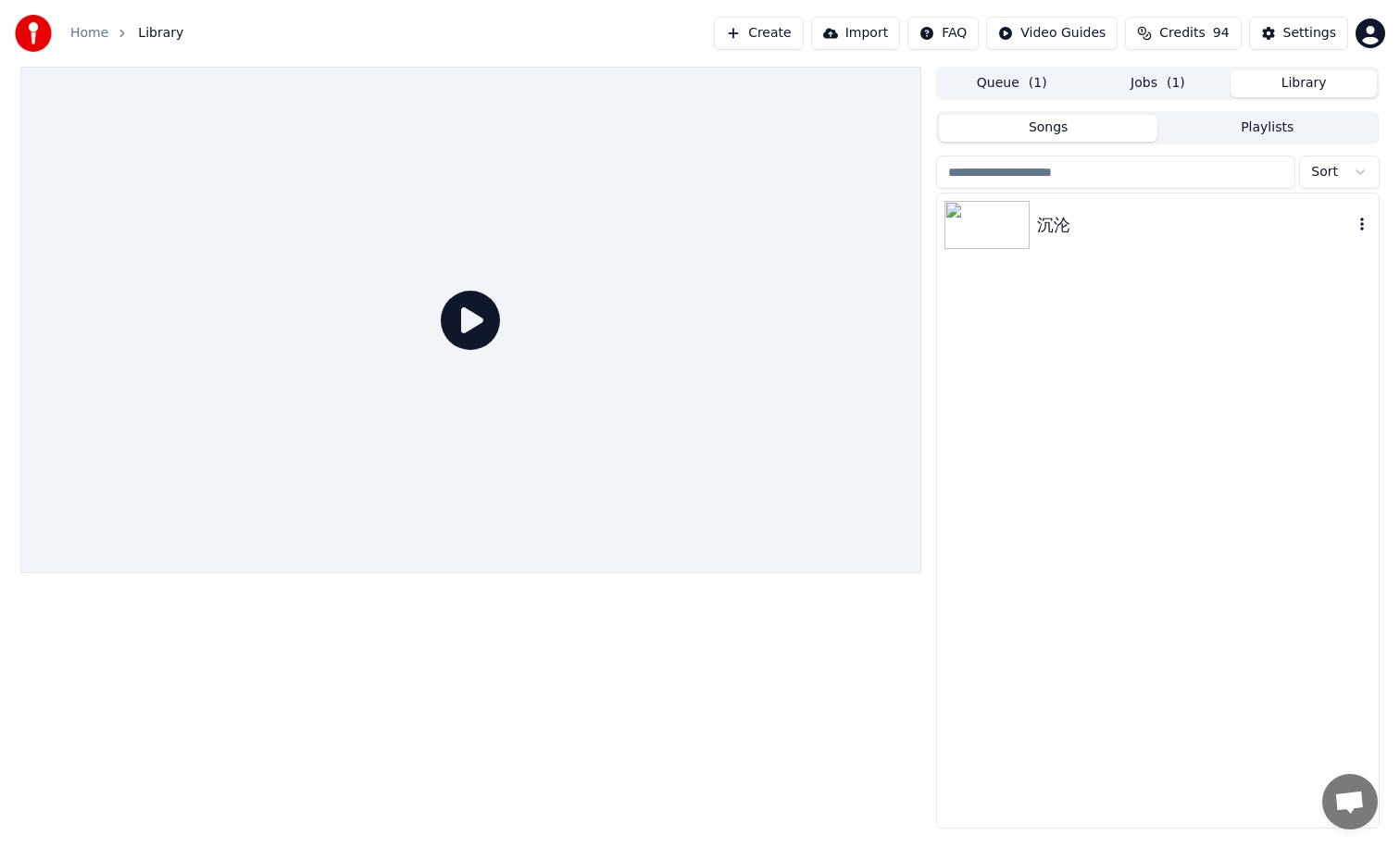
click at [1004, 227] on img at bounding box center [986, 225] width 85 height 48
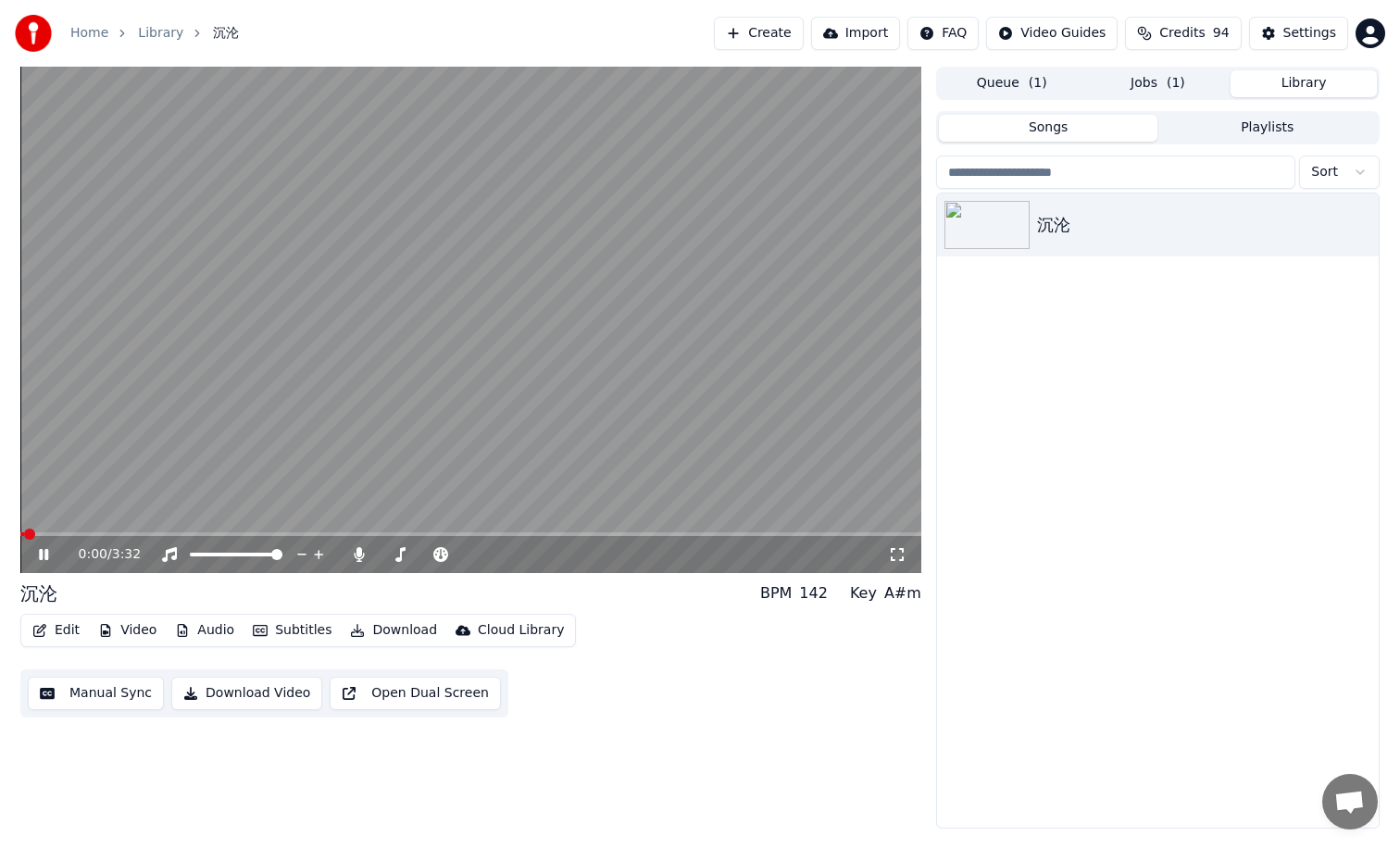
click at [108, 535] on span at bounding box center [470, 534] width 901 height 4
click at [125, 533] on span at bounding box center [470, 534] width 901 height 4
click at [1127, 85] on button "Jobs ( 1 )" at bounding box center [1158, 84] width 146 height 27
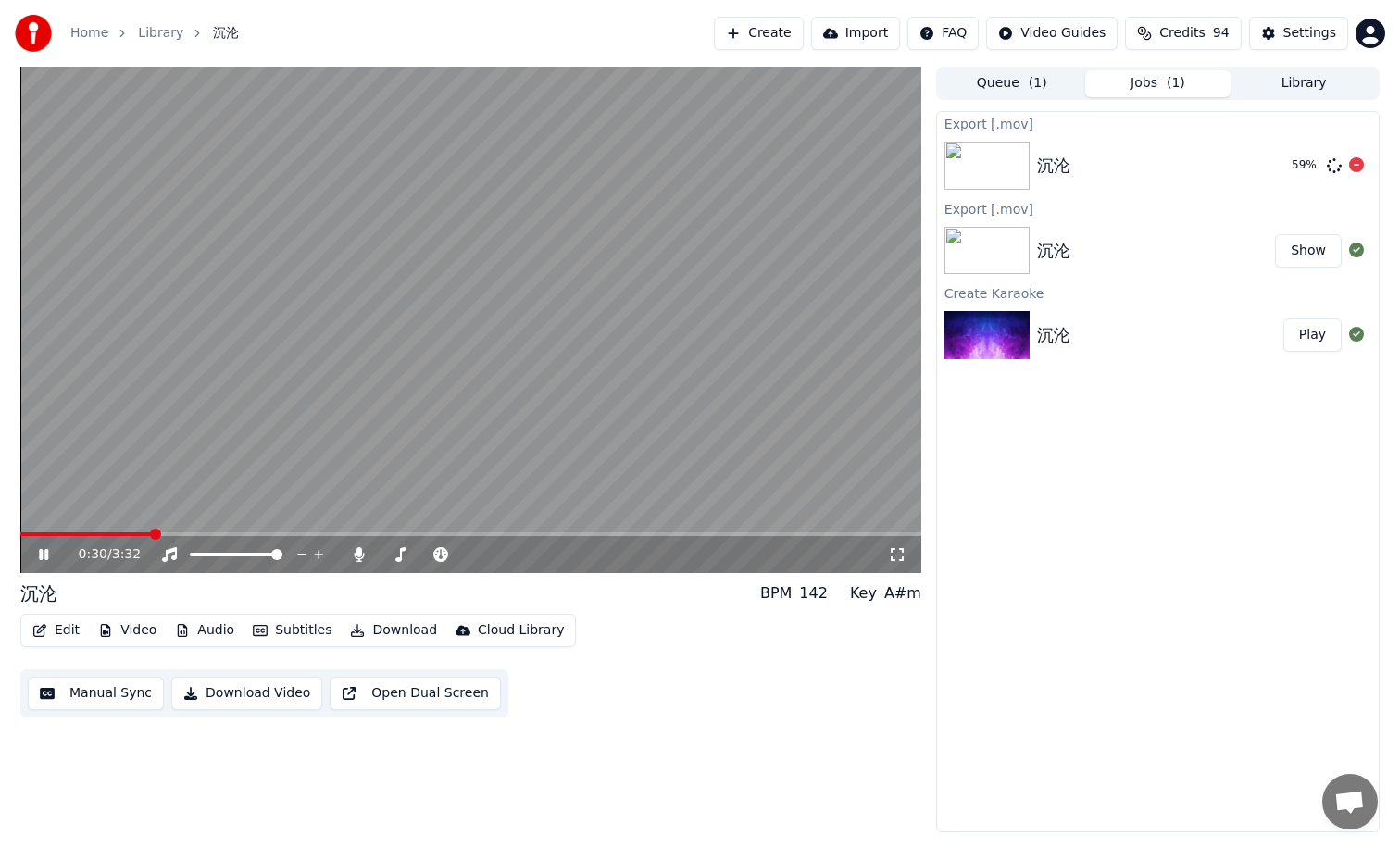
click at [1359, 165] on icon at bounding box center [1356, 164] width 15 height 15
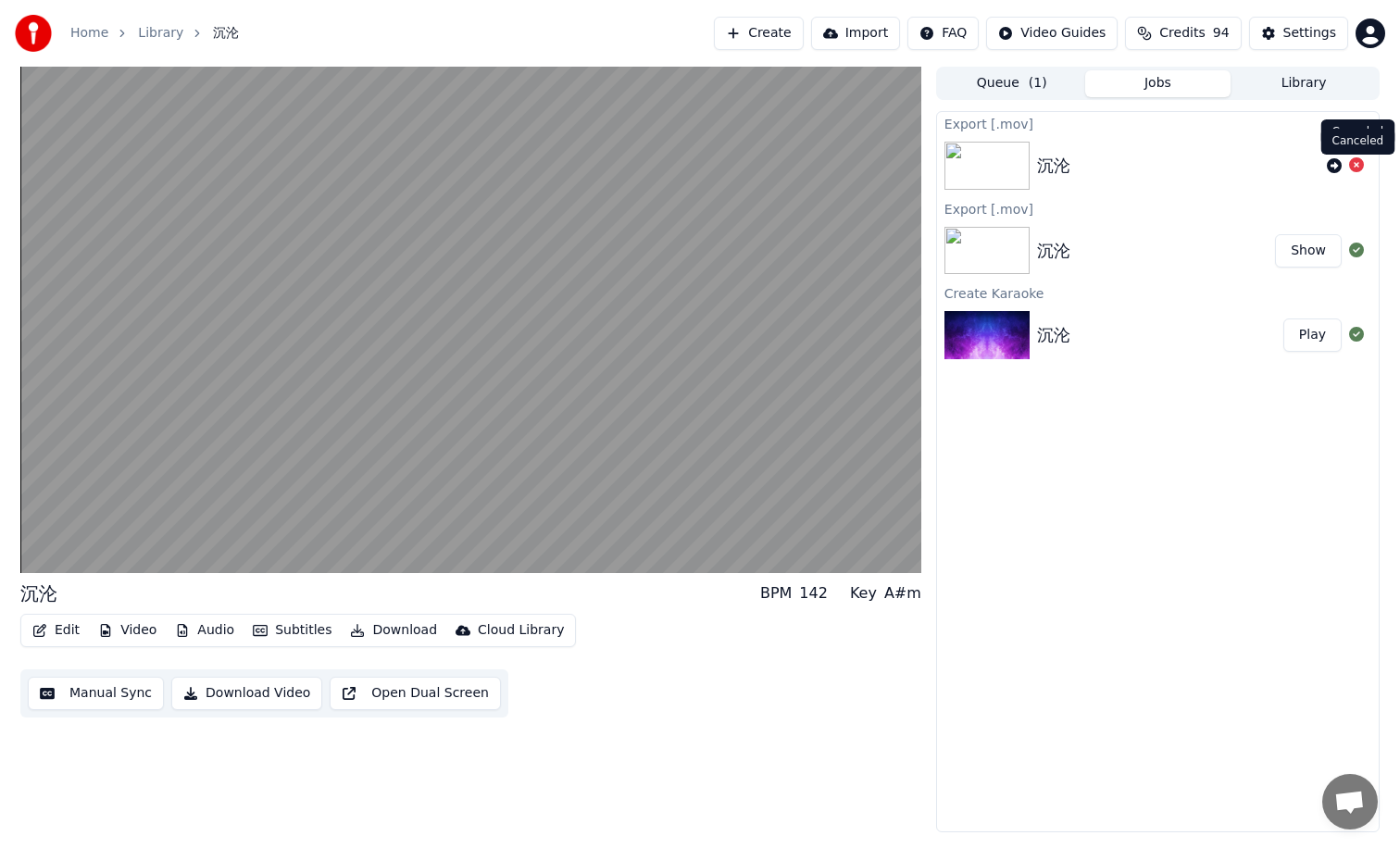
click at [1356, 165] on icon at bounding box center [1356, 164] width 15 height 15
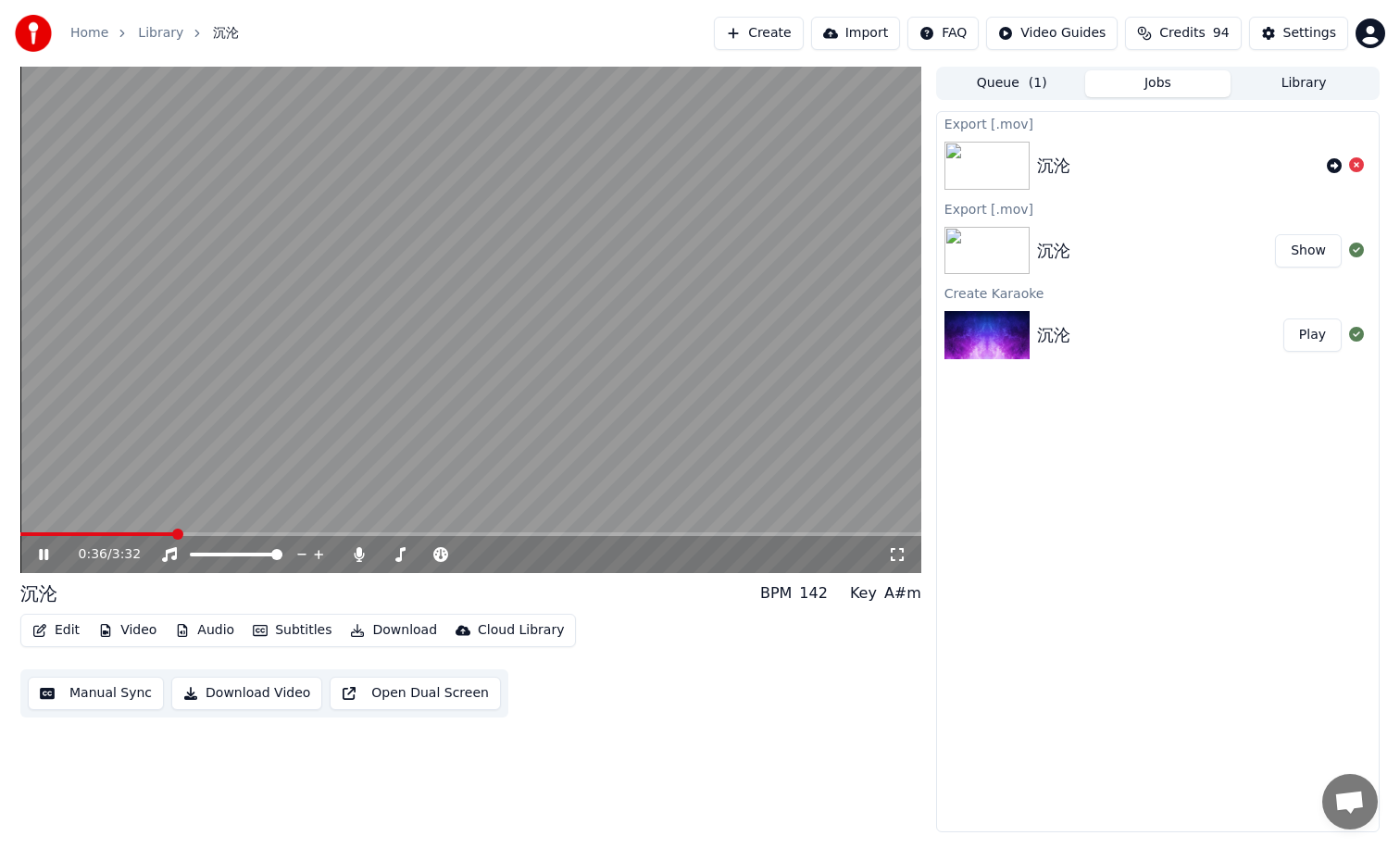
click at [364, 634] on button "Download" at bounding box center [394, 631] width 102 height 26
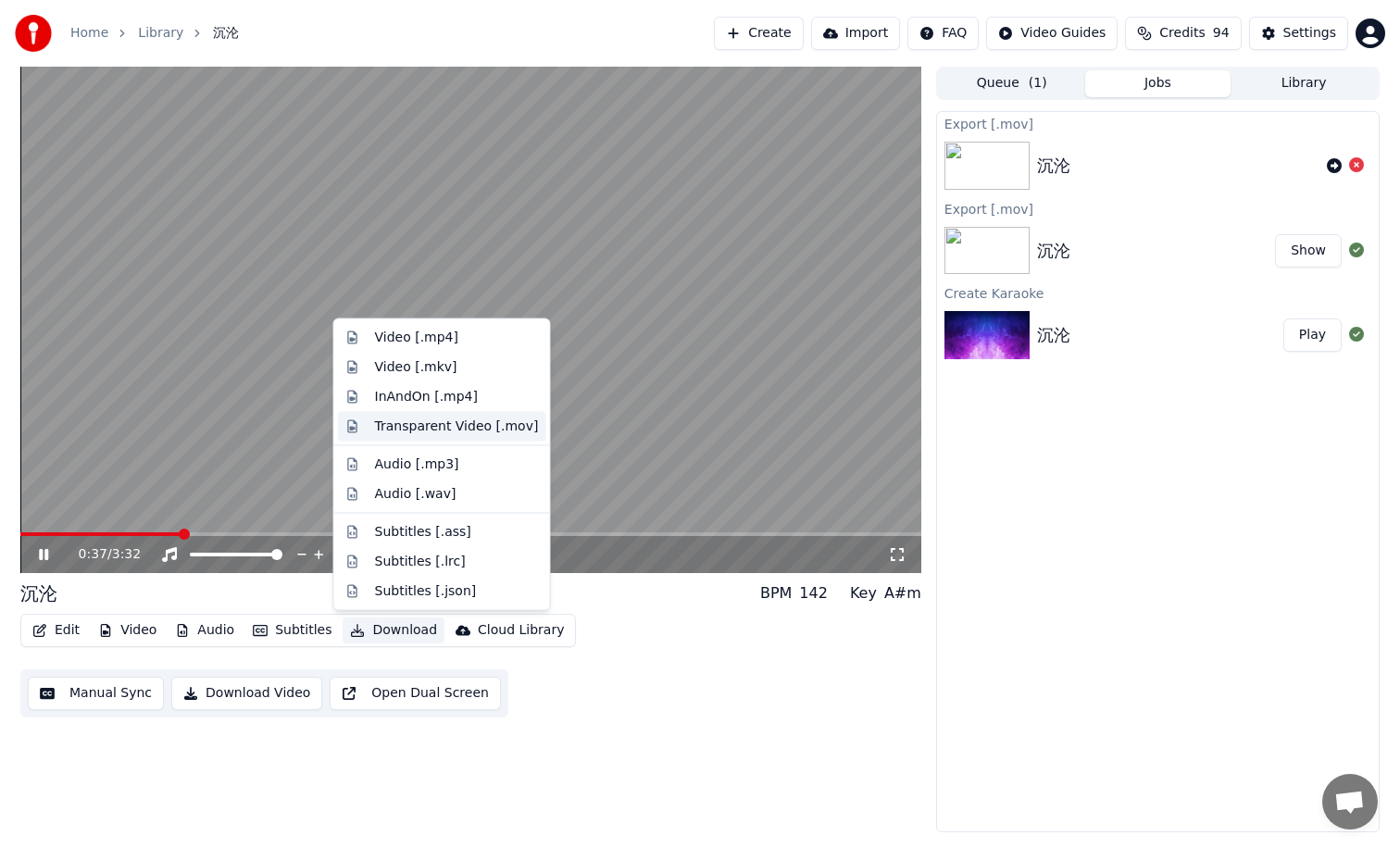
click at [450, 425] on div "Transparent Video [.mov]" at bounding box center [456, 425] width 163 height 19
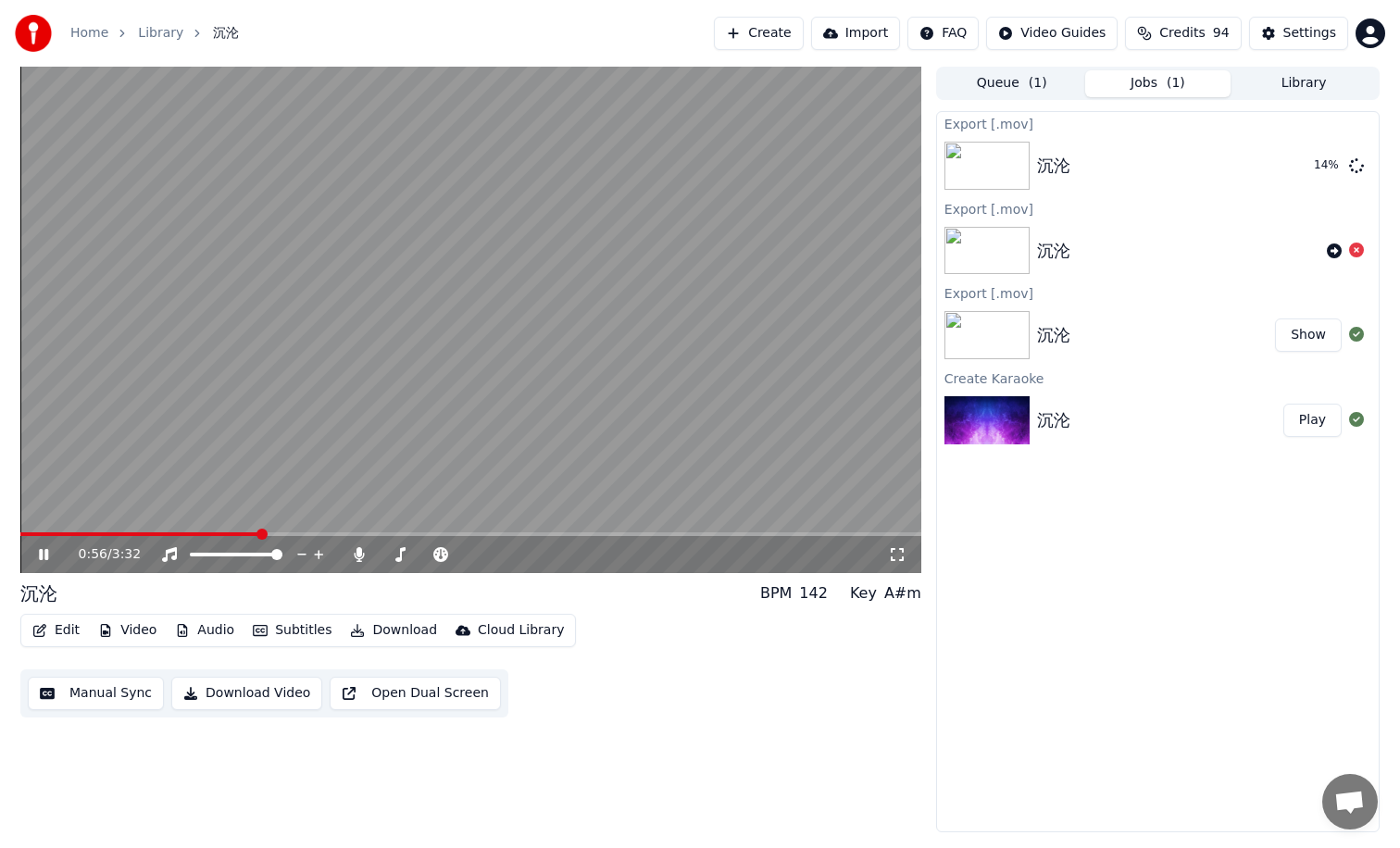
click at [1118, 599] on div "Export [.mov] 沉沦 14 % Export [.mov] 沉沦 Export [.mov] 沉沦 Show Create Karaoke 沉沦 …" at bounding box center [1157, 472] width 443 height 721
click at [40, 558] on icon at bounding box center [43, 554] width 9 height 11
click at [1311, 168] on button "Show" at bounding box center [1307, 165] width 67 height 33
click at [1270, 37] on button "Settings" at bounding box center [1297, 33] width 99 height 33
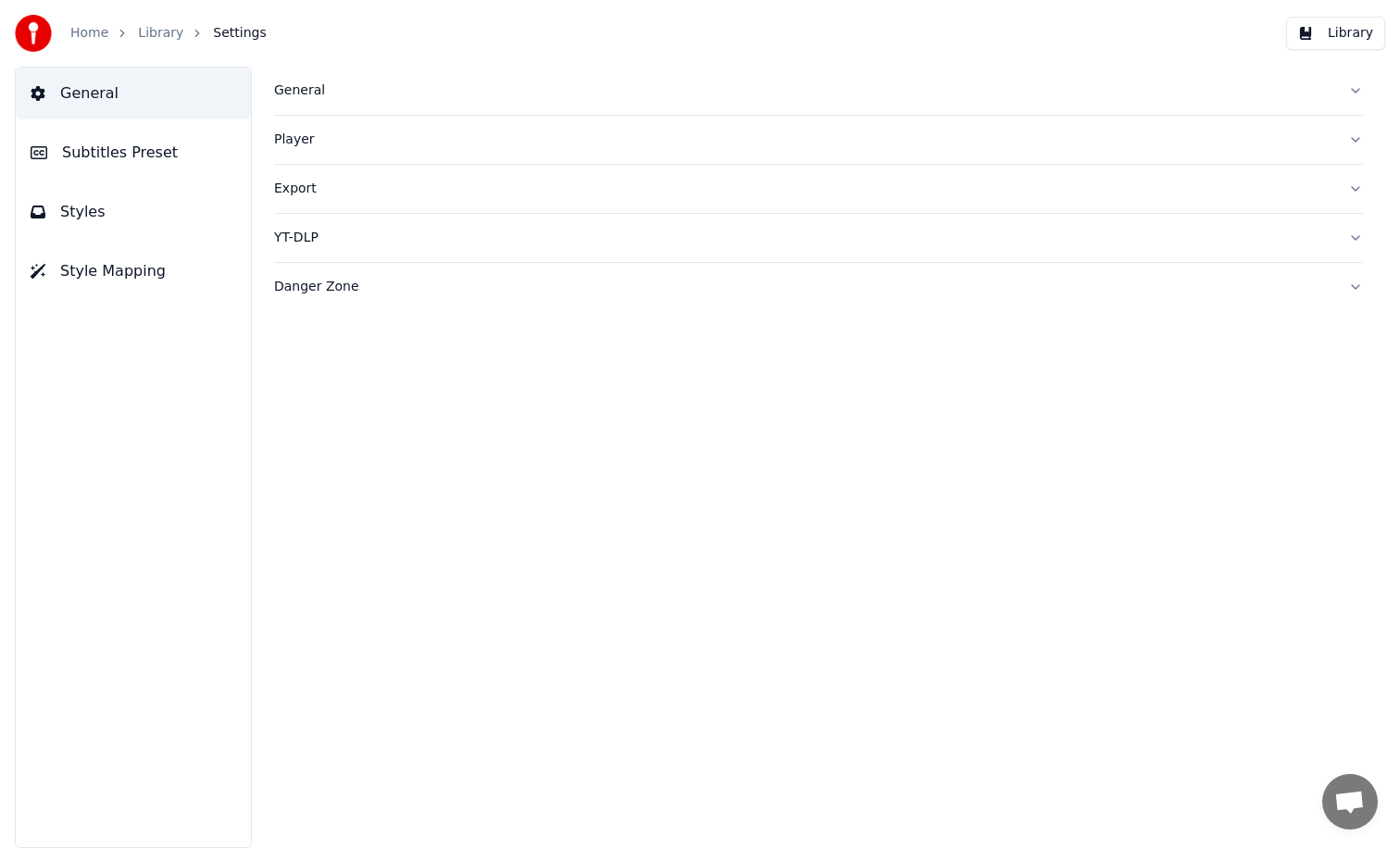
click at [98, 211] on span "Styles" at bounding box center [83, 212] width 46 height 22
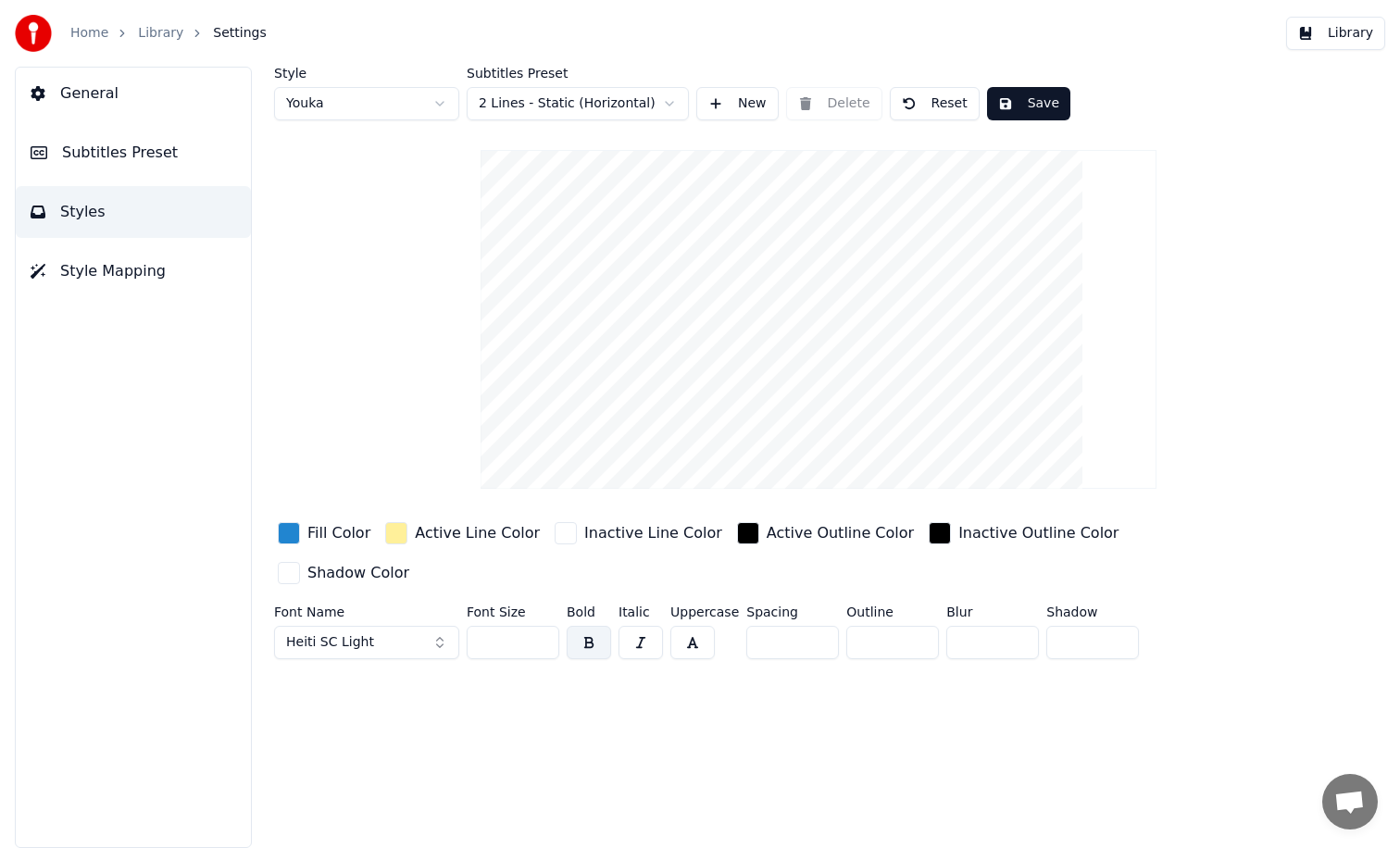
click at [124, 164] on button "Subtitles Preset" at bounding box center [134, 152] width 235 height 52
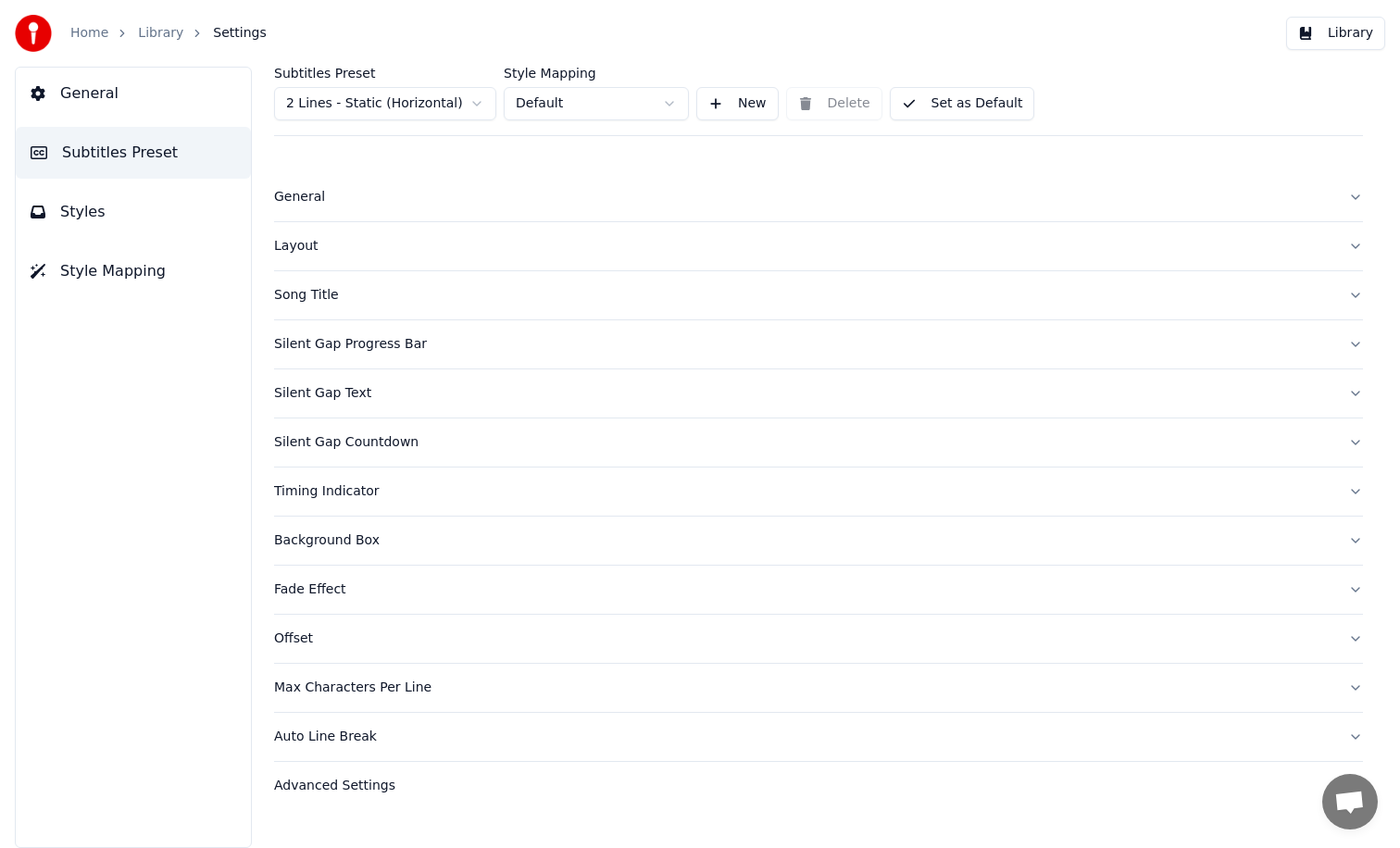
click at [320, 285] on button "Song Title" at bounding box center [818, 295] width 1089 height 48
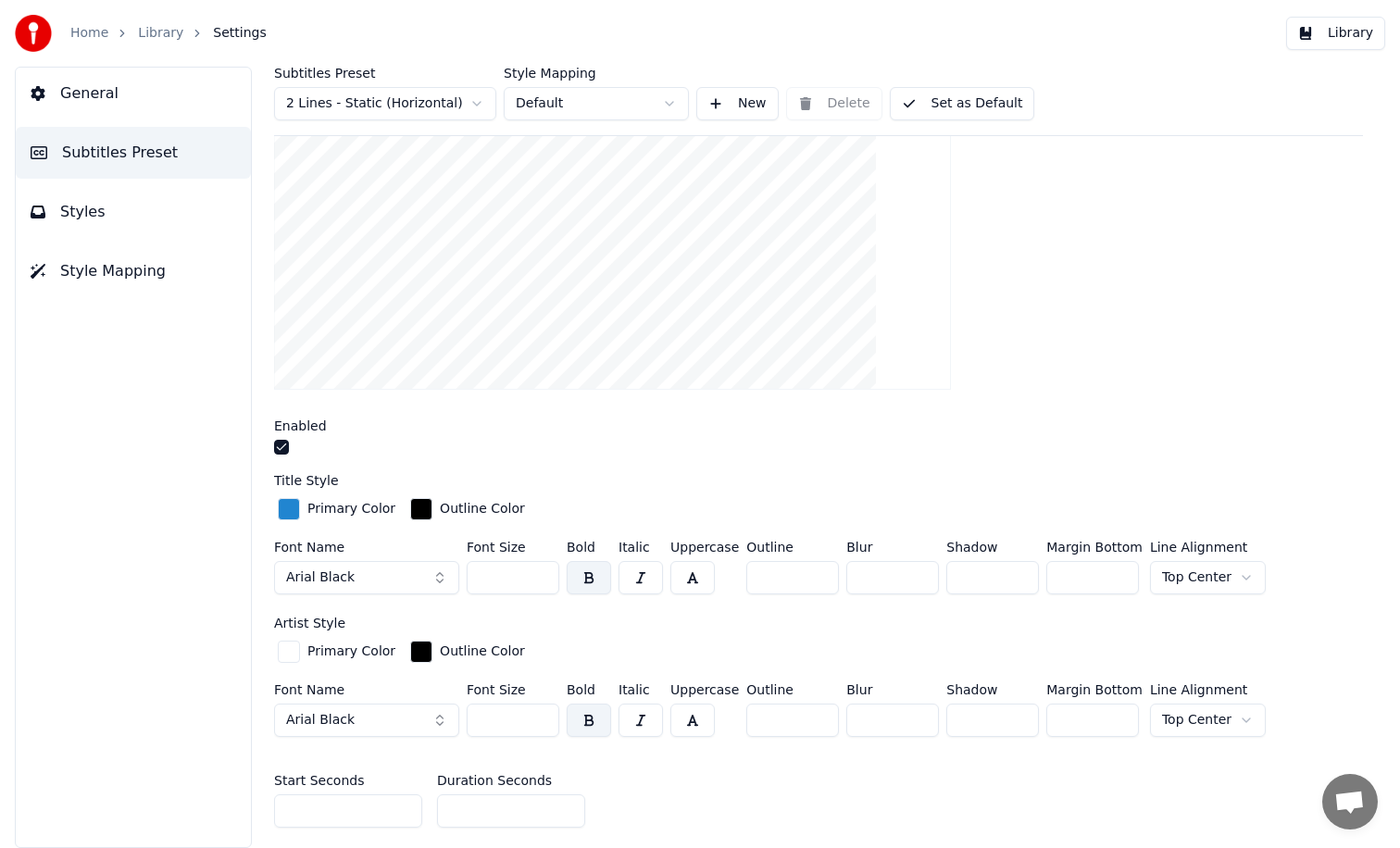
scroll to position [367, 0]
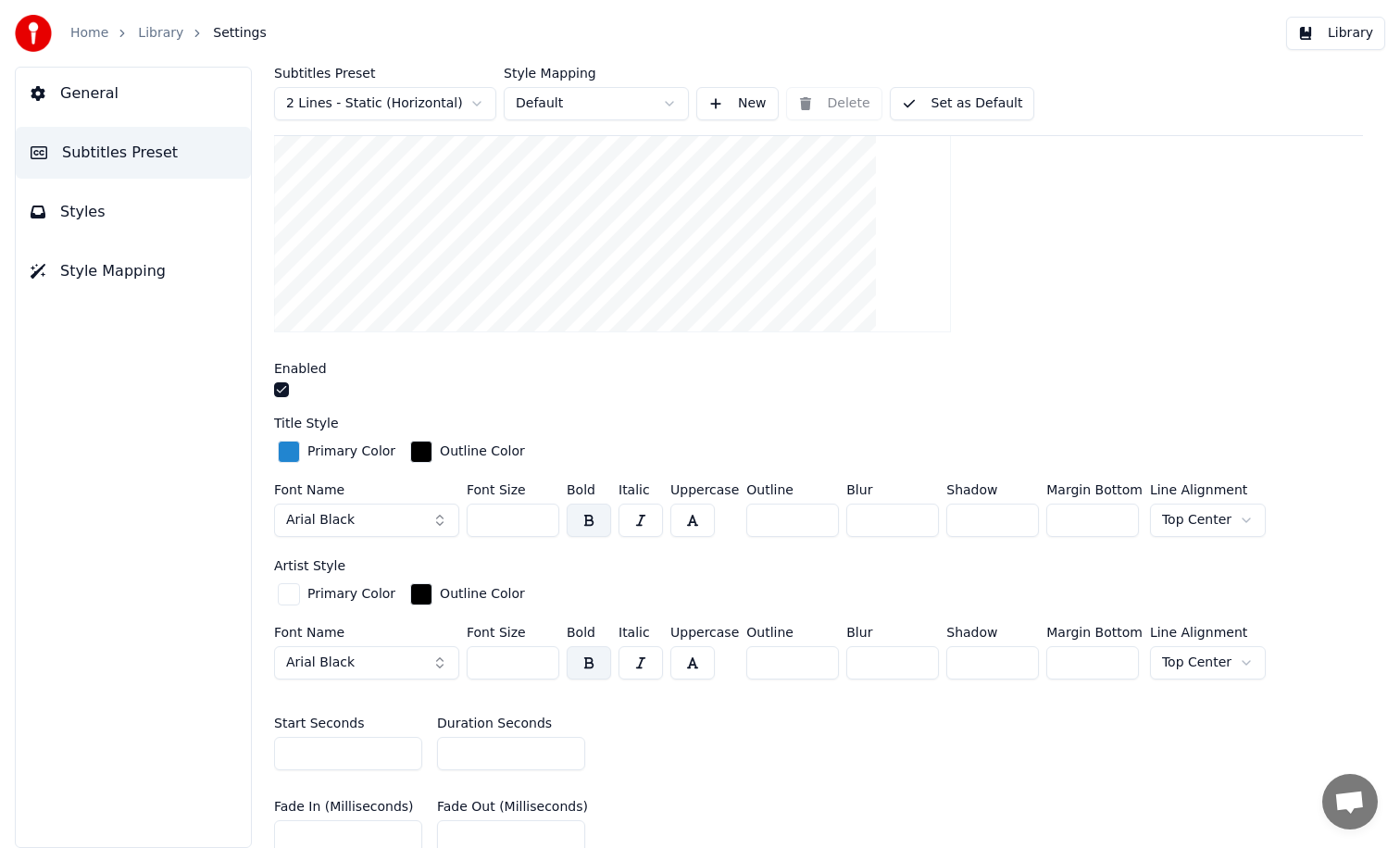
click at [404, 516] on button "Arial Black" at bounding box center [367, 519] width 185 height 33
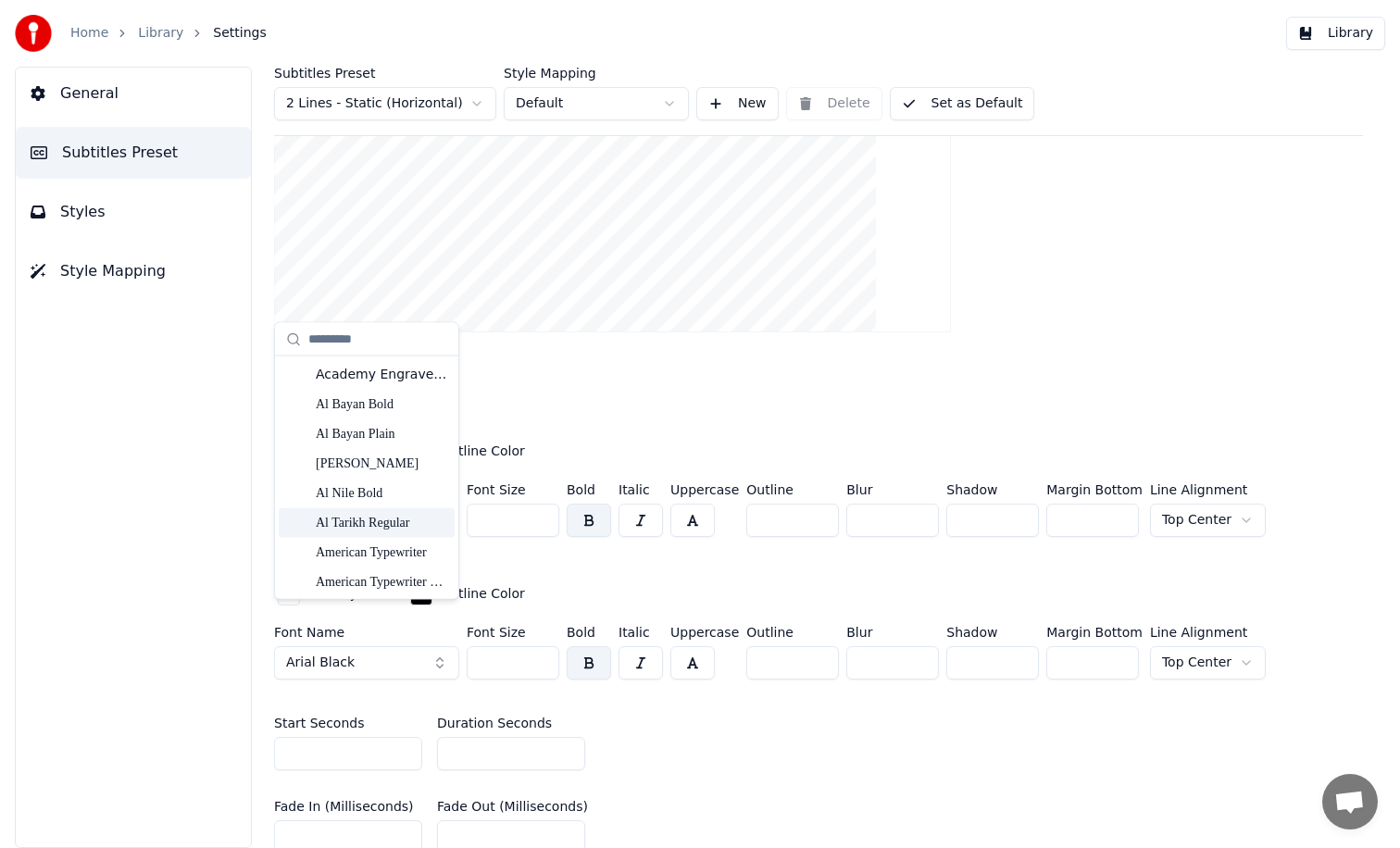
scroll to position [679, 0]
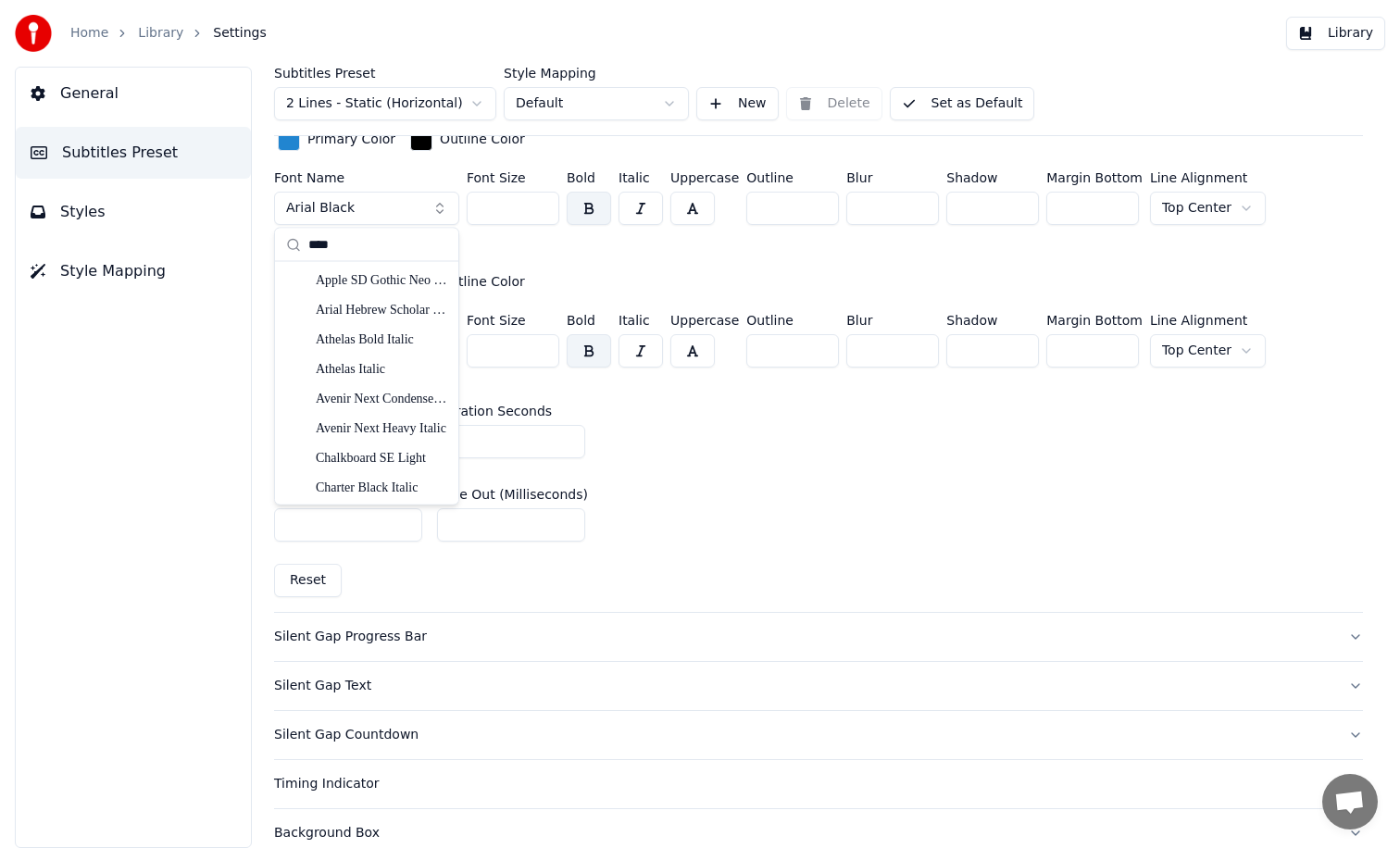
type input "*****"
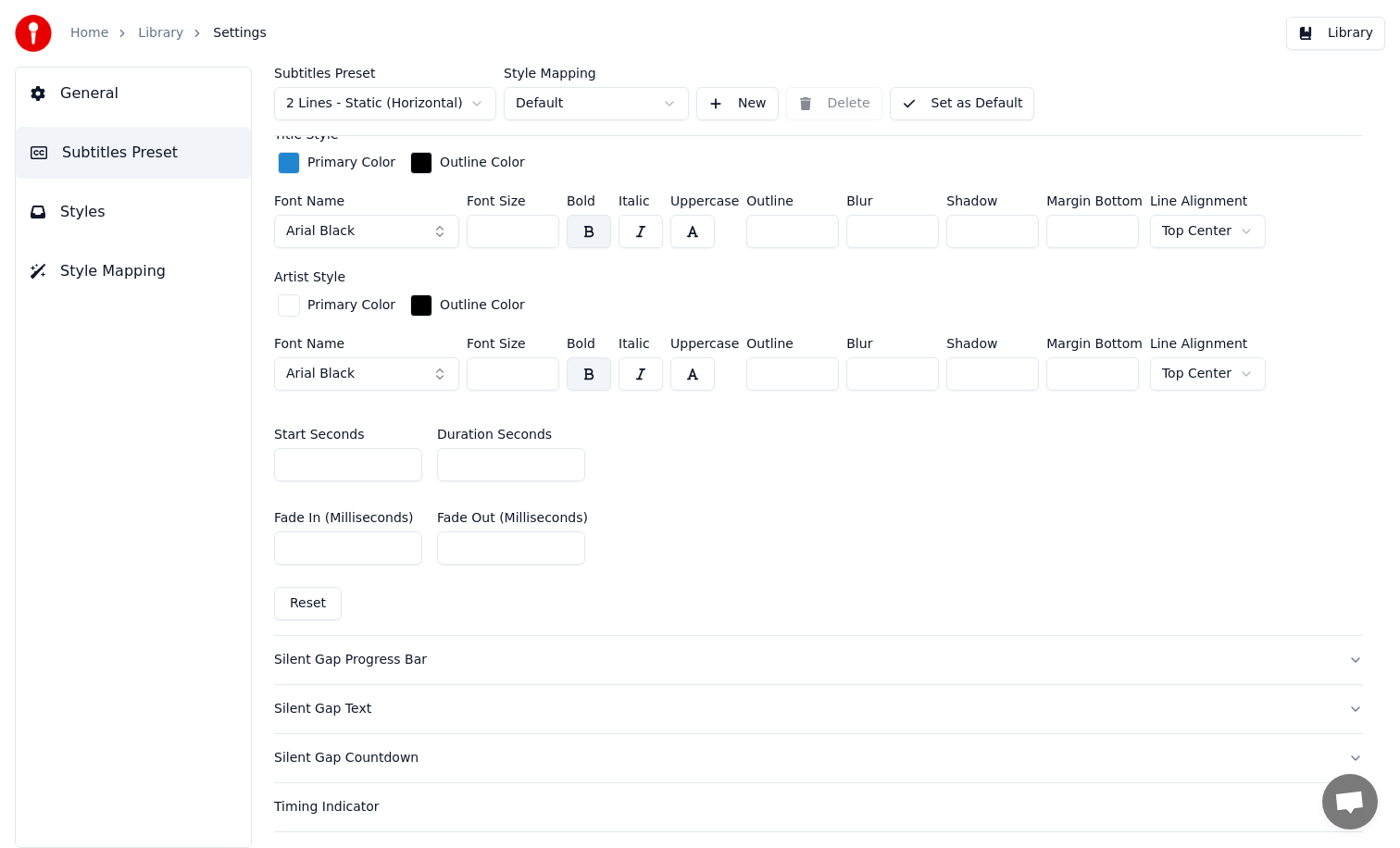
scroll to position [946, 0]
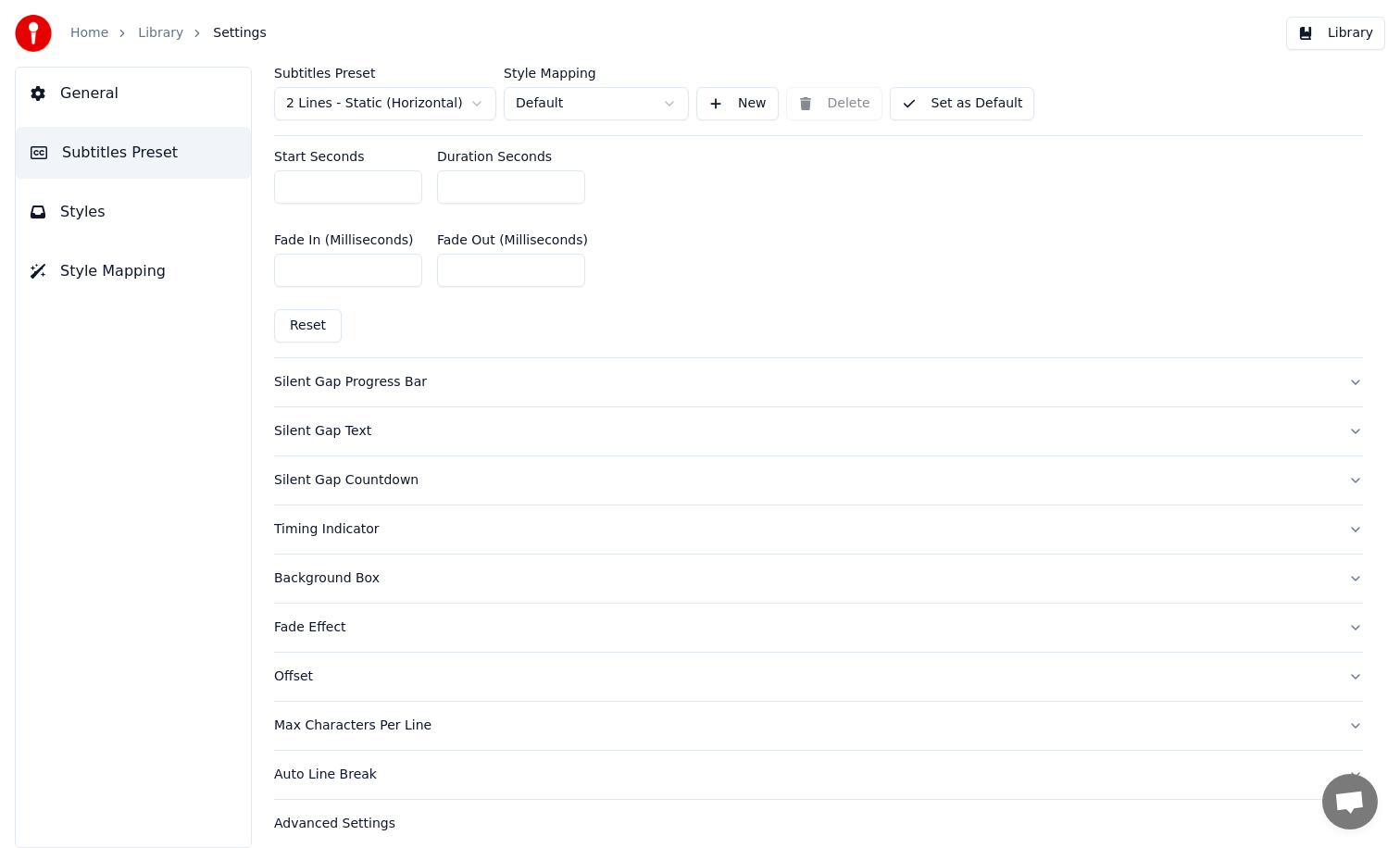
click at [341, 555] on button "Background Box" at bounding box center [818, 579] width 1089 height 48
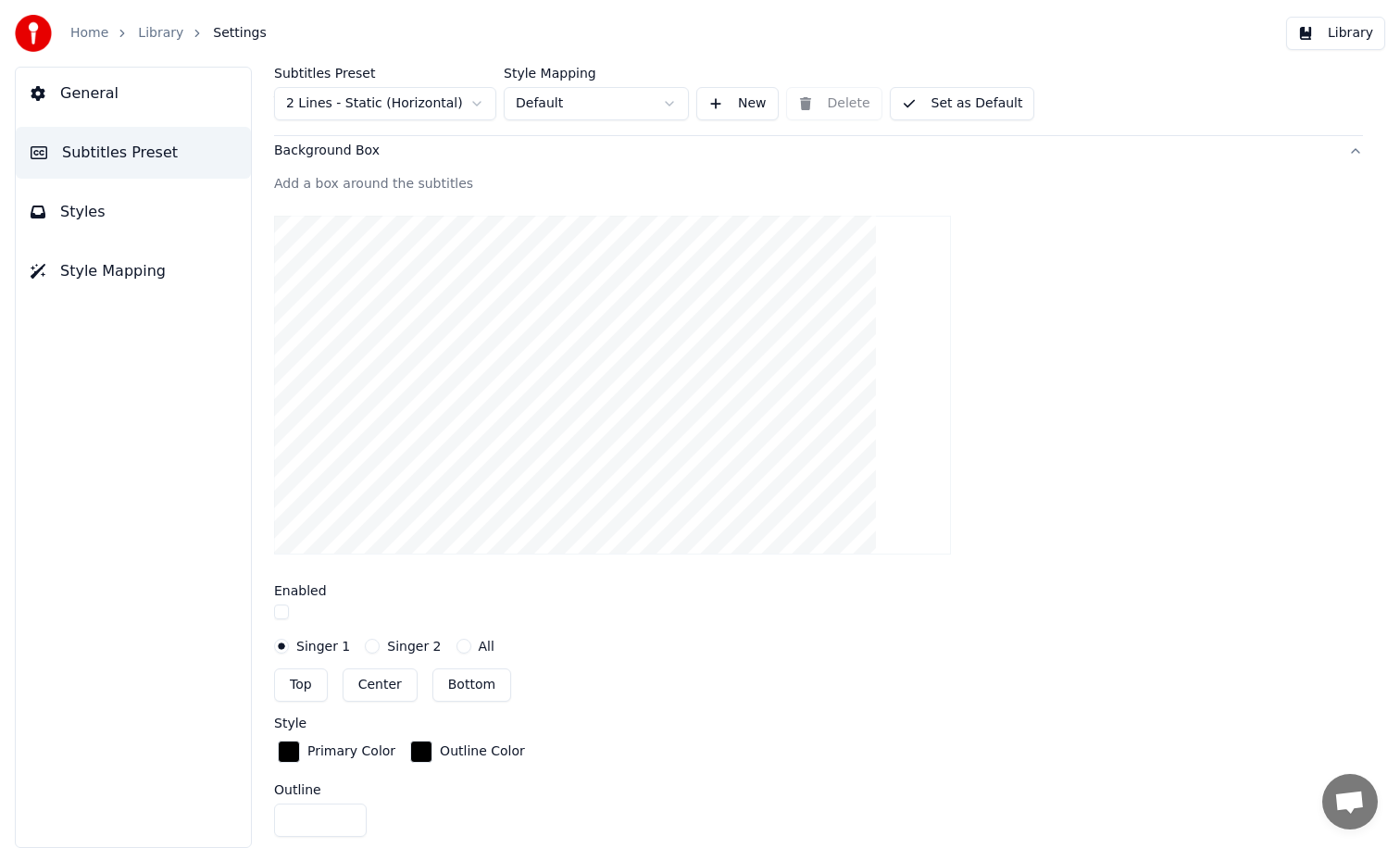
scroll to position [199, 0]
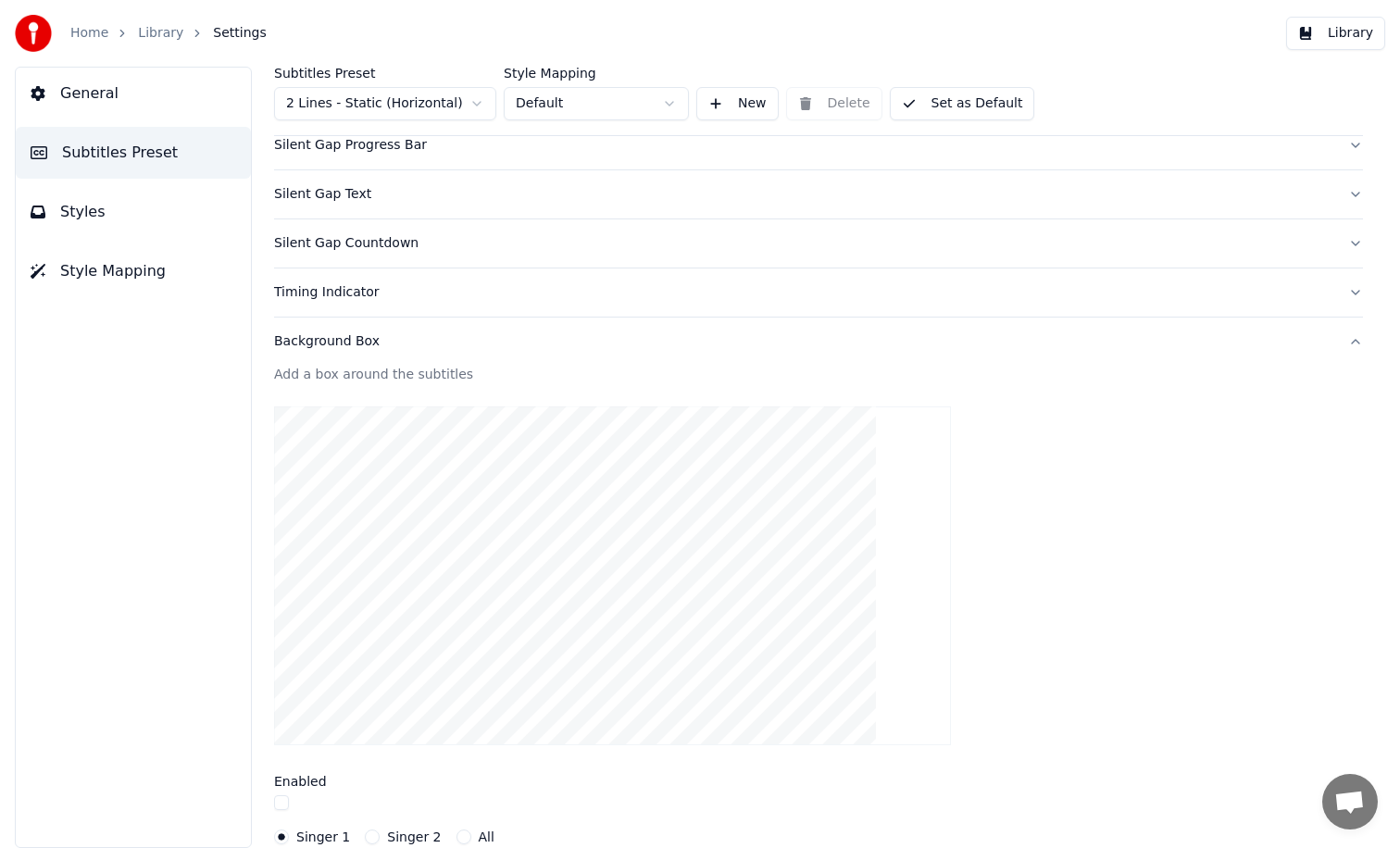
click at [321, 346] on div "Background Box" at bounding box center [803, 342] width 1059 height 19
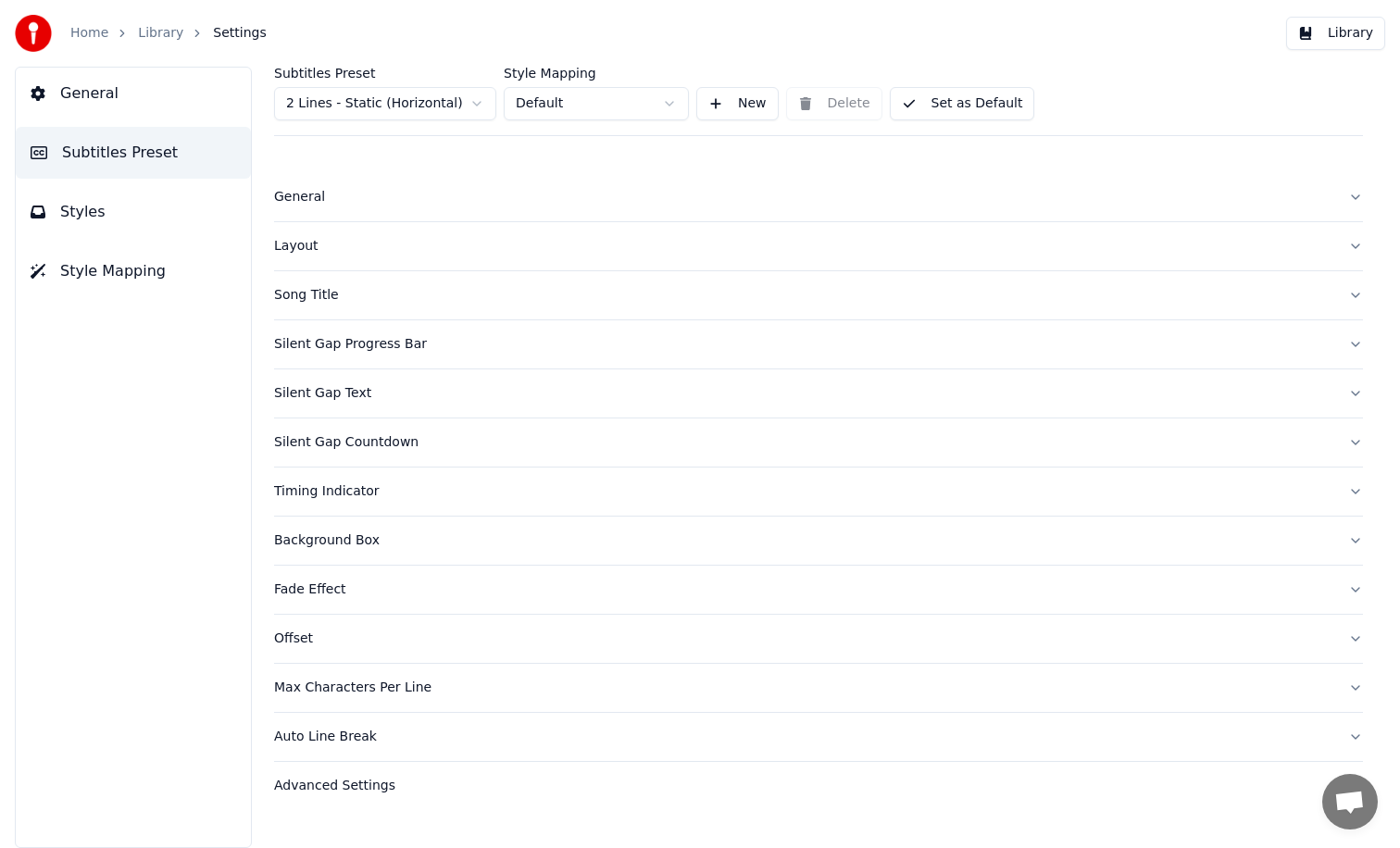
click at [309, 490] on div "Timing Indicator" at bounding box center [803, 491] width 1059 height 19
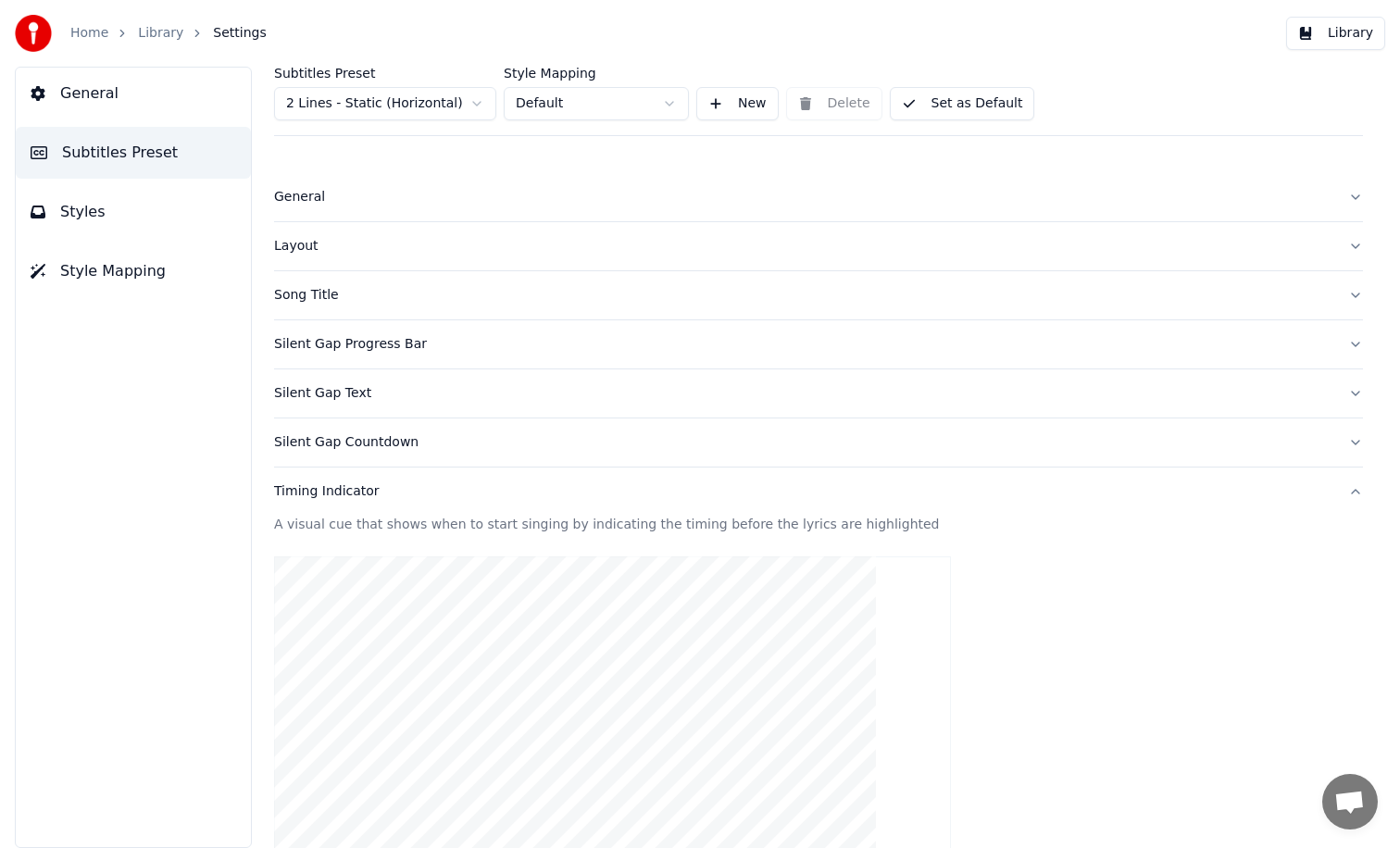
click at [306, 296] on div "Song Title" at bounding box center [803, 295] width 1059 height 19
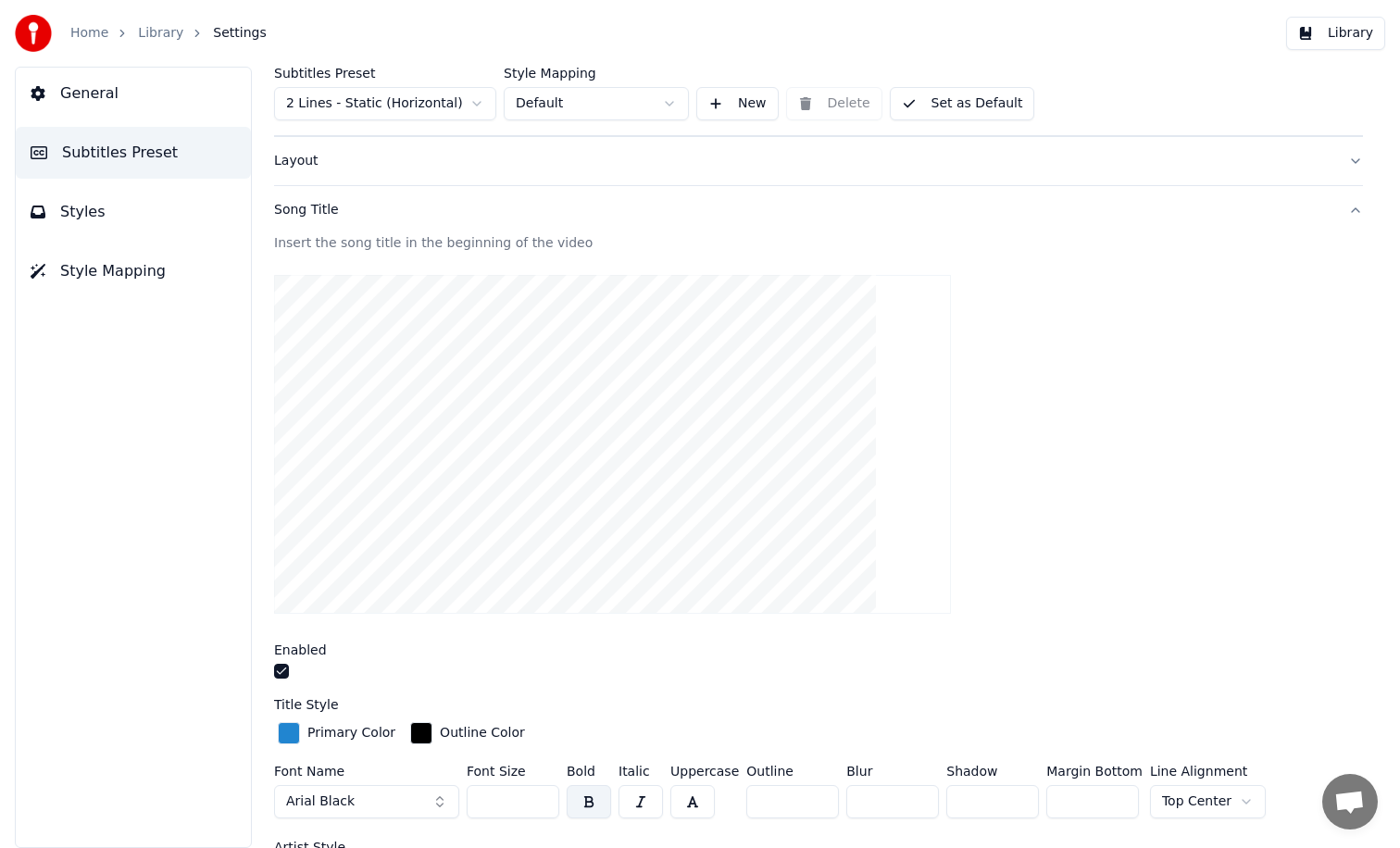
scroll to position [176, 0]
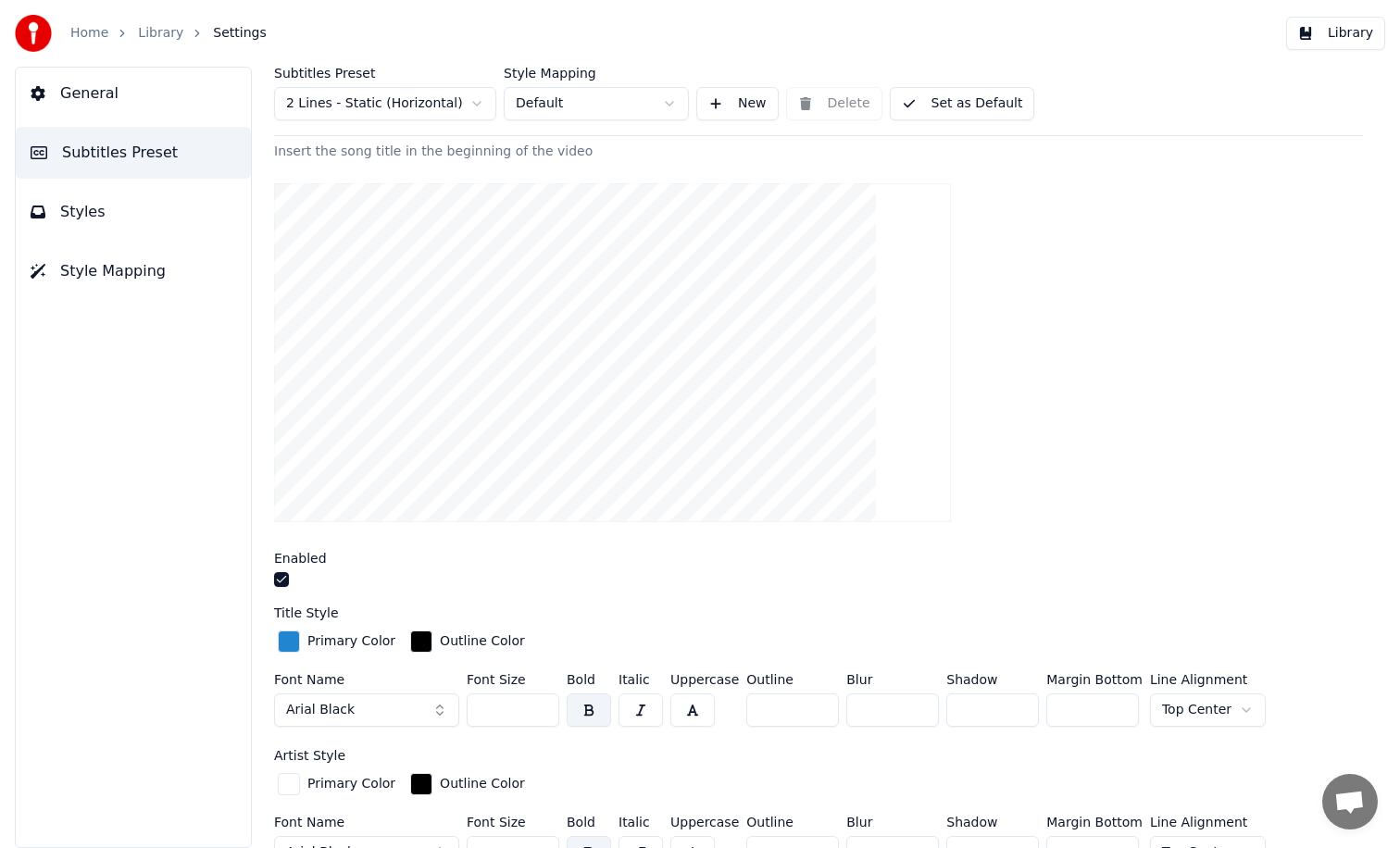
click at [338, 712] on span "Arial Black" at bounding box center [320, 709] width 69 height 19
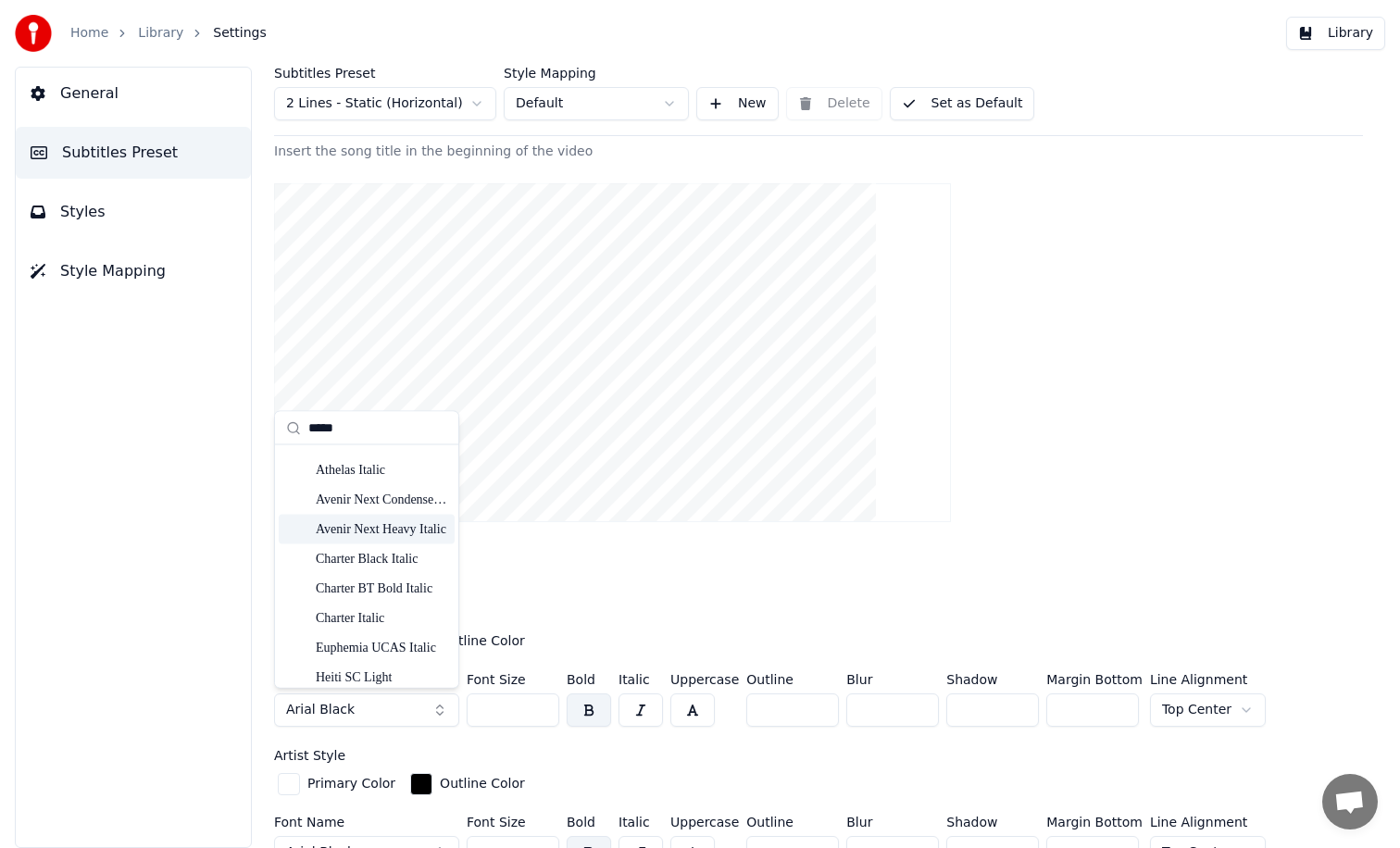
scroll to position [223, 0]
type input "*****"
click at [371, 481] on div "Heiti SC Light" at bounding box center [382, 476] width 132 height 19
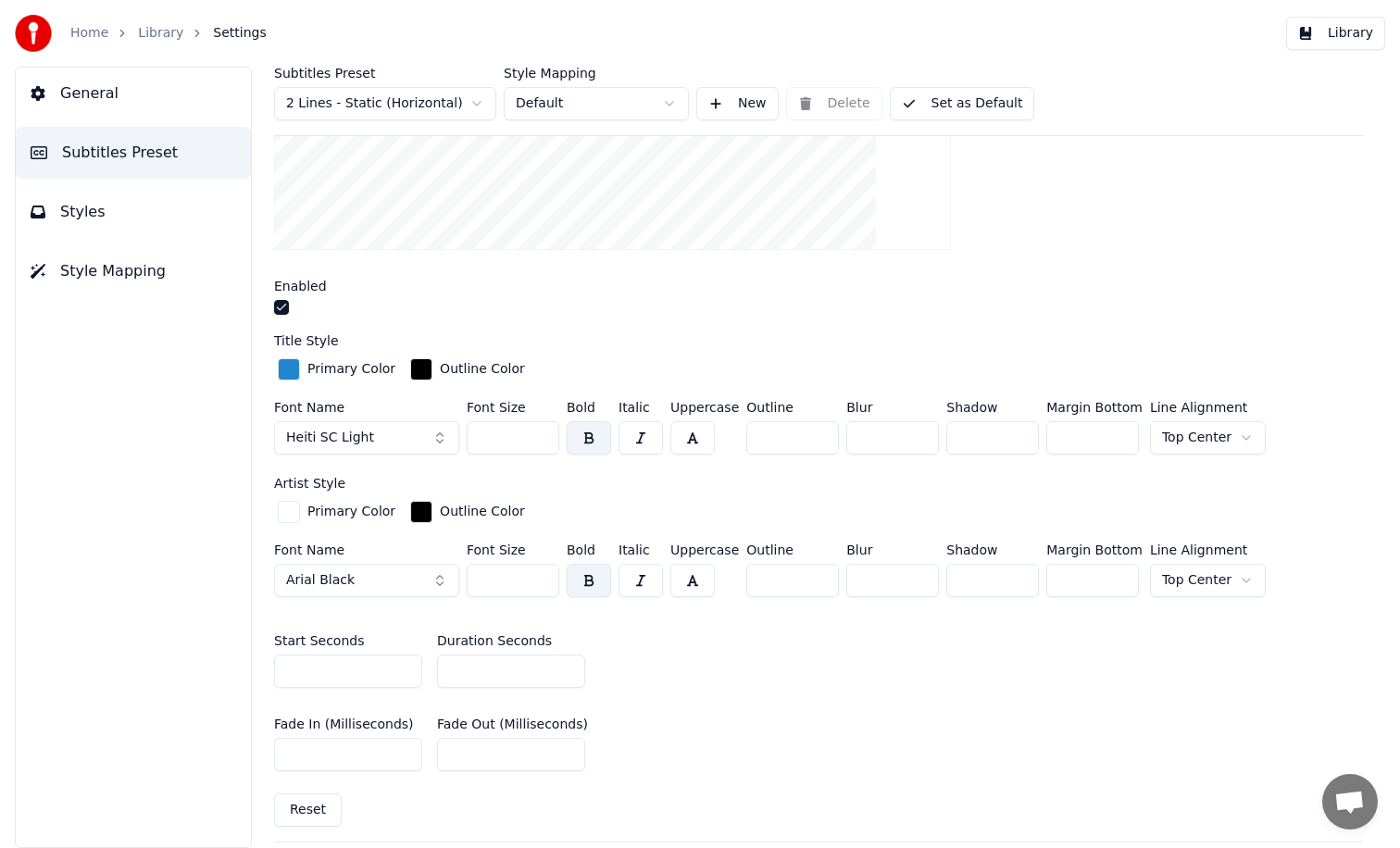
scroll to position [523, 0]
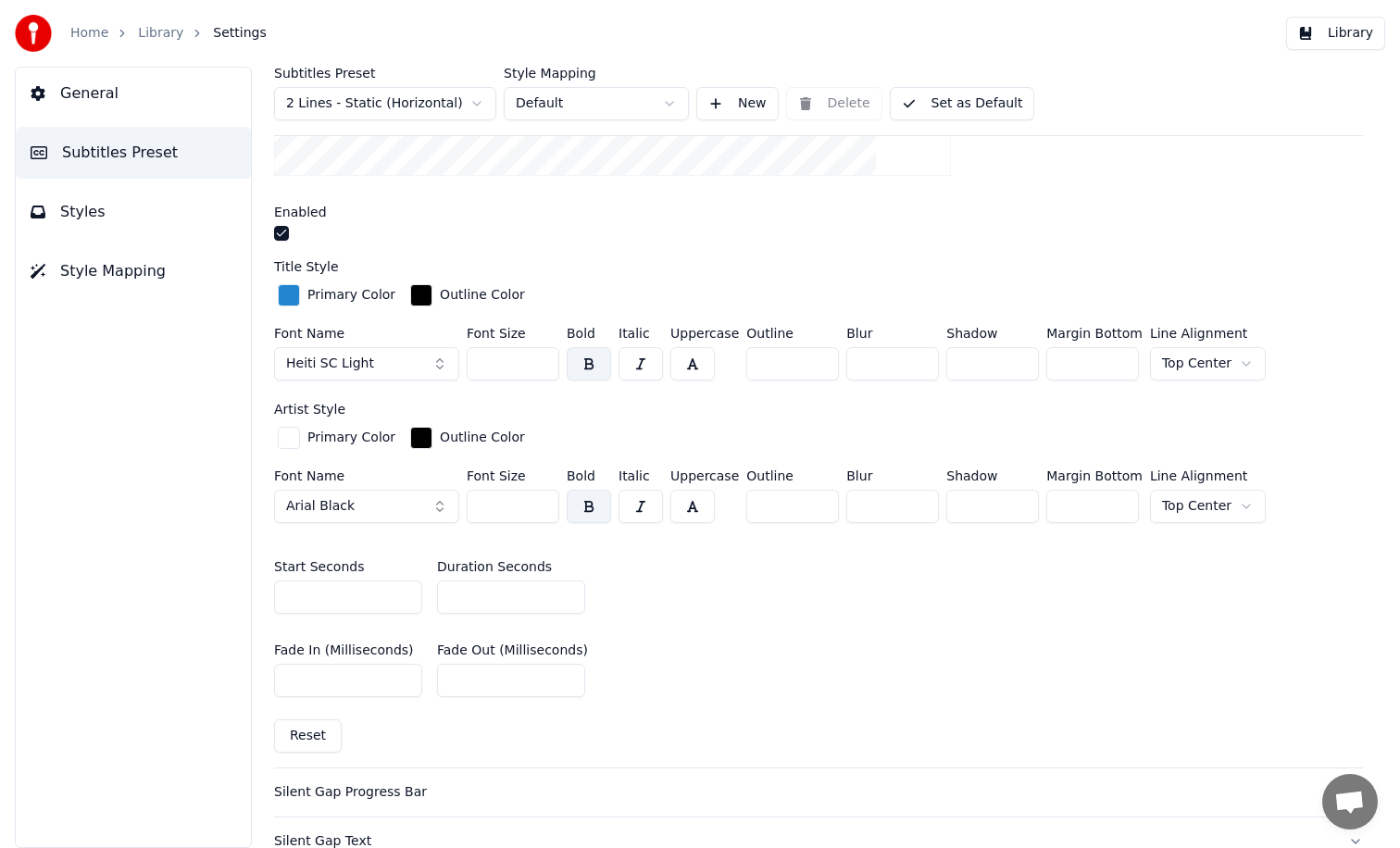
click at [363, 500] on button "Arial Black" at bounding box center [367, 506] width 185 height 33
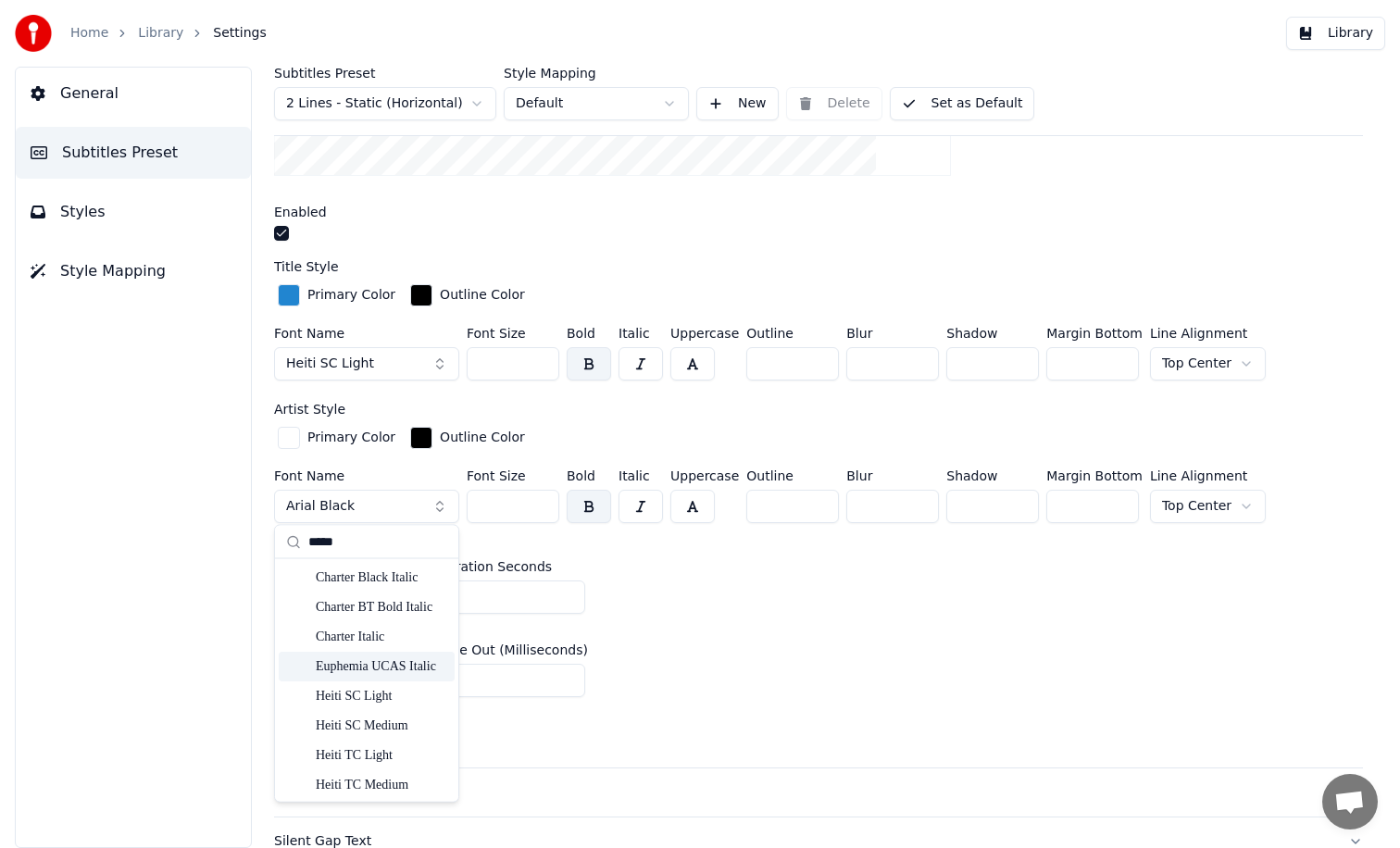
scroll to position [108, 0]
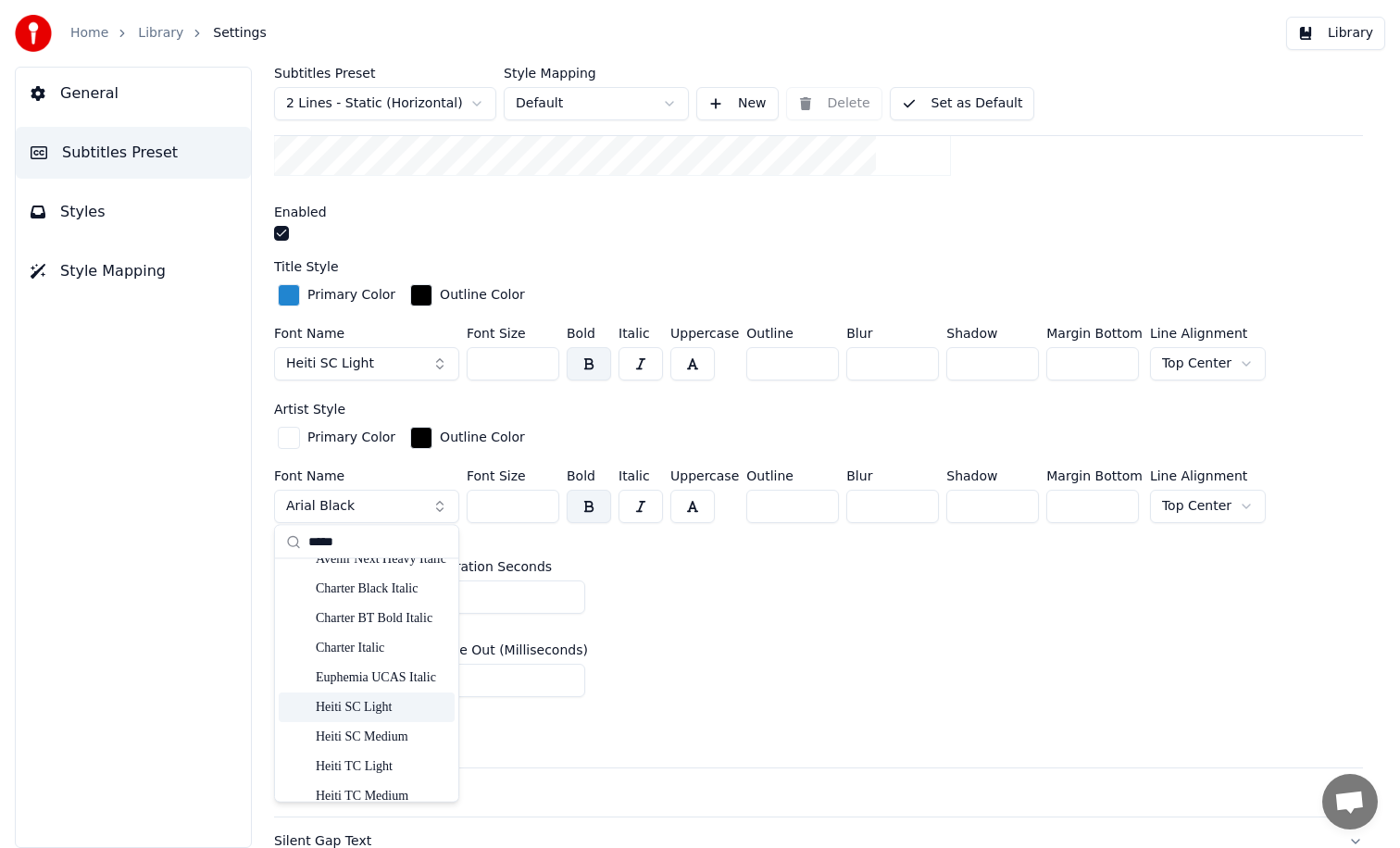
type input "*****"
click at [378, 706] on div "Heiti SC Light" at bounding box center [382, 707] width 132 height 19
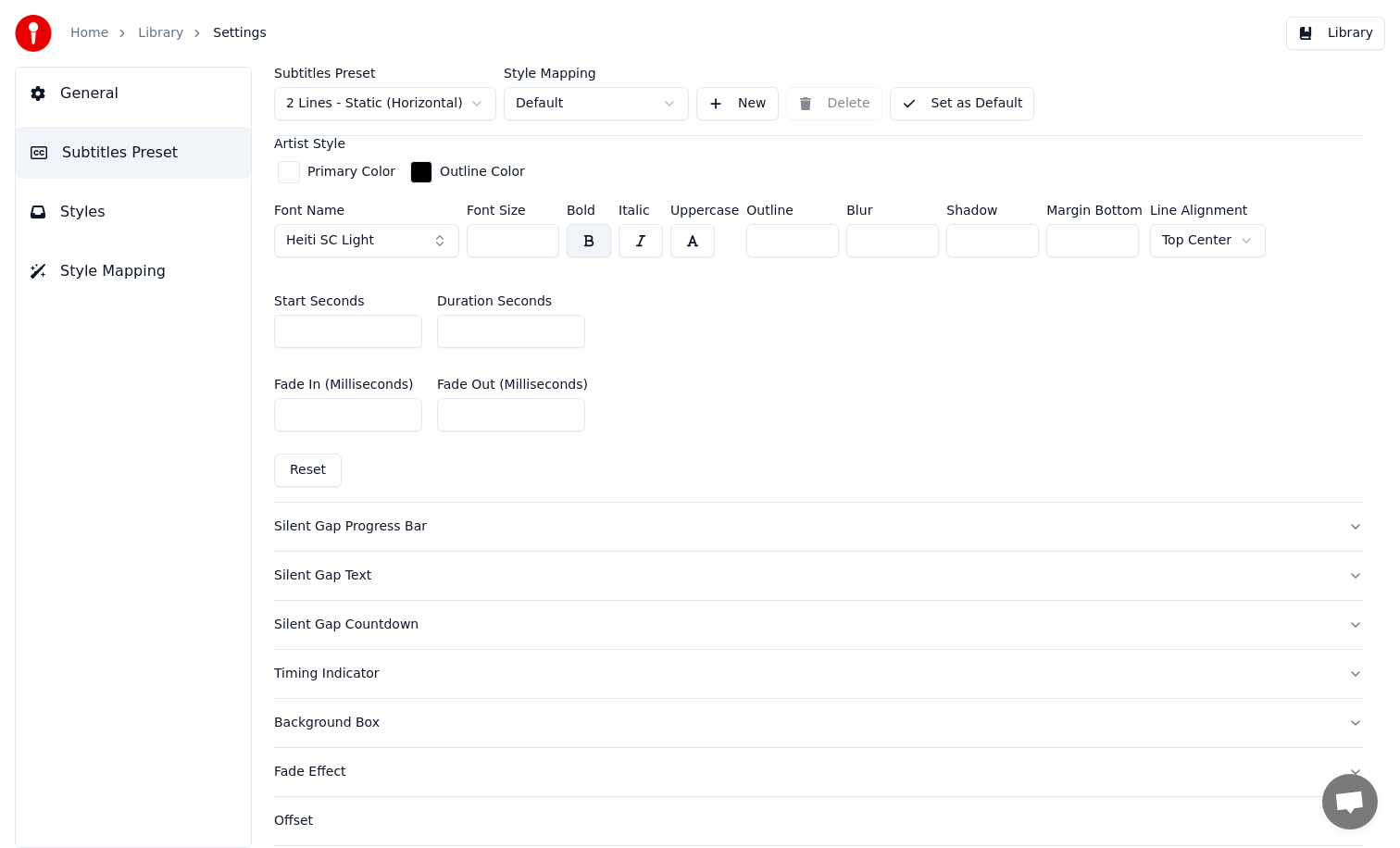
scroll to position [820, 0]
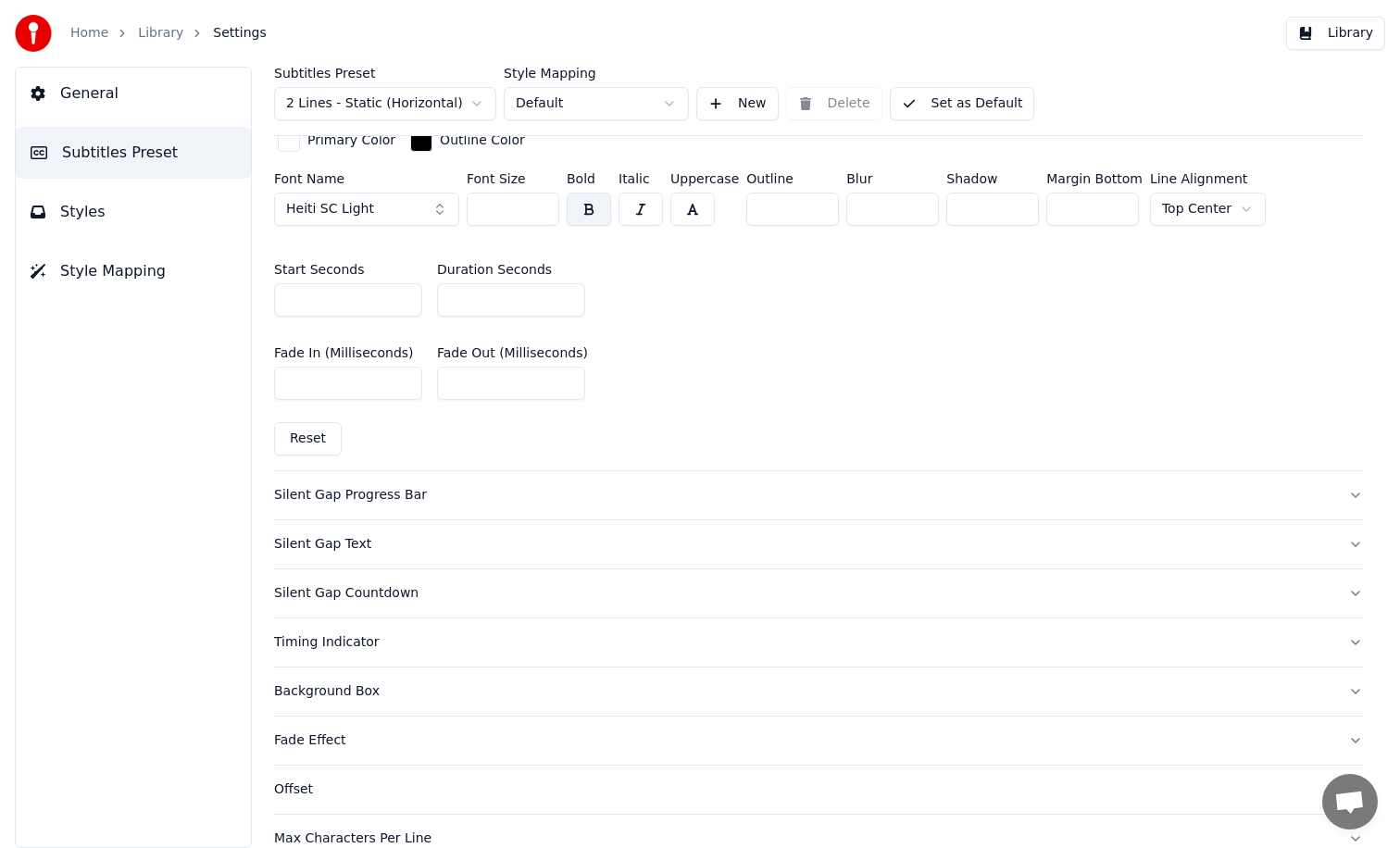
click at [115, 86] on button "General" at bounding box center [134, 94] width 235 height 52
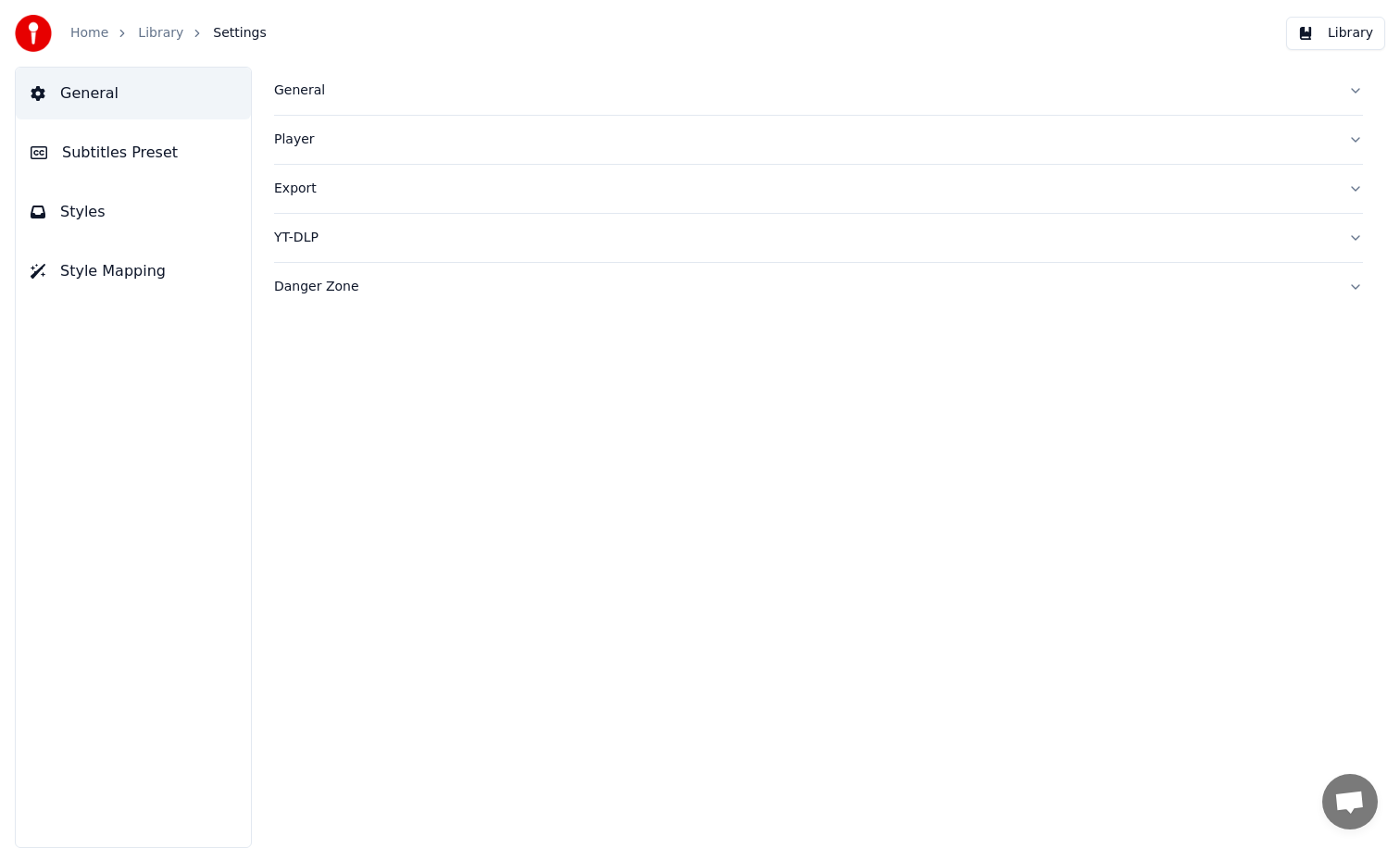
click at [92, 215] on span "Styles" at bounding box center [83, 212] width 46 height 22
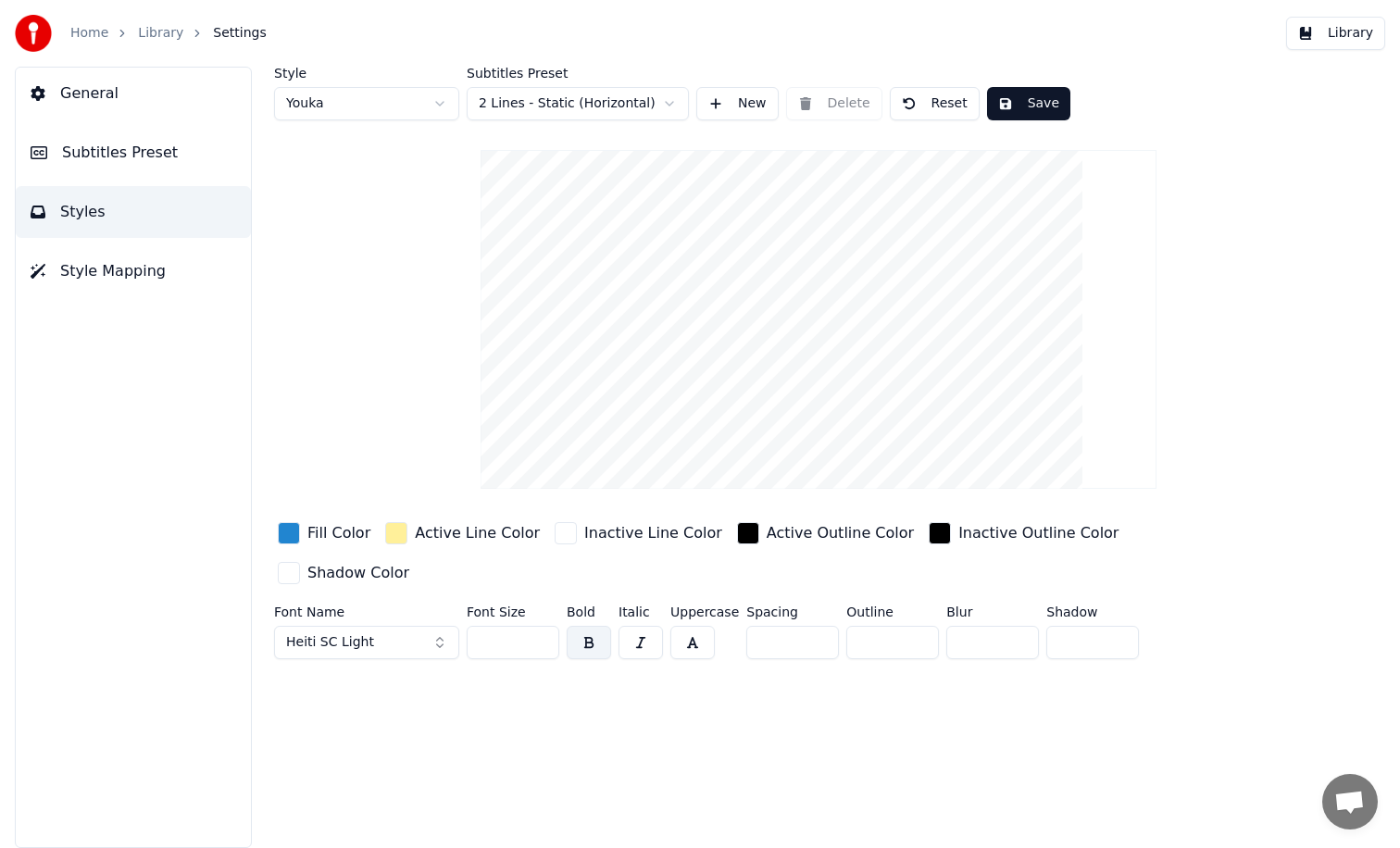
click at [110, 87] on span "General" at bounding box center [89, 94] width 59 height 22
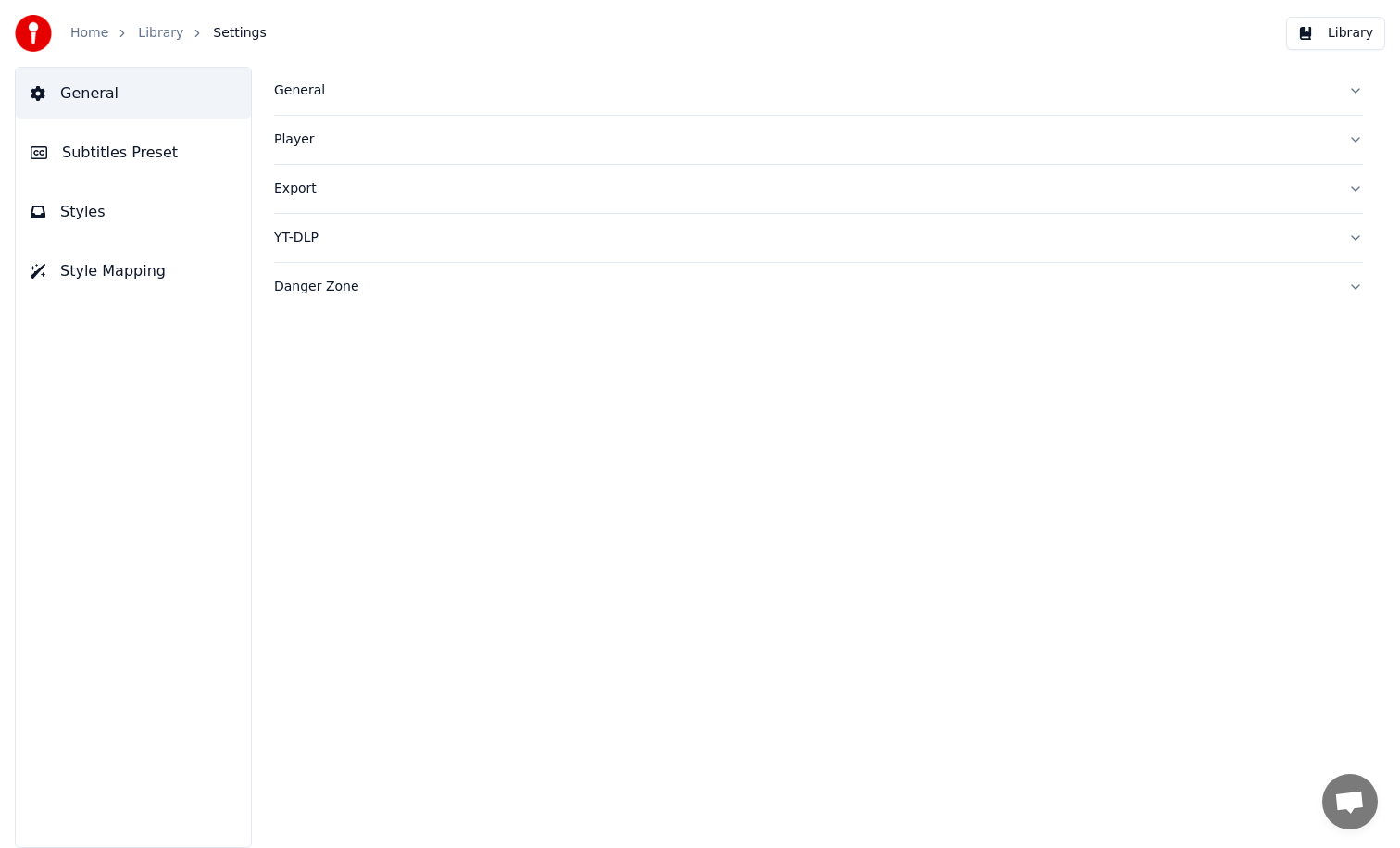
click at [170, 27] on link "Library" at bounding box center [160, 33] width 46 height 19
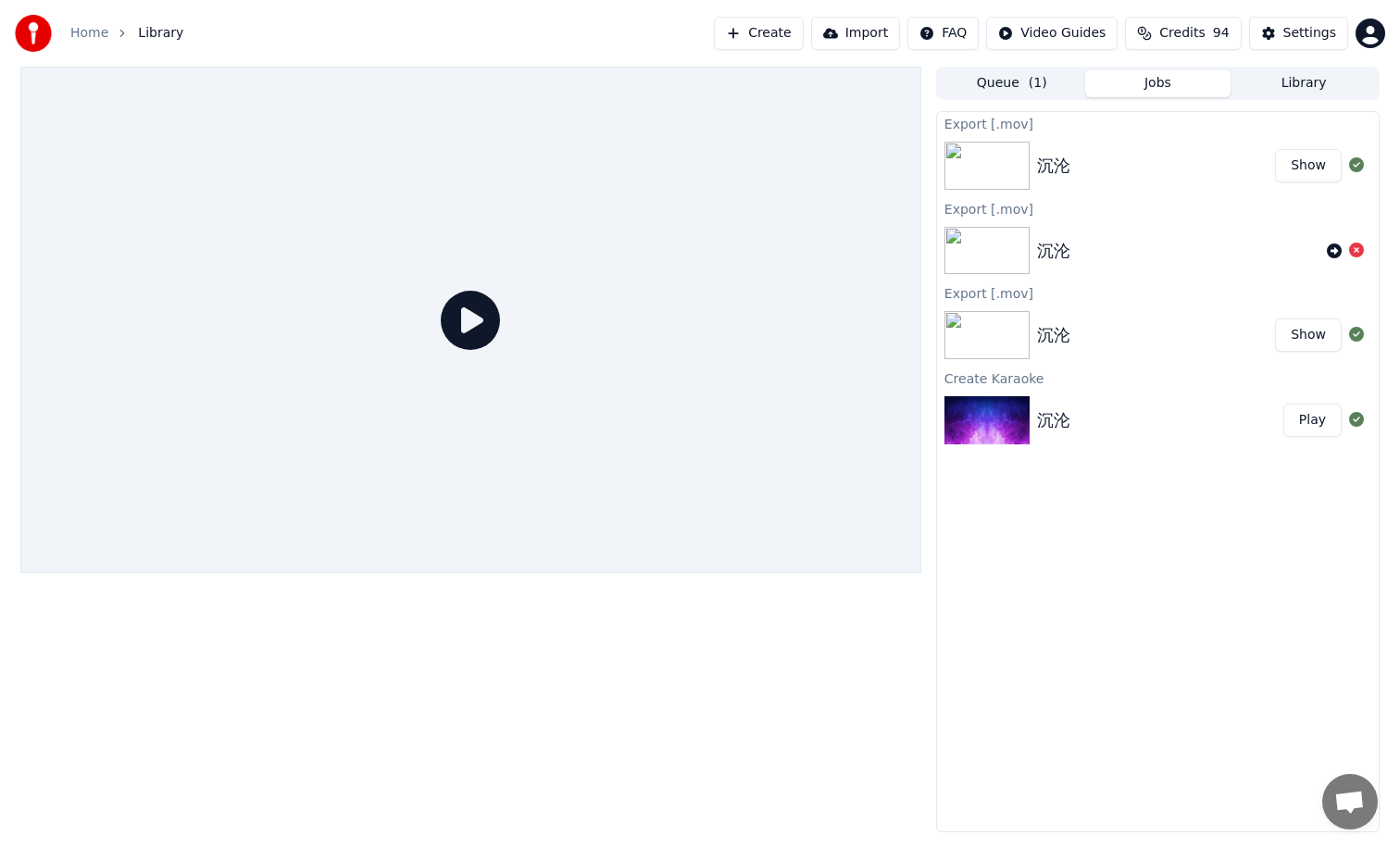
click at [1306, 84] on button "Library" at bounding box center [1303, 84] width 146 height 27
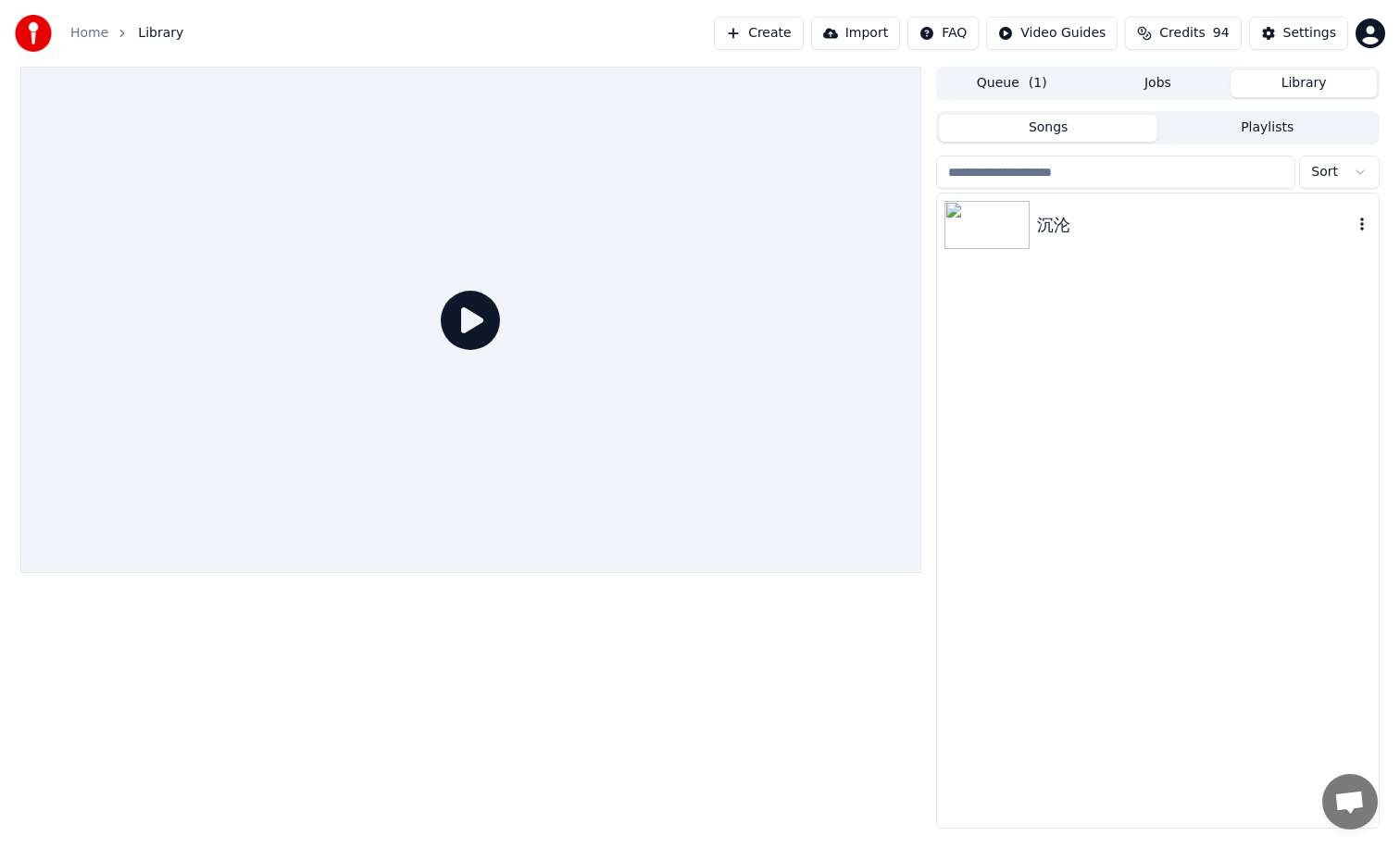
click at [1058, 219] on div "沉沦" at bounding box center [1195, 225] width 316 height 26
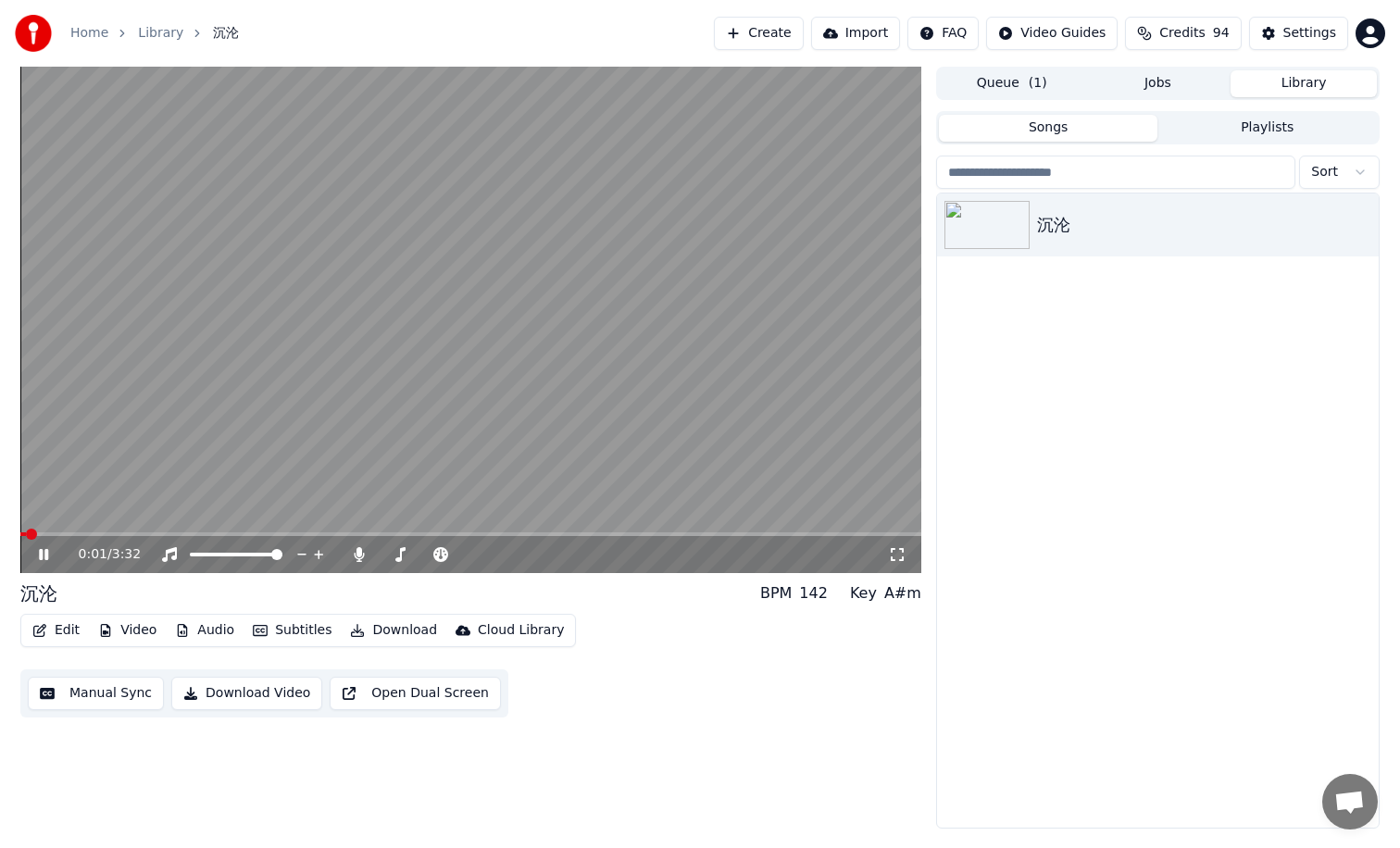
click at [63, 628] on button "Edit" at bounding box center [56, 631] width 62 height 26
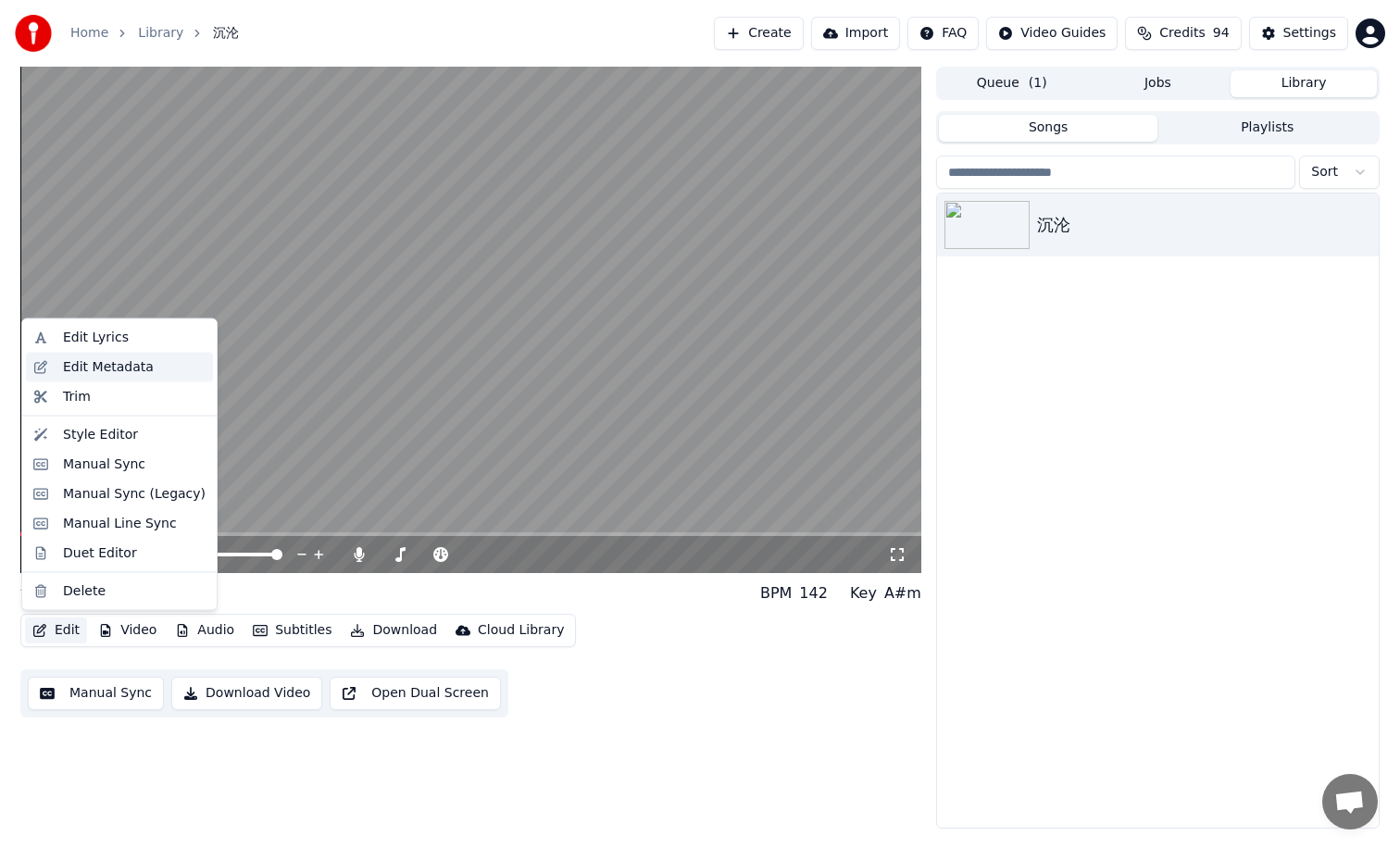
click at [116, 373] on div "Edit Metadata" at bounding box center [108, 367] width 91 height 19
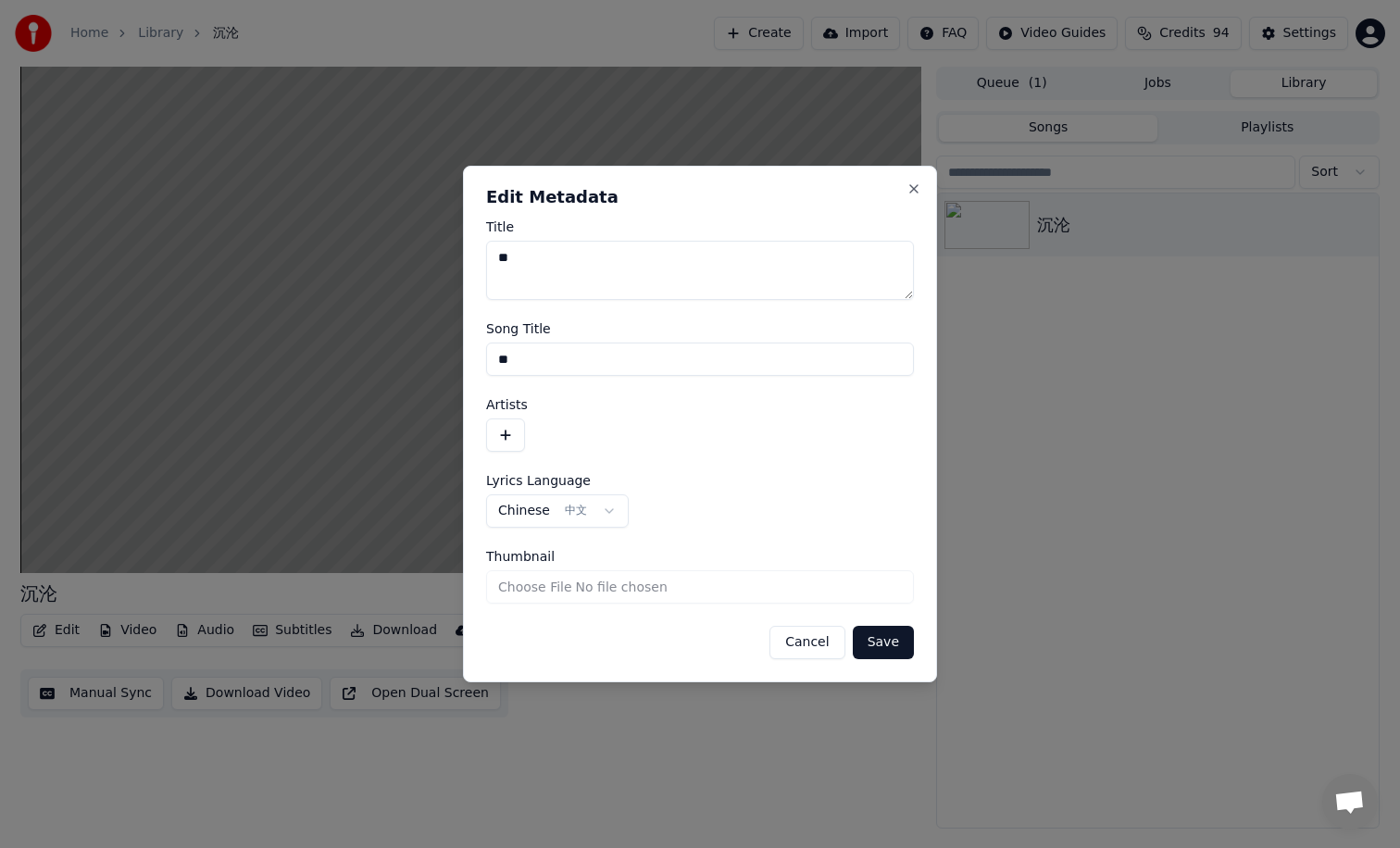
click at [508, 425] on button "button" at bounding box center [505, 434] width 39 height 33
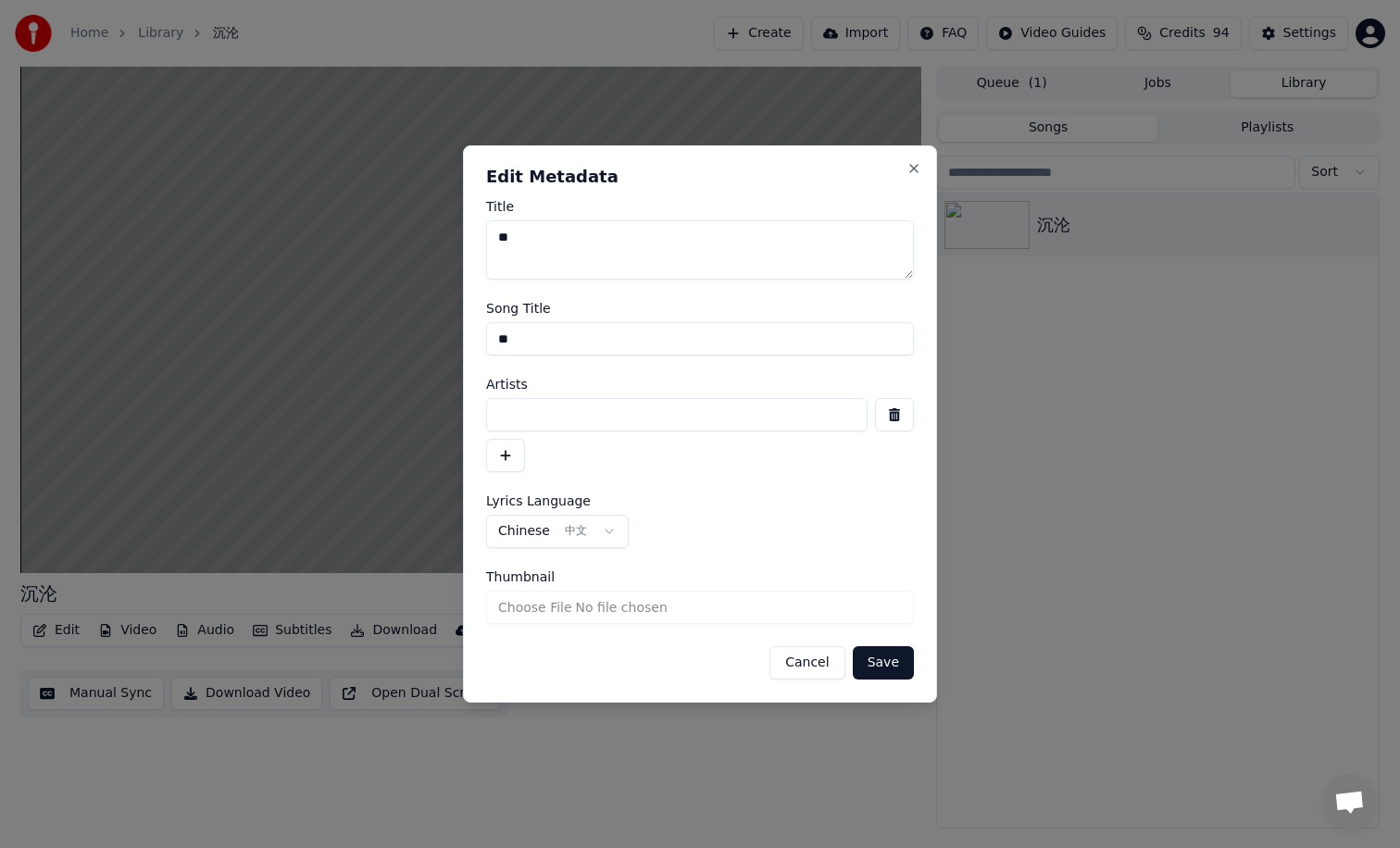
click at [574, 406] on input at bounding box center [677, 415] width 382 height 33
type input "***"
click at [888, 668] on button "Save" at bounding box center [883, 663] width 61 height 33
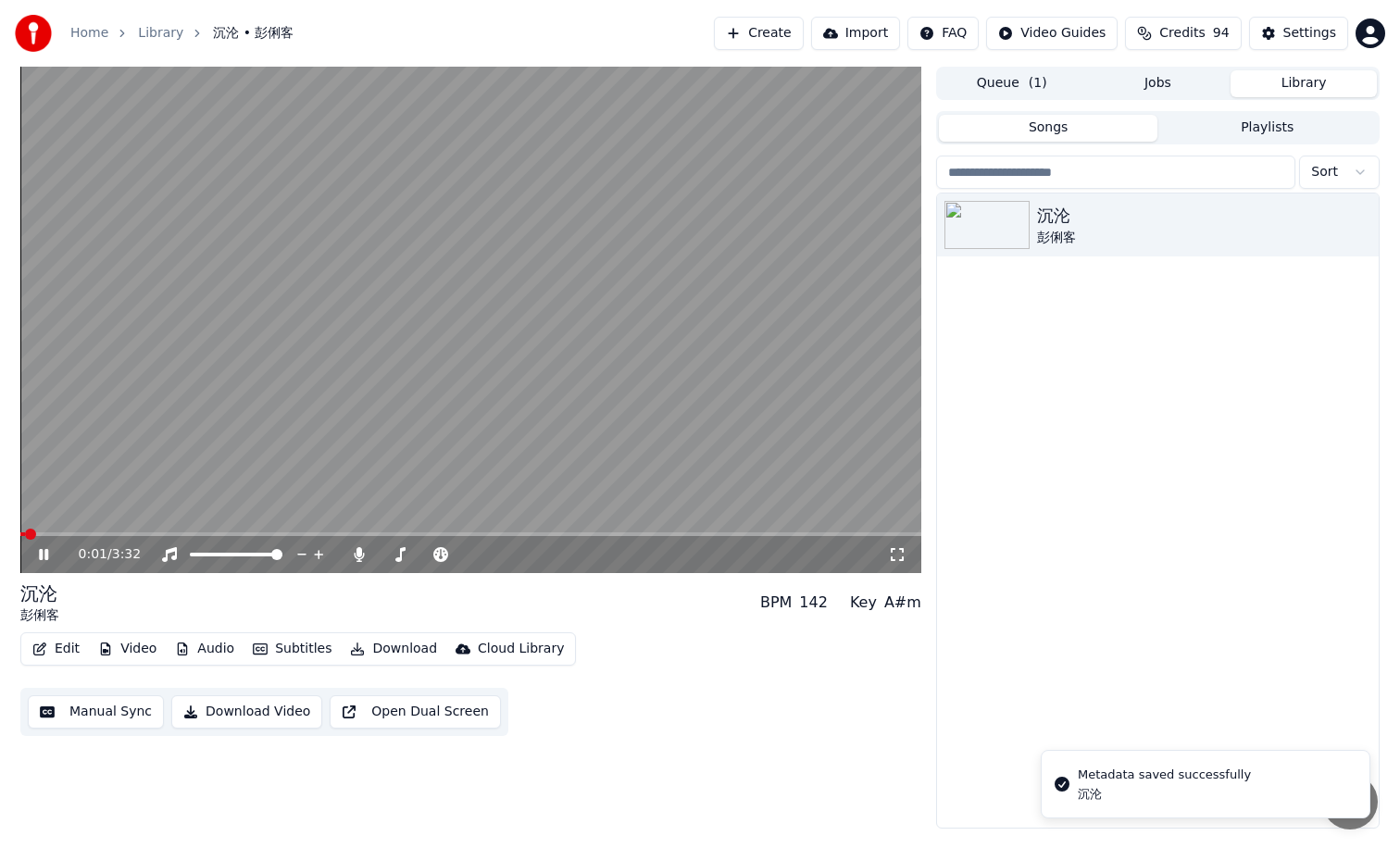
click at [26, 529] on span at bounding box center [30, 534] width 11 height 11
click at [384, 654] on button "Download" at bounding box center [394, 649] width 102 height 26
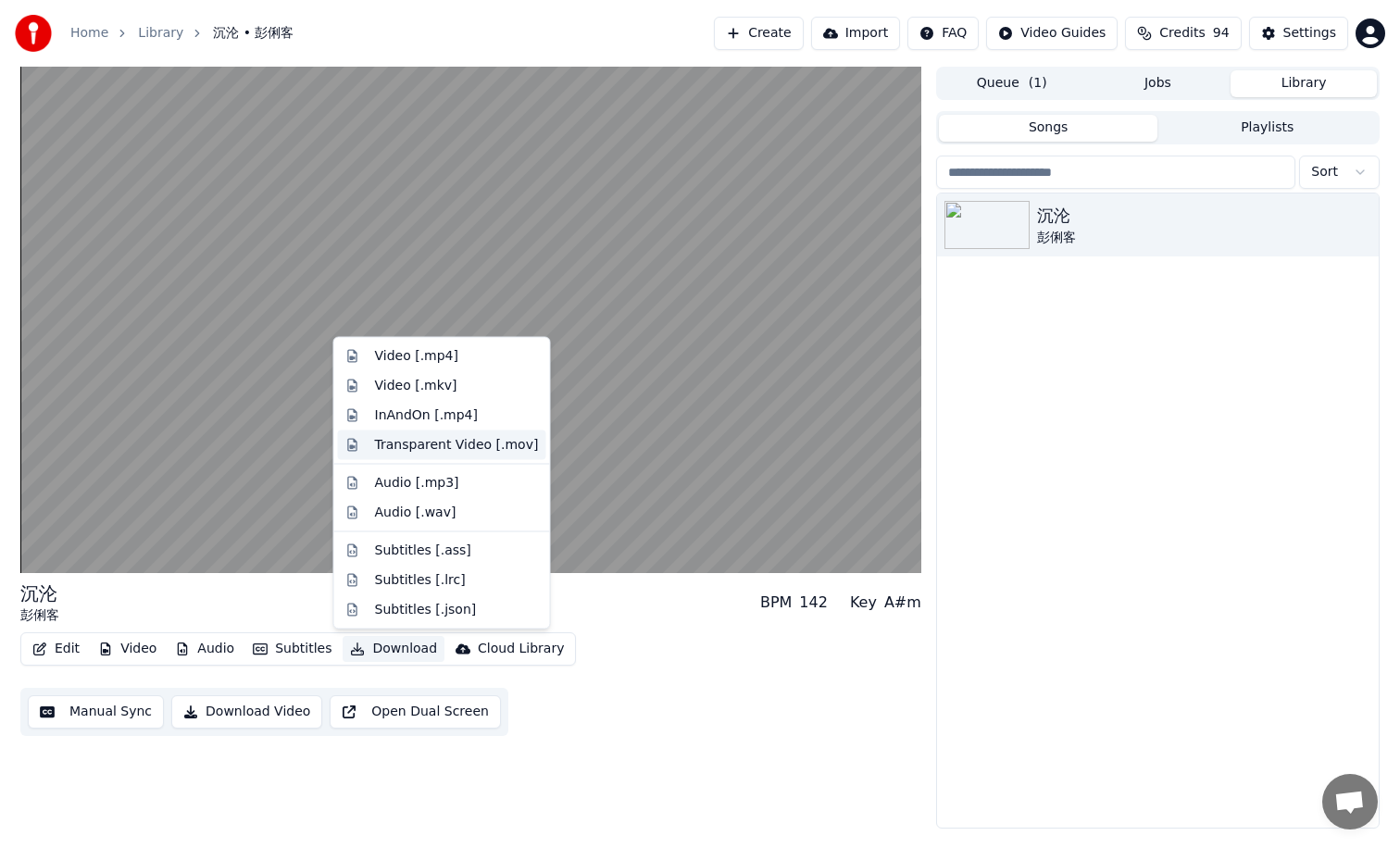
click at [411, 450] on div "Transparent Video [.mov]" at bounding box center [456, 444] width 163 height 19
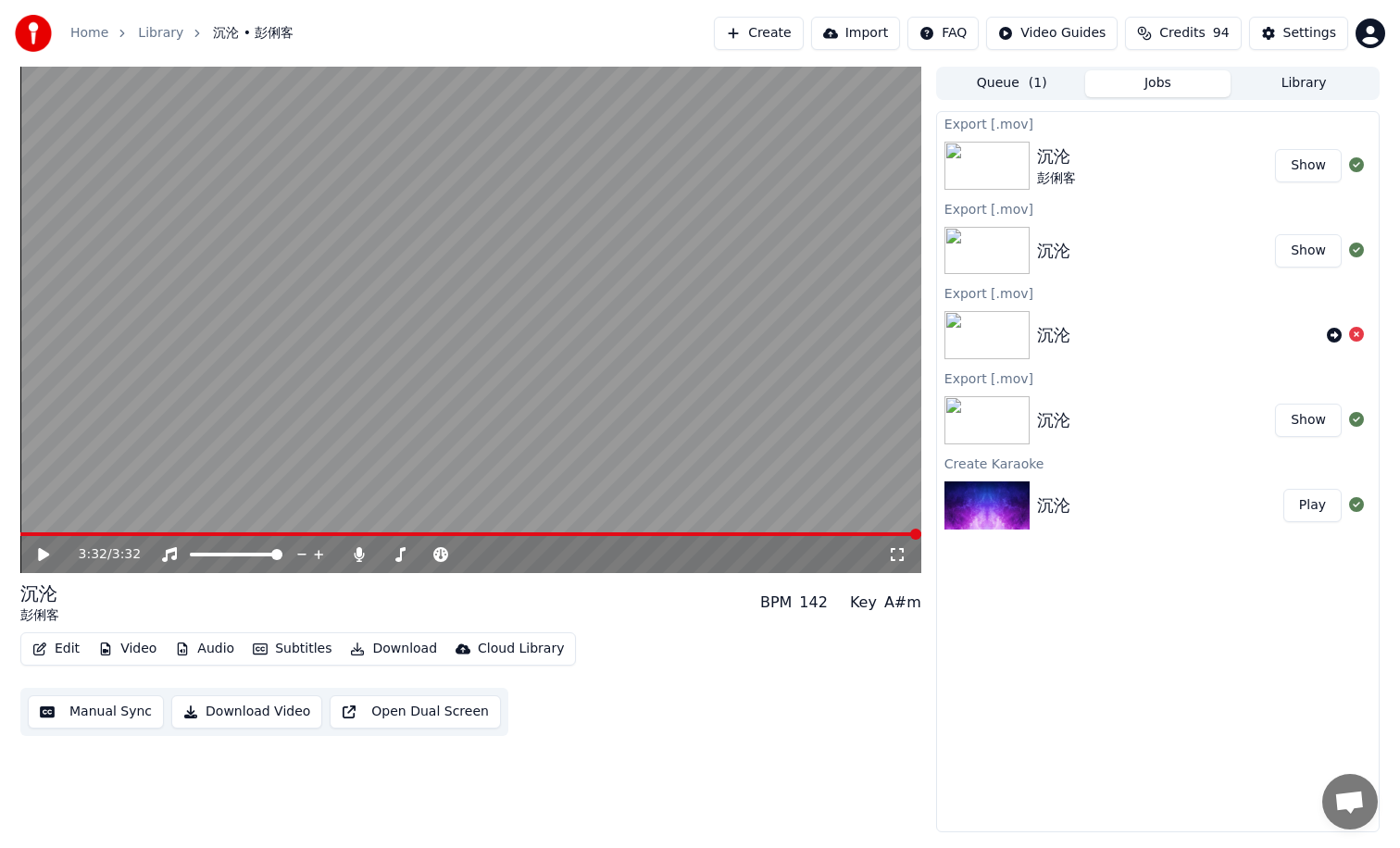
click at [1314, 166] on button "Show" at bounding box center [1307, 165] width 67 height 33
click at [1309, 168] on button "Show" at bounding box center [1307, 165] width 67 height 33
